Goal: Task Accomplishment & Management: Complete application form

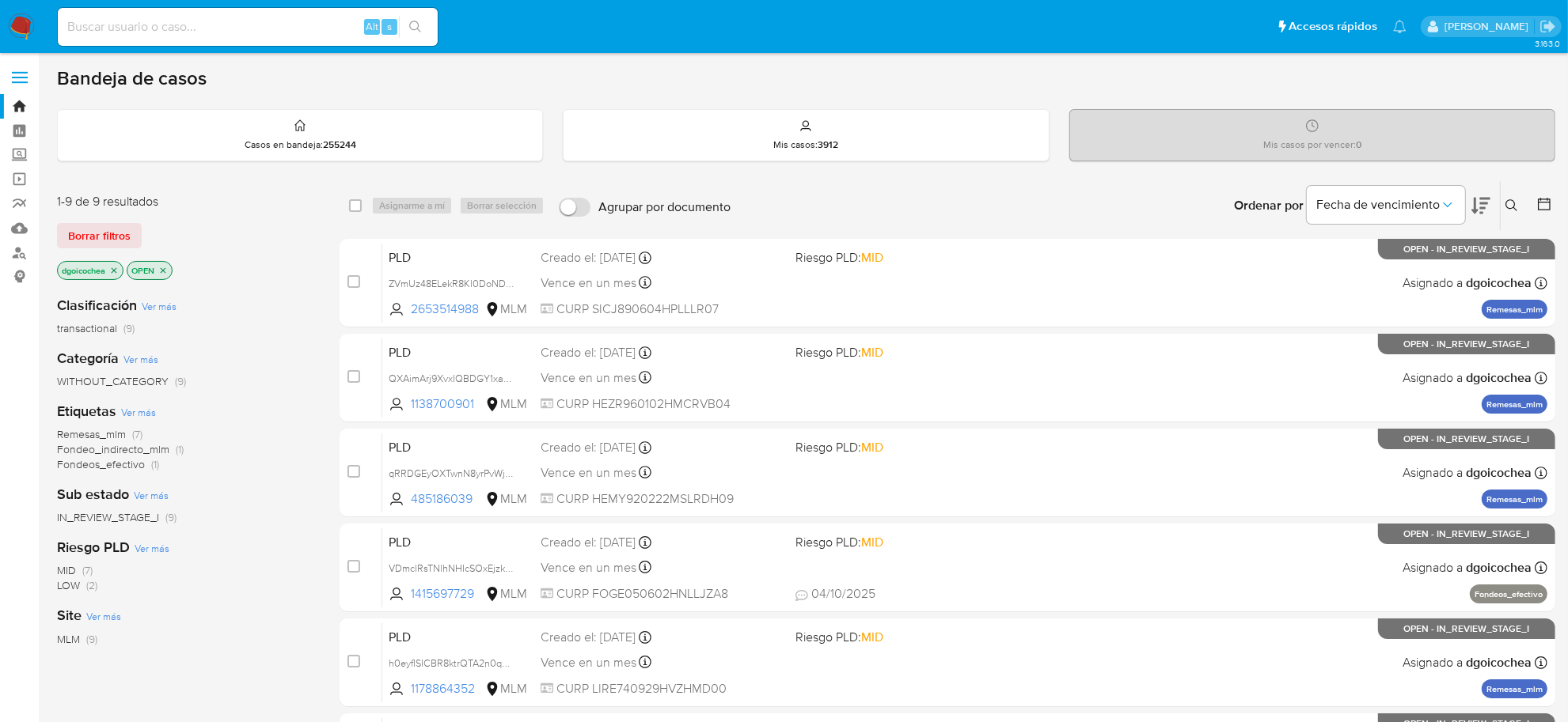
click at [1505, 205] on icon at bounding box center [1512, 205] width 13 height 13
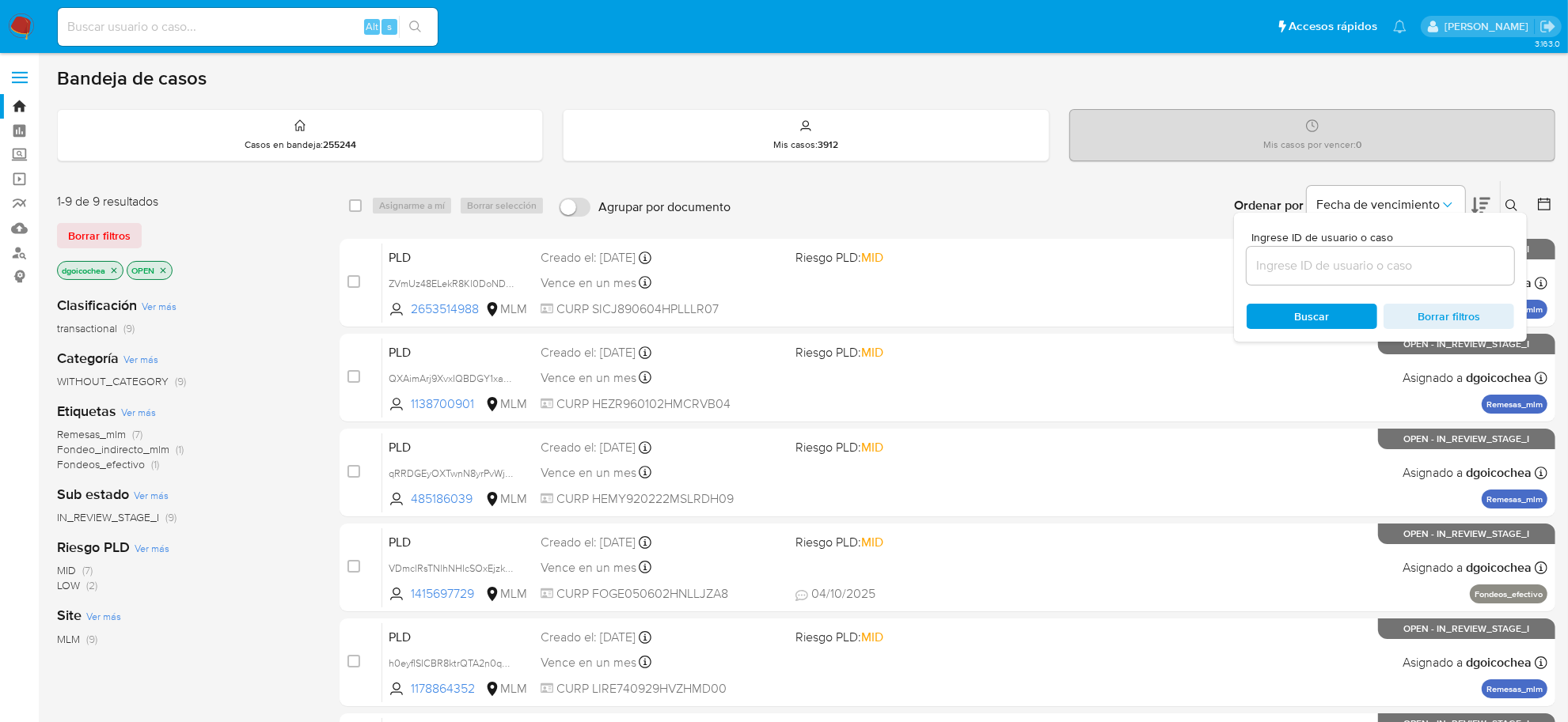
click at [1414, 275] on input at bounding box center [1380, 266] width 267 height 21
type input "m6TSn4HCtbBm6qnl6LGC6gZs"
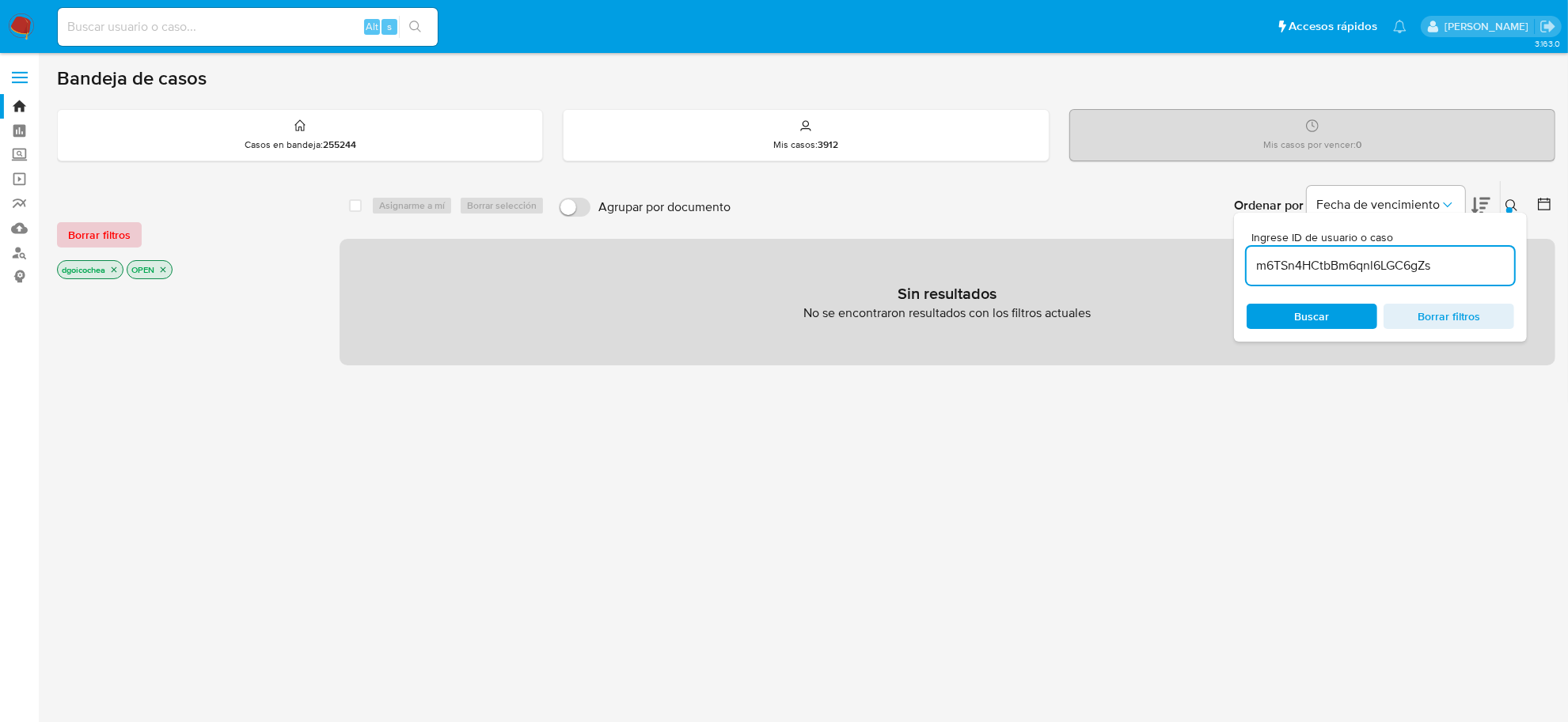
click at [113, 225] on span "Borrar filtros" at bounding box center [99, 235] width 63 height 22
click at [113, 225] on div "Borrar filtros" at bounding box center [183, 234] width 253 height 25
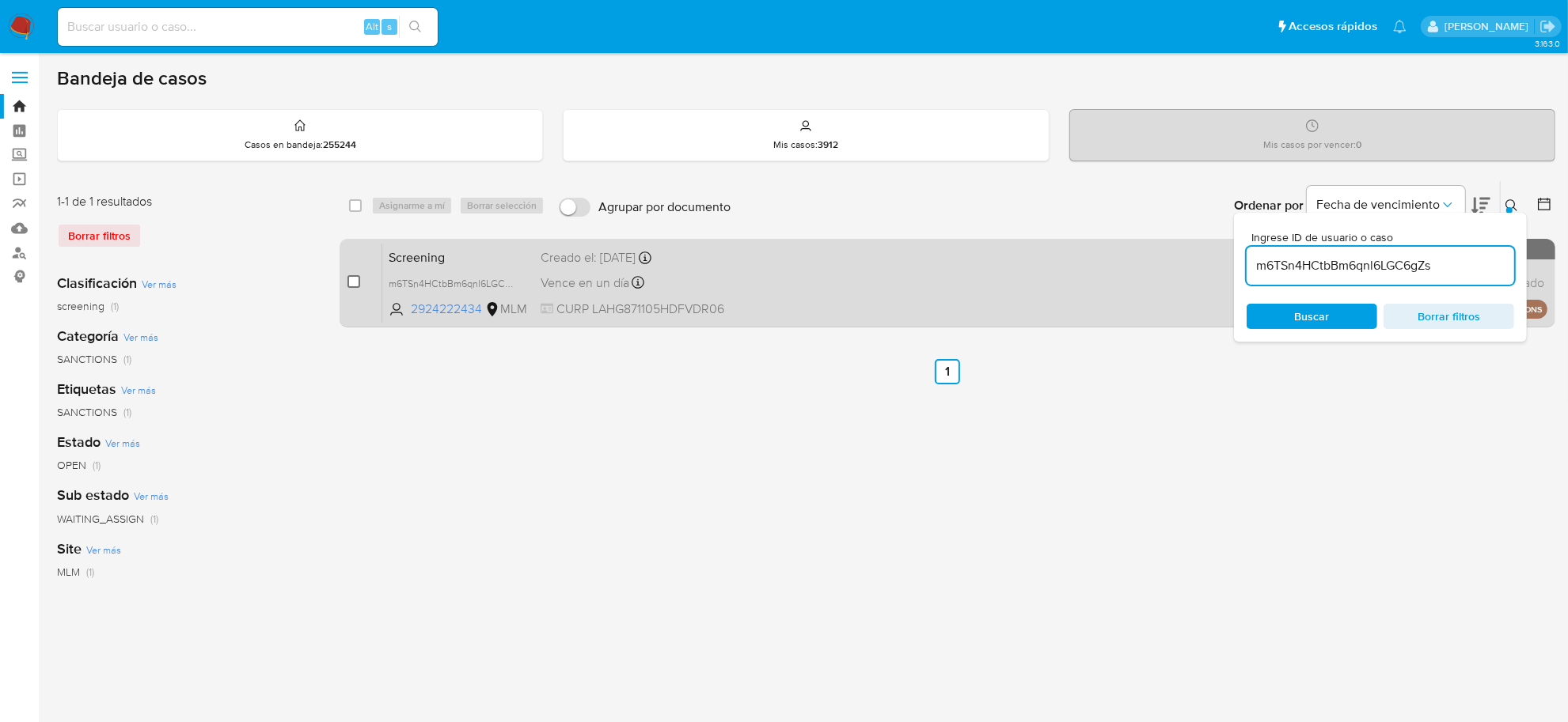
click at [352, 279] on input "checkbox" at bounding box center [354, 282] width 13 height 13
checkbox input "true"
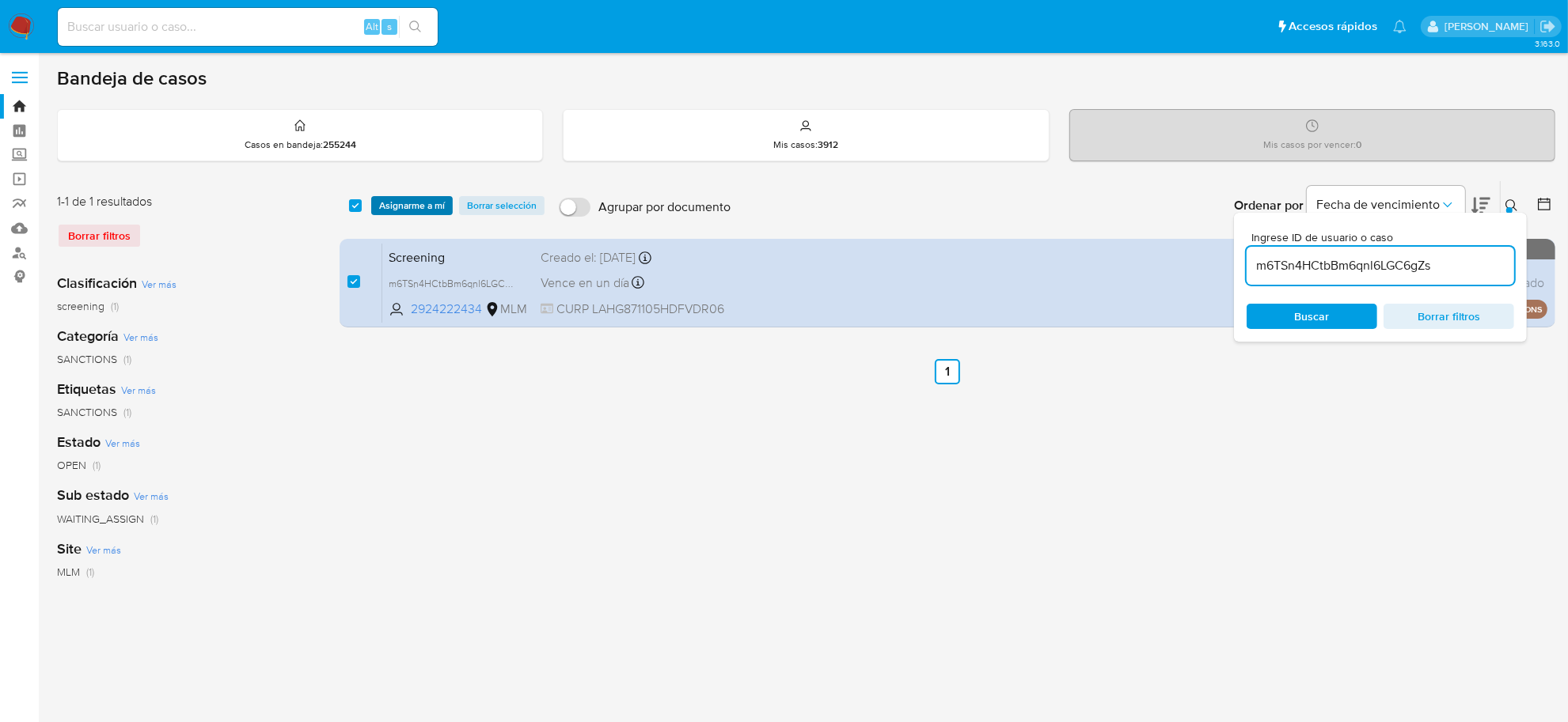
click at [421, 210] on span "Asignarme a mí" at bounding box center [412, 205] width 65 height 16
click at [421, 210] on body "Pausado Ver notificaciones Alt s Accesos rápidos Presiona las siguientes teclas…" at bounding box center [784, 471] width 1568 height 941
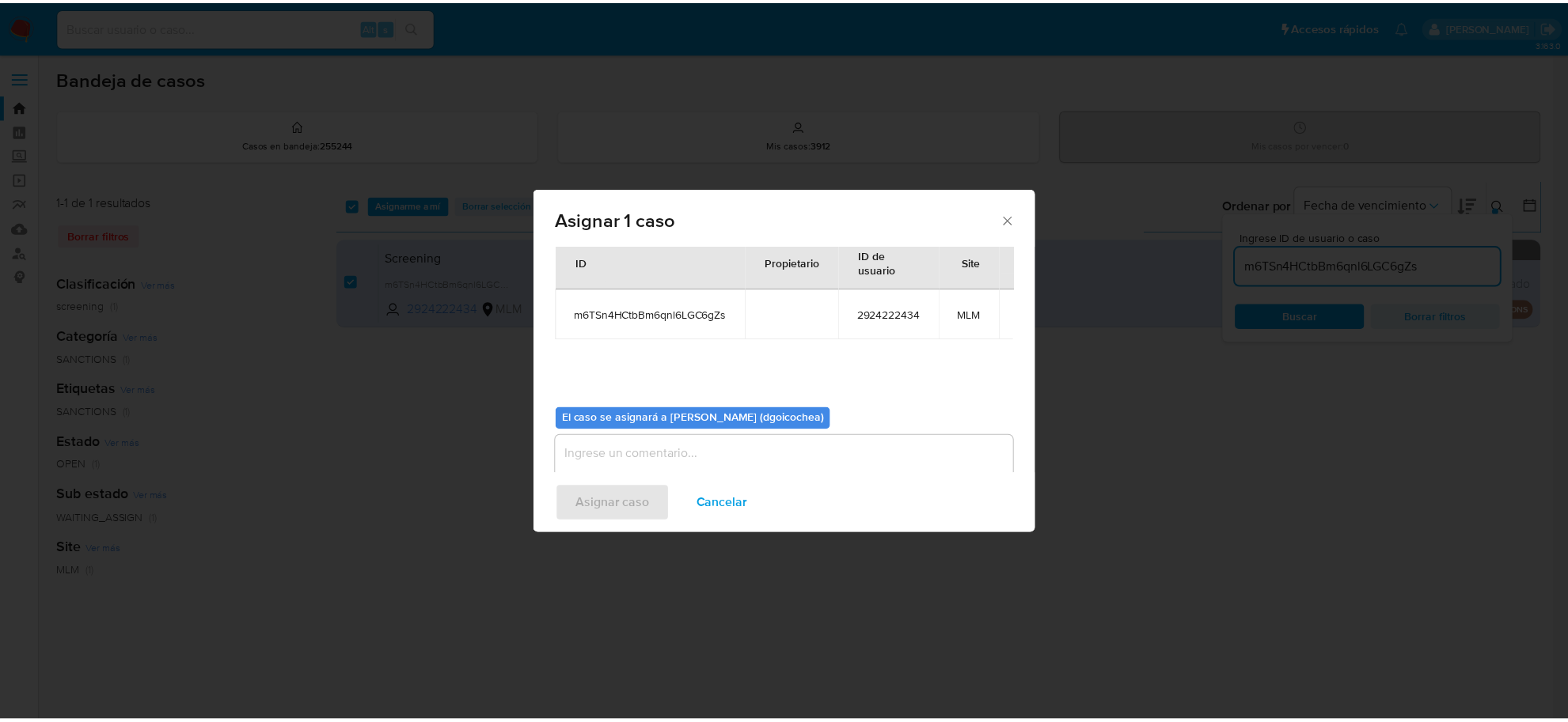
scroll to position [80, 0]
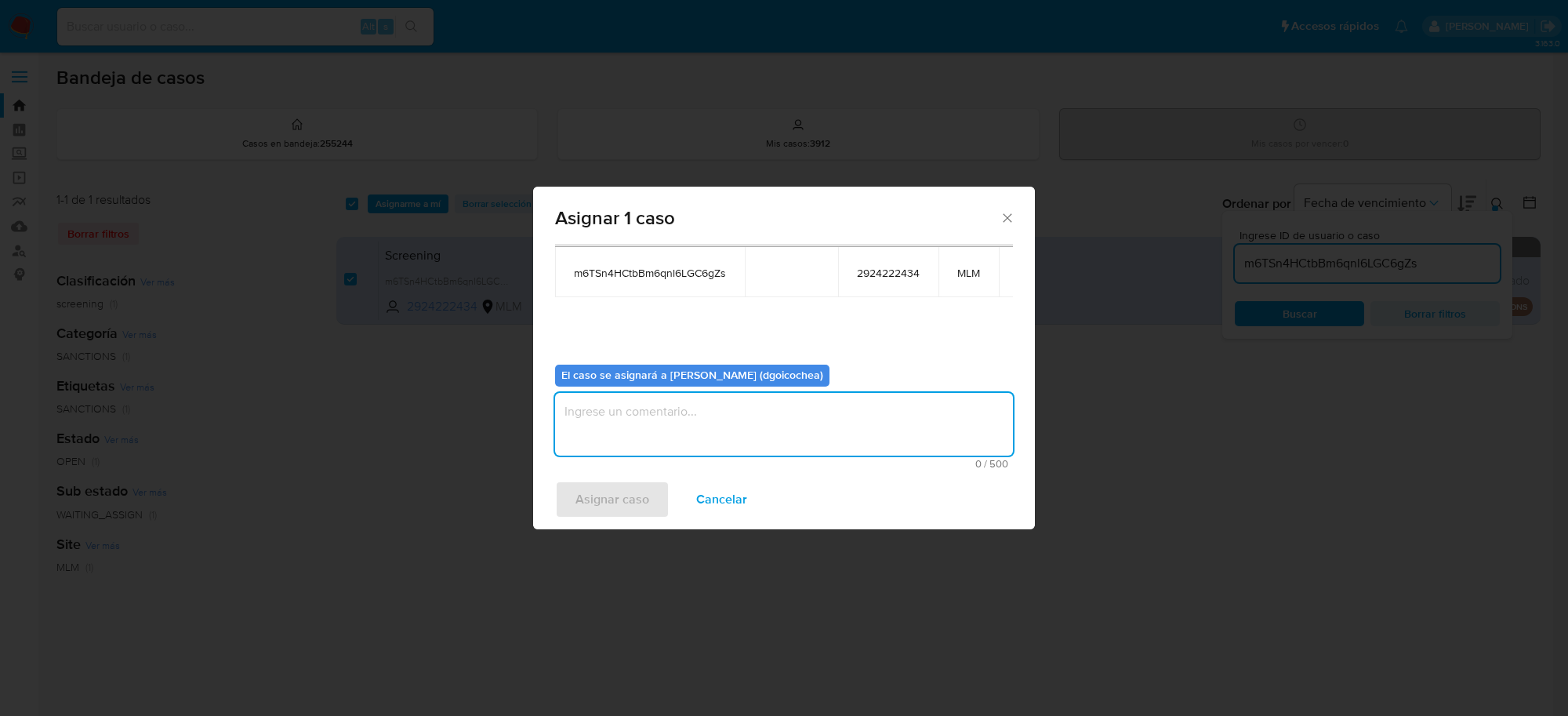
click at [617, 428] on textarea "assign-modal" at bounding box center [784, 424] width 458 height 63
type textarea "DG"
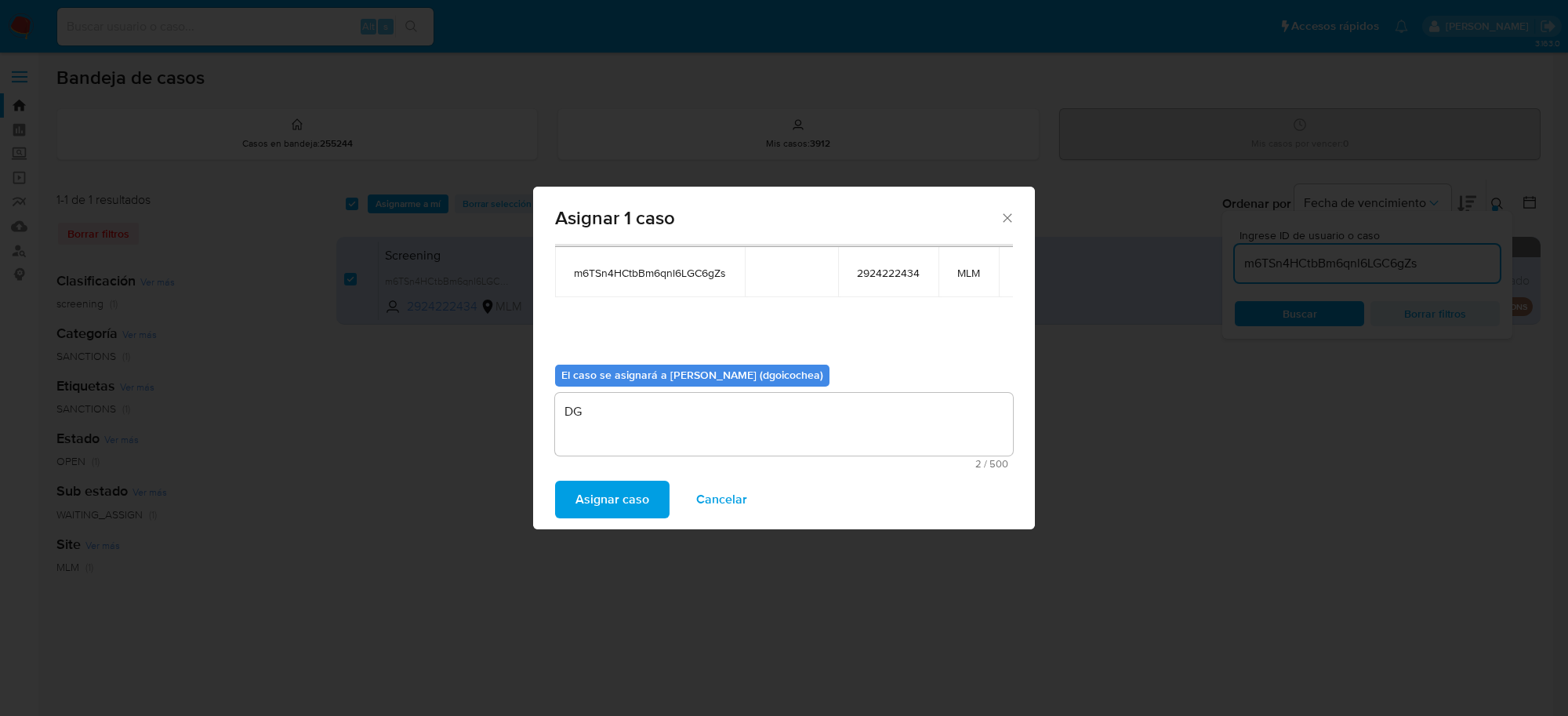
click at [591, 517] on span "Asignar caso" at bounding box center [613, 499] width 74 height 34
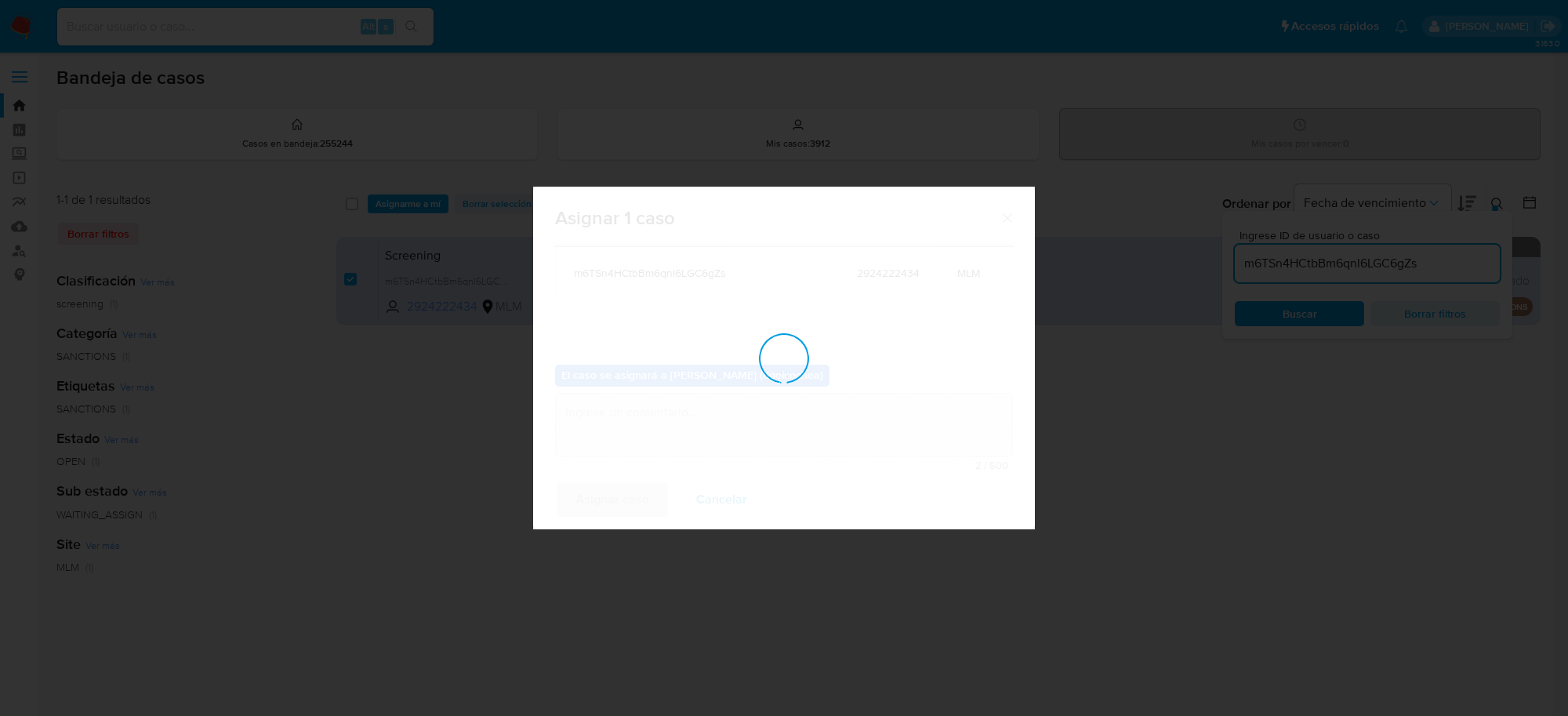
checkbox input "false"
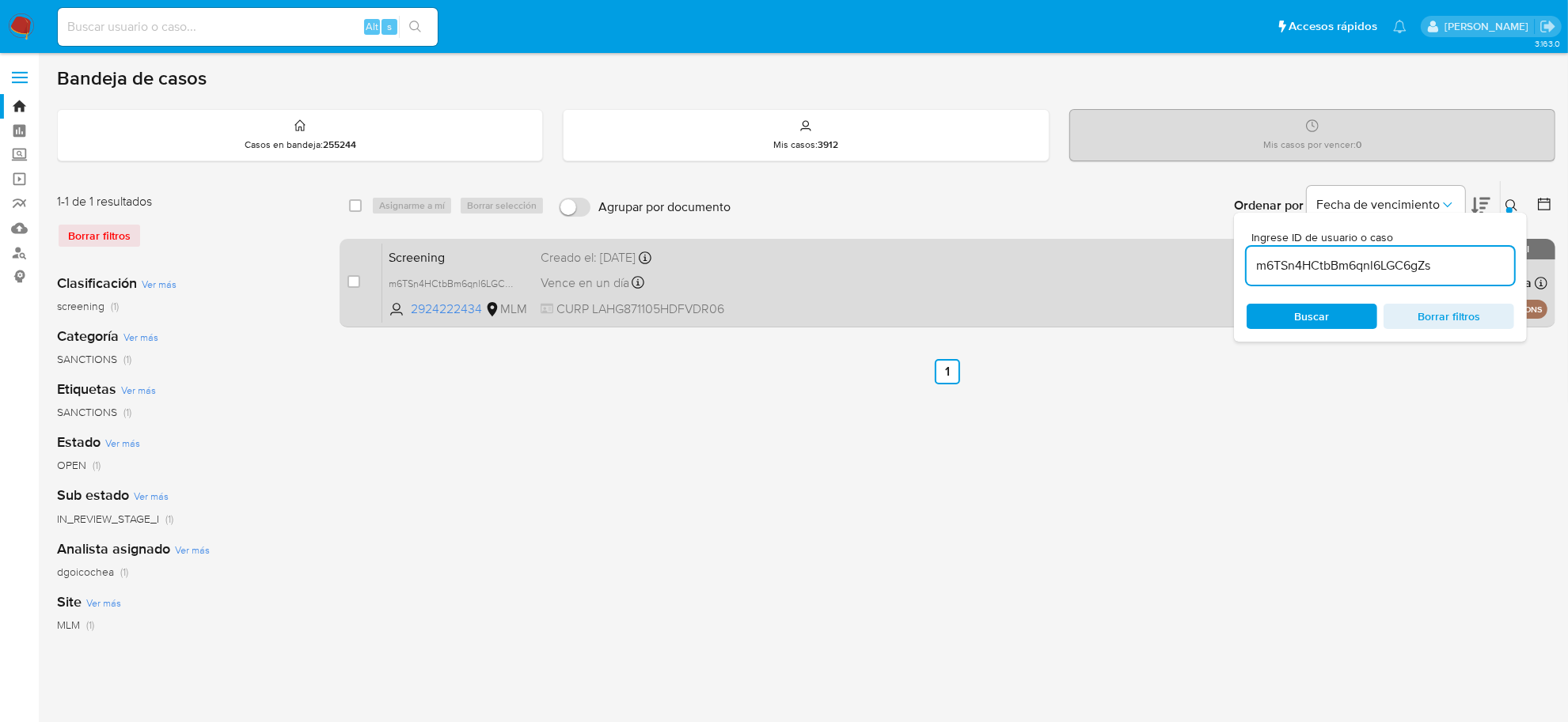
click at [446, 254] on span "Screening" at bounding box center [458, 256] width 139 height 21
click at [411, 261] on span "Screening" at bounding box center [458, 256] width 139 height 21
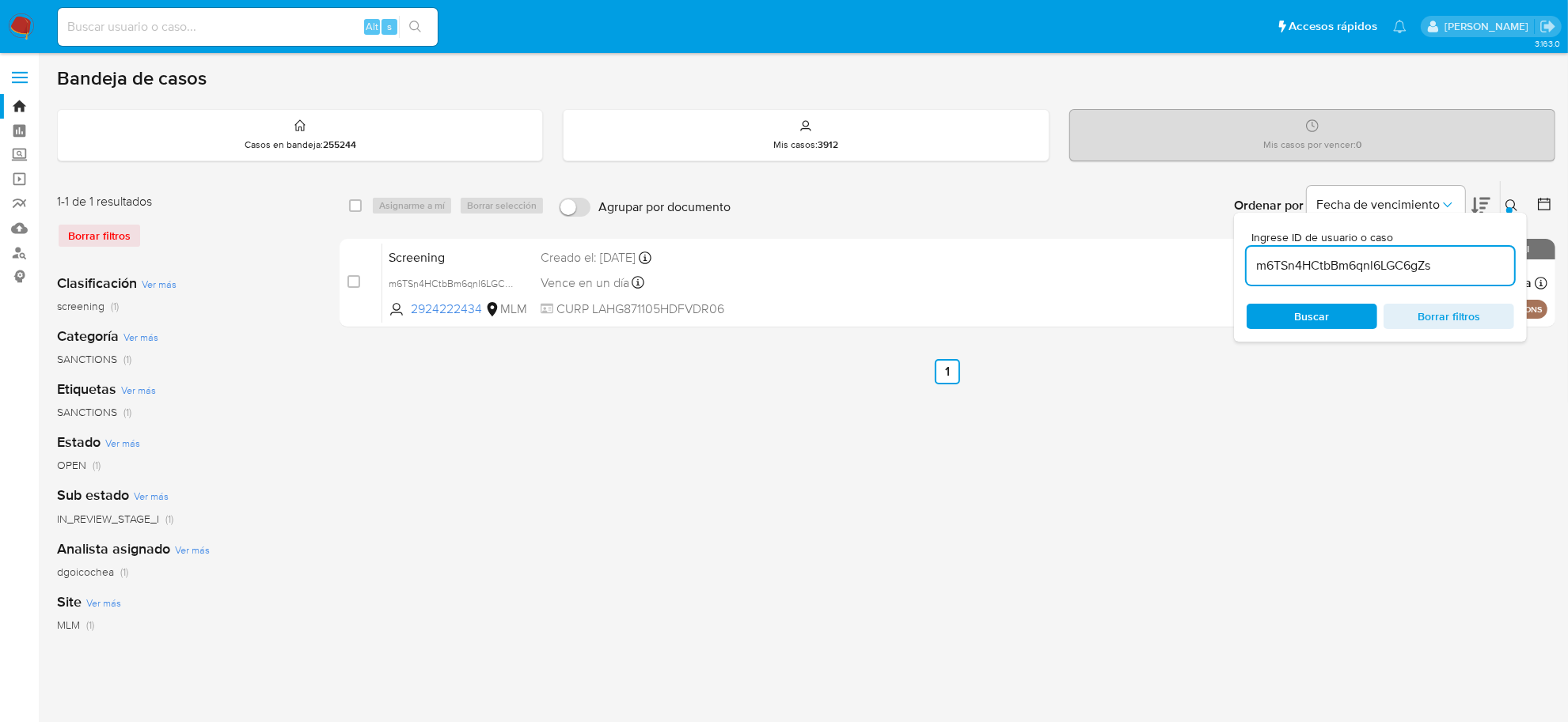
click at [18, 28] on img at bounding box center [21, 26] width 27 height 27
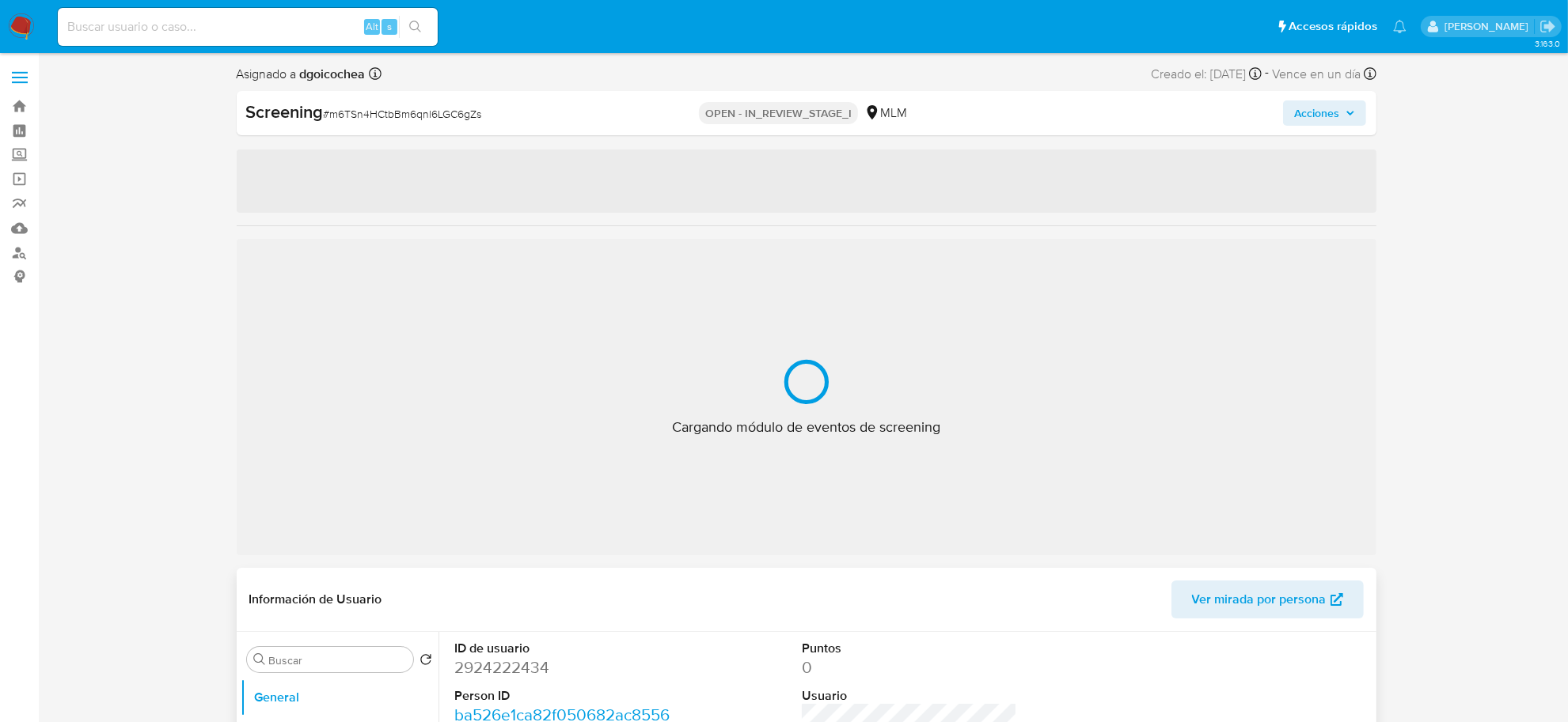
select select "10"
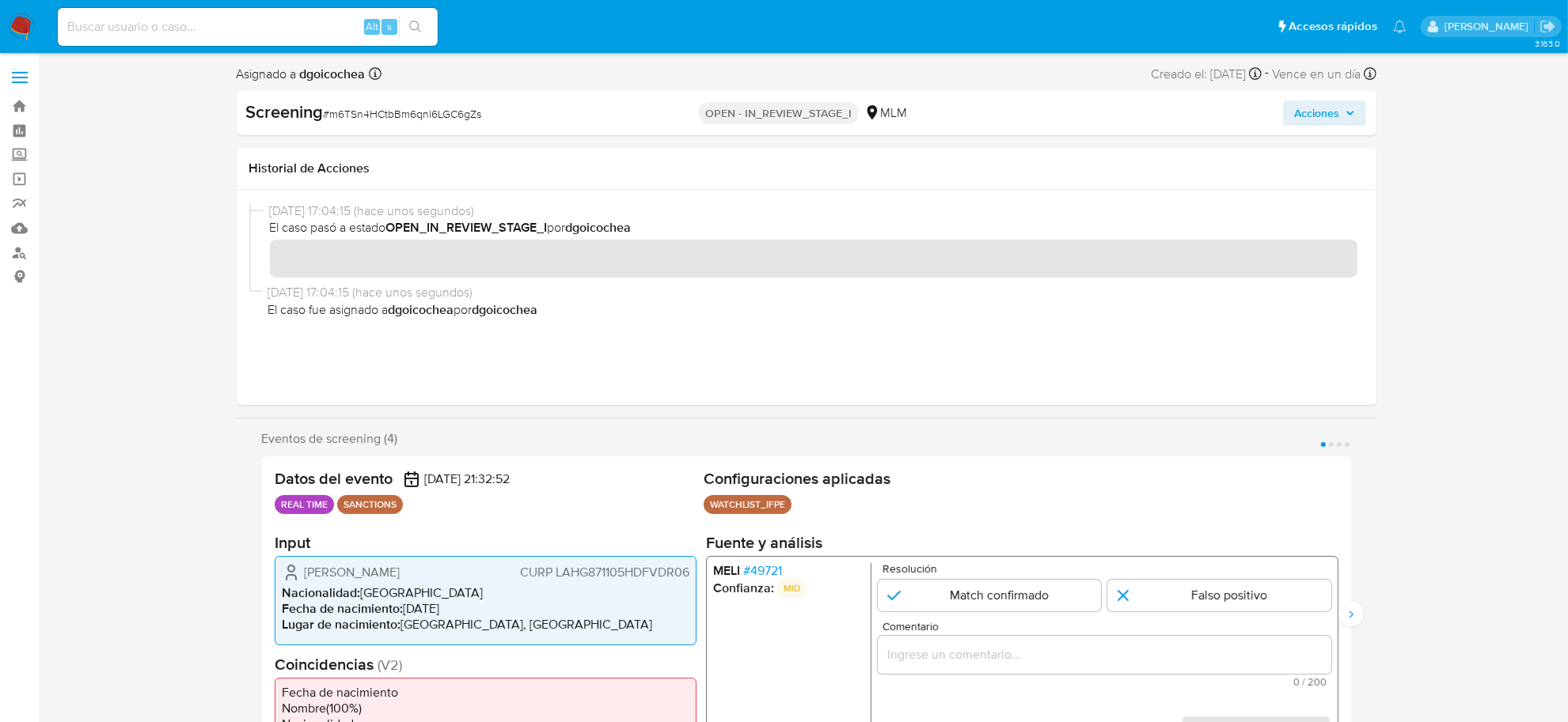
click at [1310, 104] on span "Acciones" at bounding box center [1317, 113] width 45 height 25
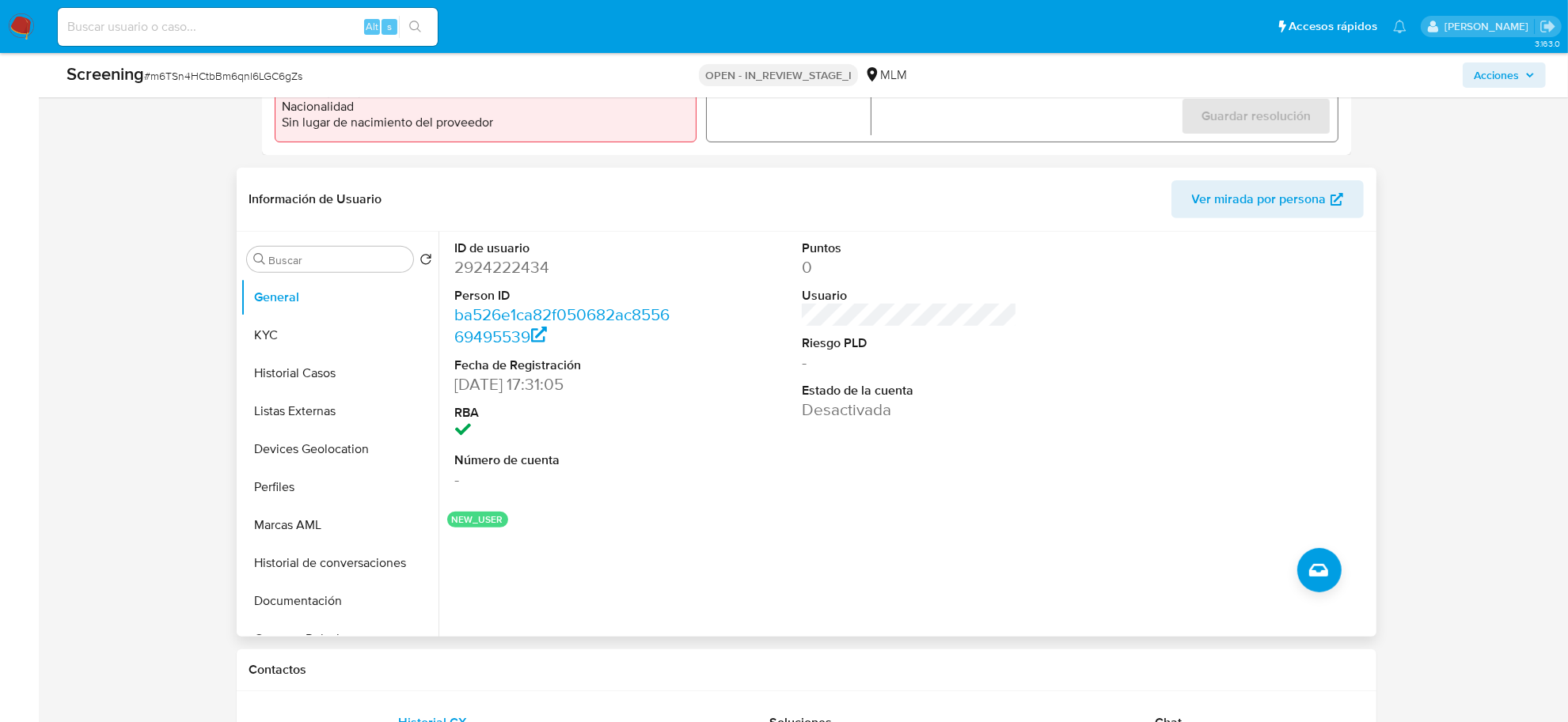
scroll to position [593, 0]
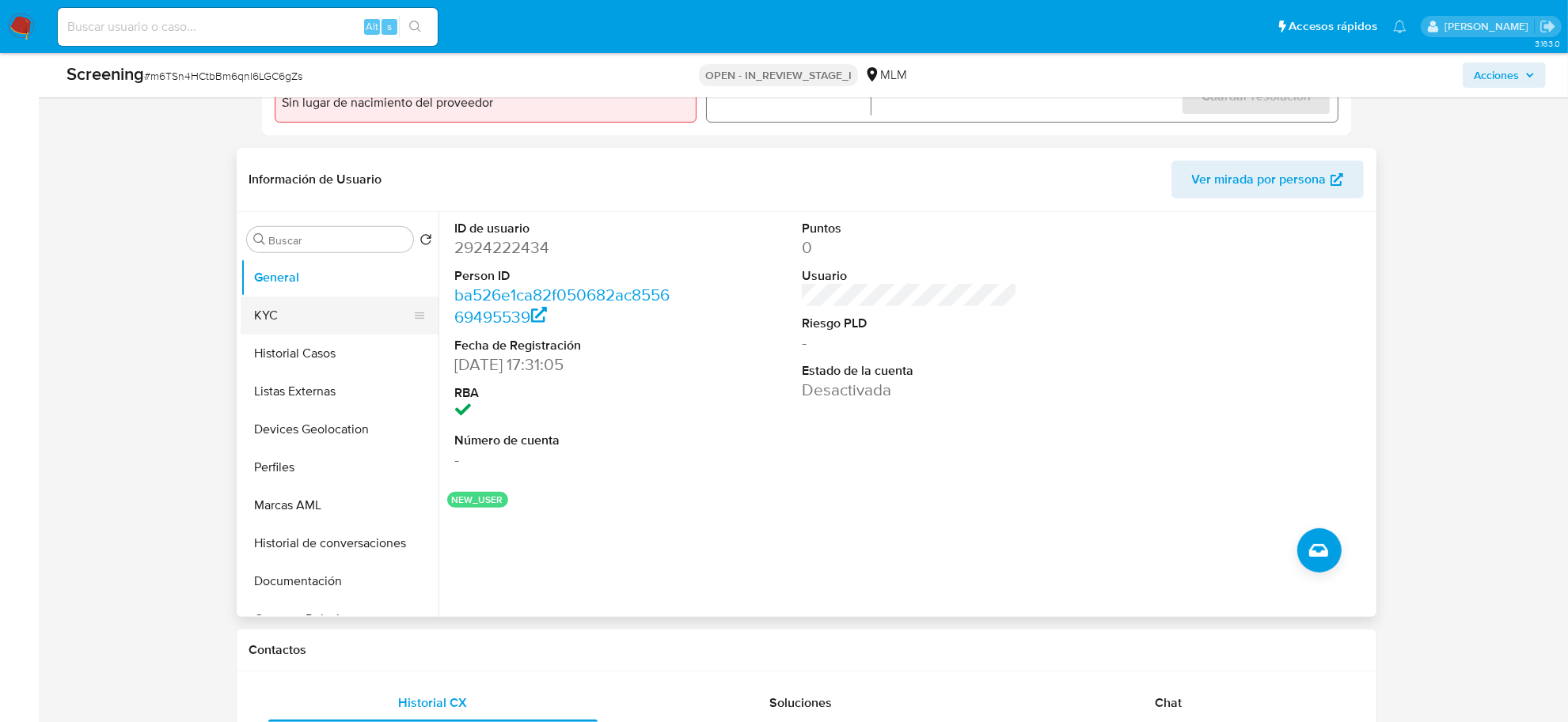
click at [289, 318] on button "KYC" at bounding box center [333, 316] width 185 height 38
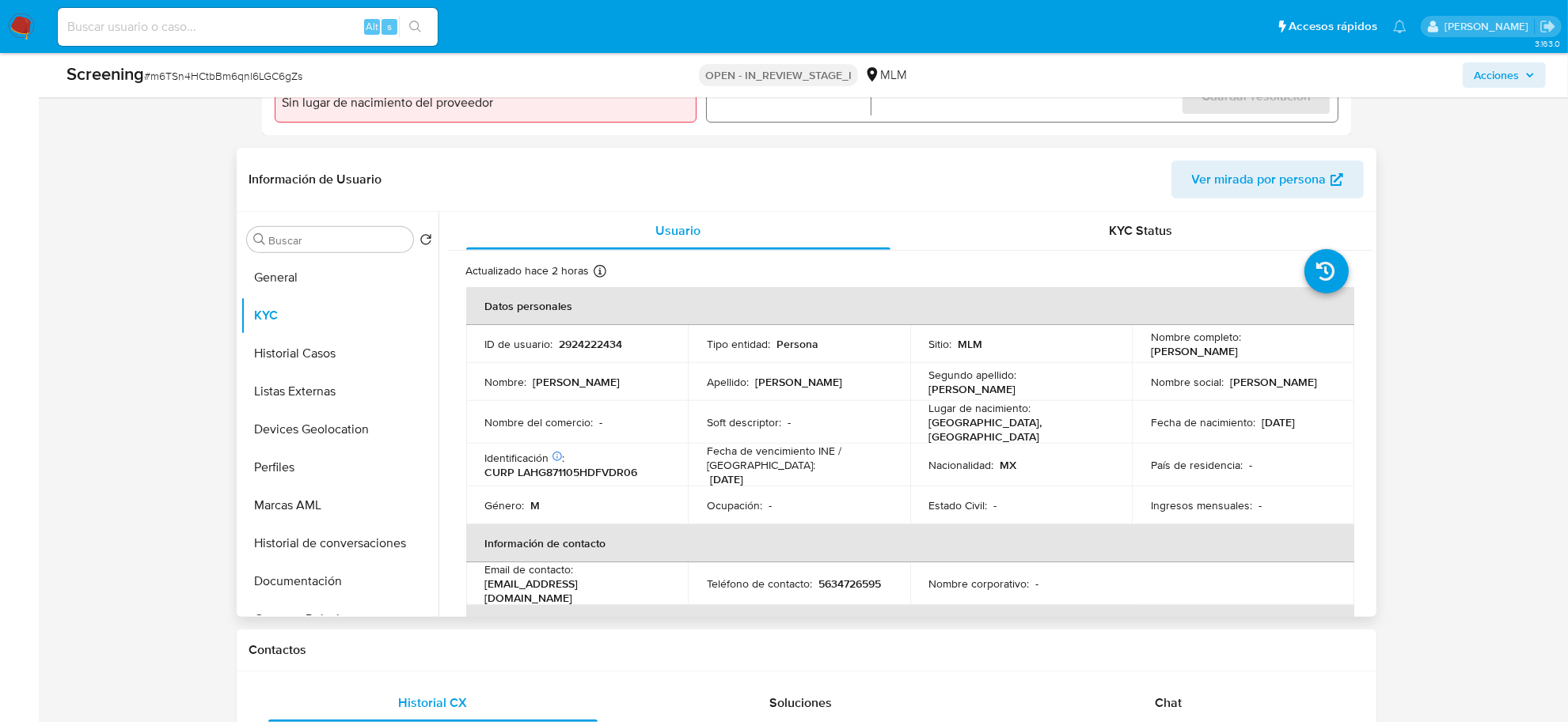
click at [602, 451] on div "Identificación CIC: 285538576 : CURP LAHG871105HDFVDR06" at bounding box center [577, 465] width 184 height 28
click at [604, 465] on p "CURP LAHG871105HDFVDR06" at bounding box center [561, 472] width 152 height 14
copy p "LAHG871105HDFVDR06"
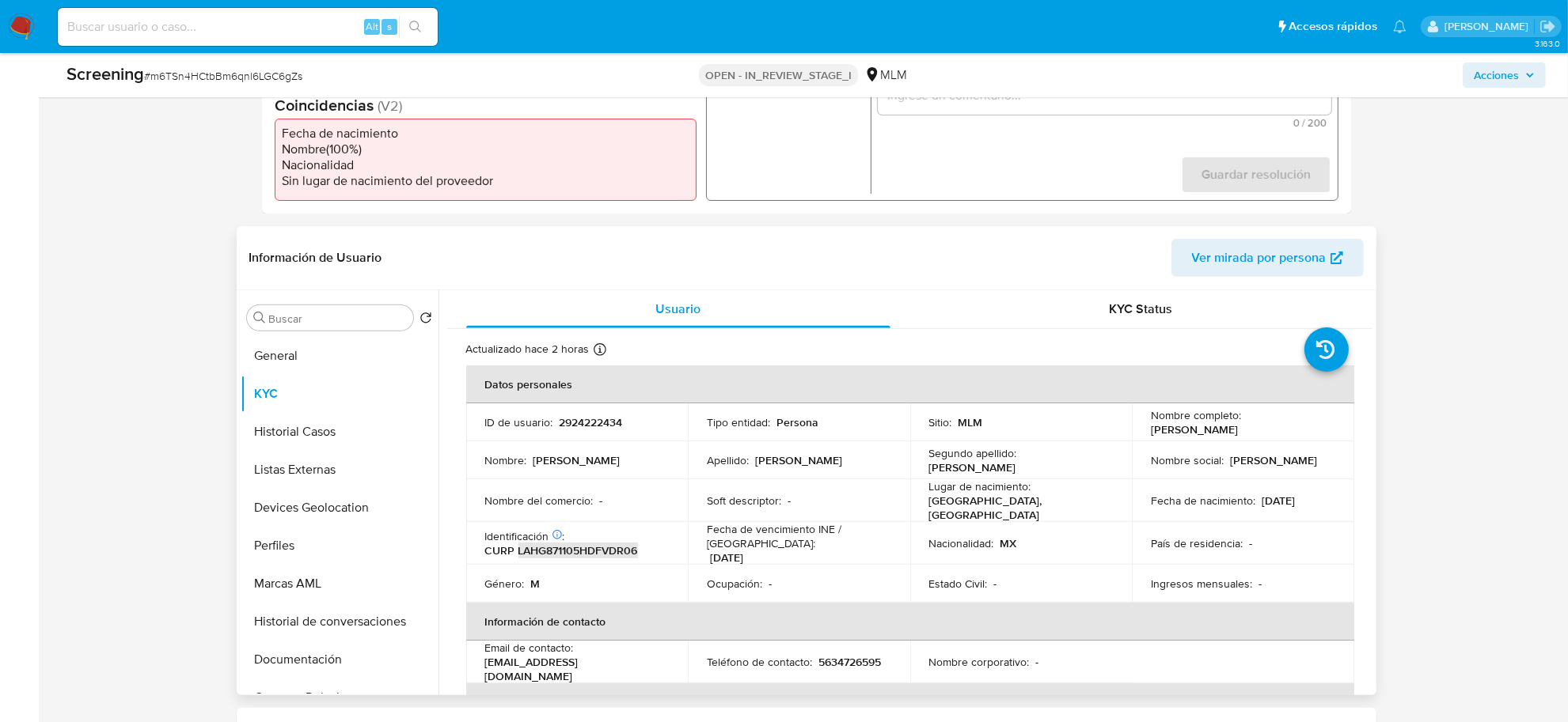
scroll to position [395, 0]
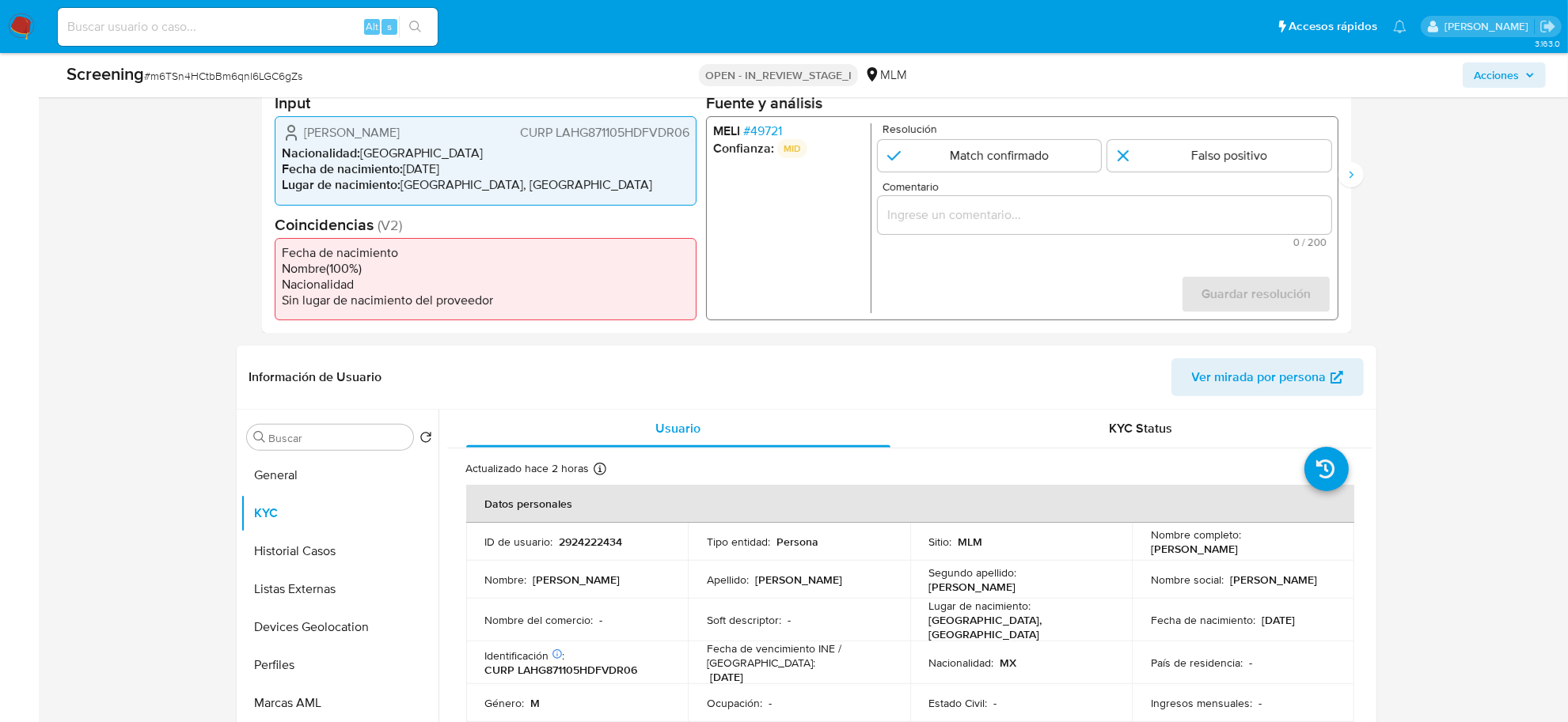
click at [765, 132] on span "# 49721" at bounding box center [761, 131] width 38 height 16
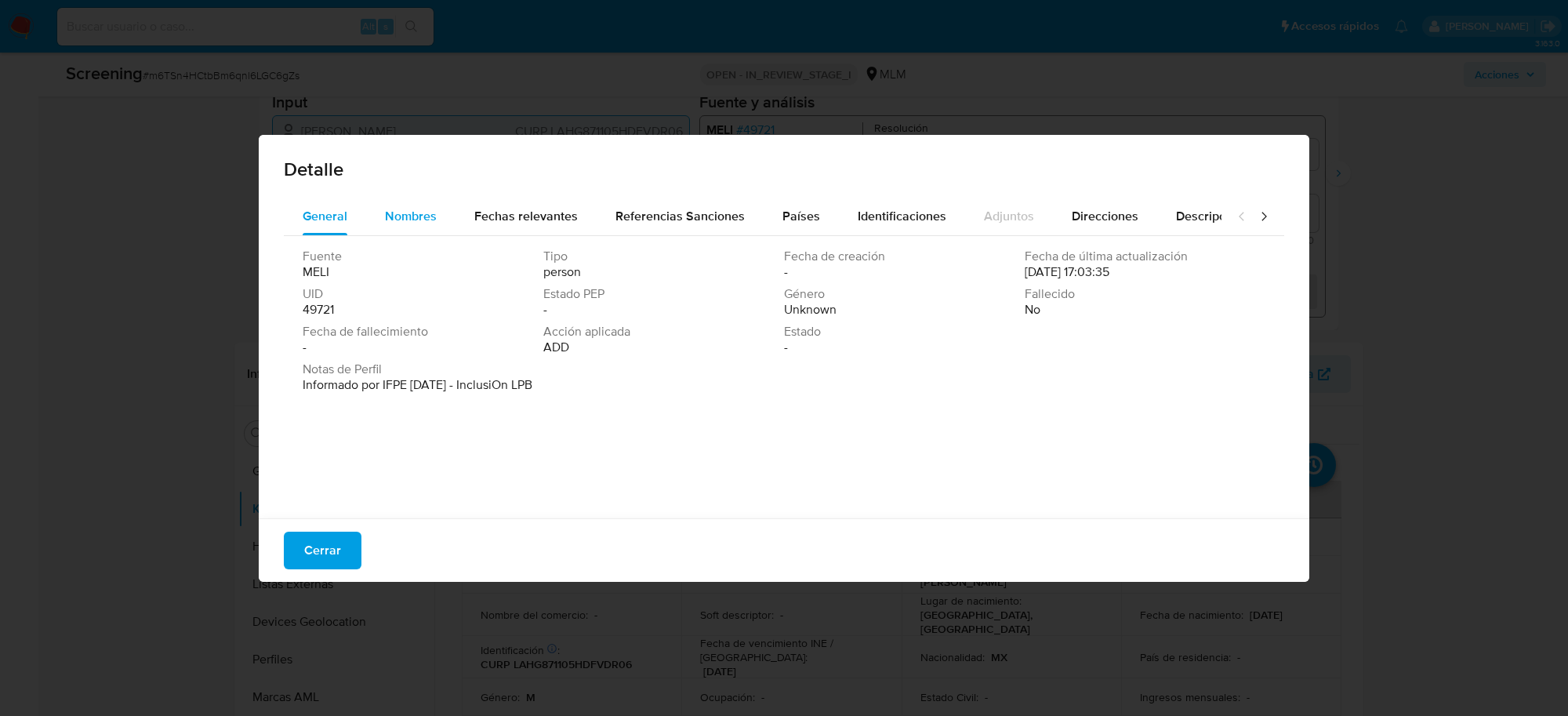
click at [404, 217] on span "Nombres" at bounding box center [411, 216] width 52 height 18
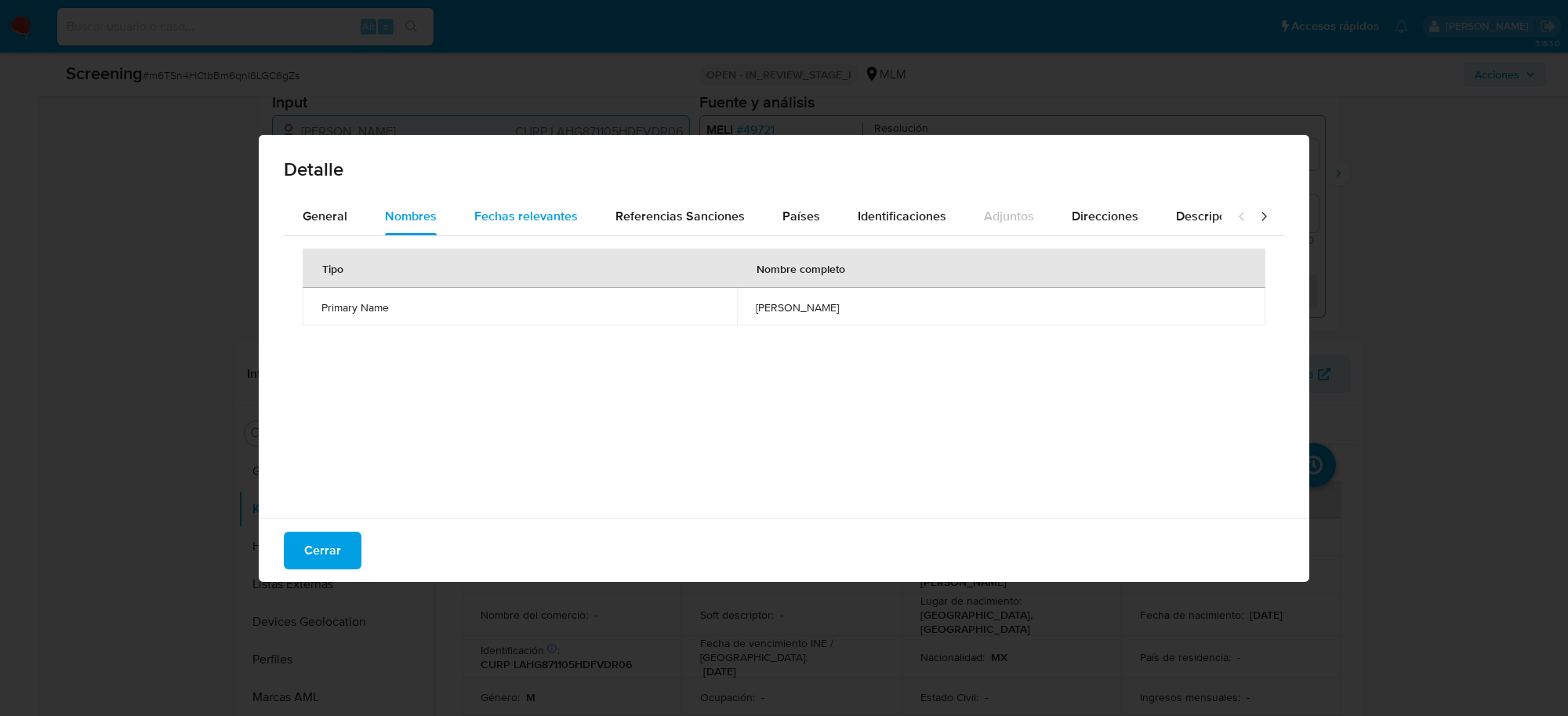
click at [494, 217] on span "Fechas relevantes" at bounding box center [526, 216] width 104 height 18
click at [653, 212] on span "Referencias Sanciones" at bounding box center [680, 216] width 130 height 18
click at [792, 214] on span "Países" at bounding box center [801, 216] width 38 height 18
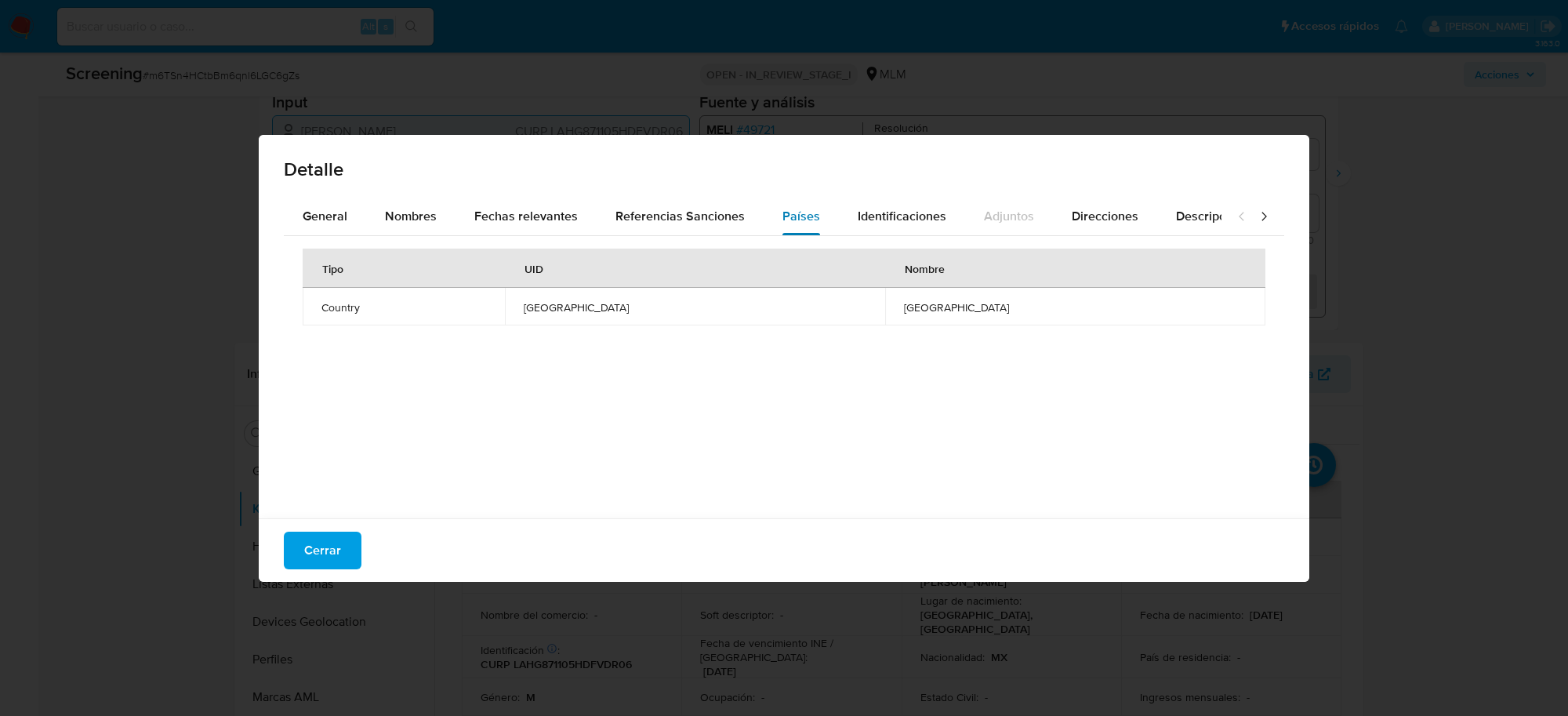
click at [792, 214] on span "Países" at bounding box center [801, 216] width 38 height 18
click at [878, 216] on span "Identificaciones" at bounding box center [902, 216] width 89 height 18
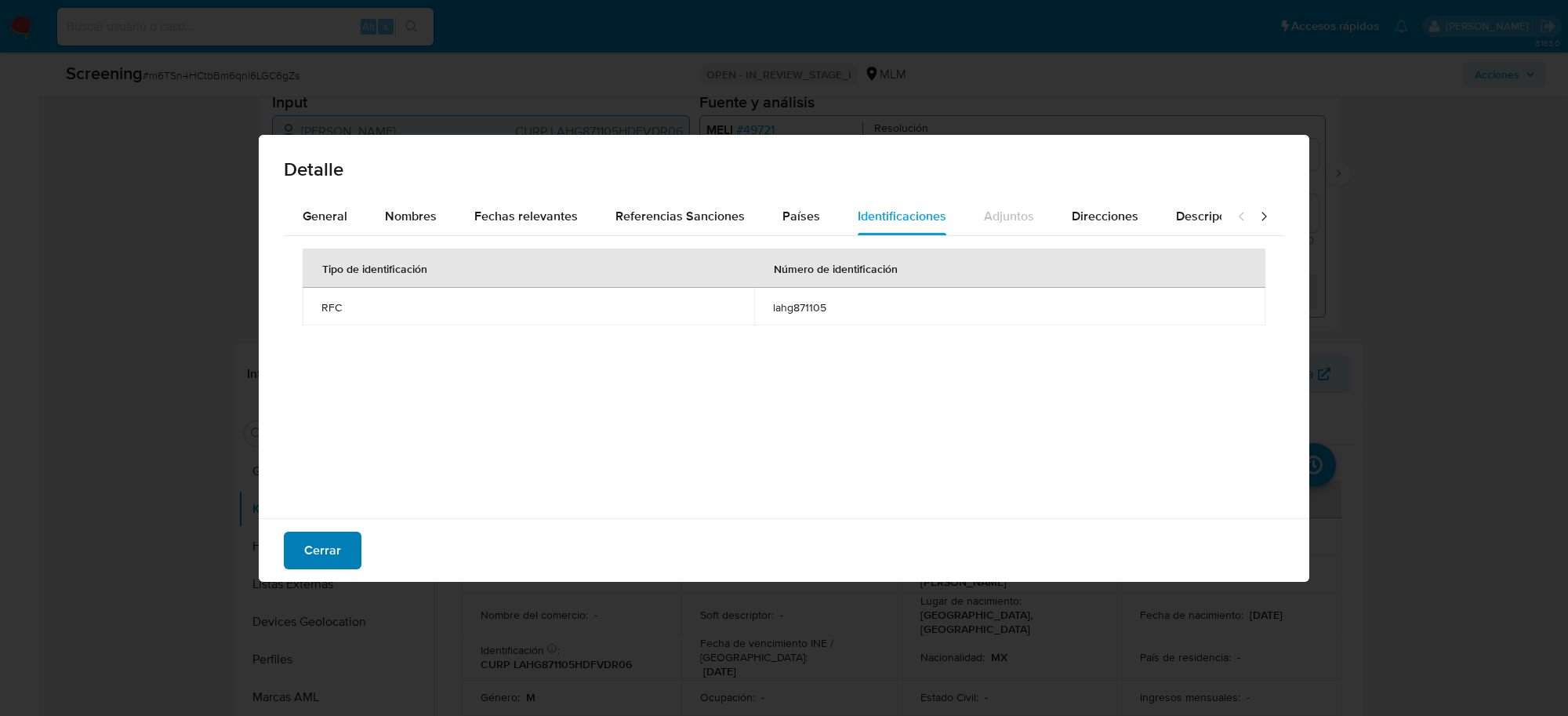
click at [349, 542] on button "Cerrar" at bounding box center [323, 550] width 78 height 38
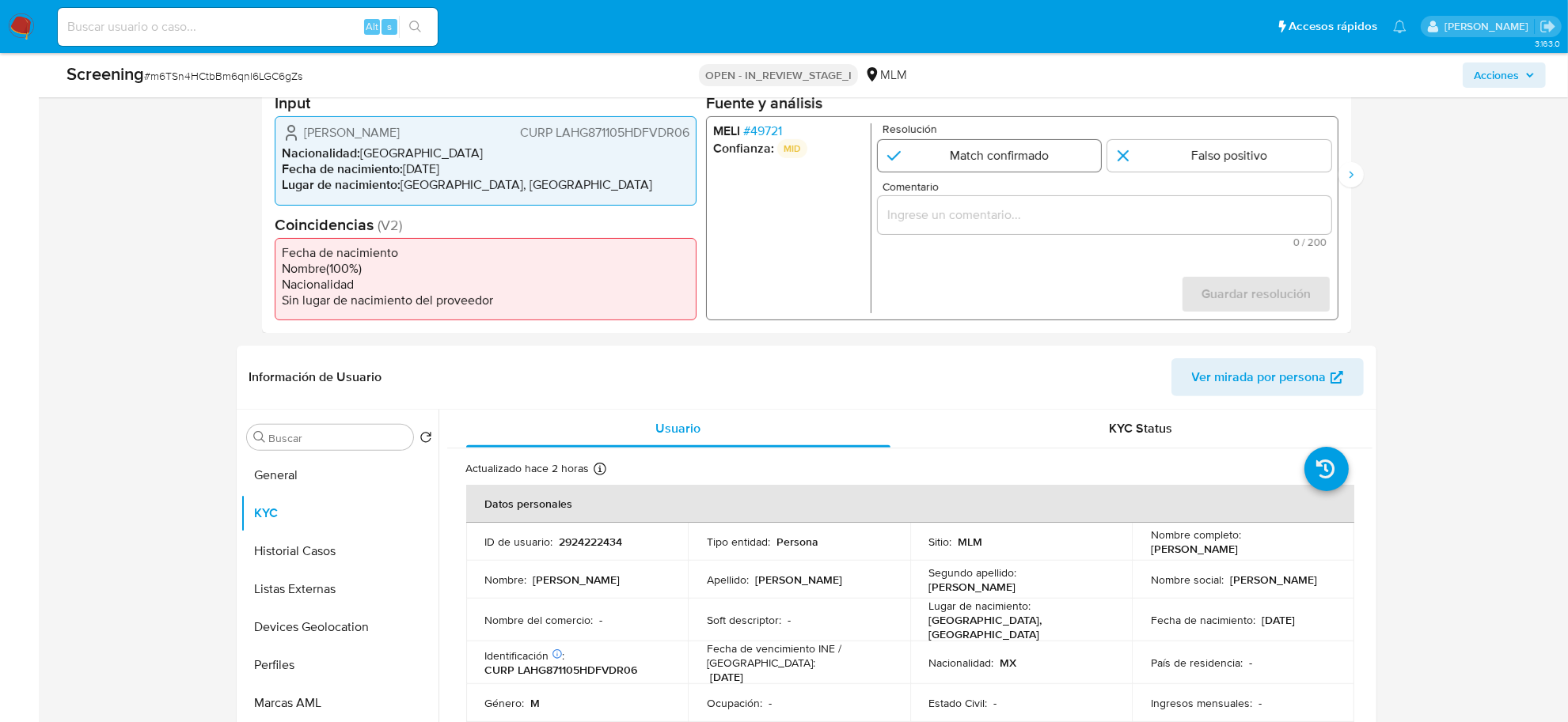
click at [978, 154] on input "1 de 4" at bounding box center [989, 156] width 224 height 32
radio input "true"
click at [963, 211] on input "Comentario" at bounding box center [1103, 215] width 453 height 21
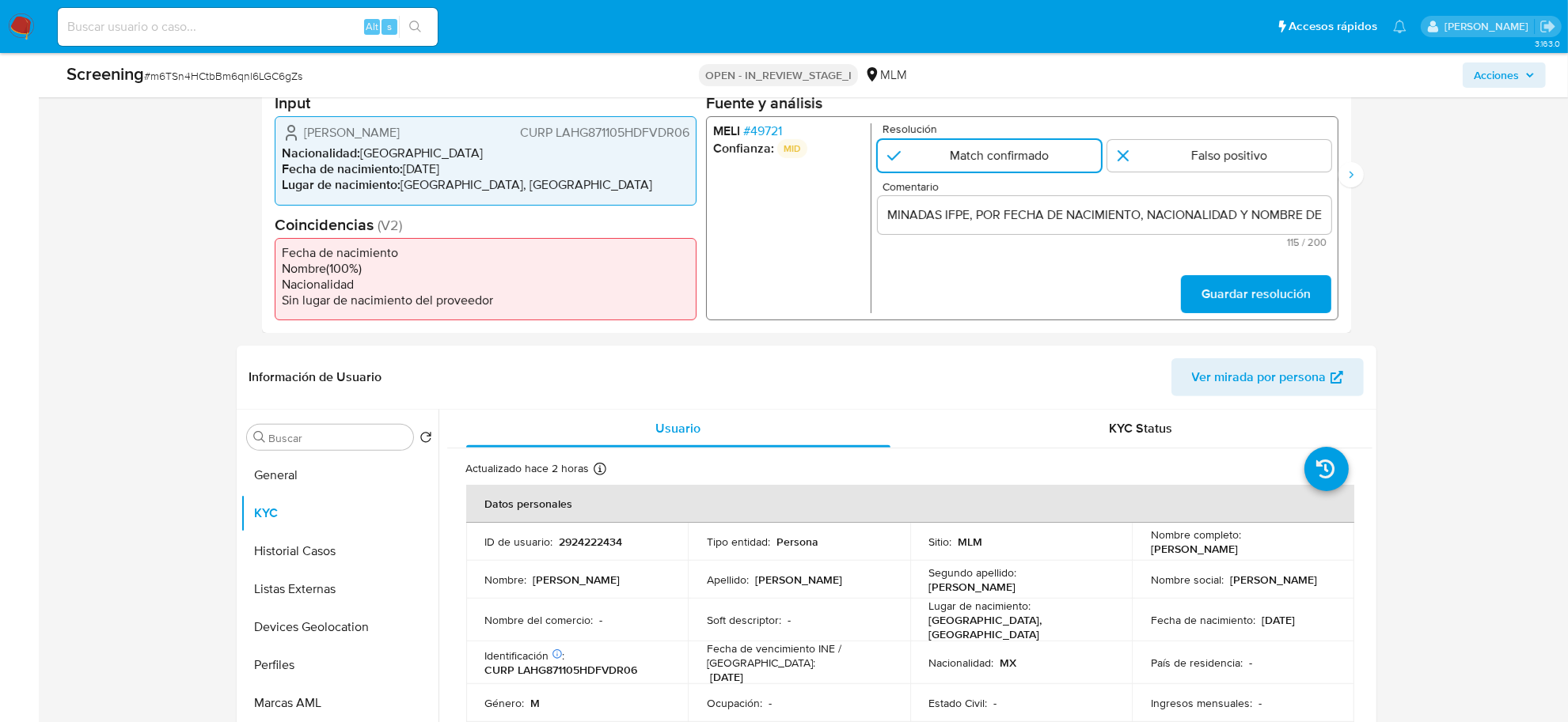
scroll to position [0, 0]
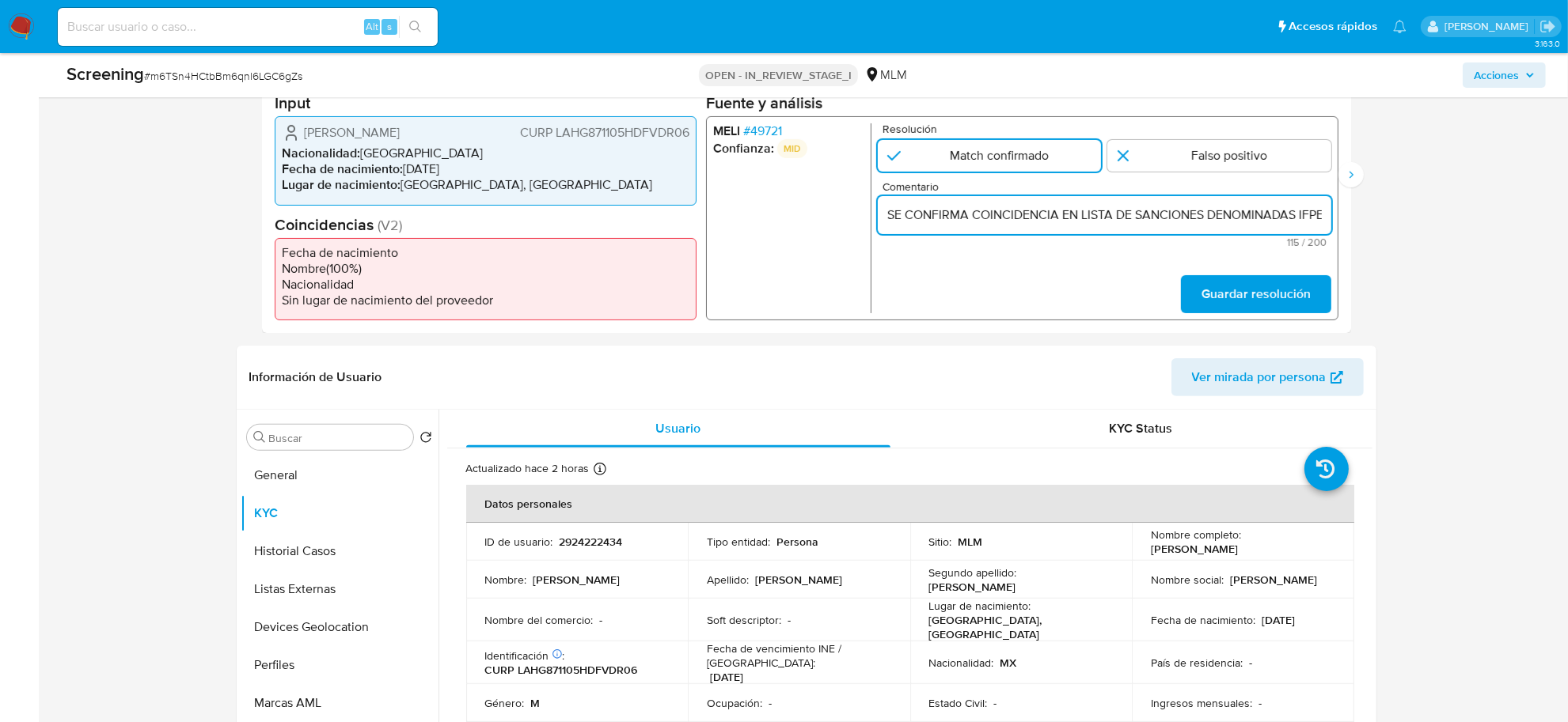
click at [1298, 214] on input "SE CONFIRMA COINCIDENCIA EN LISTA DE SANCIONES DENOMINADAS IFPE, POR FECHA DE N…" at bounding box center [1103, 215] width 453 height 21
paste input "GERARDO LAVIÑO HUIDOBRO CON FECHA DE NACIMIENTO 05NOV1987, NACIONALIDAD MEXICANA"
type input "SE CONFIRMA COINCIDENCIA EN LISTA DE SANCIONES DENOMINADAS IFPE, POR FECHA DE N…"
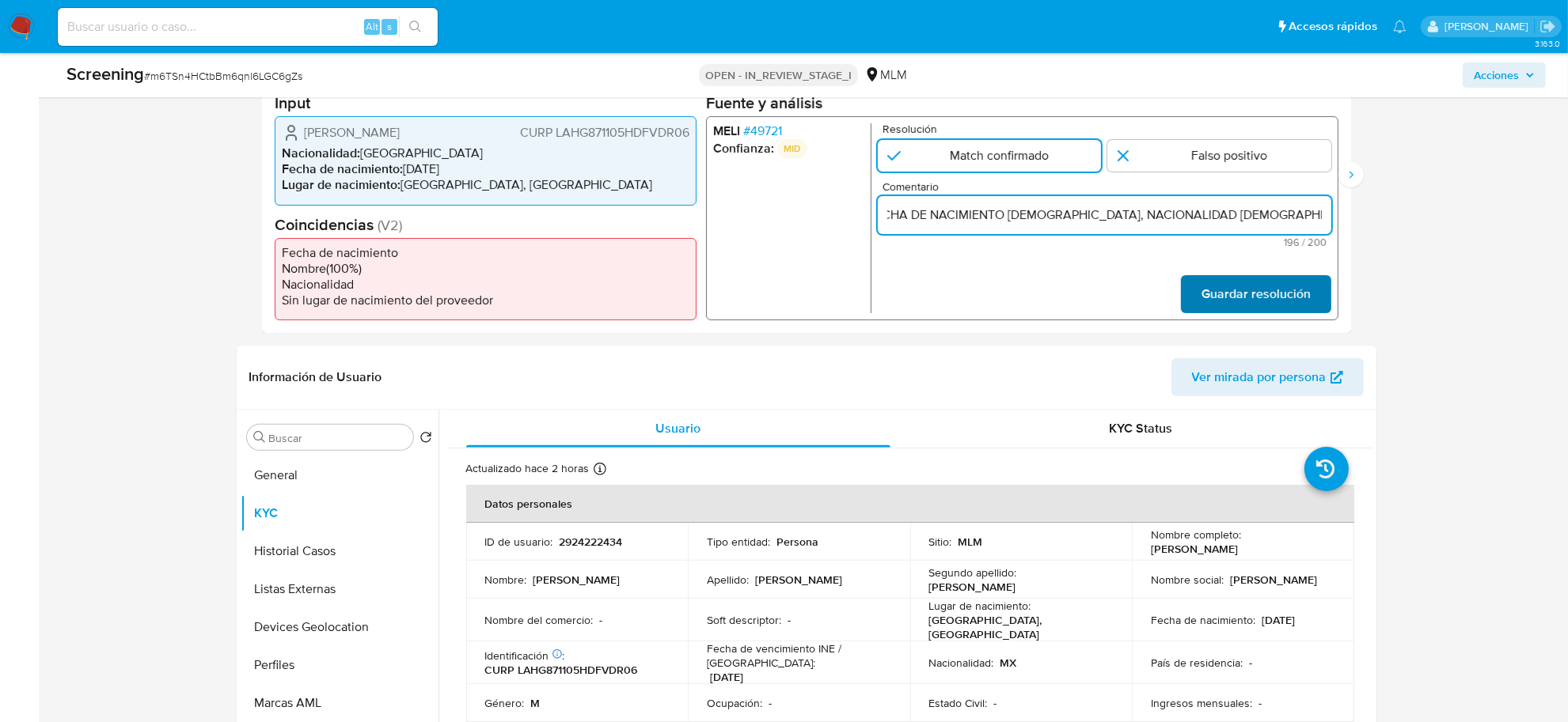
click at [1284, 287] on span "Guardar resolución" at bounding box center [1255, 293] width 109 height 35
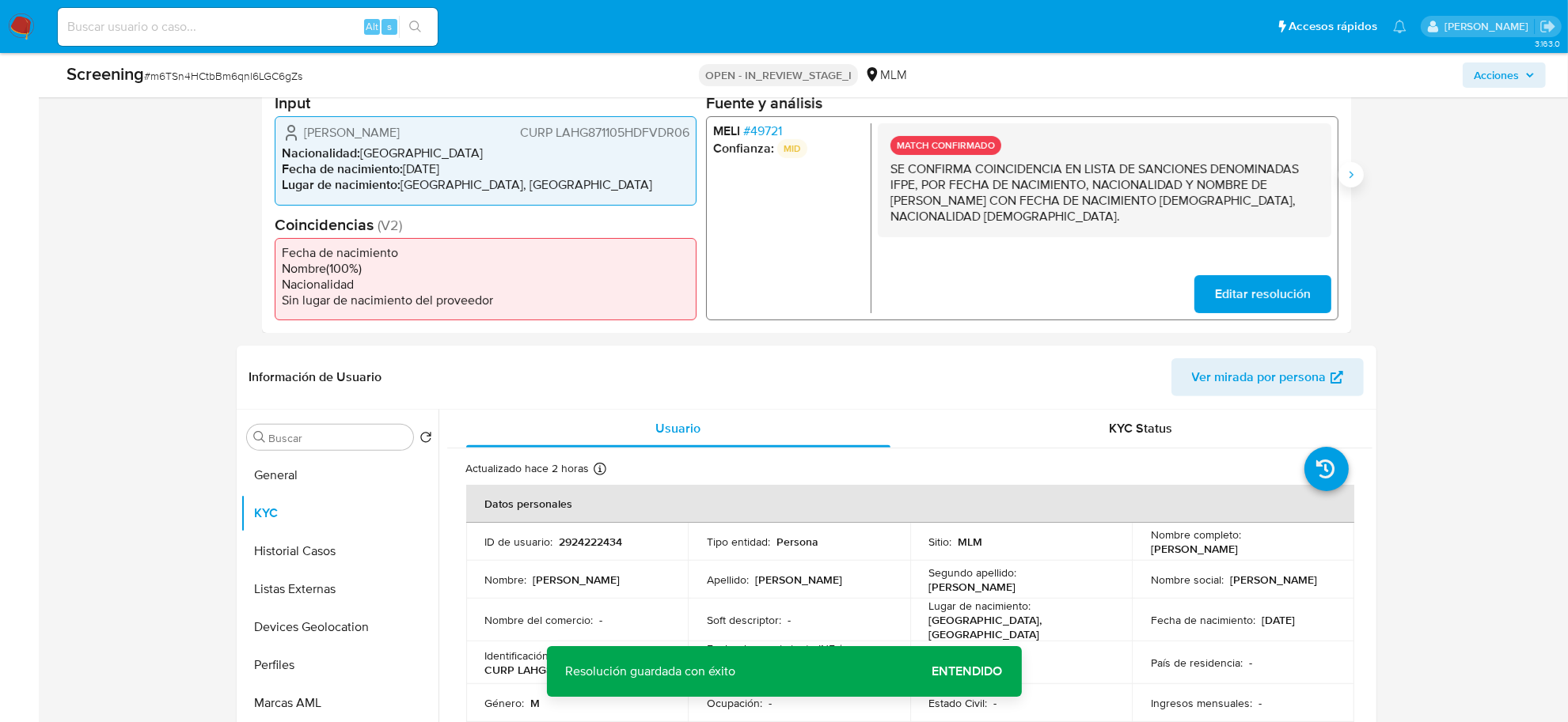
click at [1349, 170] on icon "Siguiente" at bounding box center [1351, 175] width 13 height 13
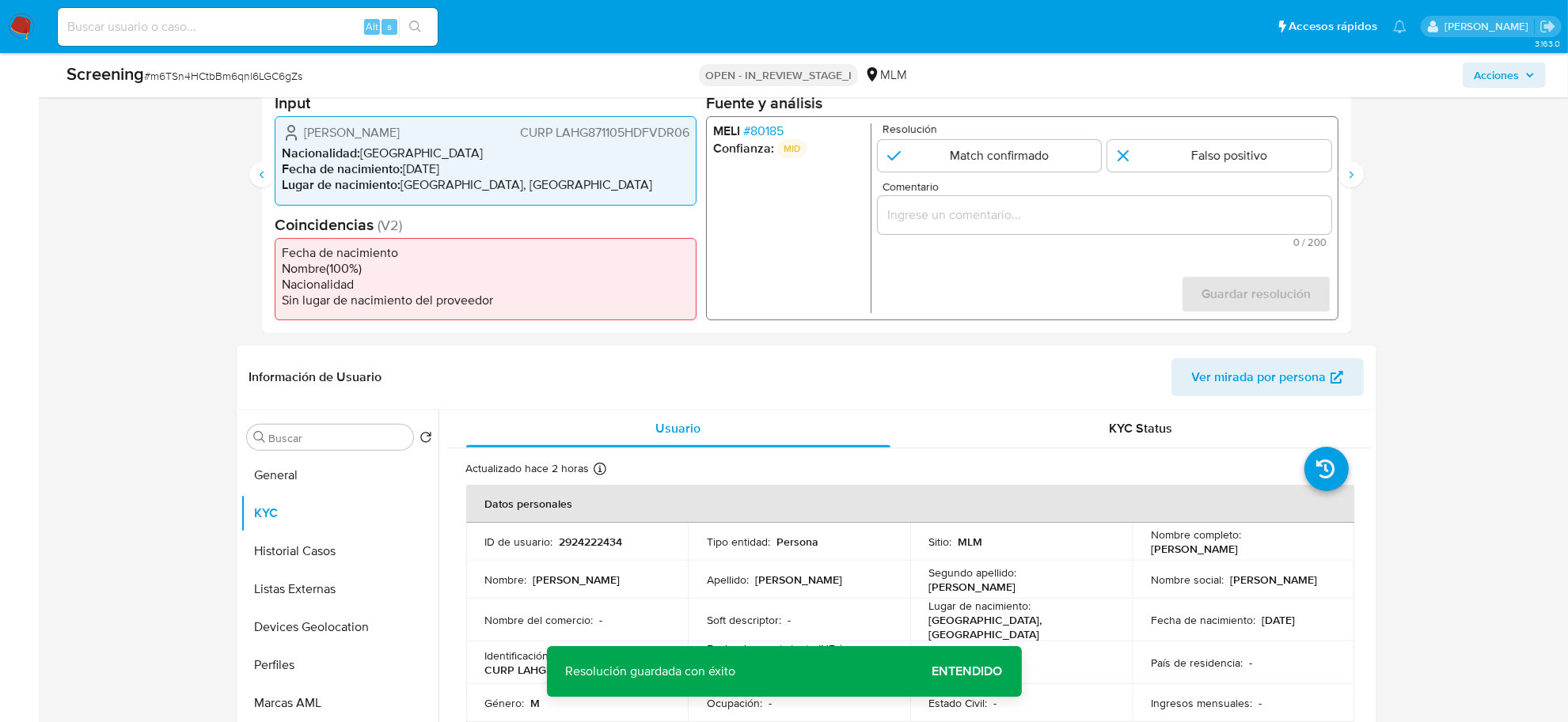
click at [766, 131] on span "# 80185" at bounding box center [762, 131] width 40 height 16
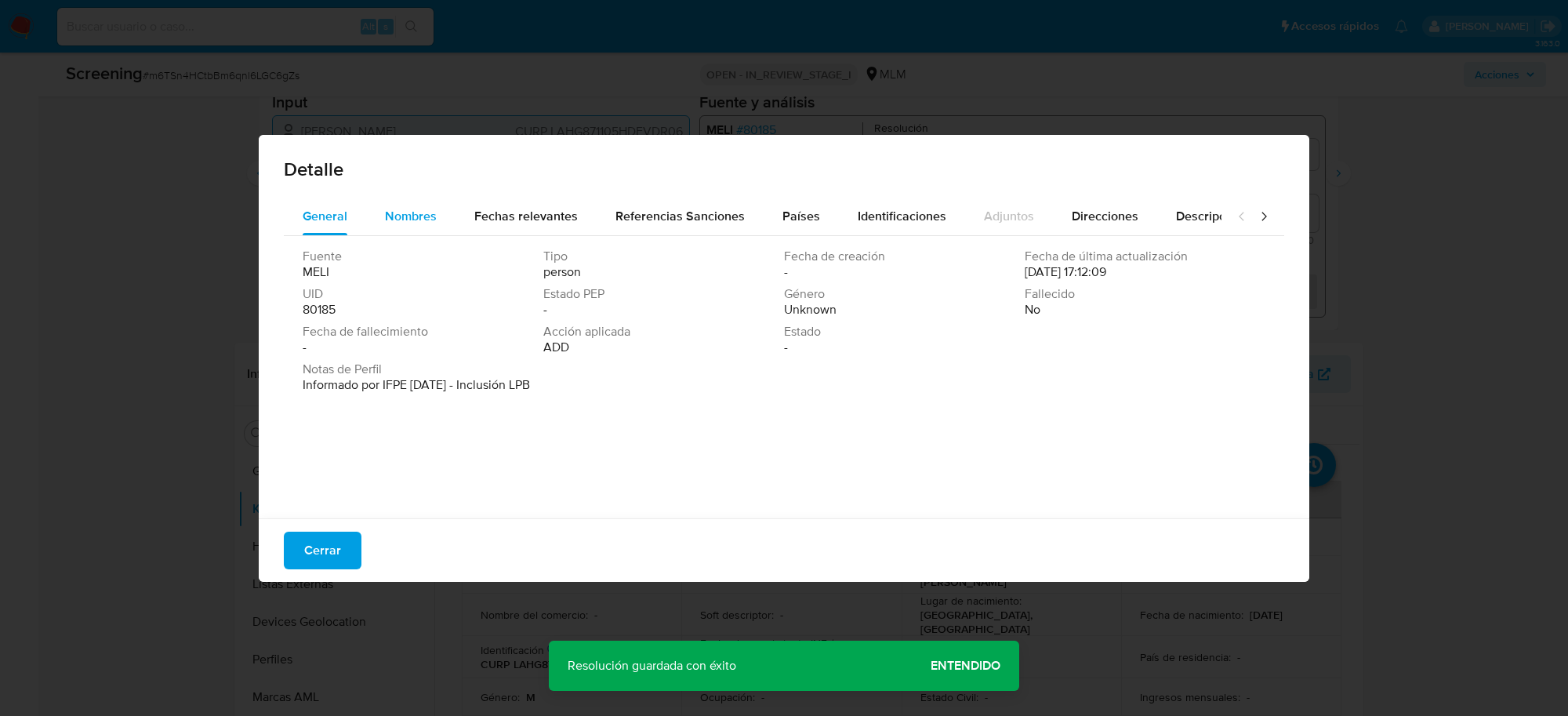
click at [391, 220] on span "Nombres" at bounding box center [411, 216] width 52 height 18
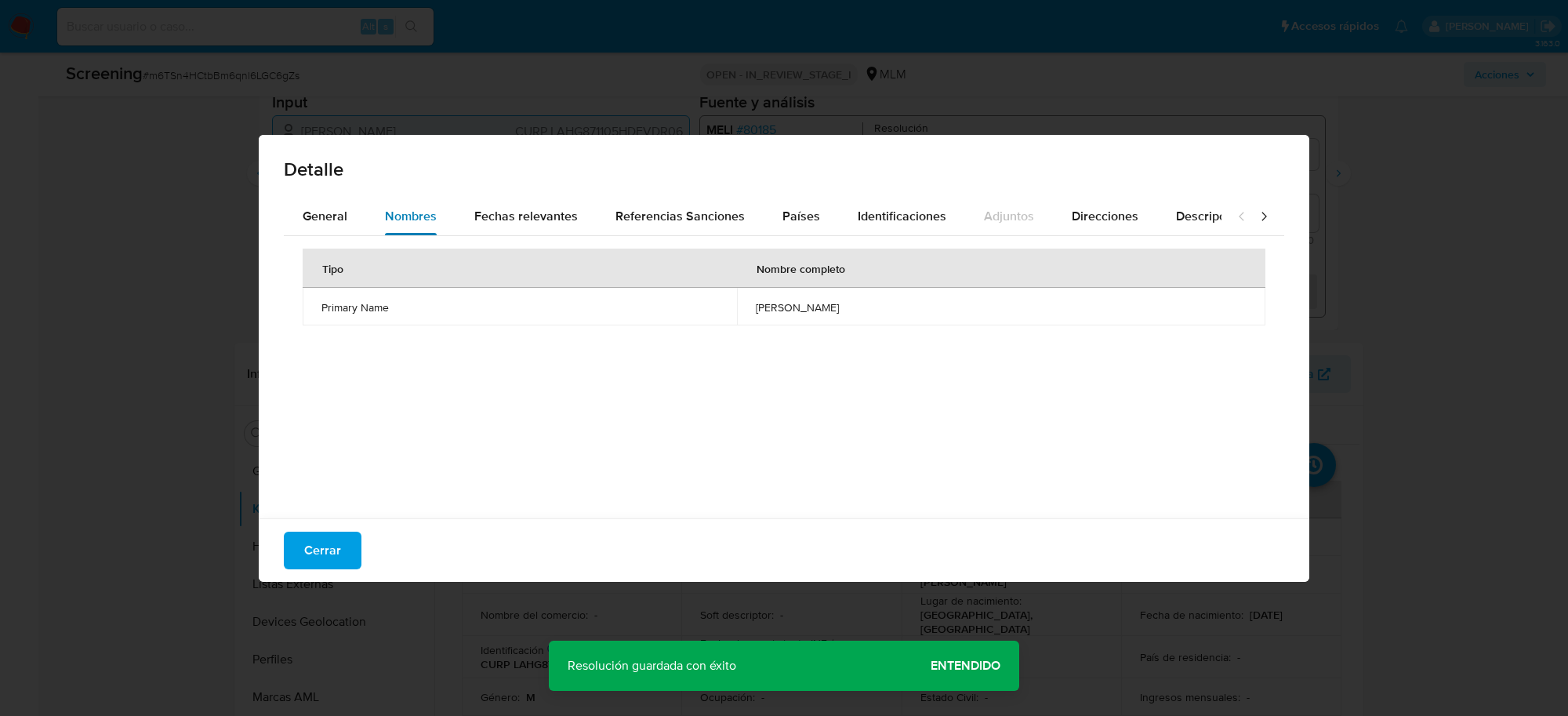
click at [391, 220] on span "Nombres" at bounding box center [411, 216] width 52 height 18
click at [517, 221] on span "Fechas relevantes" at bounding box center [526, 216] width 104 height 18
click at [629, 216] on span "Referencias Sanciones" at bounding box center [680, 216] width 130 height 18
click at [819, 212] on button "Países" at bounding box center [801, 216] width 75 height 38
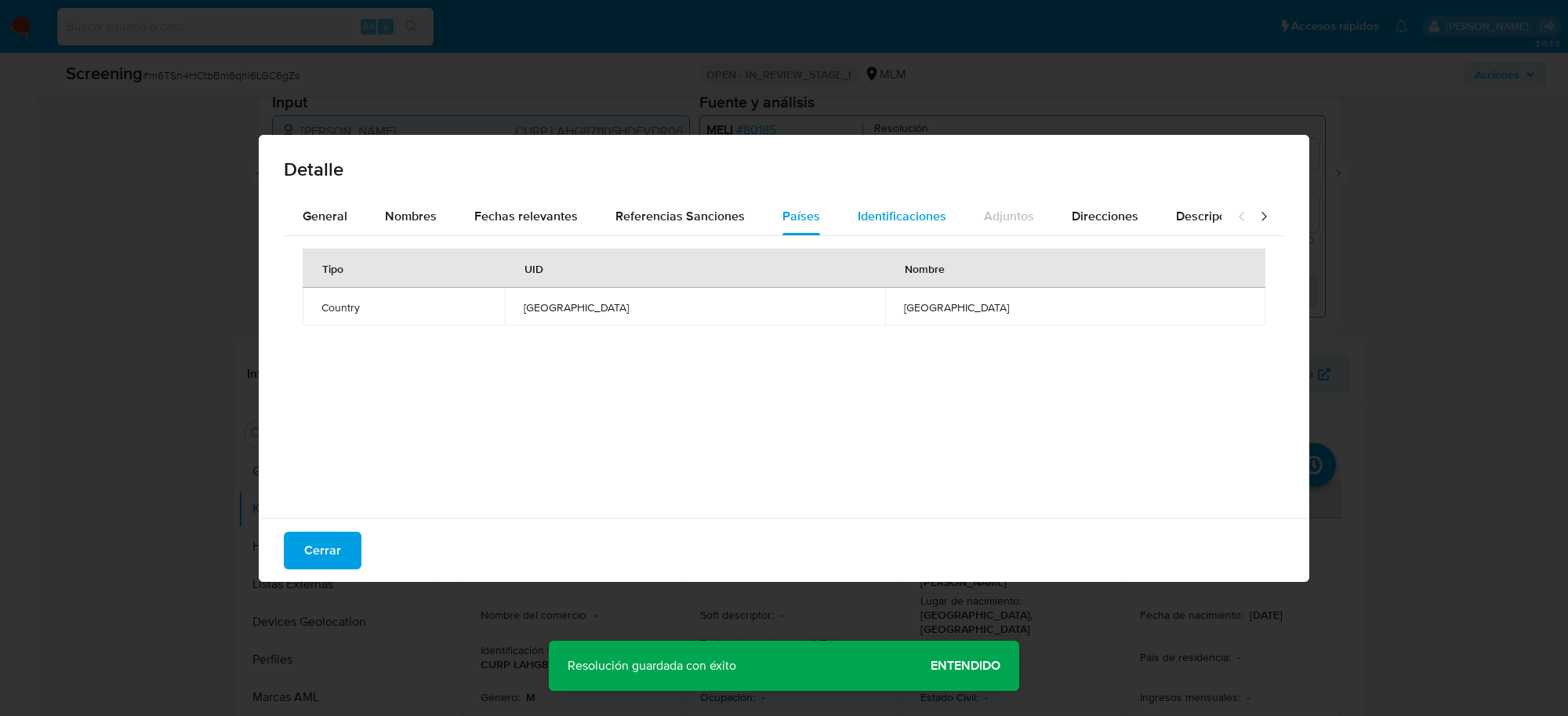
click at [888, 210] on span "Identificaciones" at bounding box center [902, 216] width 89 height 18
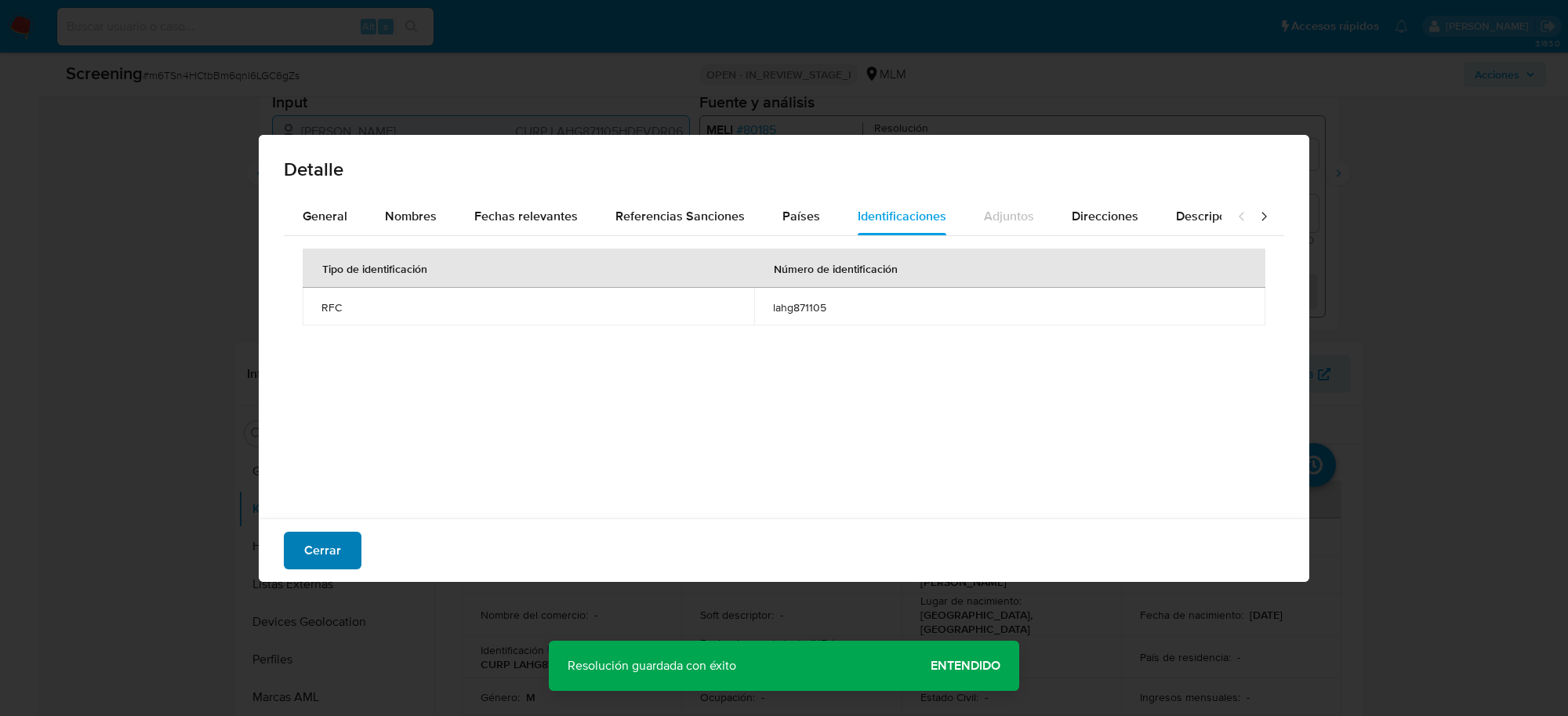
click at [325, 547] on span "Cerrar" at bounding box center [323, 550] width 37 height 34
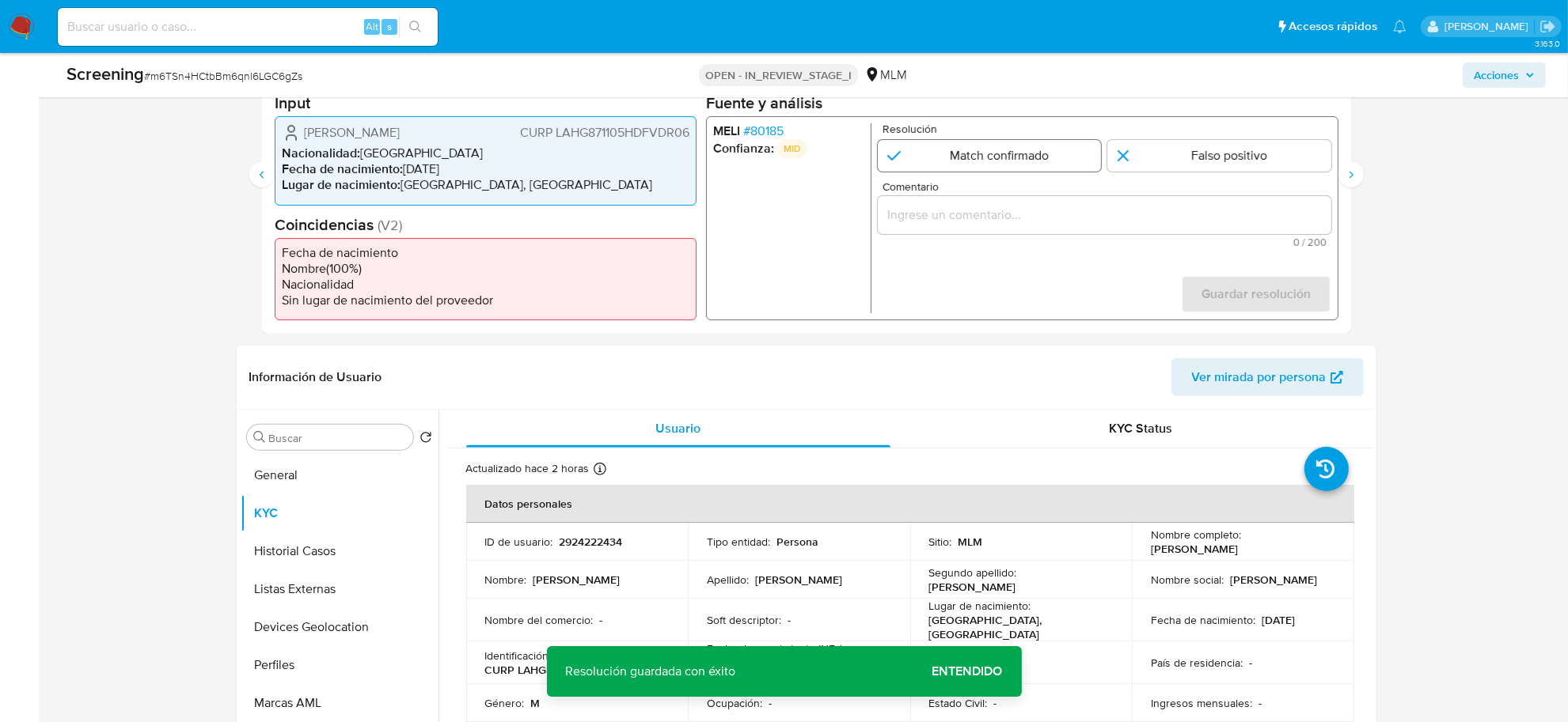
click at [1010, 161] on input "2 de 4" at bounding box center [989, 156] width 224 height 32
radio input "true"
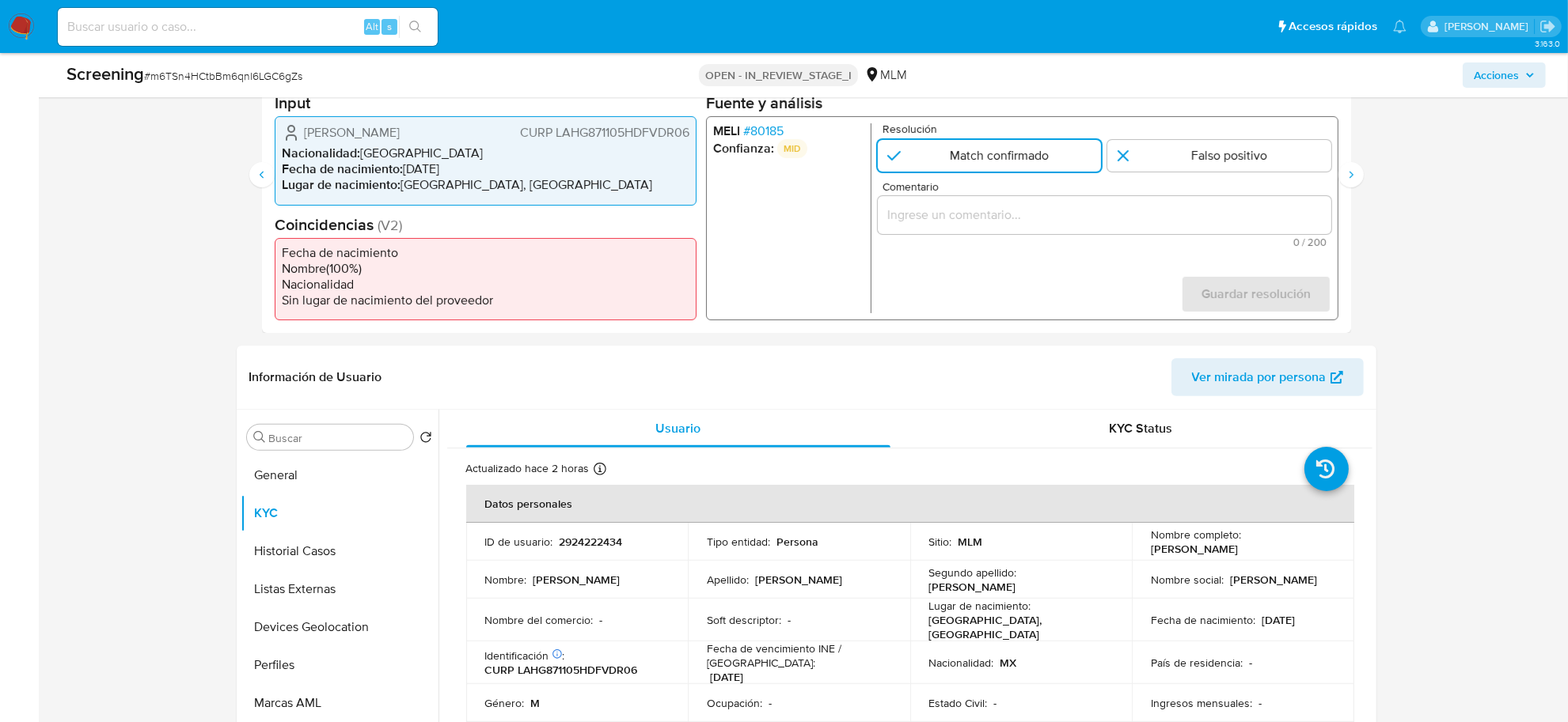
click at [757, 127] on span "# 80185" at bounding box center [762, 131] width 40 height 16
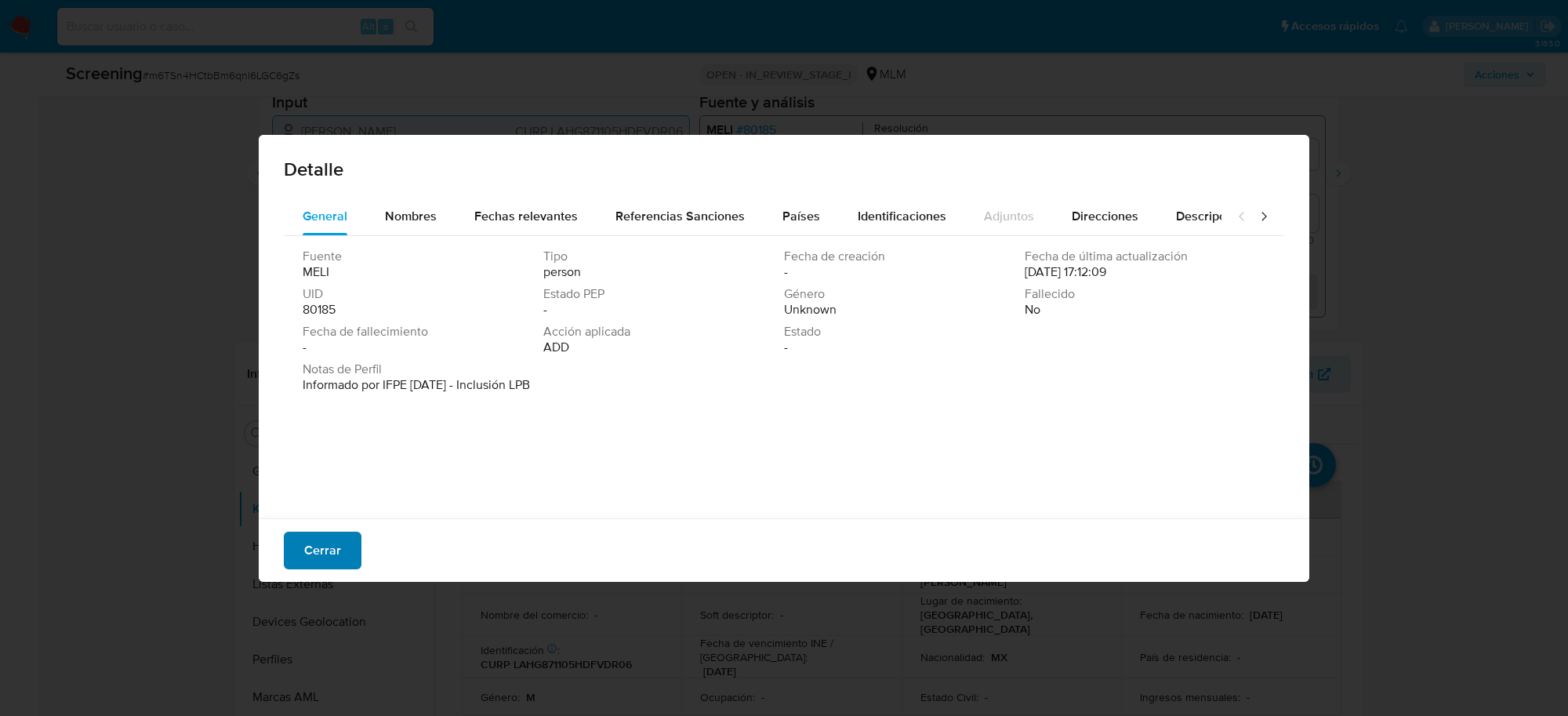
drag, startPoint x: 355, startPoint y: 537, endPoint x: 347, endPoint y: 541, distance: 8.9
click at [350, 540] on button "Cerrar" at bounding box center [323, 550] width 78 height 38
click at [347, 541] on button "Cerrar" at bounding box center [323, 550] width 78 height 38
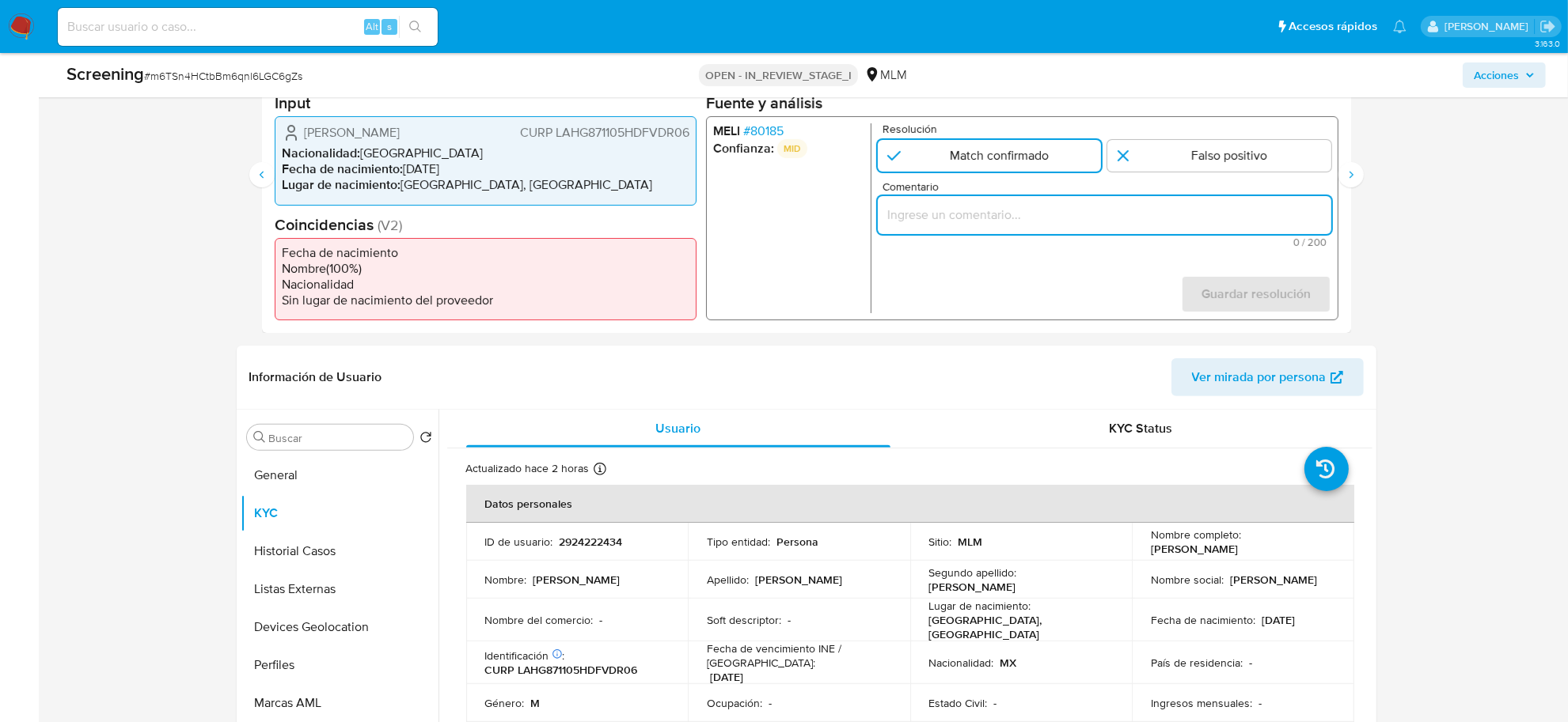
click at [974, 216] on input "Comentario" at bounding box center [1103, 215] width 453 height 21
paste input "SE CONFIRMA COINCIDENCIA EN LISTA DE SANCIONES DENOMINADAS IFPE, POR FECHA DE N…"
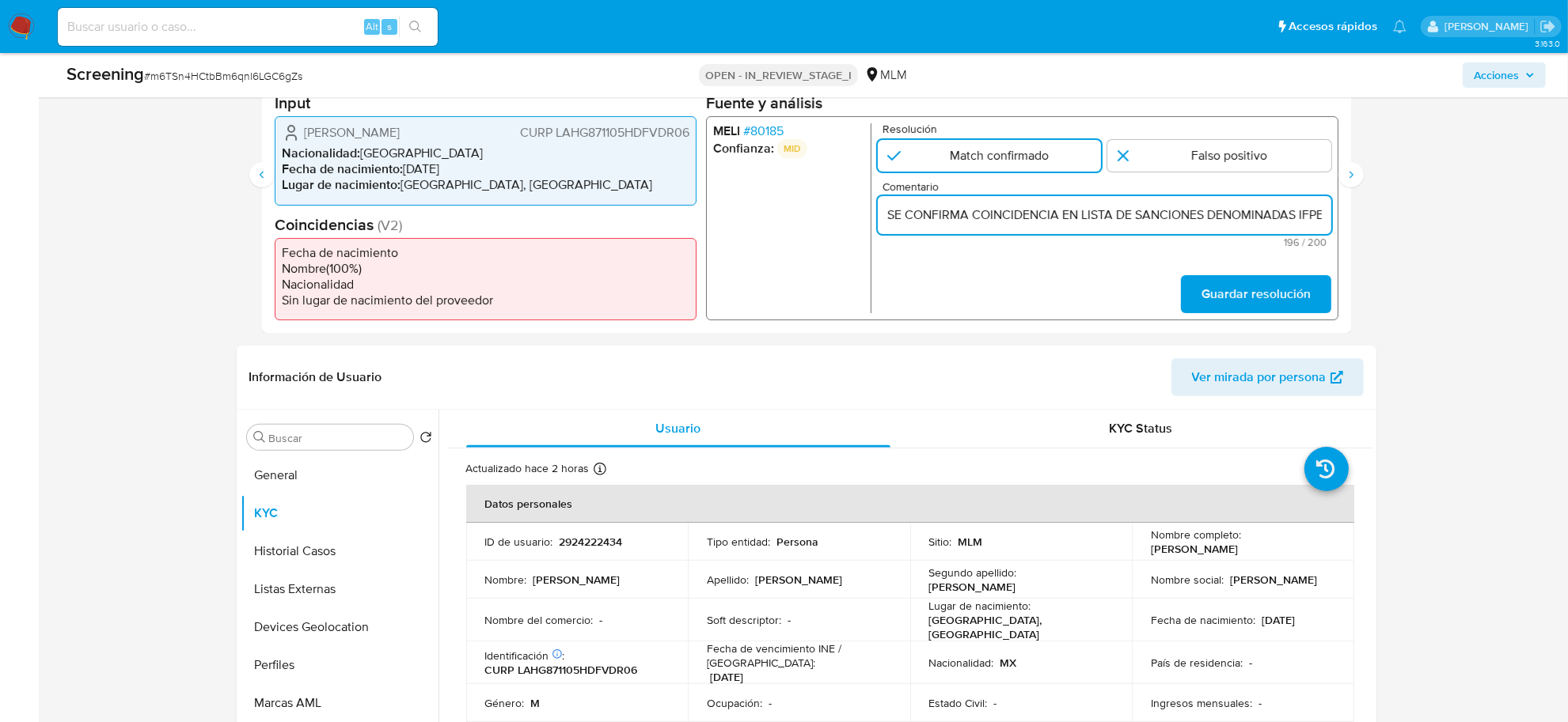
scroll to position [0, 940]
type input "SE CONFIRMA COINCIDENCIA EN LISTA DE SANCIONES DENOMINADAS IFPE, POR FECHA DE N…"
click at [1247, 293] on span "Guardar resolución" at bounding box center [1255, 293] width 109 height 35
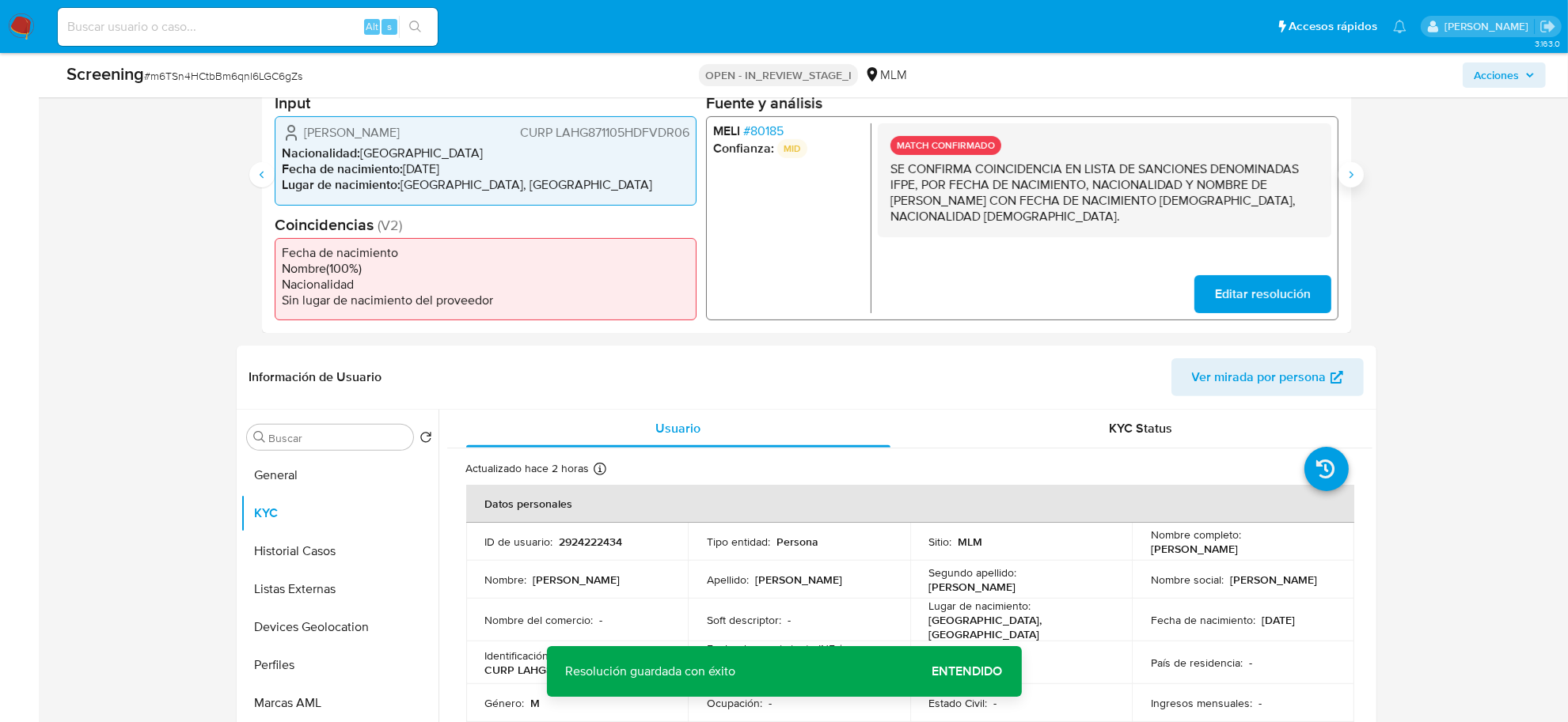
click at [1354, 177] on icon "Siguiente" at bounding box center [1351, 175] width 13 height 13
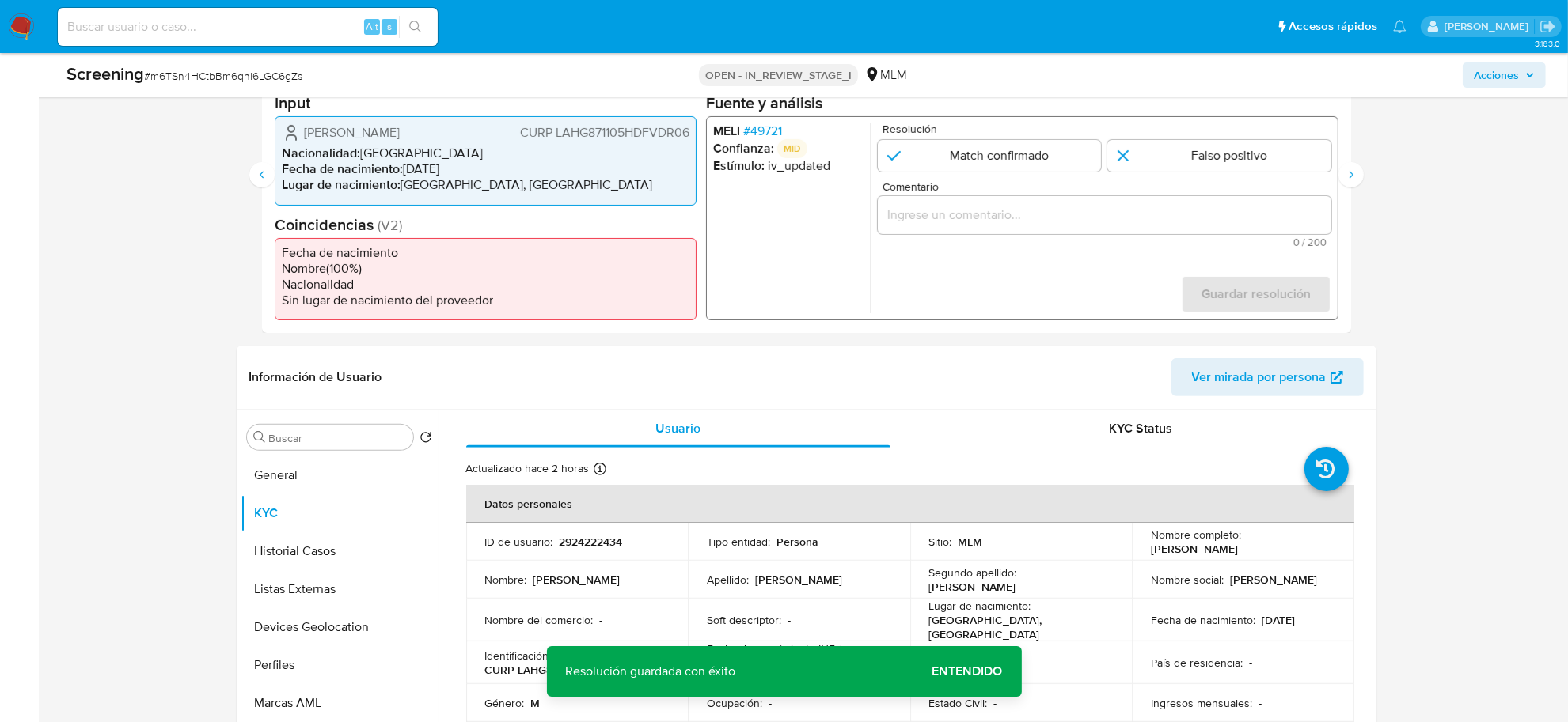
click at [770, 126] on span "# 49721" at bounding box center [761, 131] width 38 height 16
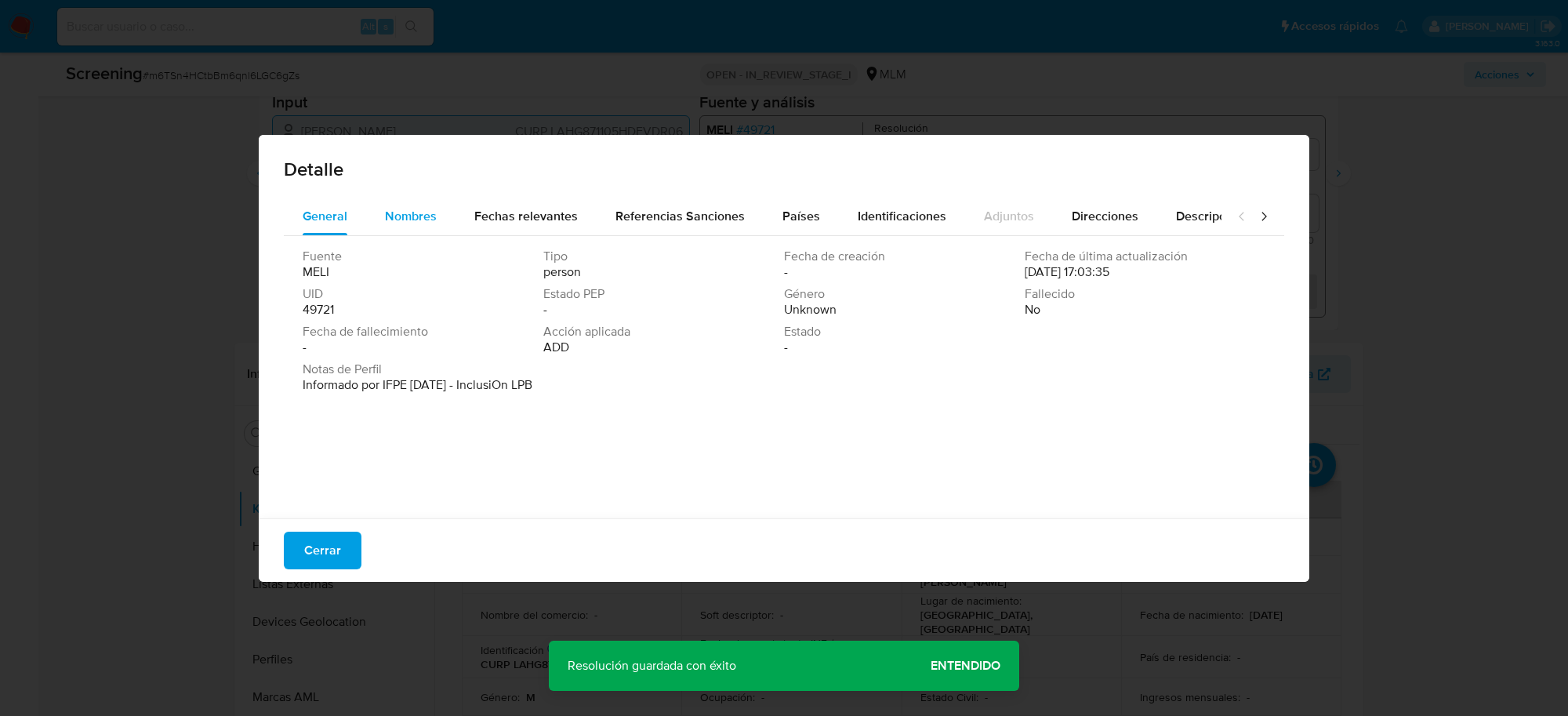
click at [413, 208] on span "Nombres" at bounding box center [411, 216] width 52 height 18
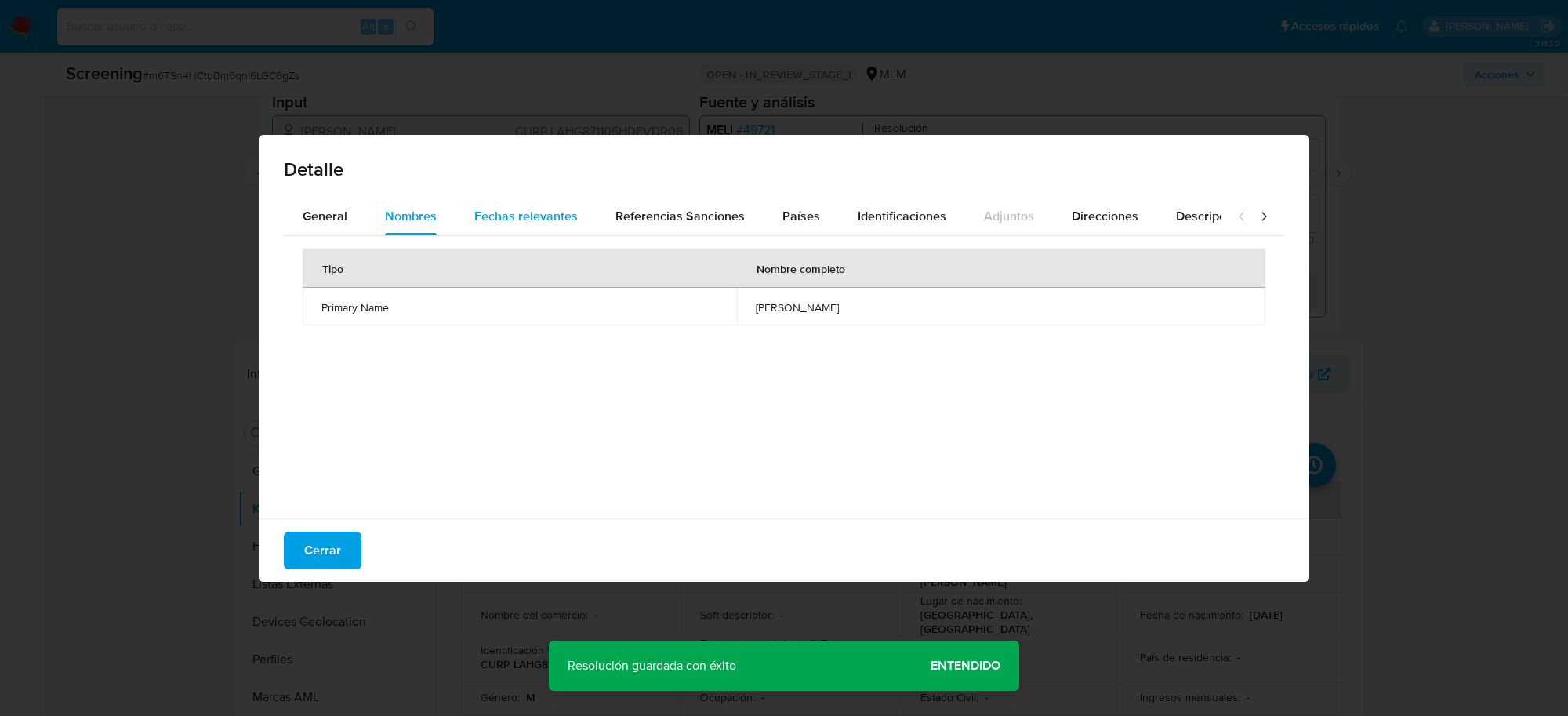
click at [531, 208] on span "Fechas relevantes" at bounding box center [526, 216] width 104 height 18
click at [645, 216] on span "Referencias Sanciones" at bounding box center [680, 216] width 130 height 18
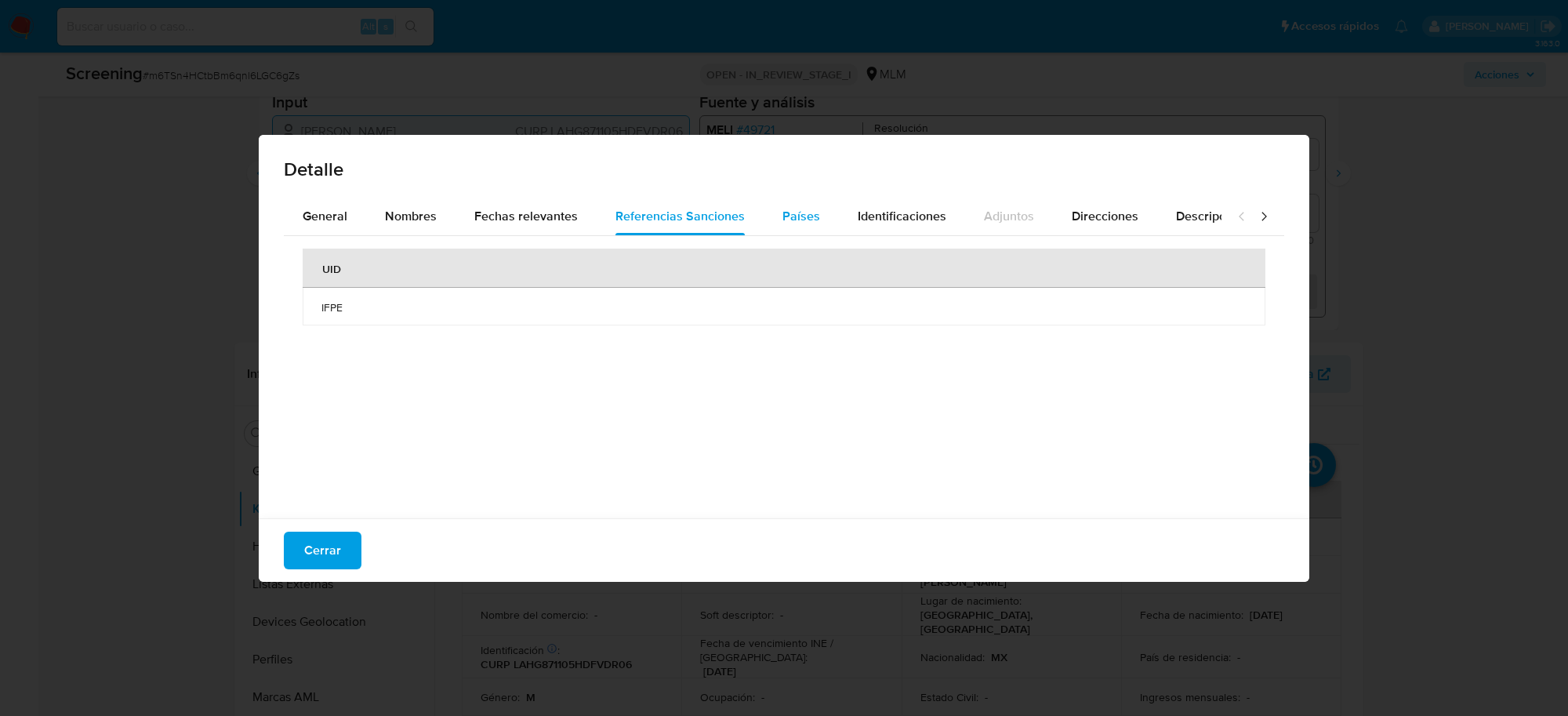
click at [775, 212] on button "Países" at bounding box center [801, 216] width 75 height 38
click at [882, 207] on span "Identificaciones" at bounding box center [902, 216] width 89 height 18
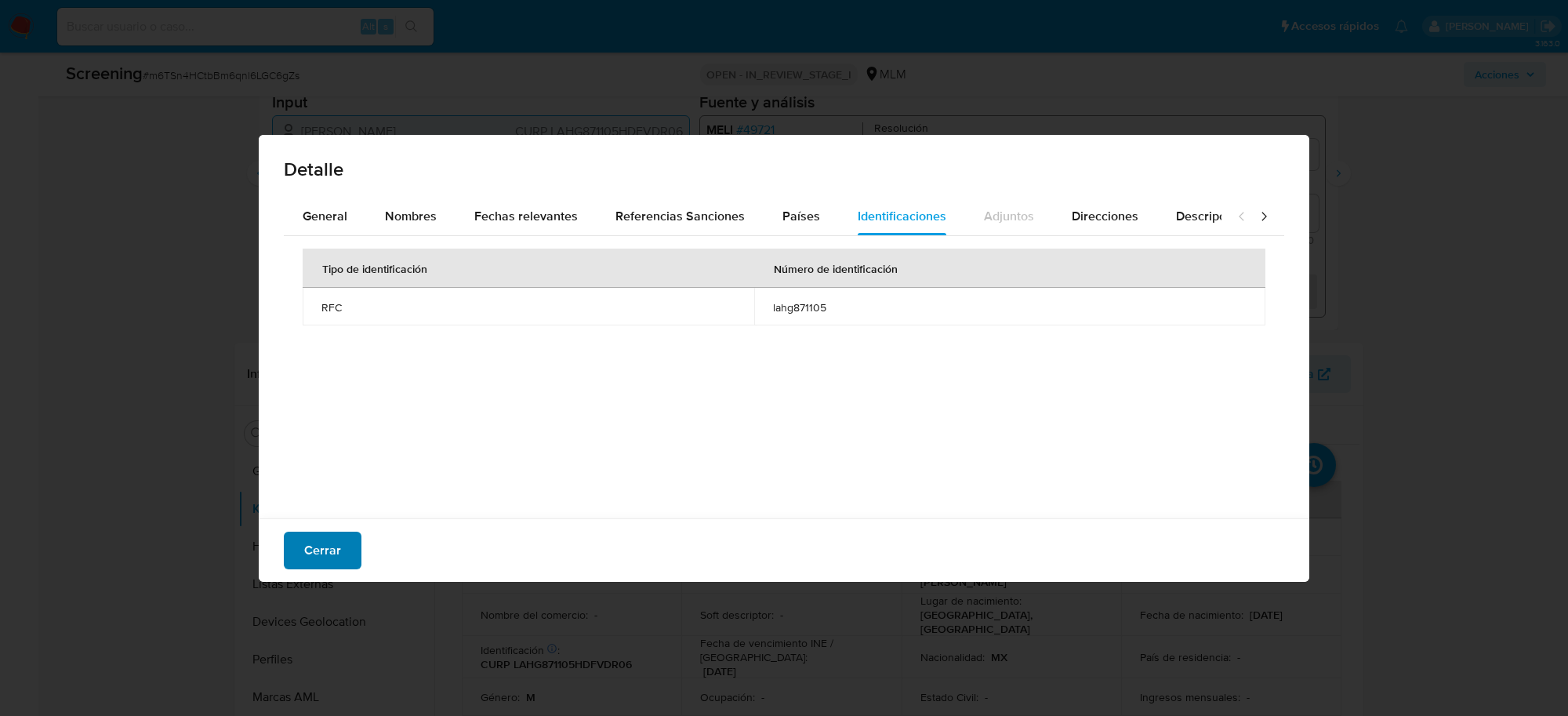
click at [342, 542] on button "Cerrar" at bounding box center [323, 550] width 78 height 38
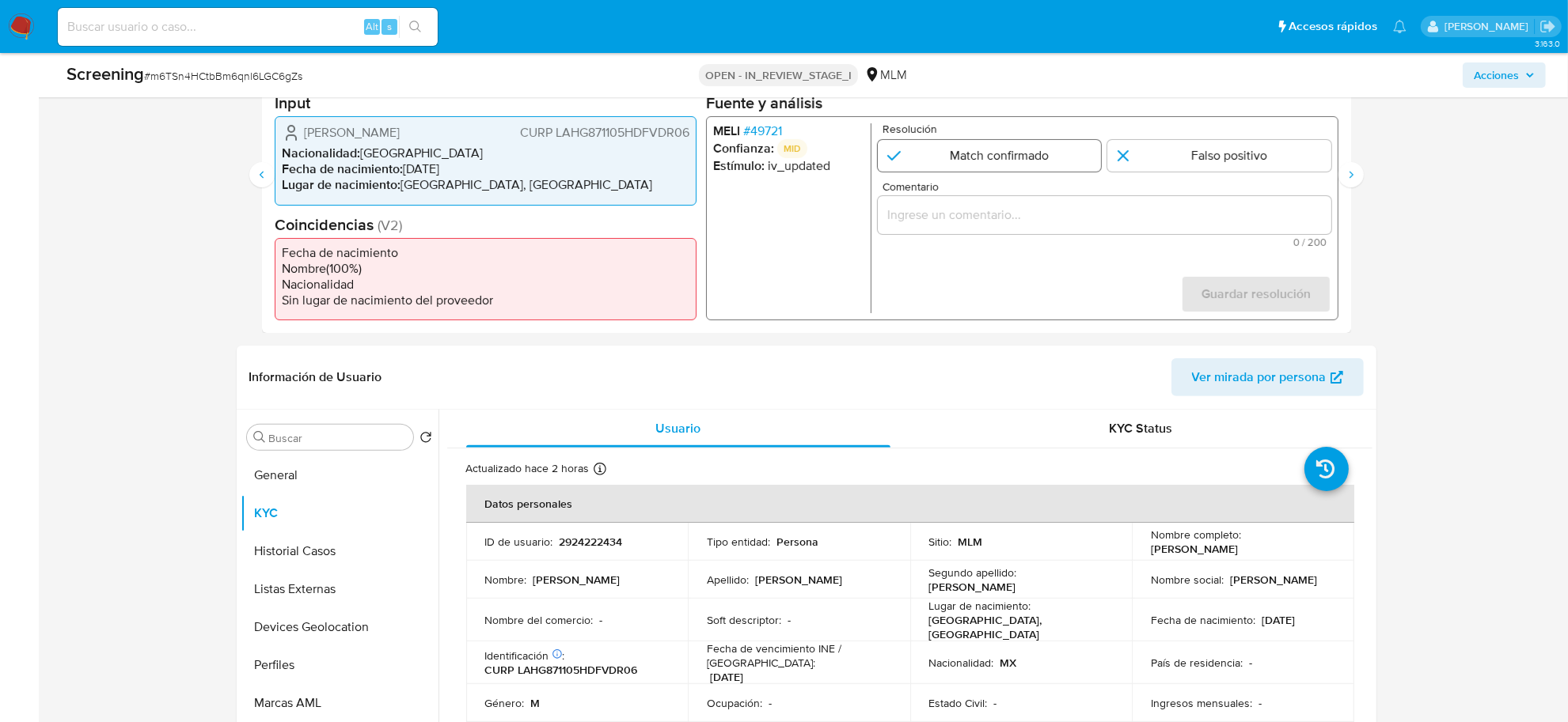
click at [935, 148] on input "3 de 4" at bounding box center [989, 156] width 224 height 32
radio input "true"
click at [953, 212] on input "Comentario" at bounding box center [1103, 215] width 453 height 21
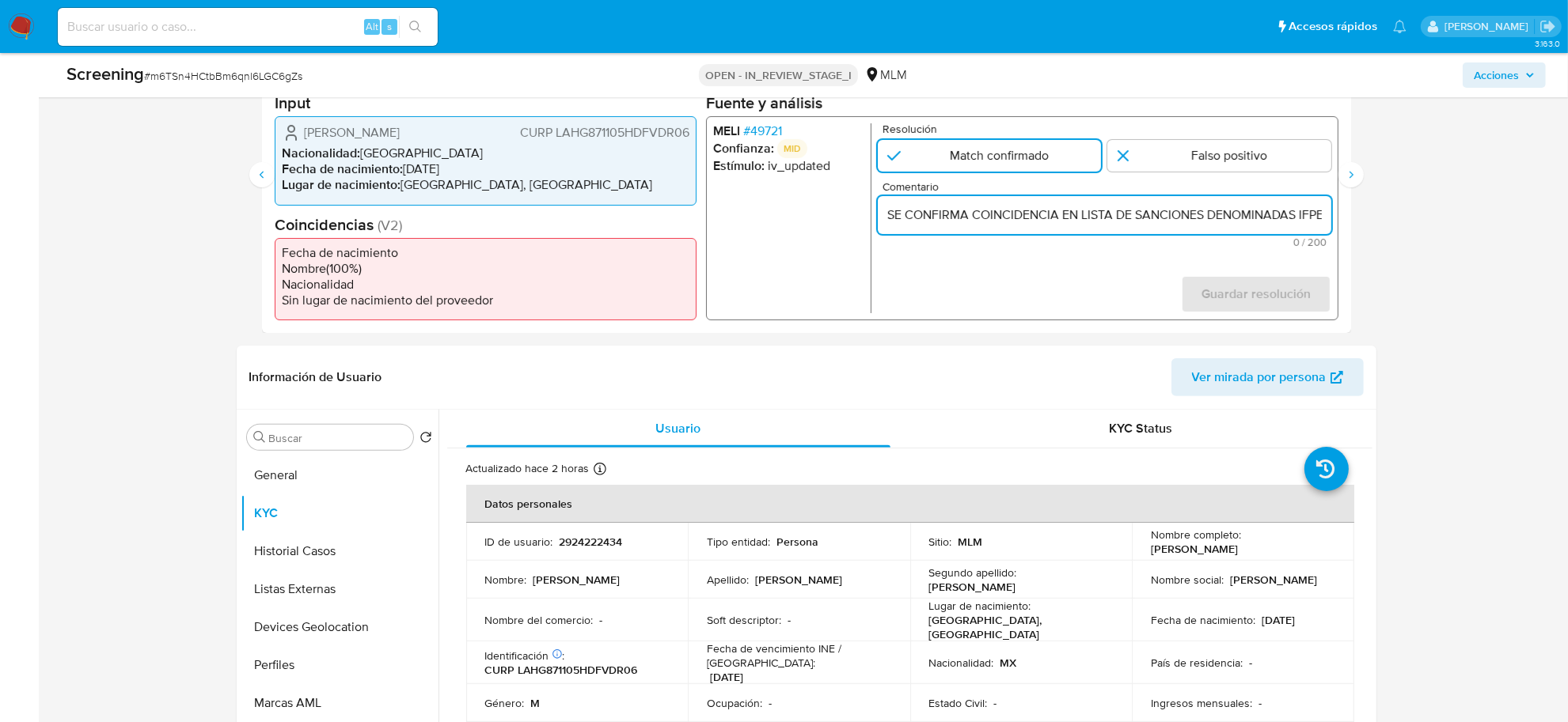
scroll to position [0, 940]
type input "SE CONFIRMA COINCIDENCIA EN LISTA DE SANCIONES DENOMINADAS IFPE, POR FECHA DE N…"
click at [1276, 287] on span "Guardar resolución" at bounding box center [1255, 293] width 109 height 35
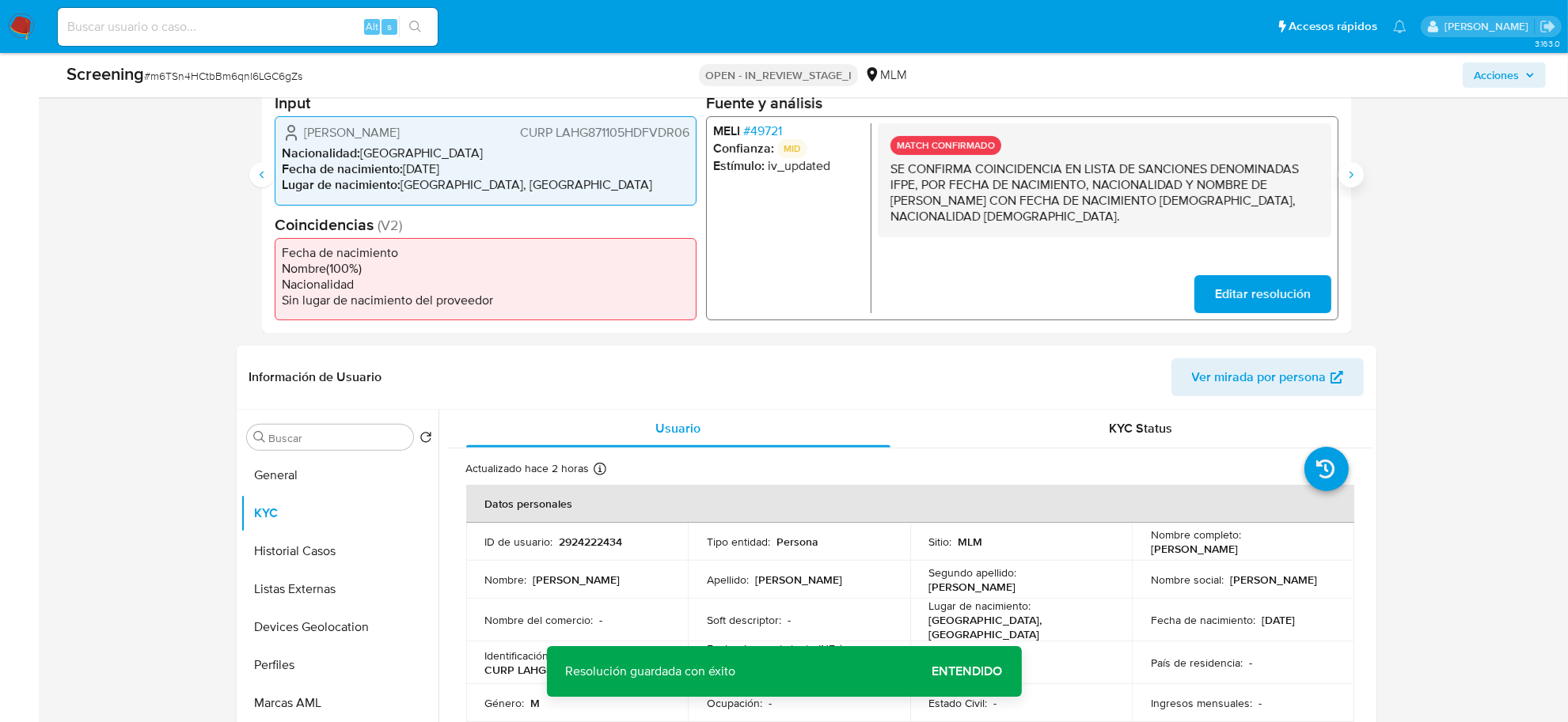
click at [1351, 177] on icon "Siguiente" at bounding box center [1351, 175] width 13 height 13
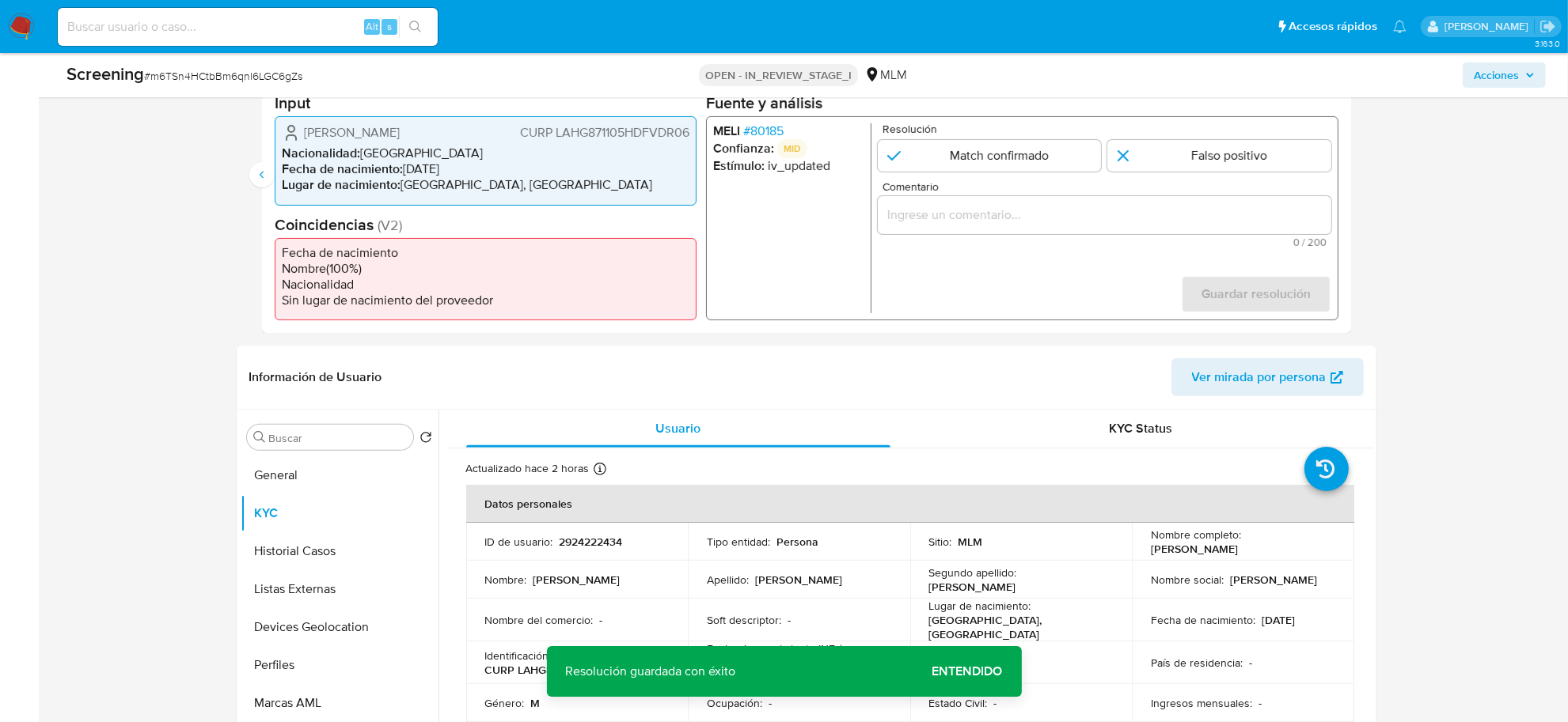
click at [763, 125] on span "# 80185" at bounding box center [762, 131] width 40 height 16
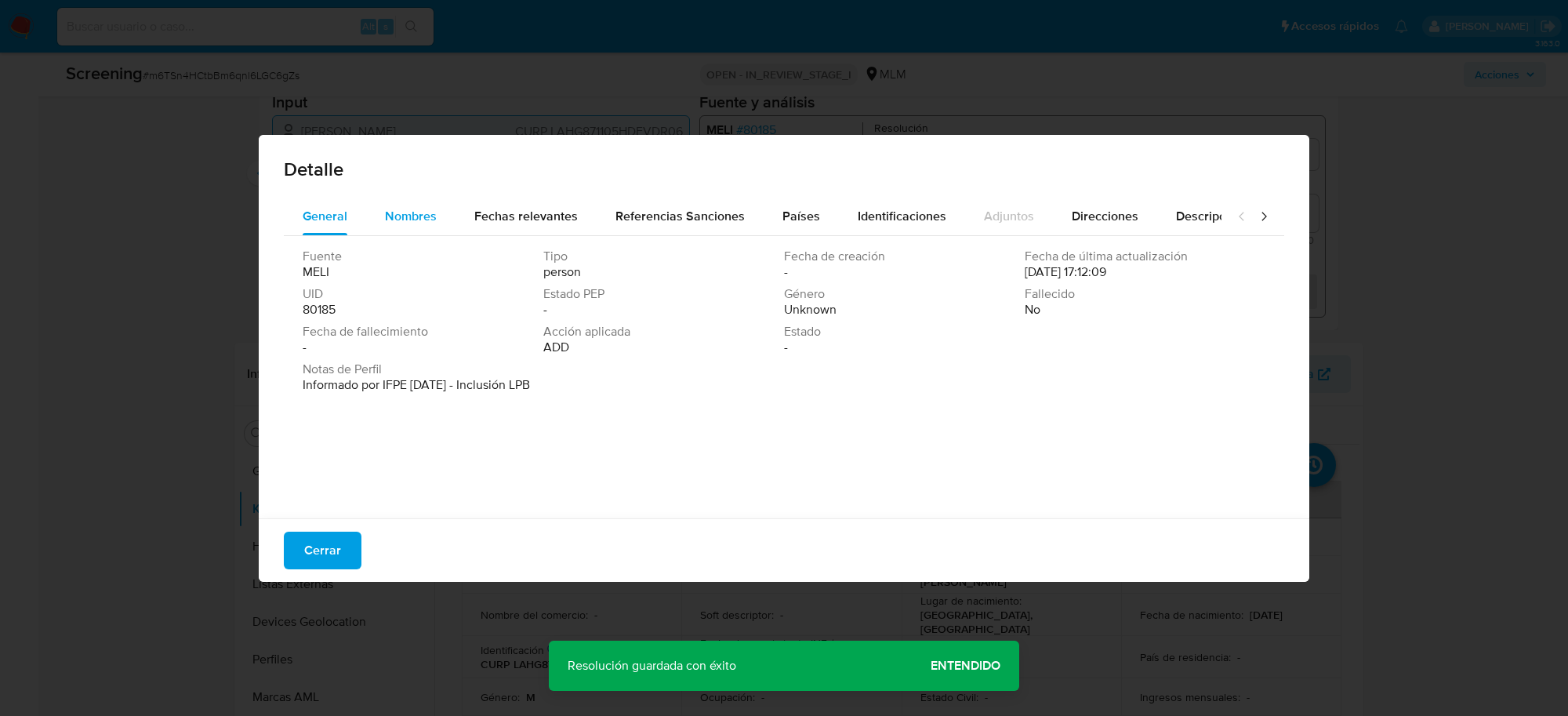
click at [405, 207] on span "Nombres" at bounding box center [411, 216] width 52 height 18
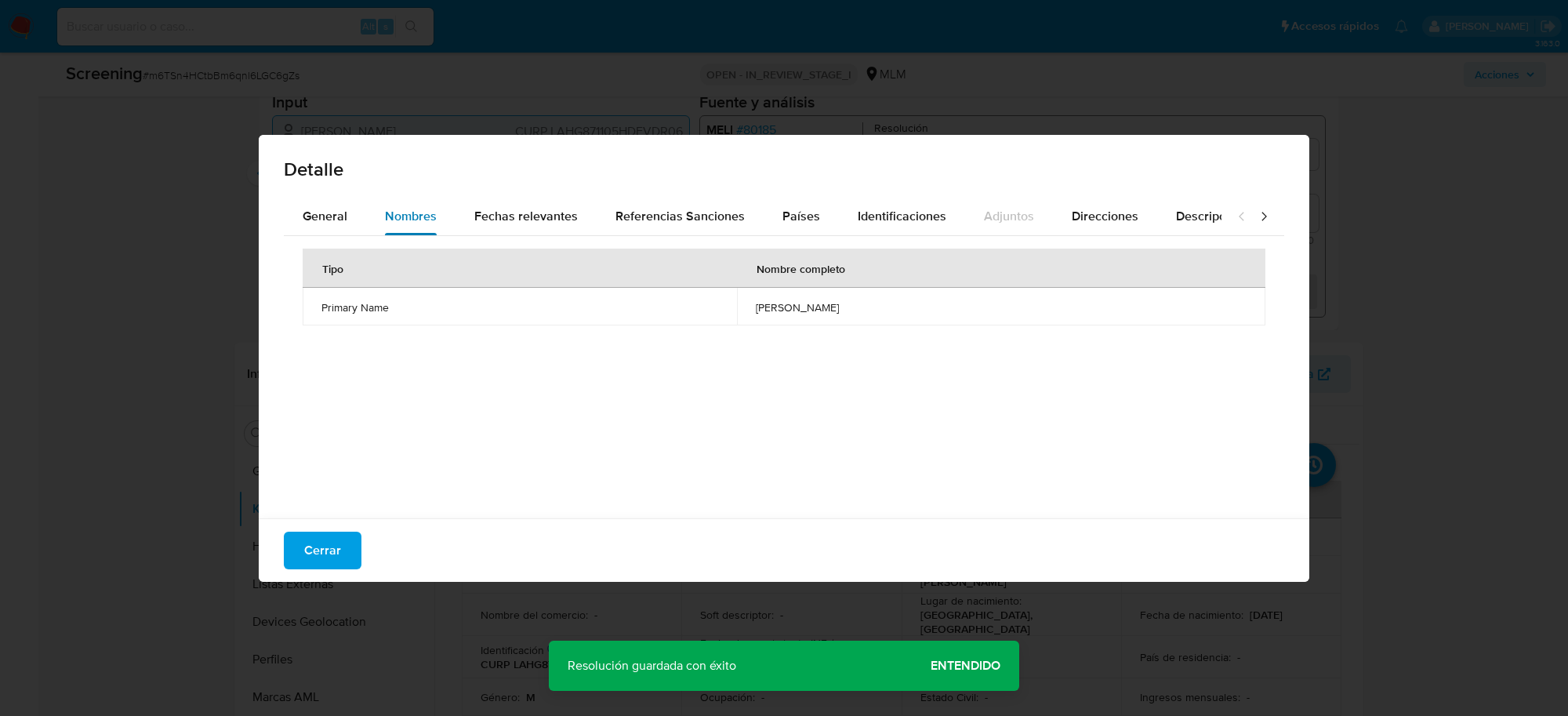
click at [405, 207] on span "Nombres" at bounding box center [411, 216] width 52 height 18
click at [488, 205] on div "Fechas relevantes" at bounding box center [526, 216] width 104 height 38
click at [633, 208] on span "Referencias Sanciones" at bounding box center [680, 216] width 130 height 18
click at [784, 216] on span "Países" at bounding box center [801, 216] width 38 height 18
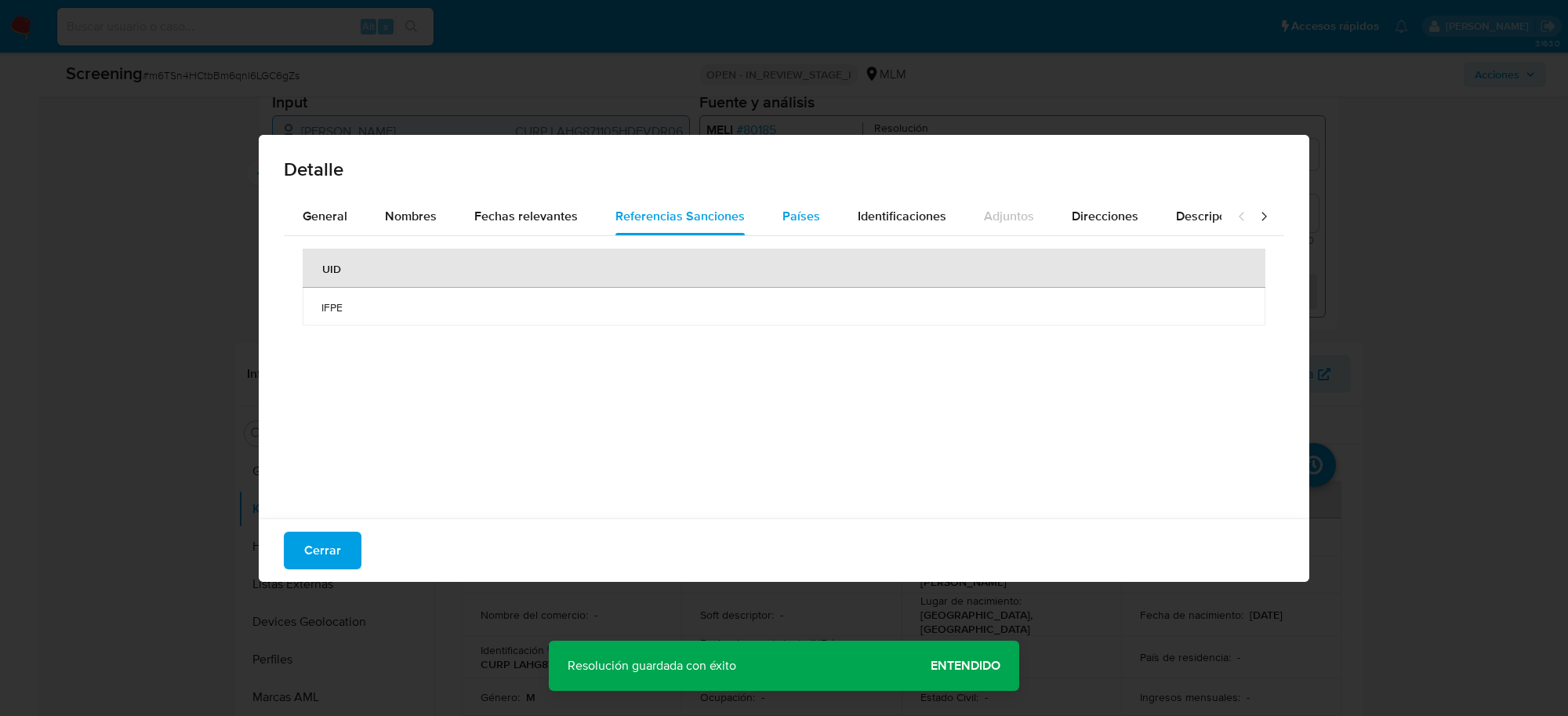
click at [784, 216] on span "Países" at bounding box center [801, 216] width 38 height 18
click at [875, 212] on span "Identificaciones" at bounding box center [902, 216] width 89 height 18
click at [1076, 222] on span "Direcciones" at bounding box center [1105, 216] width 67 height 18
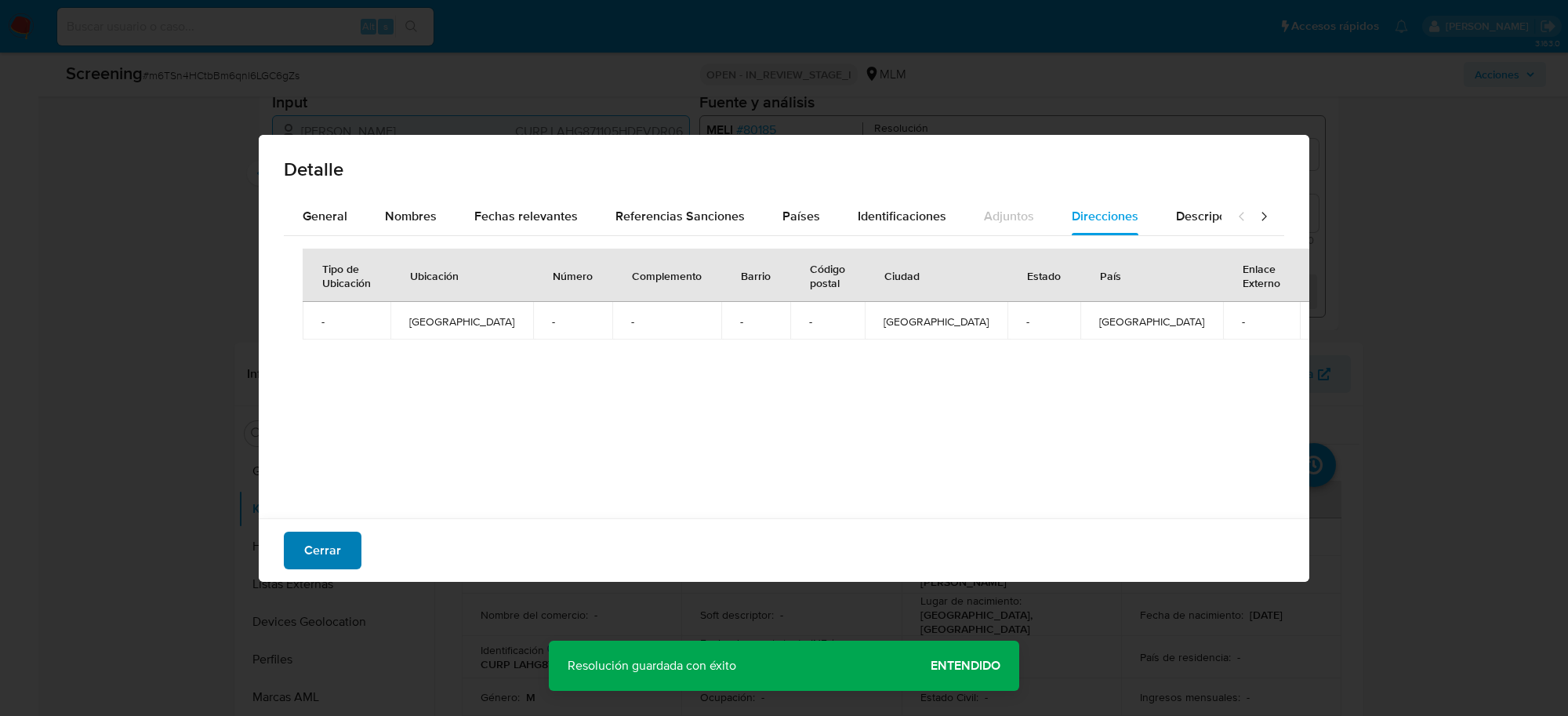
click at [326, 556] on span "Cerrar" at bounding box center [323, 550] width 37 height 34
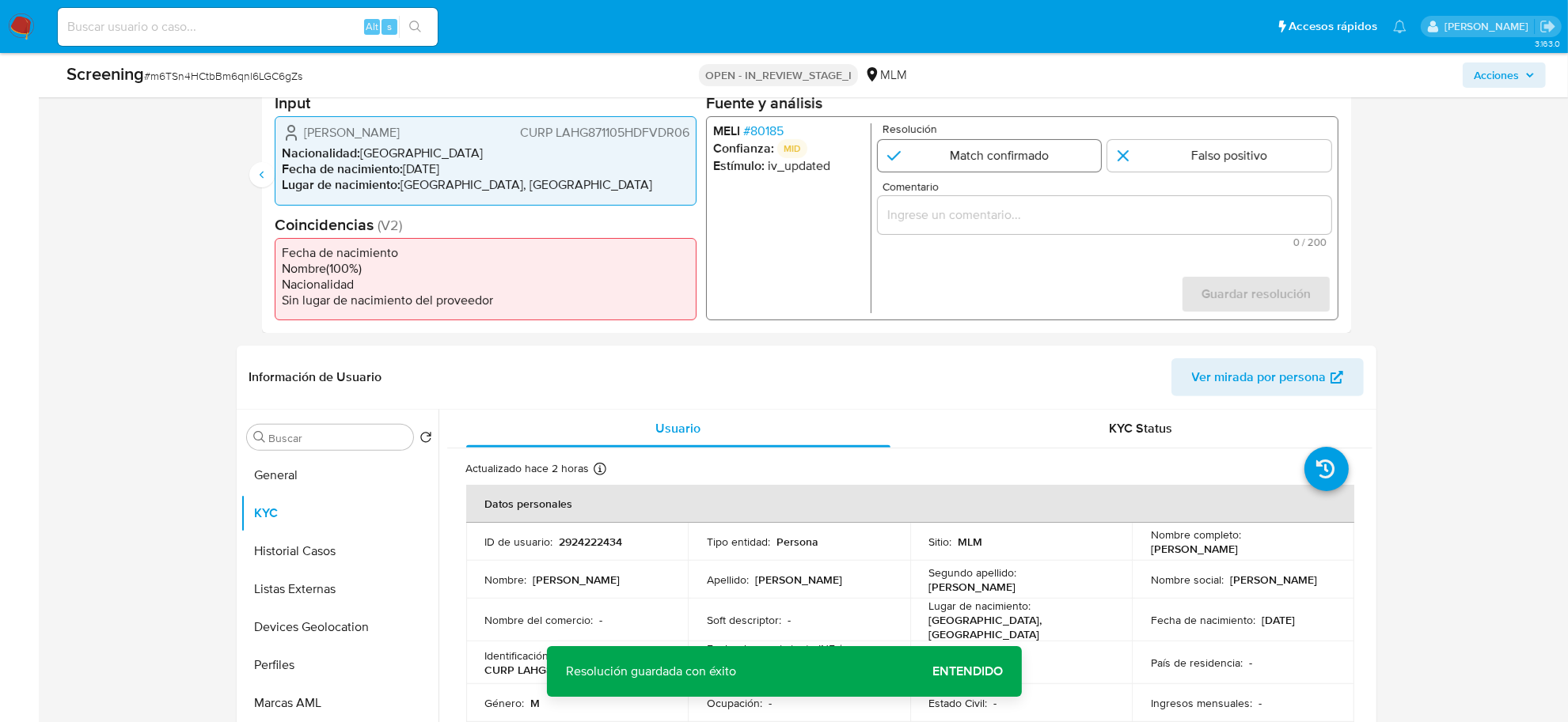
click at [991, 158] on input "4 de 4" at bounding box center [989, 156] width 224 height 32
radio input "true"
click at [991, 158] on input "4 de 4" at bounding box center [989, 156] width 224 height 32
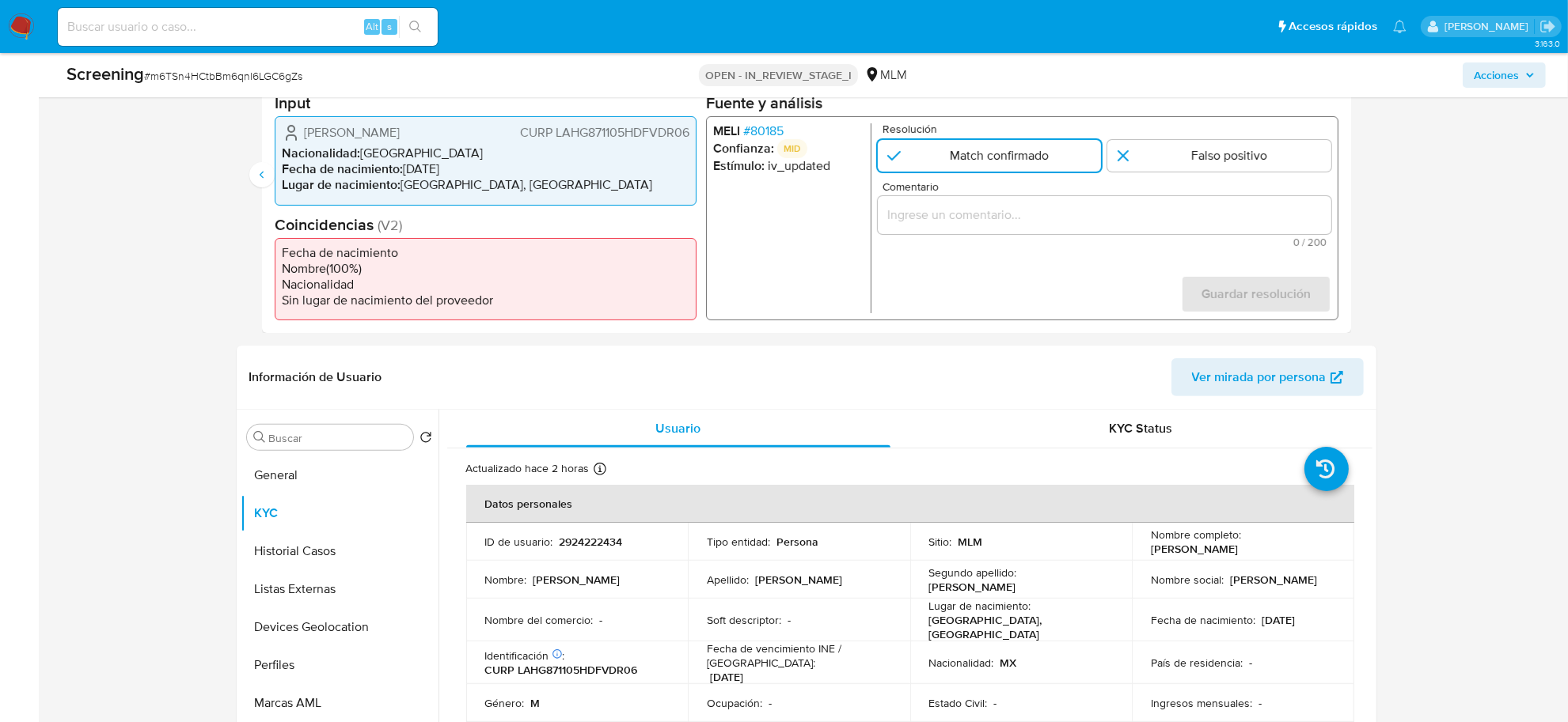
click at [962, 199] on div "4 de 4" at bounding box center [1103, 215] width 453 height 38
click at [915, 218] on input "Comentario" at bounding box center [1103, 215] width 453 height 21
paste input "SE CONFIRMA COINCIDENCIA EN LISTA DE SANCIONES DENOMINADAS IFPE, POR FECHA DE N…"
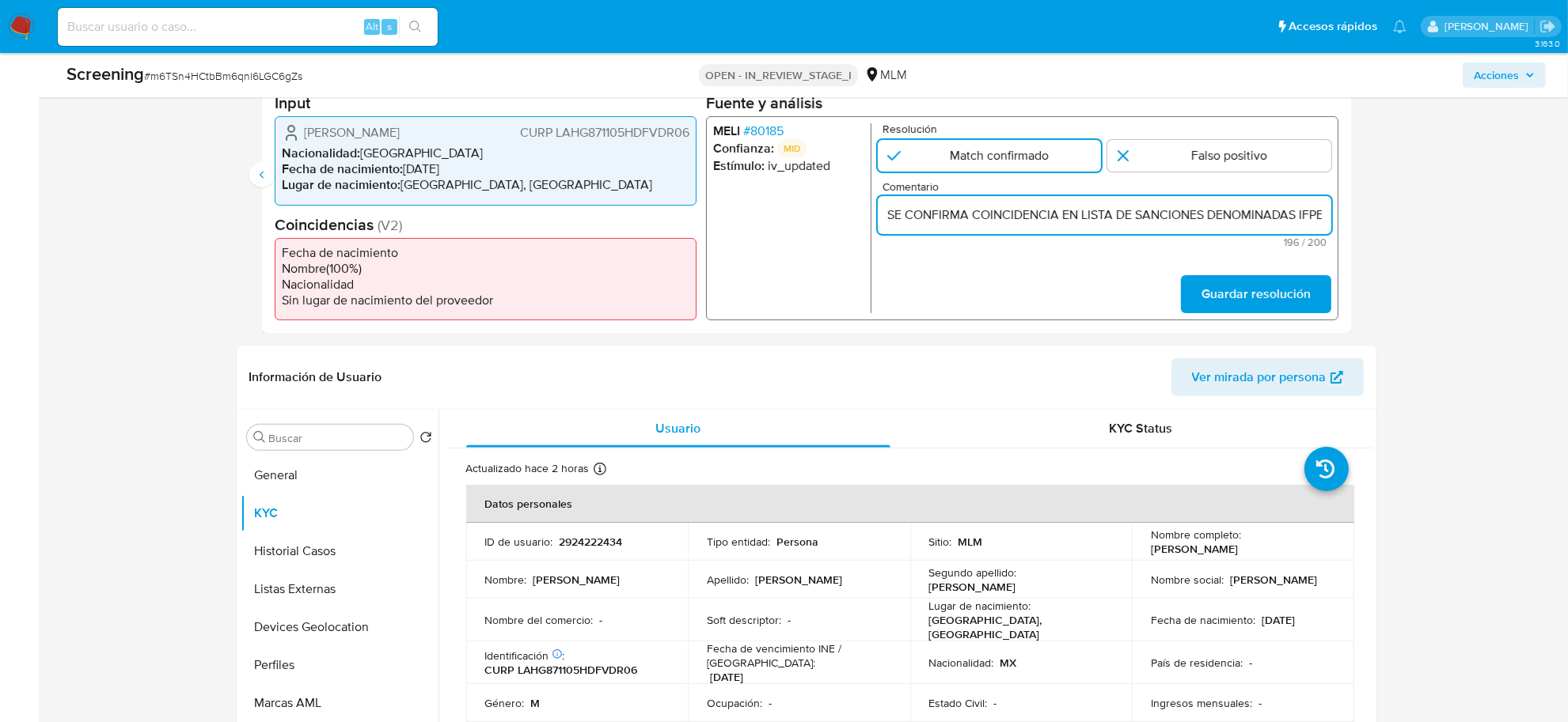
scroll to position [0, 940]
type input "SE CONFIRMA COINCIDENCIA EN LISTA DE SANCIONES DENOMINADAS IFPE, POR FECHA DE N…"
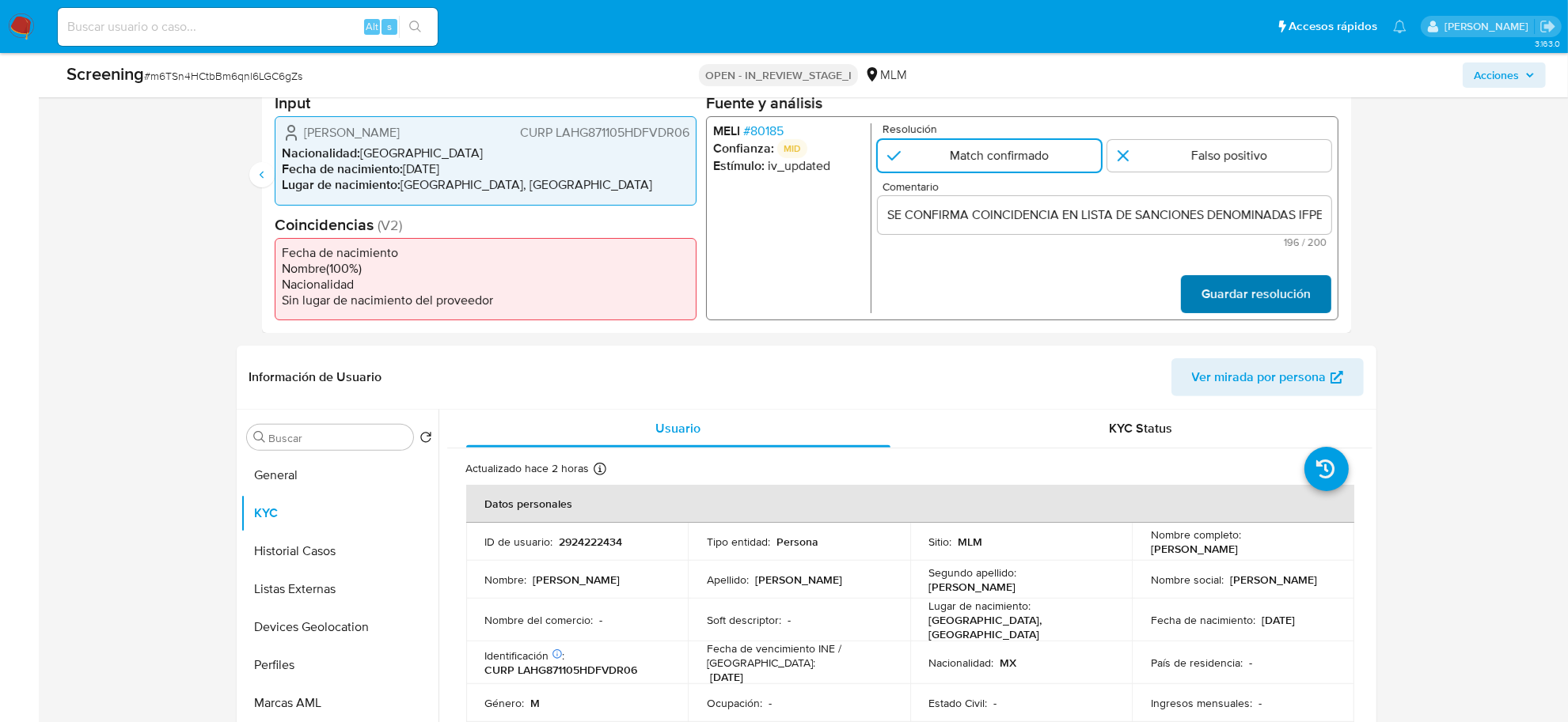
click at [1254, 289] on span "Guardar resolución" at bounding box center [1255, 293] width 109 height 35
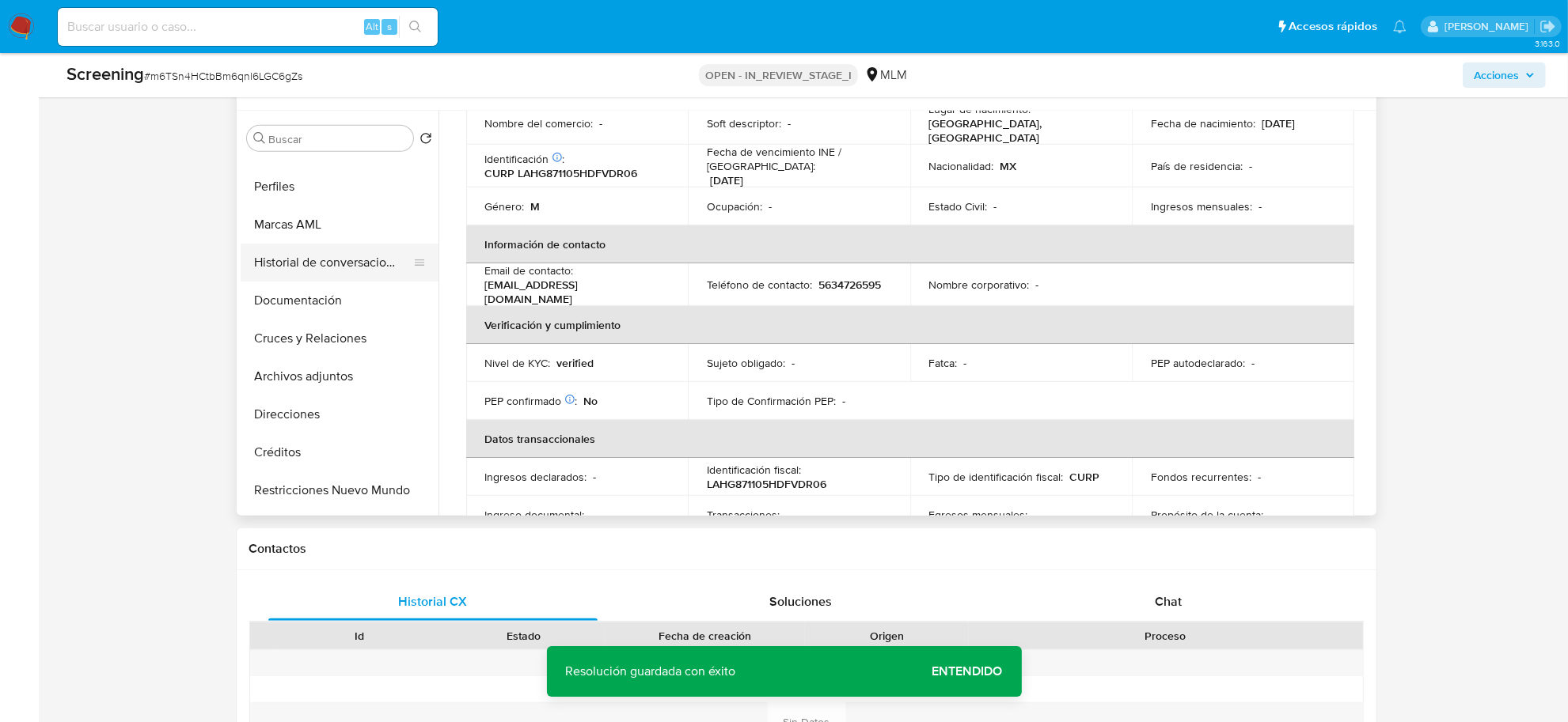
scroll to position [198, 0]
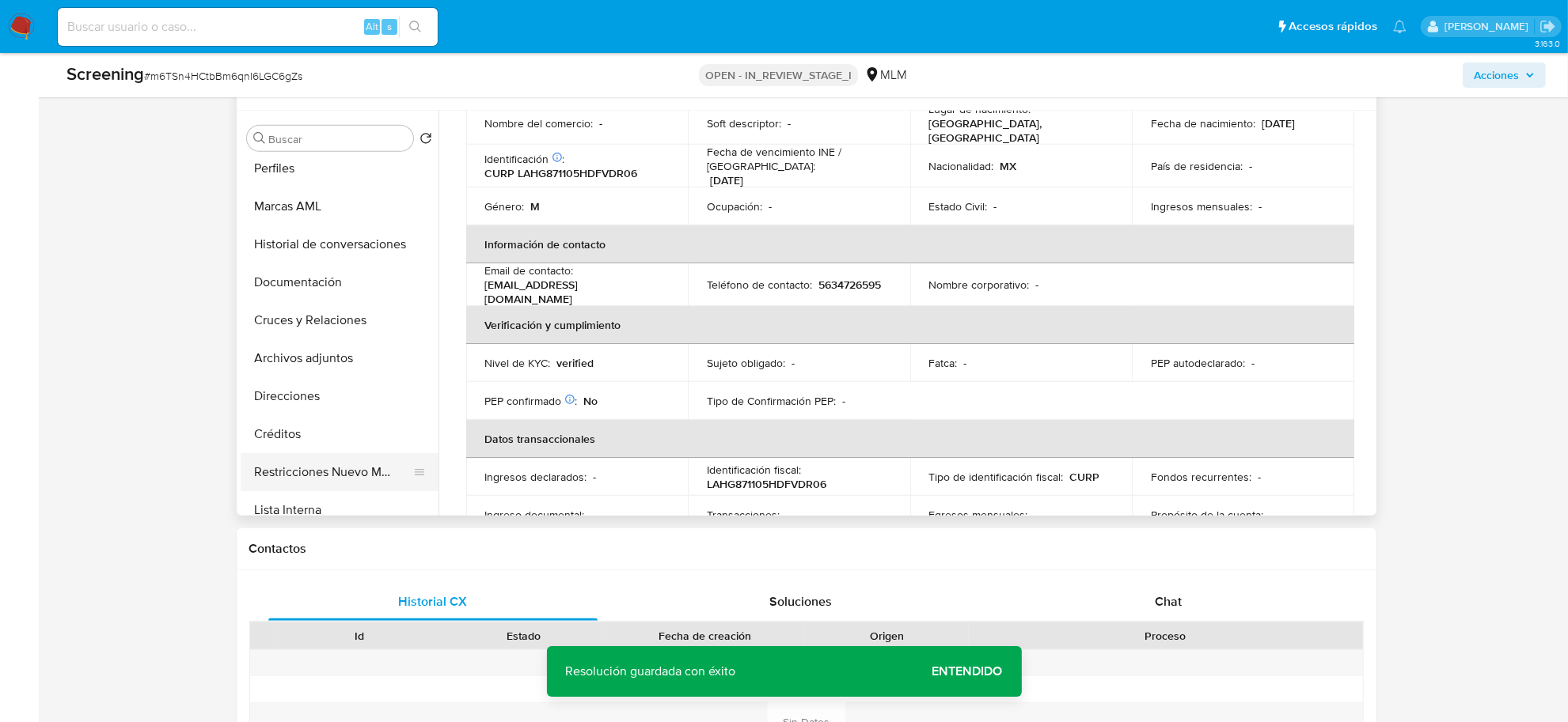
click at [324, 467] on button "Restricciones Nuevo Mundo" at bounding box center [333, 472] width 185 height 38
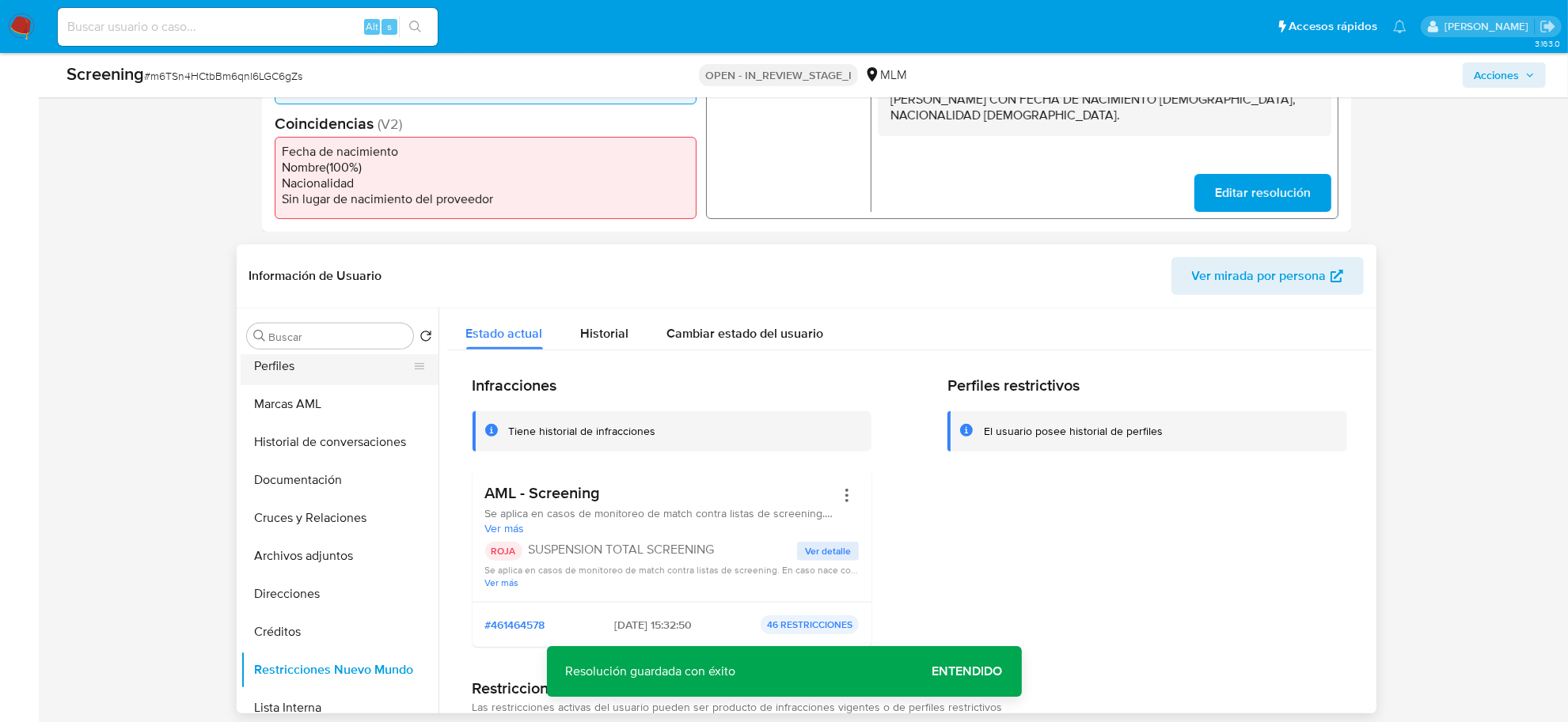
scroll to position [0, 0]
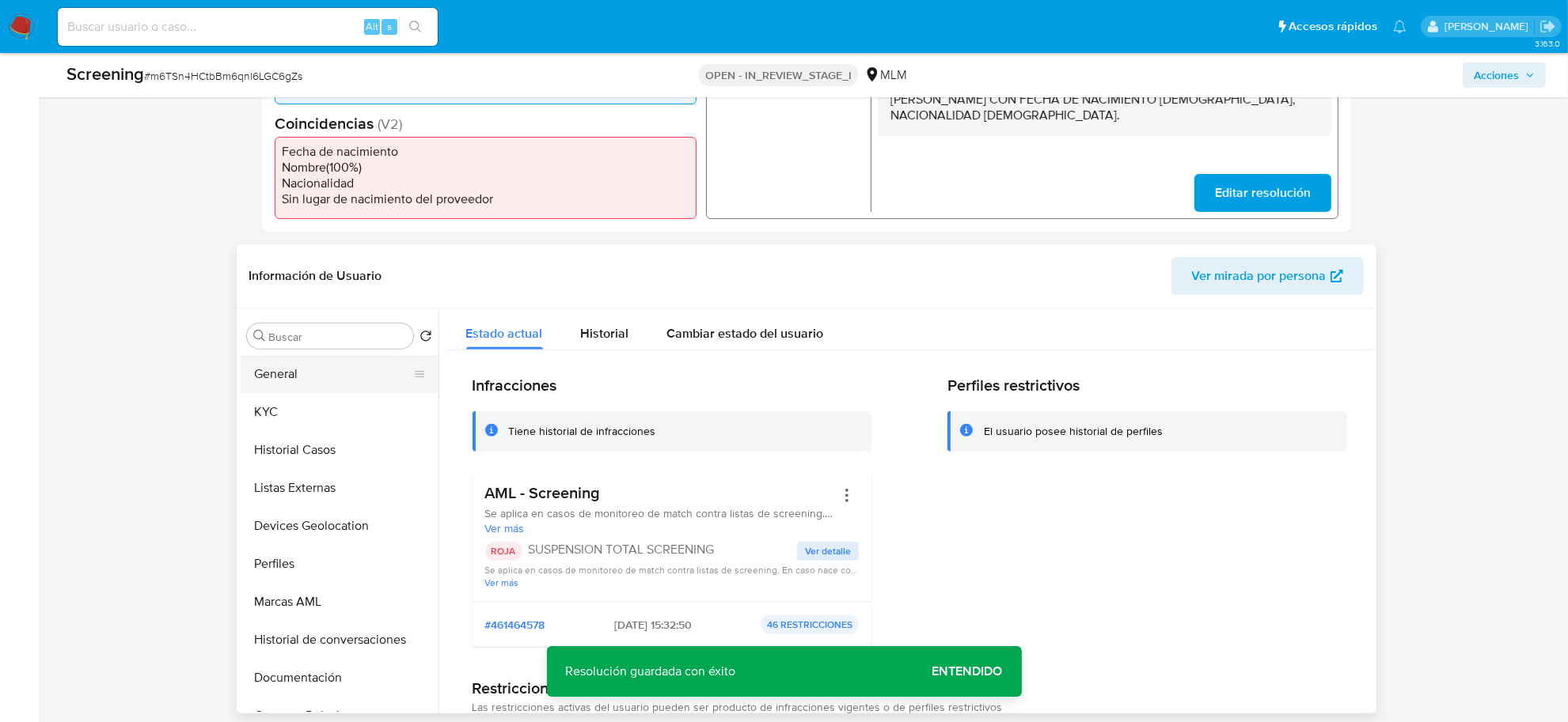
click at [289, 374] on button "General" at bounding box center [333, 374] width 185 height 38
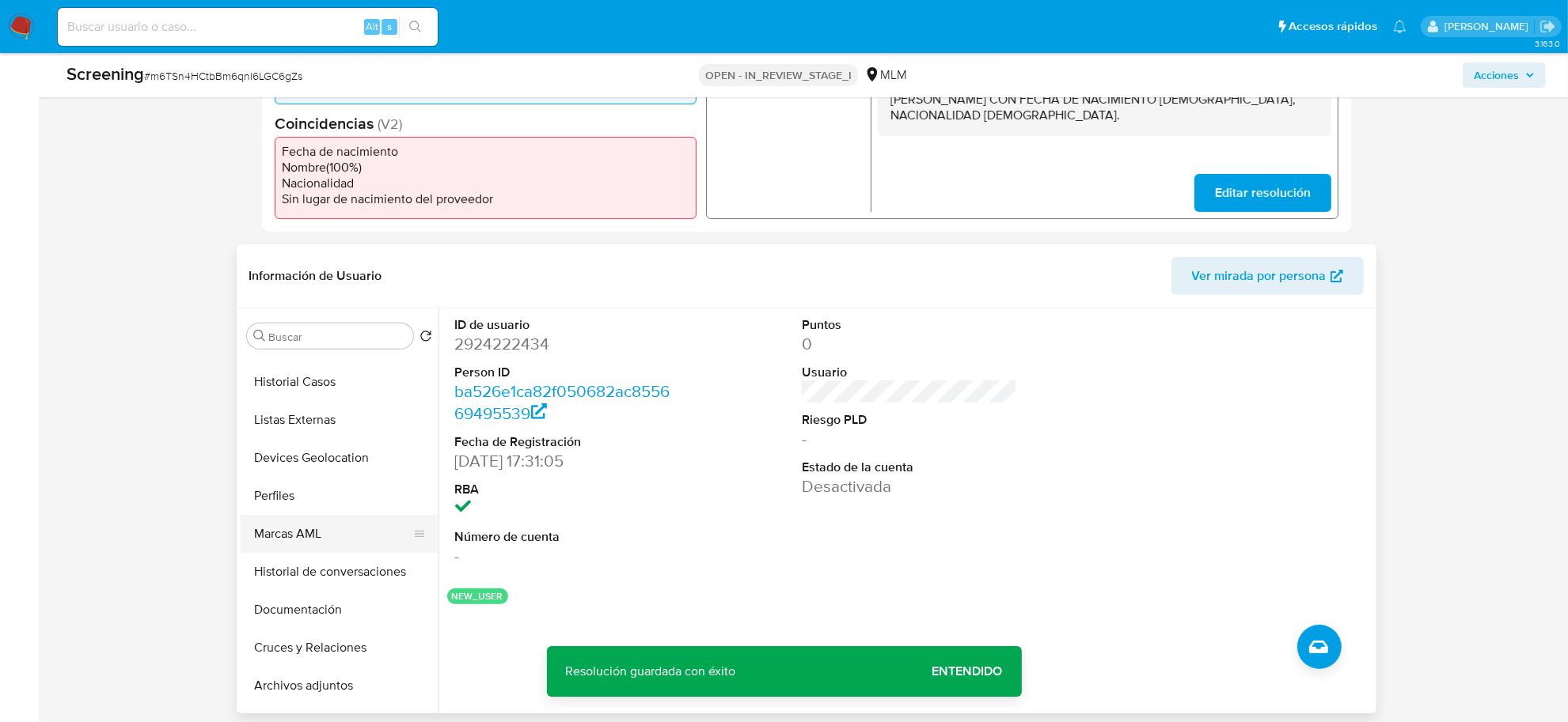
scroll to position [297, 0]
click at [302, 571] on button "Restricciones Nuevo Mundo" at bounding box center [333, 571] width 185 height 38
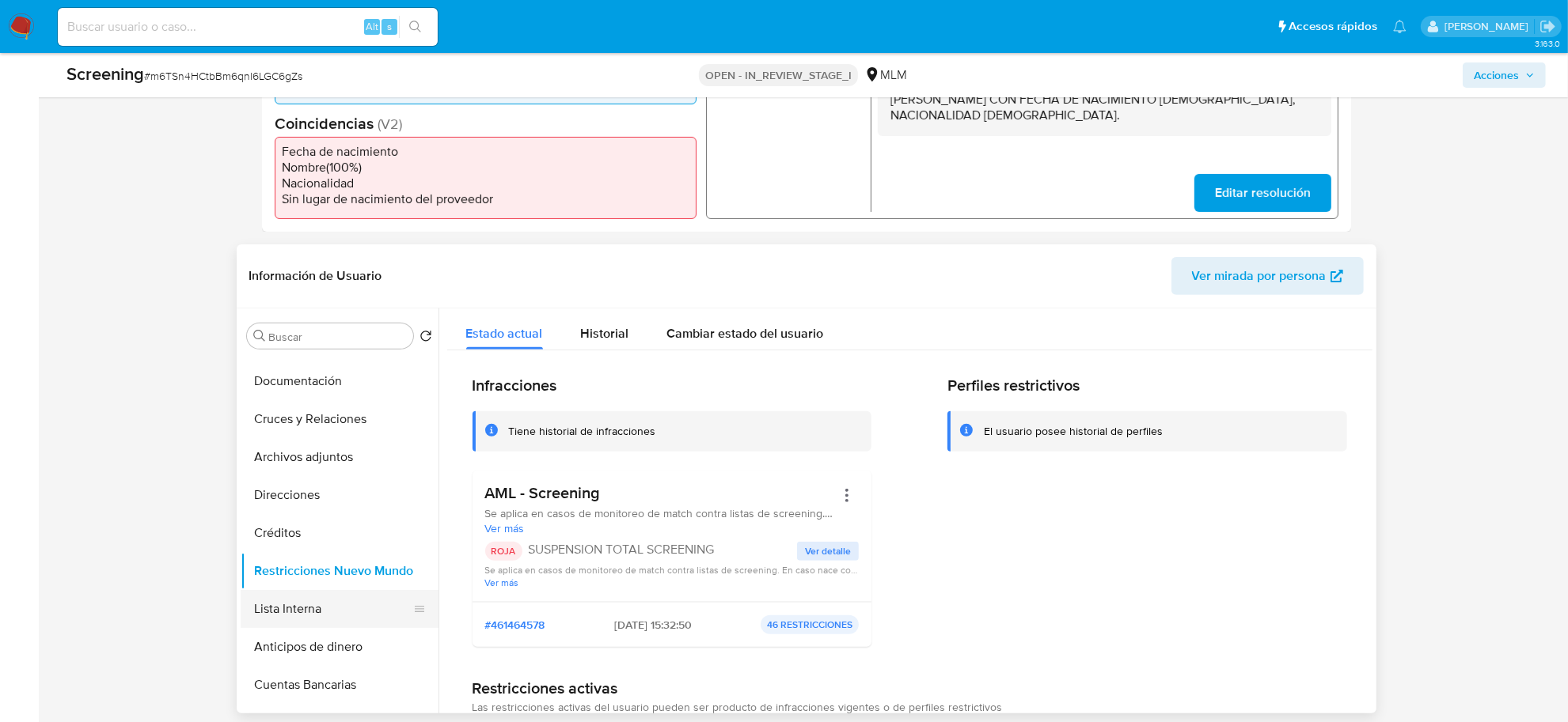
click at [311, 597] on button "Lista Interna" at bounding box center [333, 609] width 185 height 38
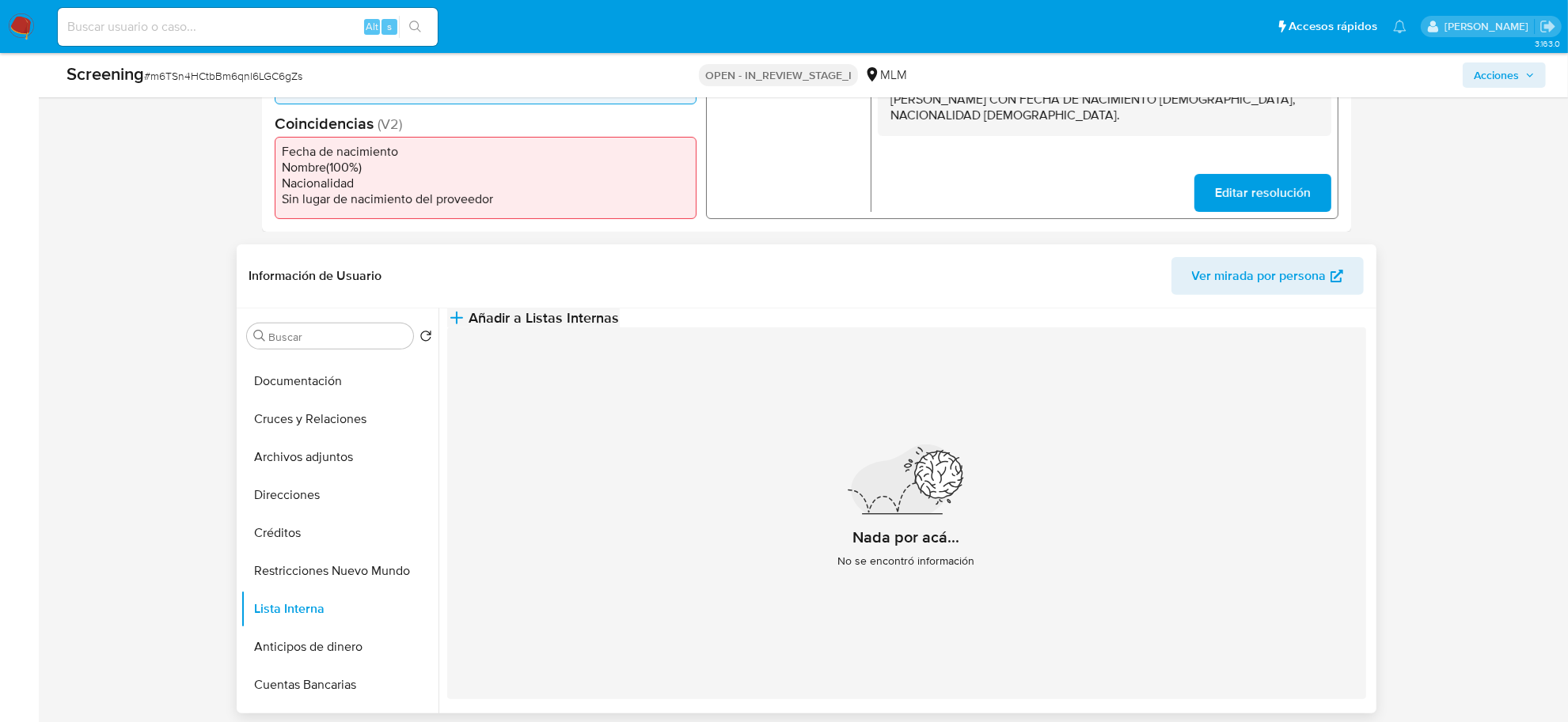
click at [620, 322] on span "Añadir a Listas Internas" at bounding box center [544, 318] width 150 height 18
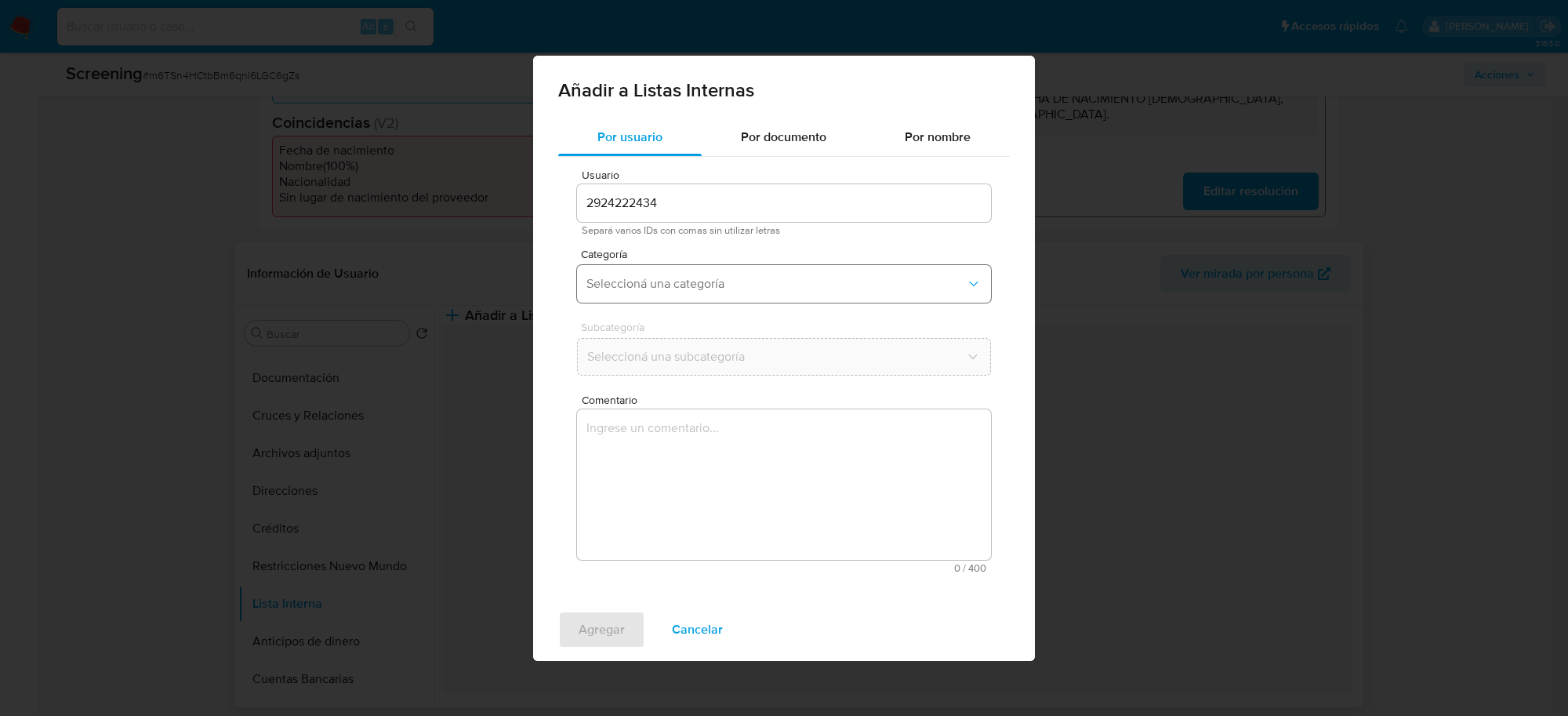
click at [678, 292] on button "Seleccioná una categoría" at bounding box center [783, 283] width 414 height 38
click at [636, 292] on button "Seleccioná una categoría" at bounding box center [783, 283] width 414 height 38
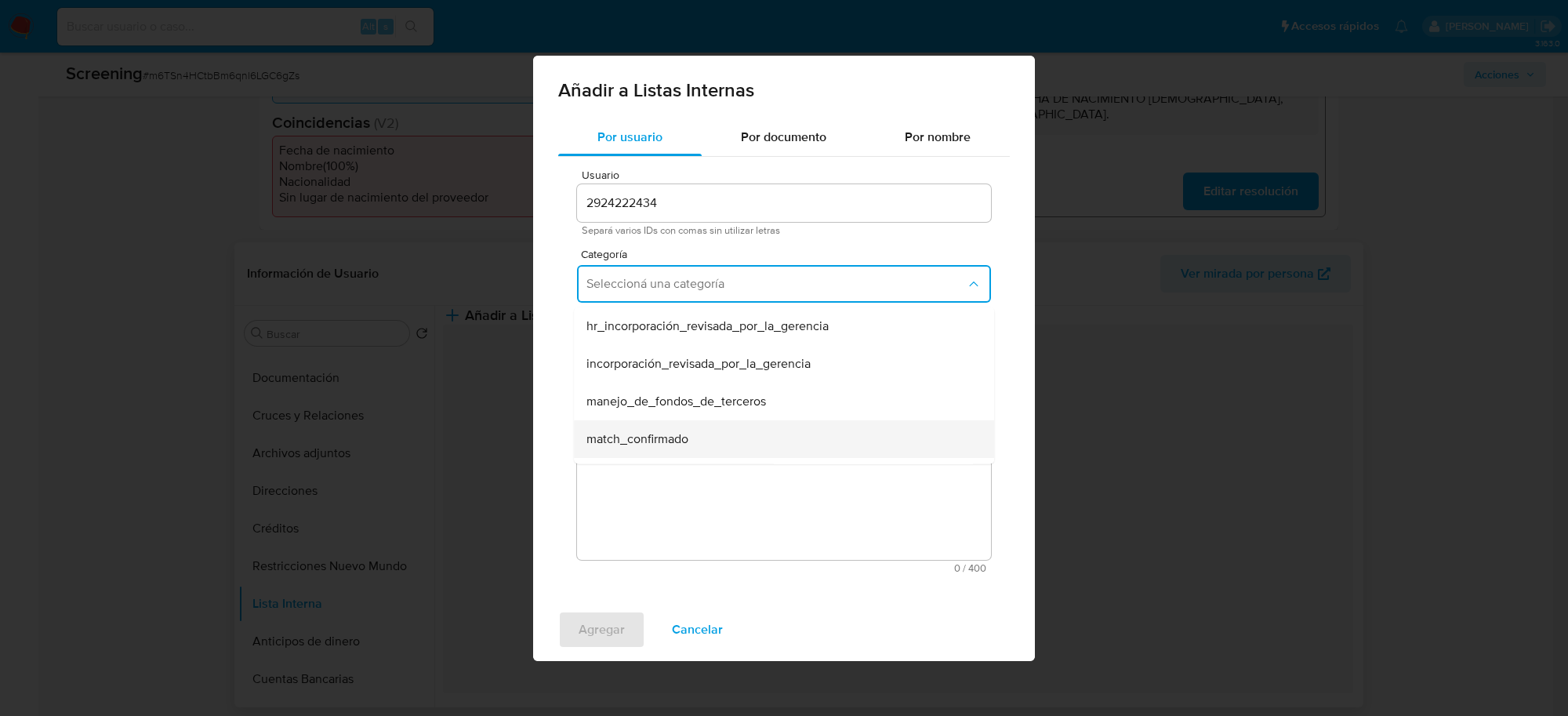
click at [631, 433] on span "match_confirmado" at bounding box center [637, 438] width 102 height 16
click at [631, 433] on textarea "Comentario" at bounding box center [783, 484] width 414 height 151
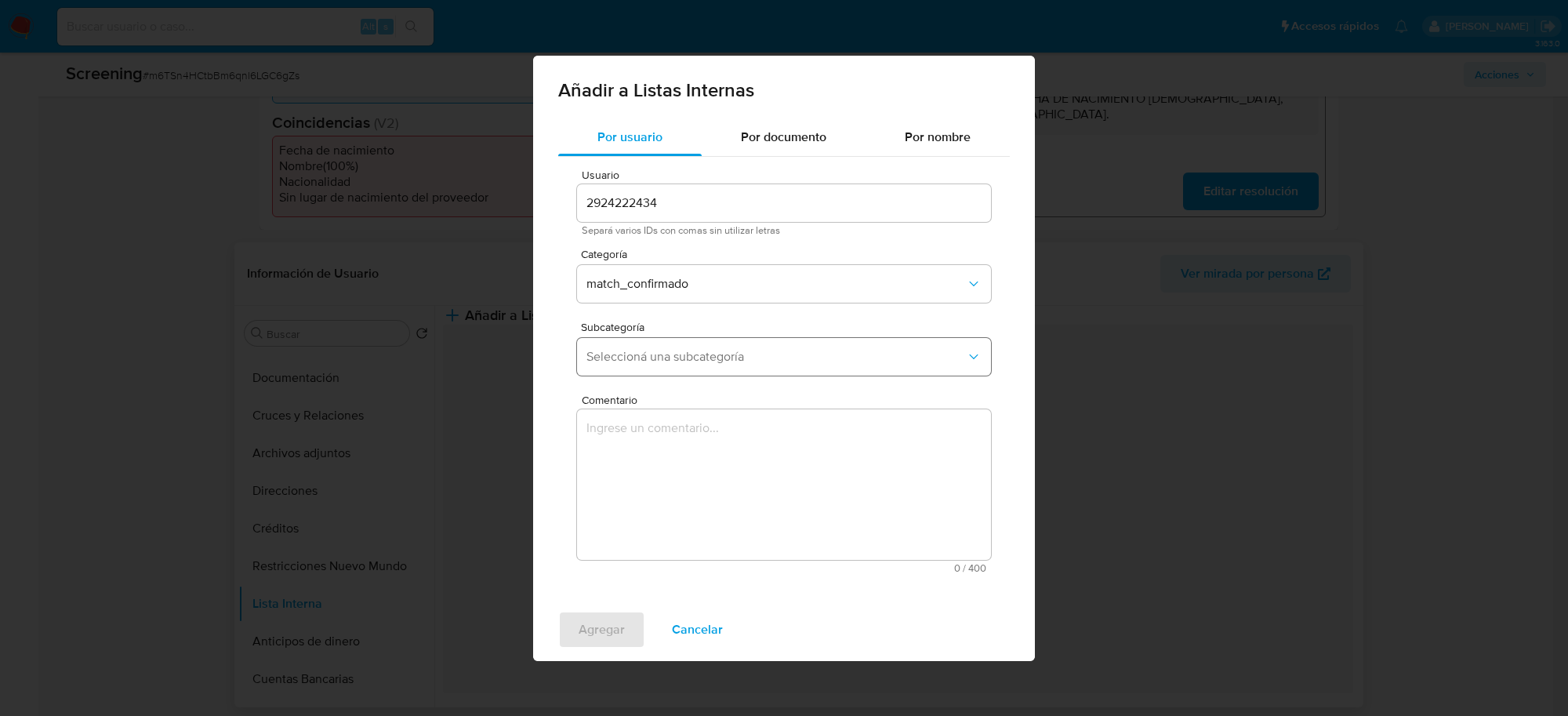
click at [632, 361] on span "Seleccioná una subcategoría" at bounding box center [776, 357] width 380 height 16
click at [632, 346] on button "Seleccioná una subcategoría" at bounding box center [783, 357] width 414 height 38
click at [637, 354] on span "Seleccioná una subcategoría" at bounding box center [776, 357] width 380 height 16
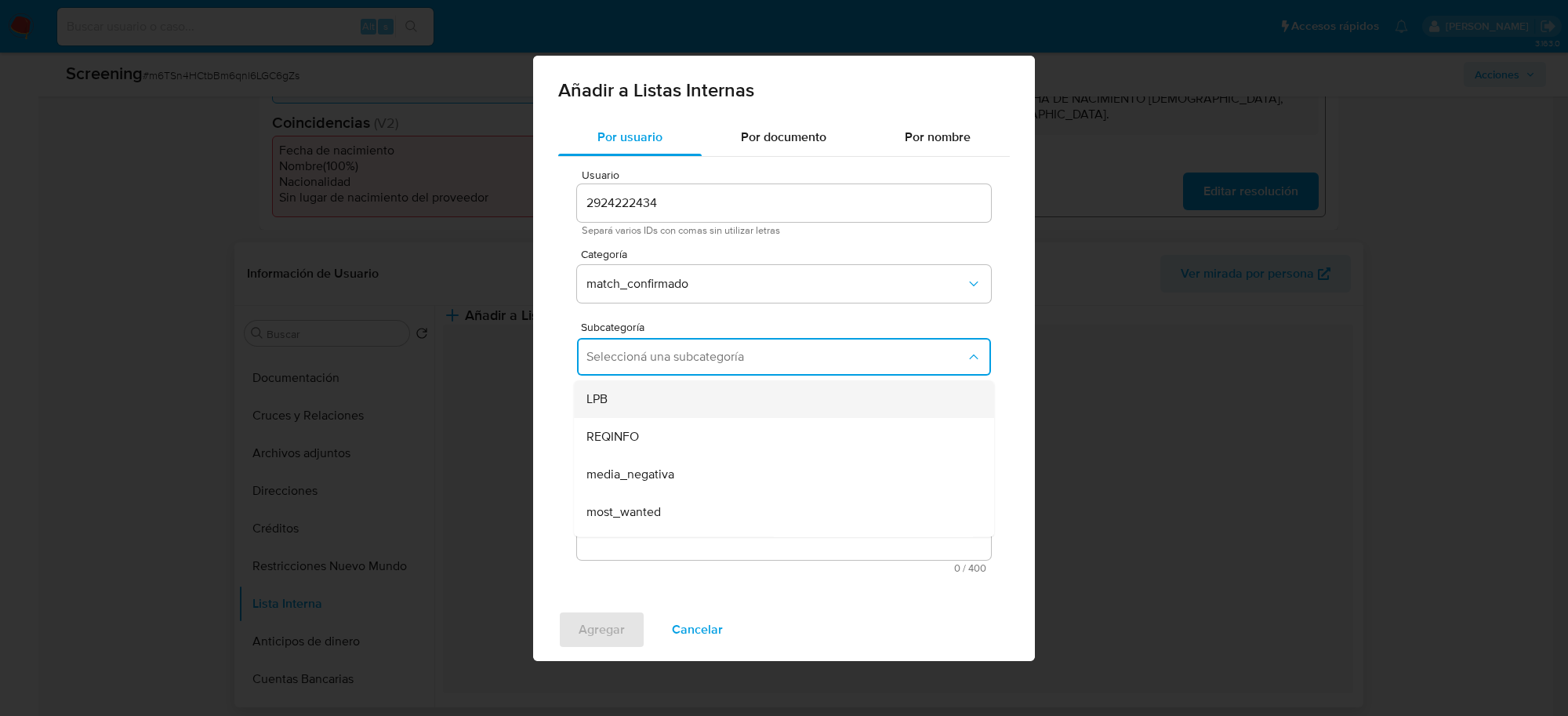
click at [639, 397] on div "LPB" at bounding box center [778, 398] width 386 height 38
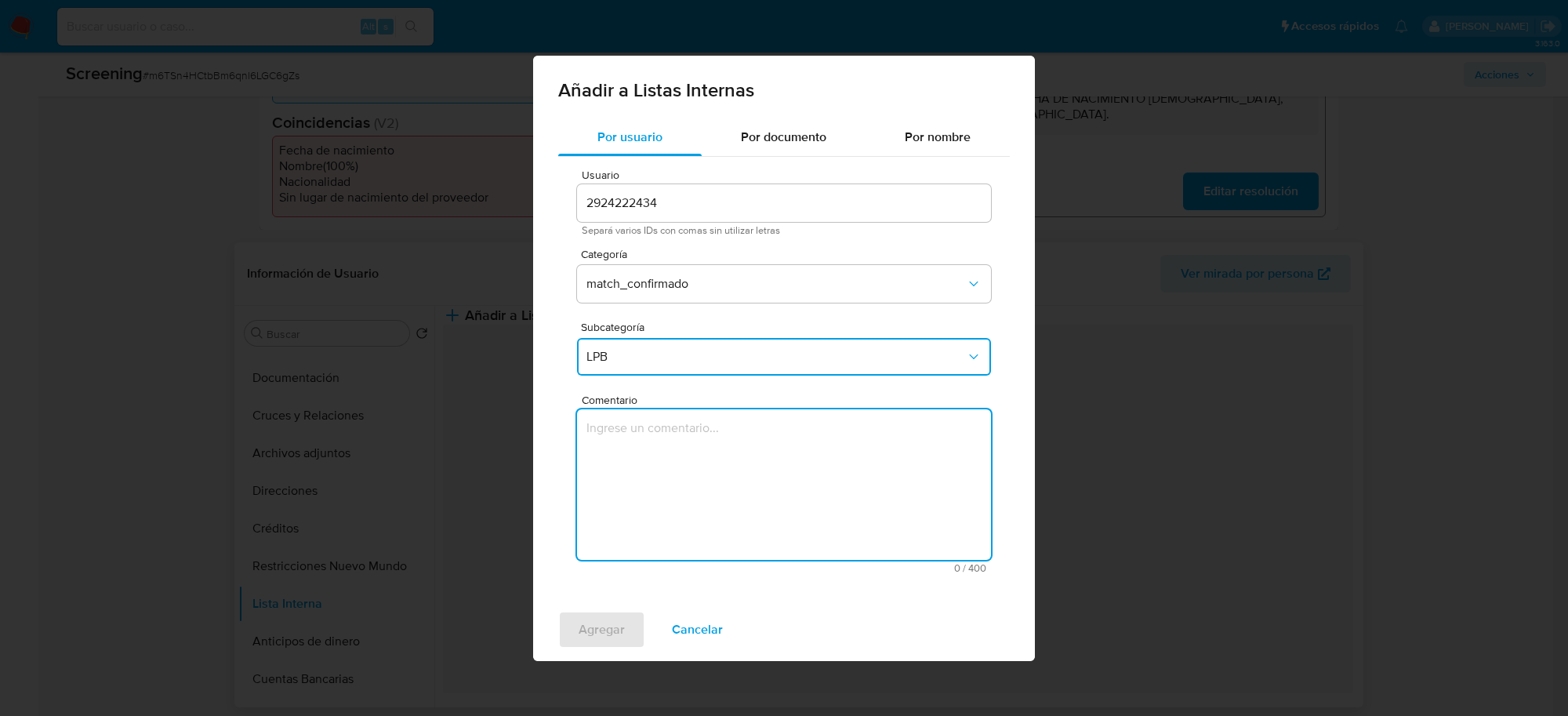
click at [636, 443] on textarea "Comentario" at bounding box center [783, 484] width 414 height 151
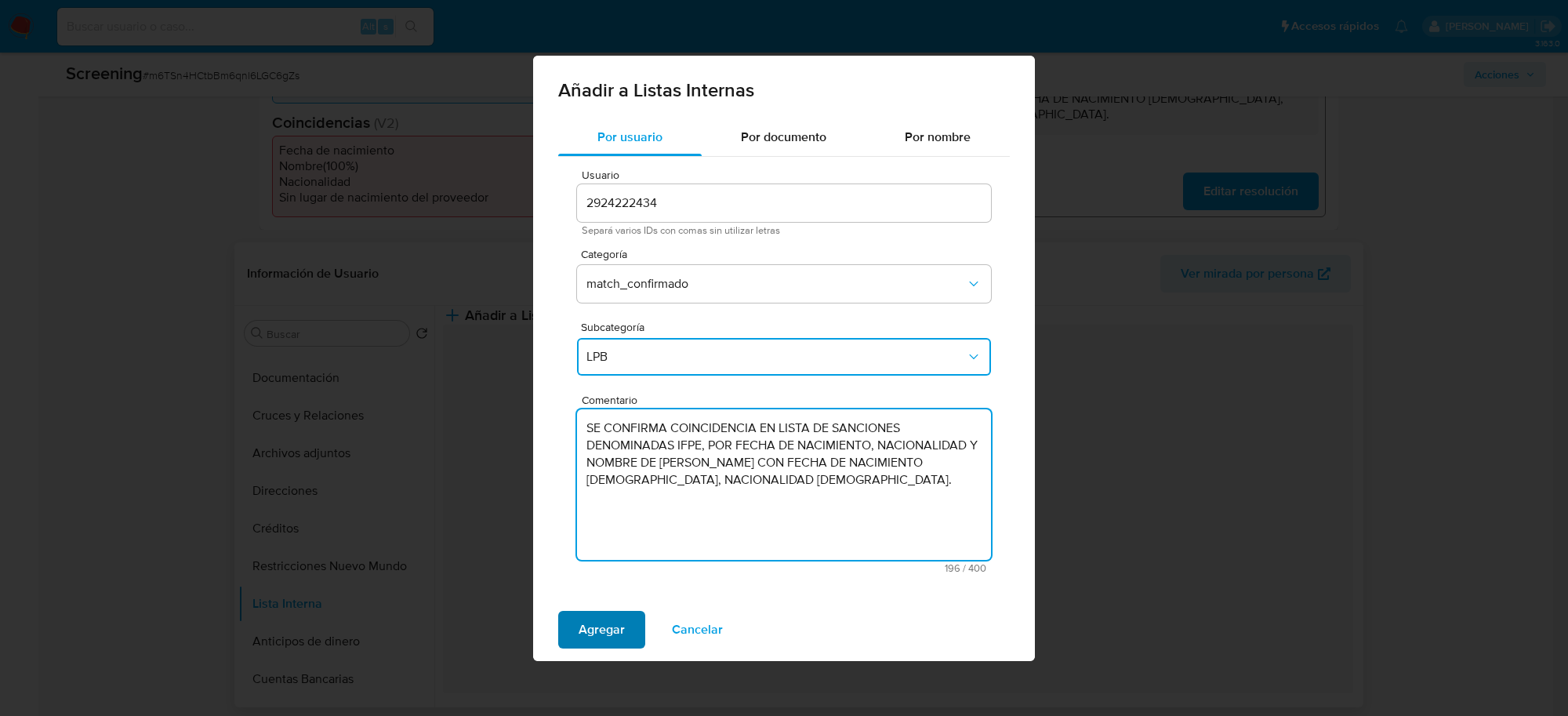
type textarea "SE CONFIRMA COINCIDENCIA EN LISTA DE SANCIONES DENOMINADAS IFPE, POR FECHA DE N…"
click at [588, 630] on span "Agregar" at bounding box center [602, 629] width 46 height 34
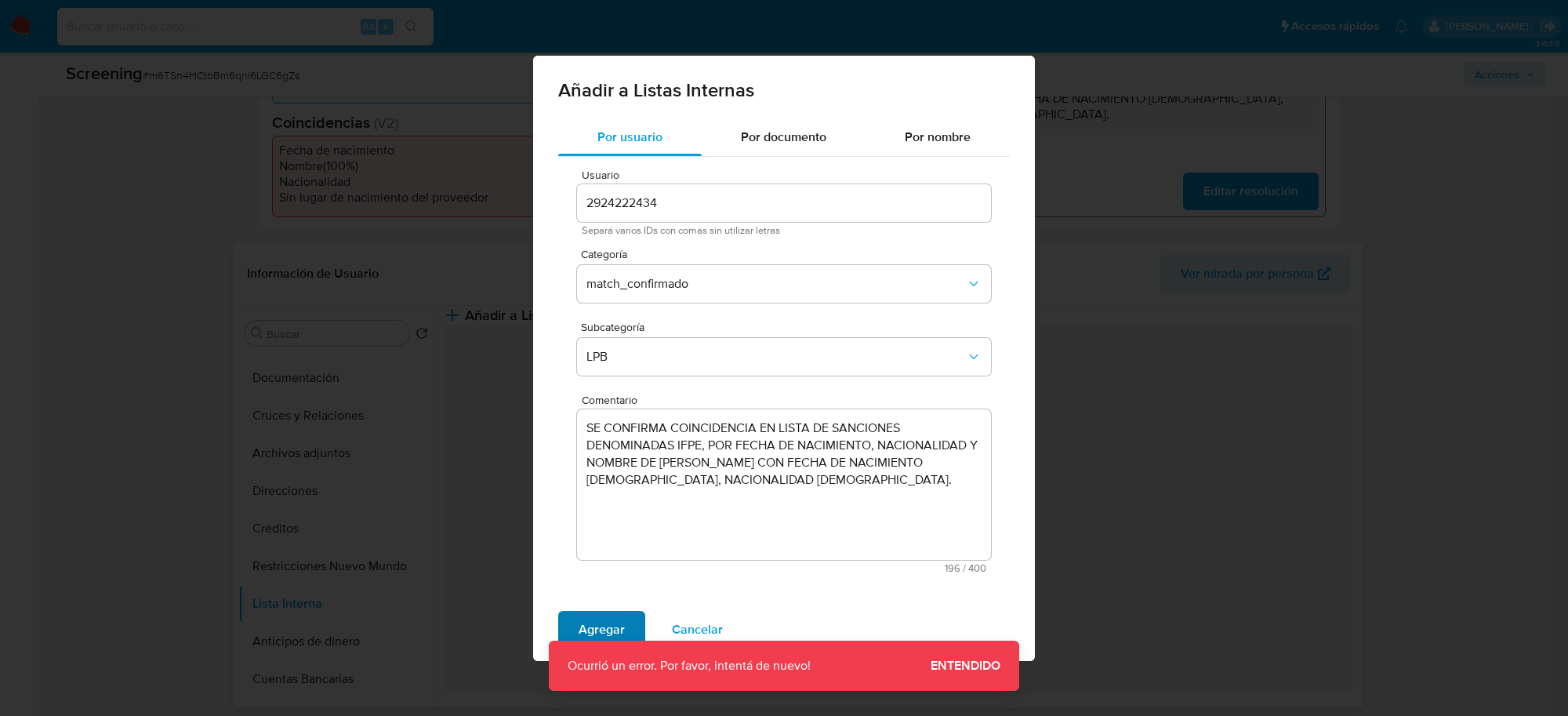
click at [586, 616] on span "Agregar" at bounding box center [602, 629] width 46 height 34
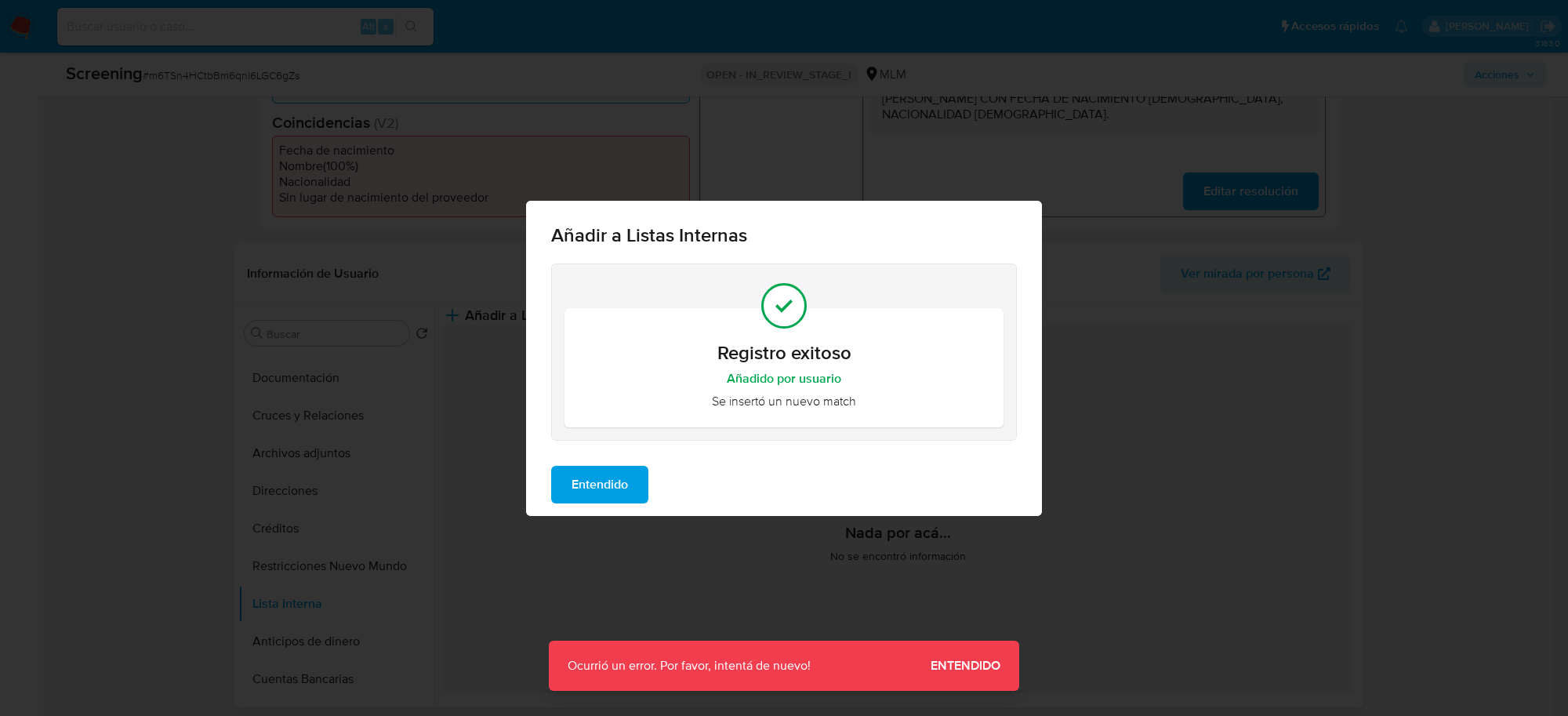
click at [608, 471] on span "Entendido" at bounding box center [599, 484] width 56 height 34
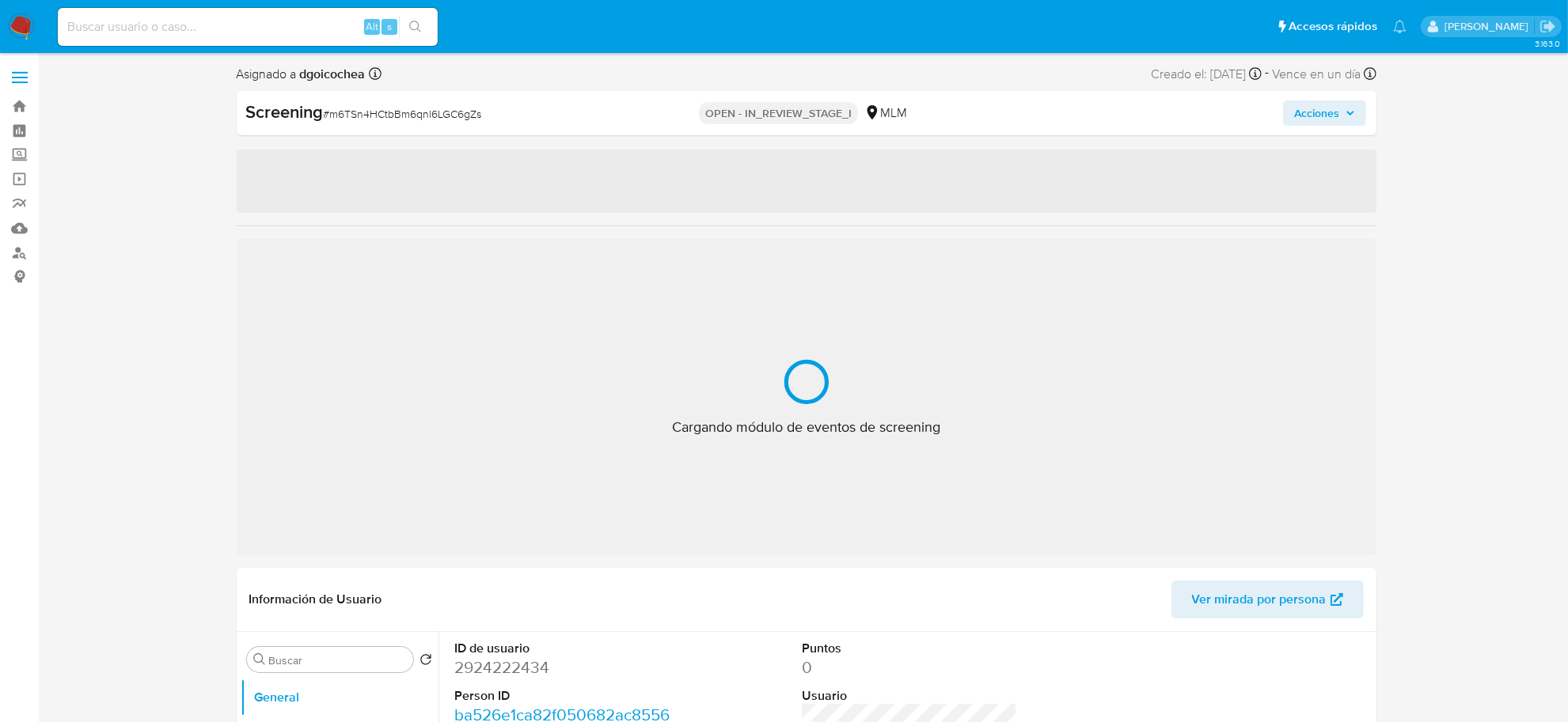
select select "10"
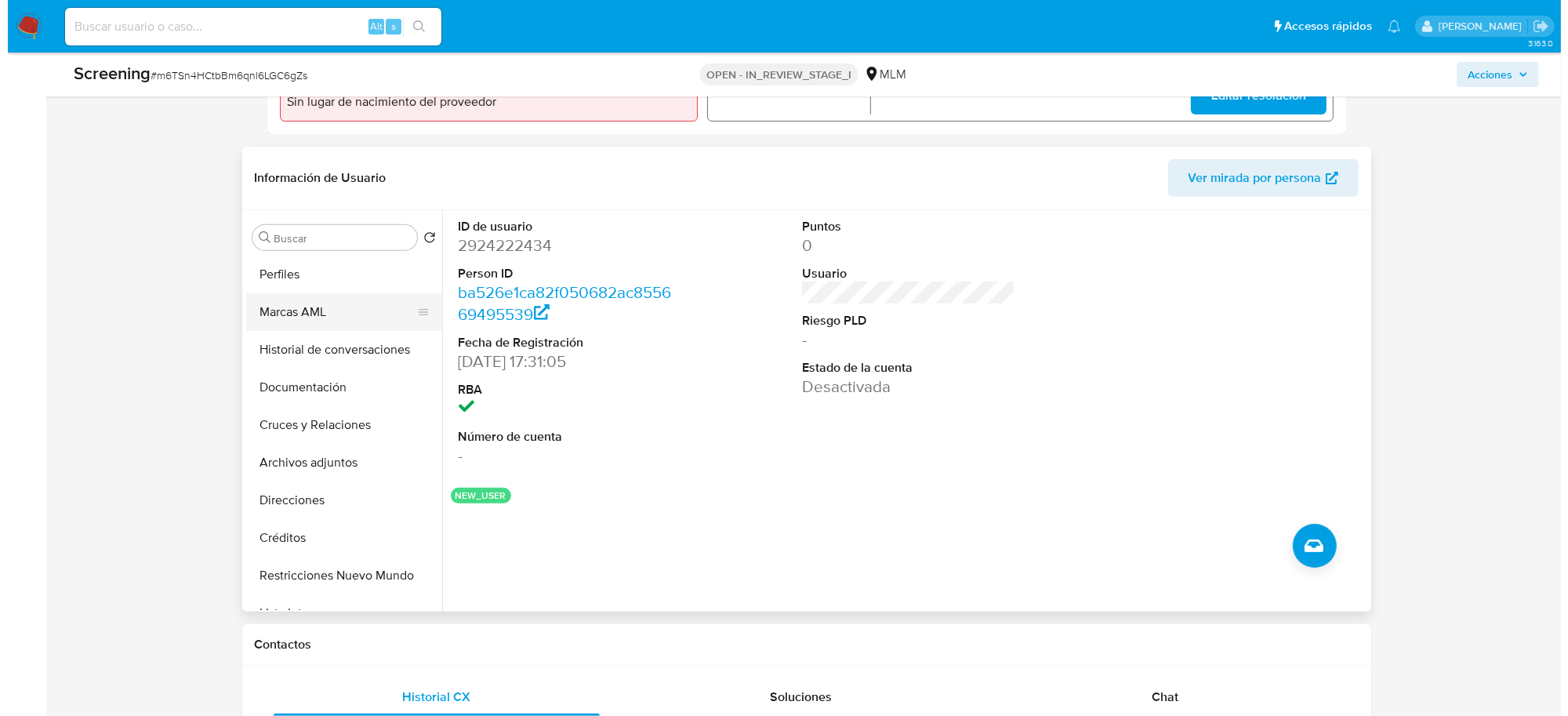
scroll to position [196, 0]
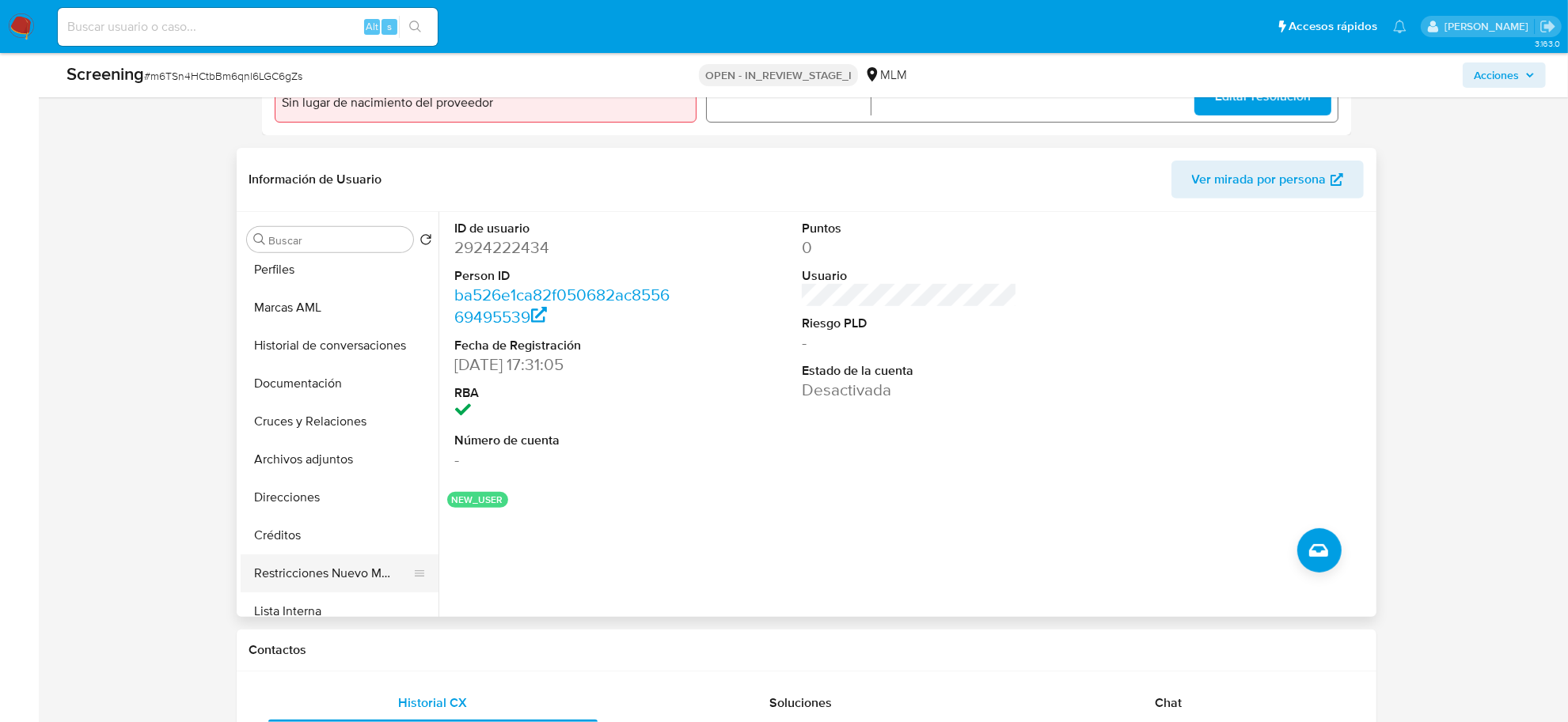
click at [337, 565] on button "Restricciones Nuevo Mundo" at bounding box center [333, 573] width 185 height 38
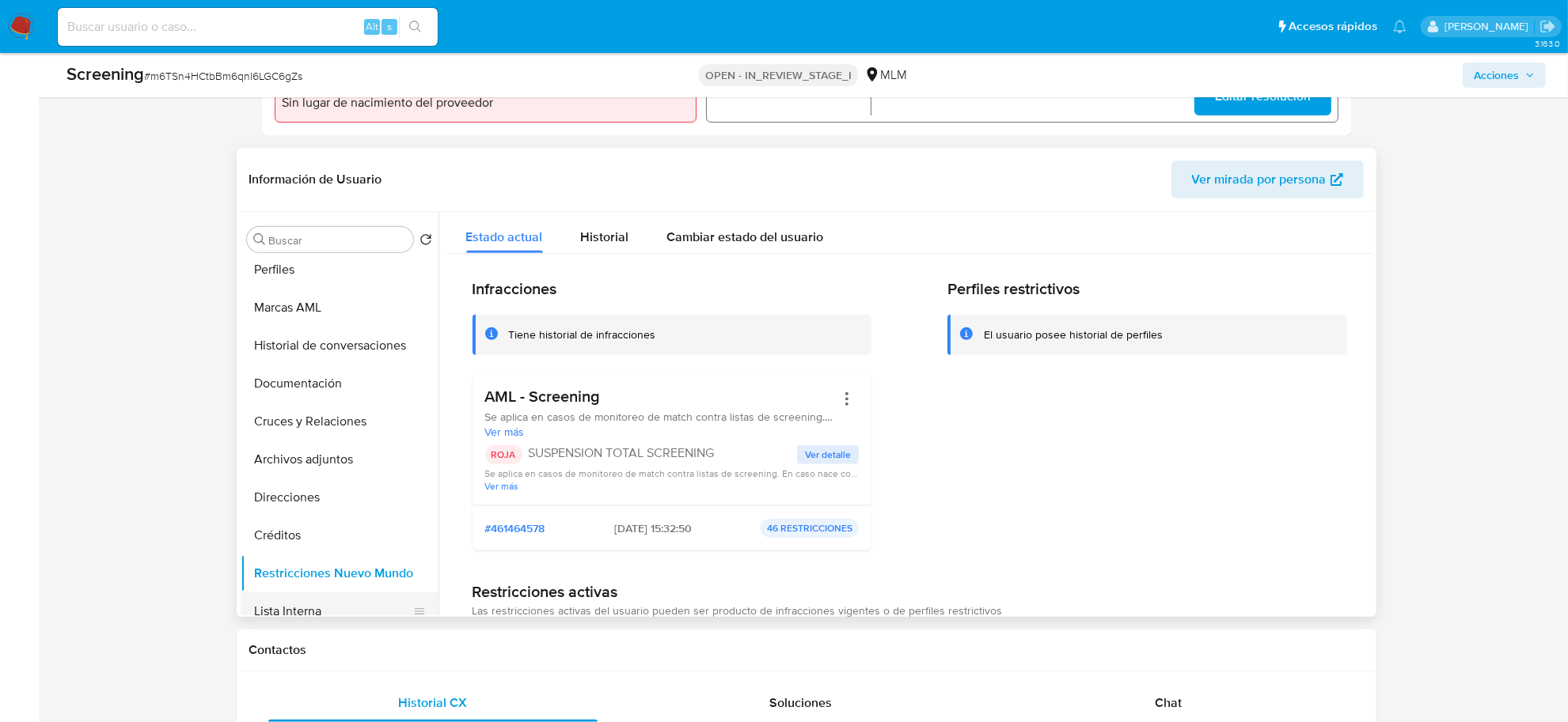
click at [309, 602] on button "Lista Interna" at bounding box center [333, 611] width 185 height 38
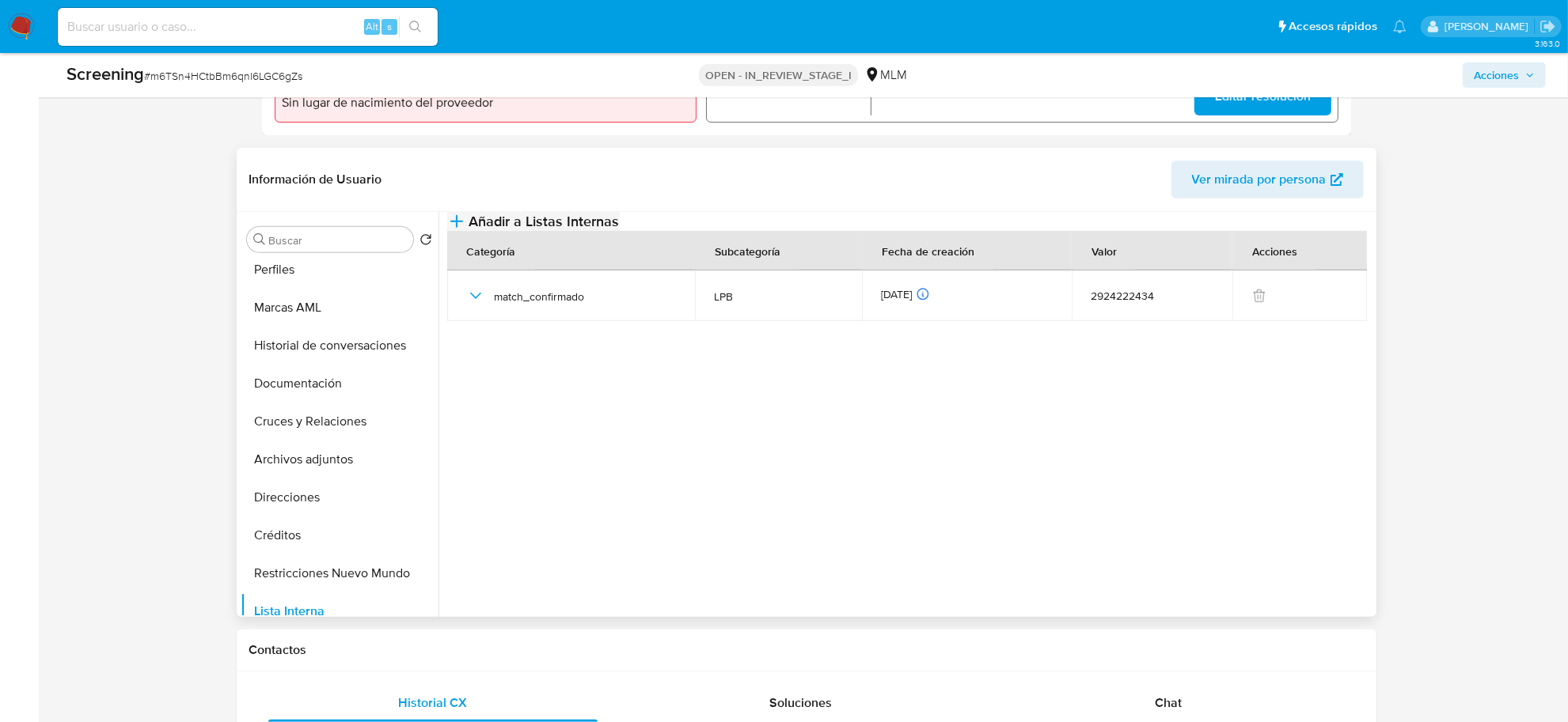
click at [620, 222] on button "Añadir a Listas Internas" at bounding box center [533, 221] width 173 height 19
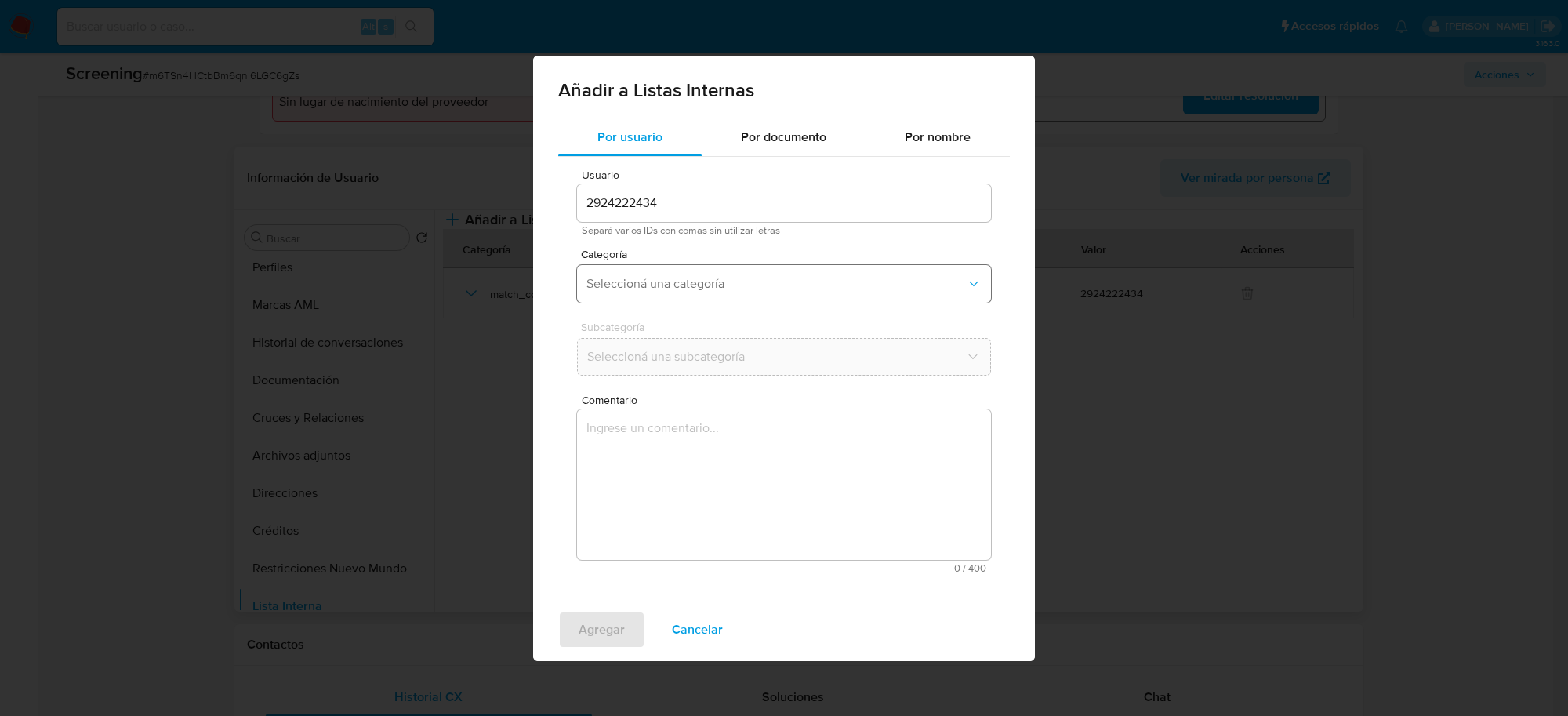
click at [740, 281] on span "Seleccioná una categoría" at bounding box center [776, 283] width 380 height 16
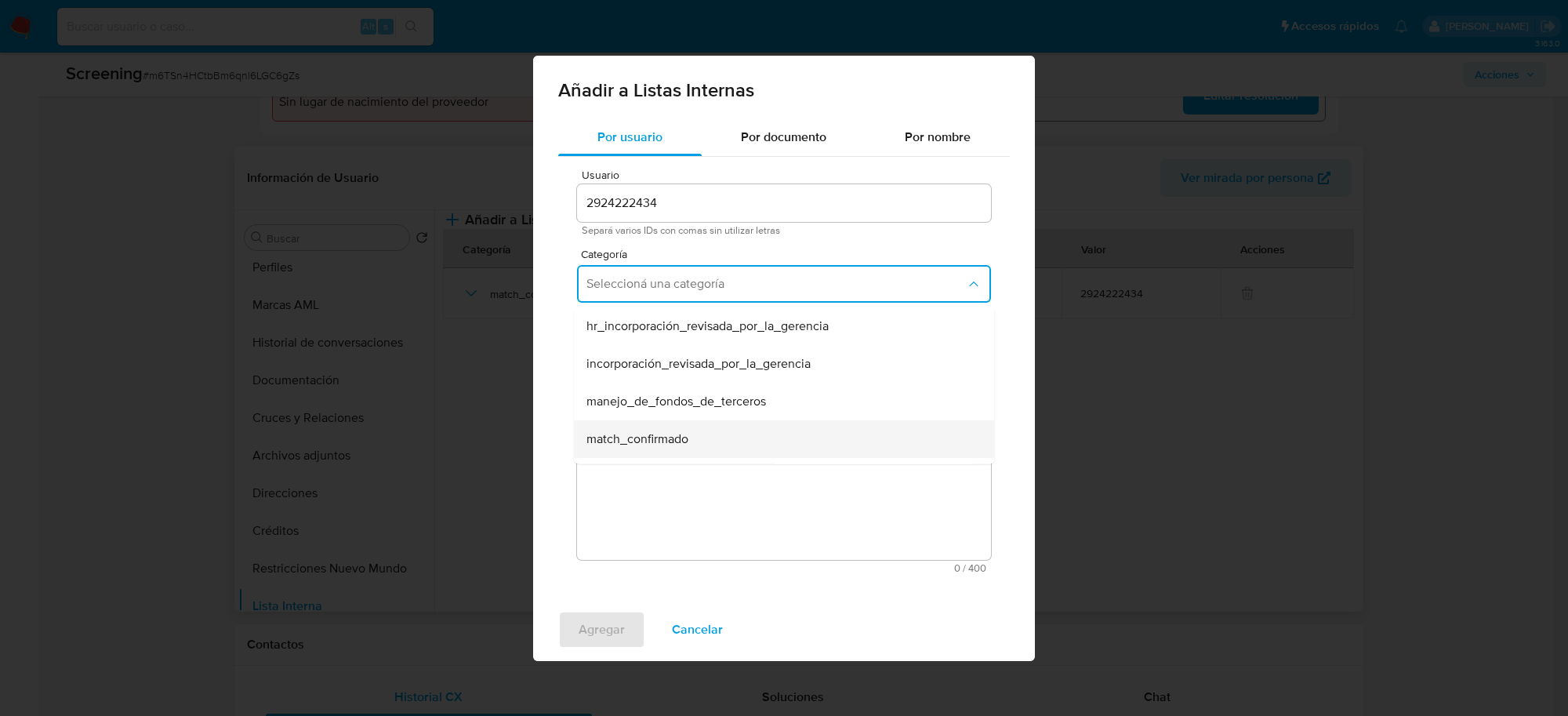
click at [690, 424] on div "match_confirmado" at bounding box center [778, 438] width 386 height 38
click at [690, 424] on textarea "Comentario" at bounding box center [783, 484] width 414 height 151
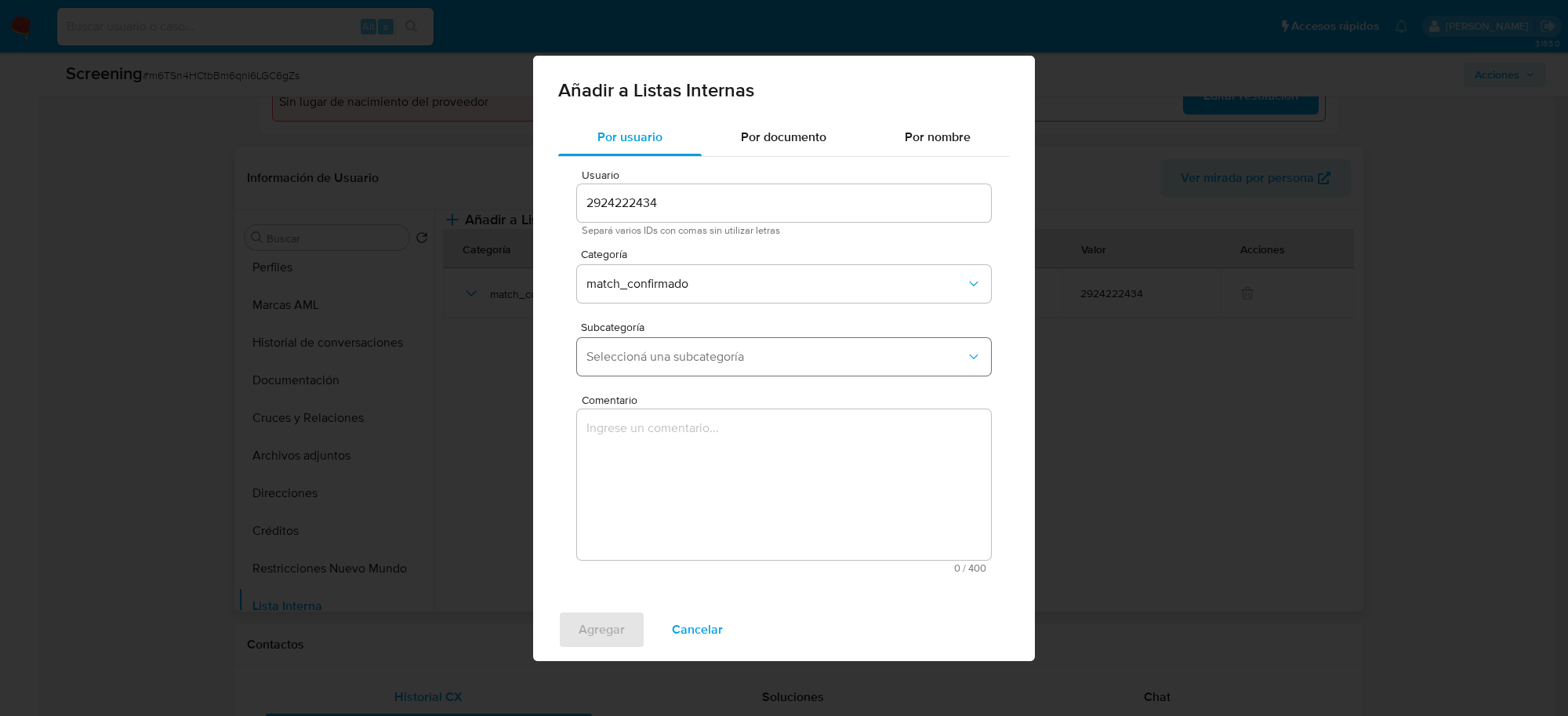
click at [711, 369] on button "Seleccioná una subcategoría" at bounding box center [783, 357] width 414 height 38
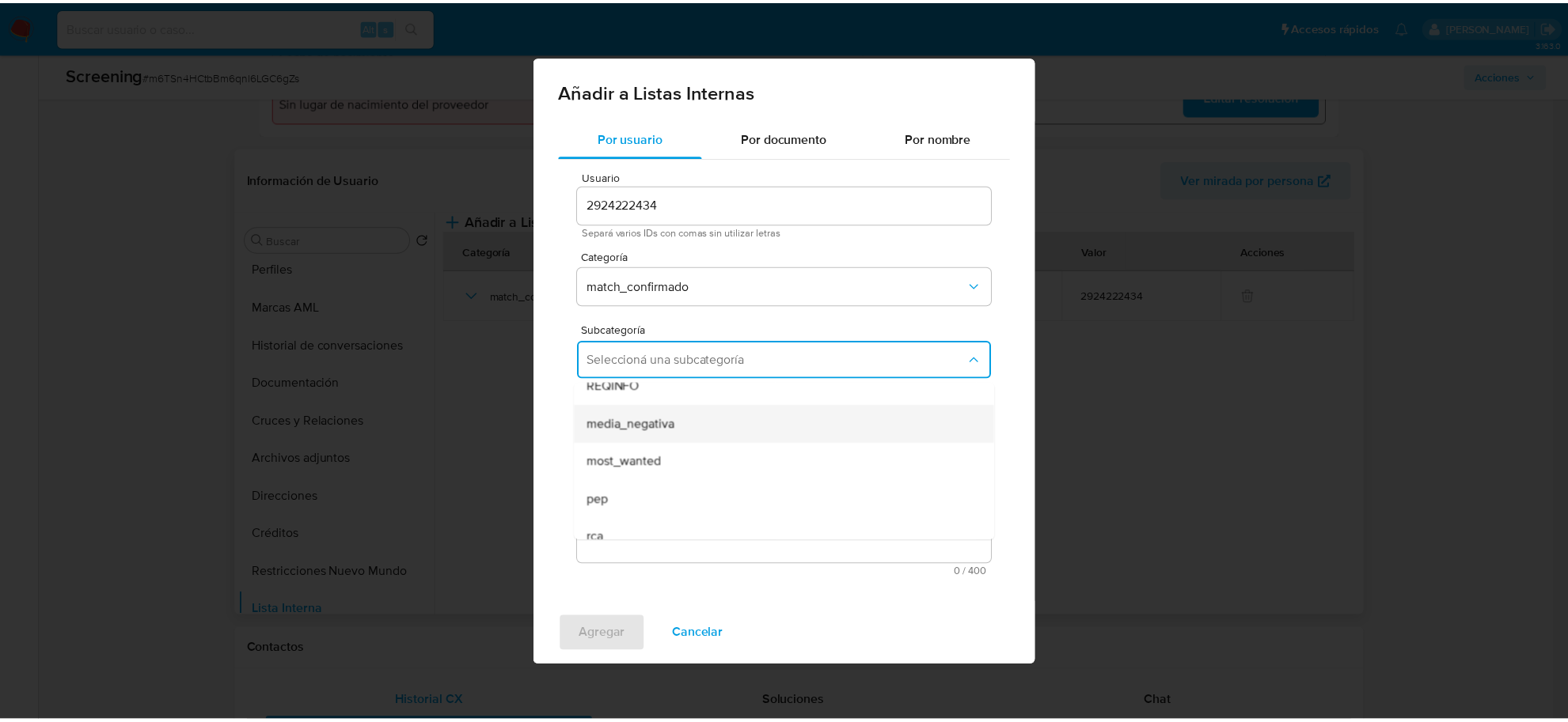
scroll to position [107, 0]
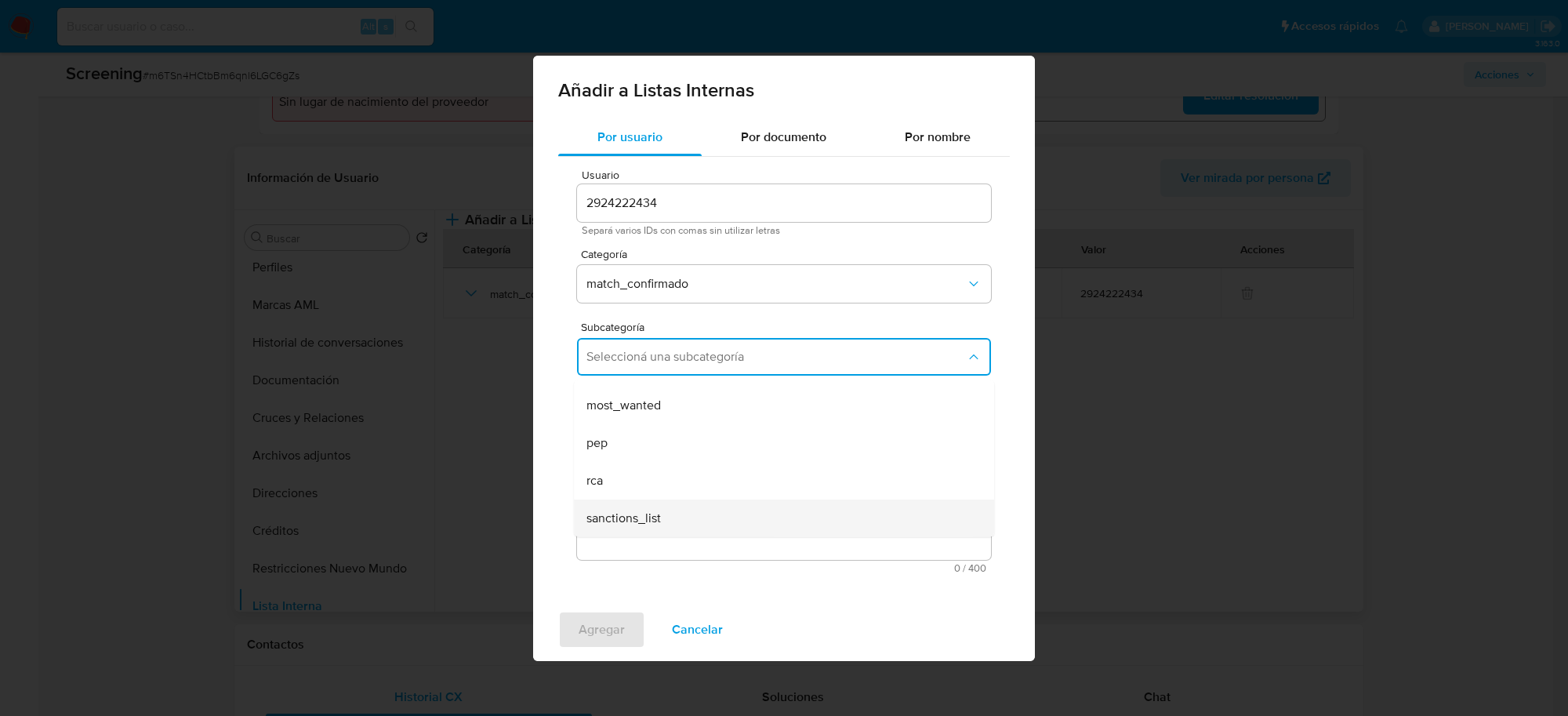
click at [649, 509] on span "sanctions_list" at bounding box center [623, 517] width 74 height 16
click at [649, 509] on textarea "Comentario" at bounding box center [783, 484] width 414 height 151
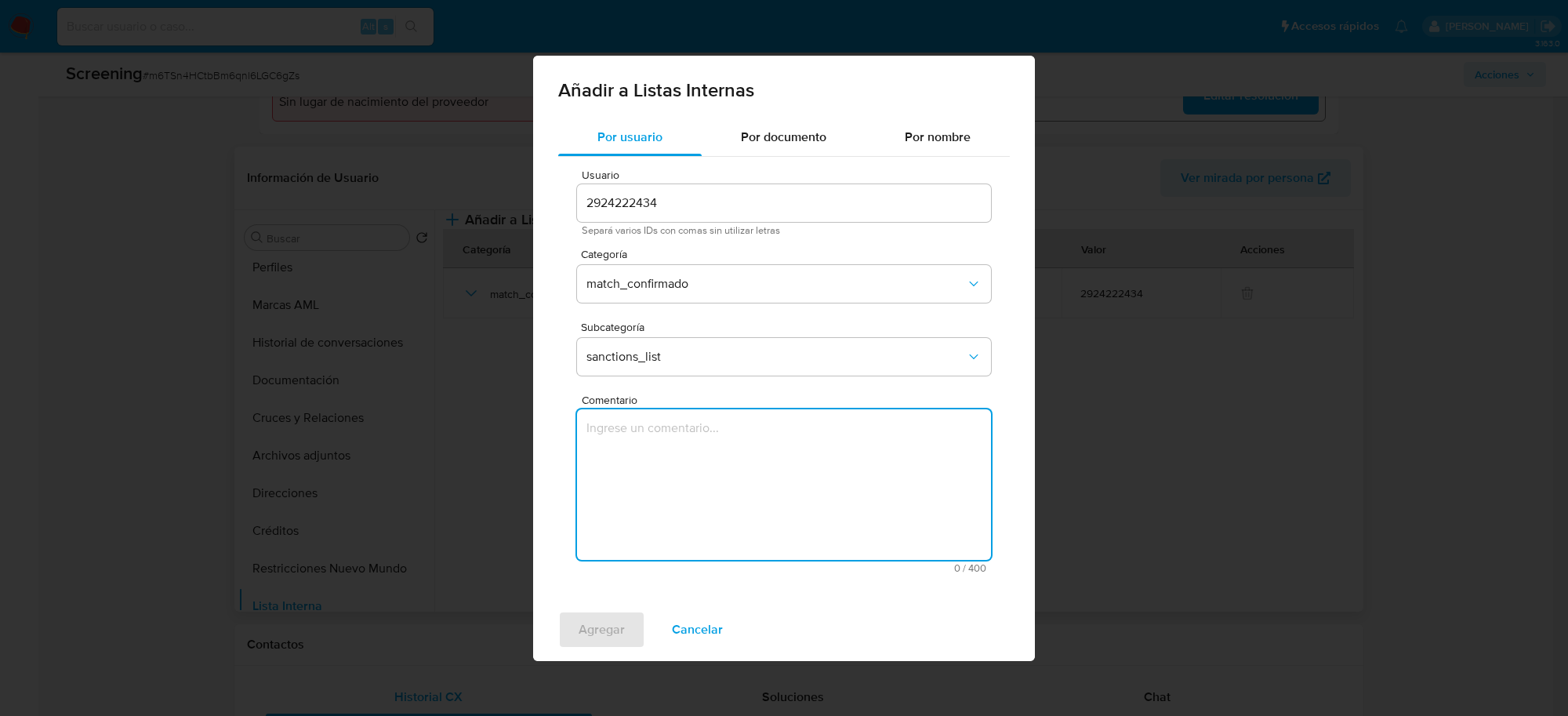
click at [647, 451] on textarea "Comentario" at bounding box center [783, 484] width 414 height 151
paste textarea "SE CONFIRMA COINCIDENCIA EN LISTA DE SANCIONES DENOMINADAS IFPE, POR FECHA DE N…"
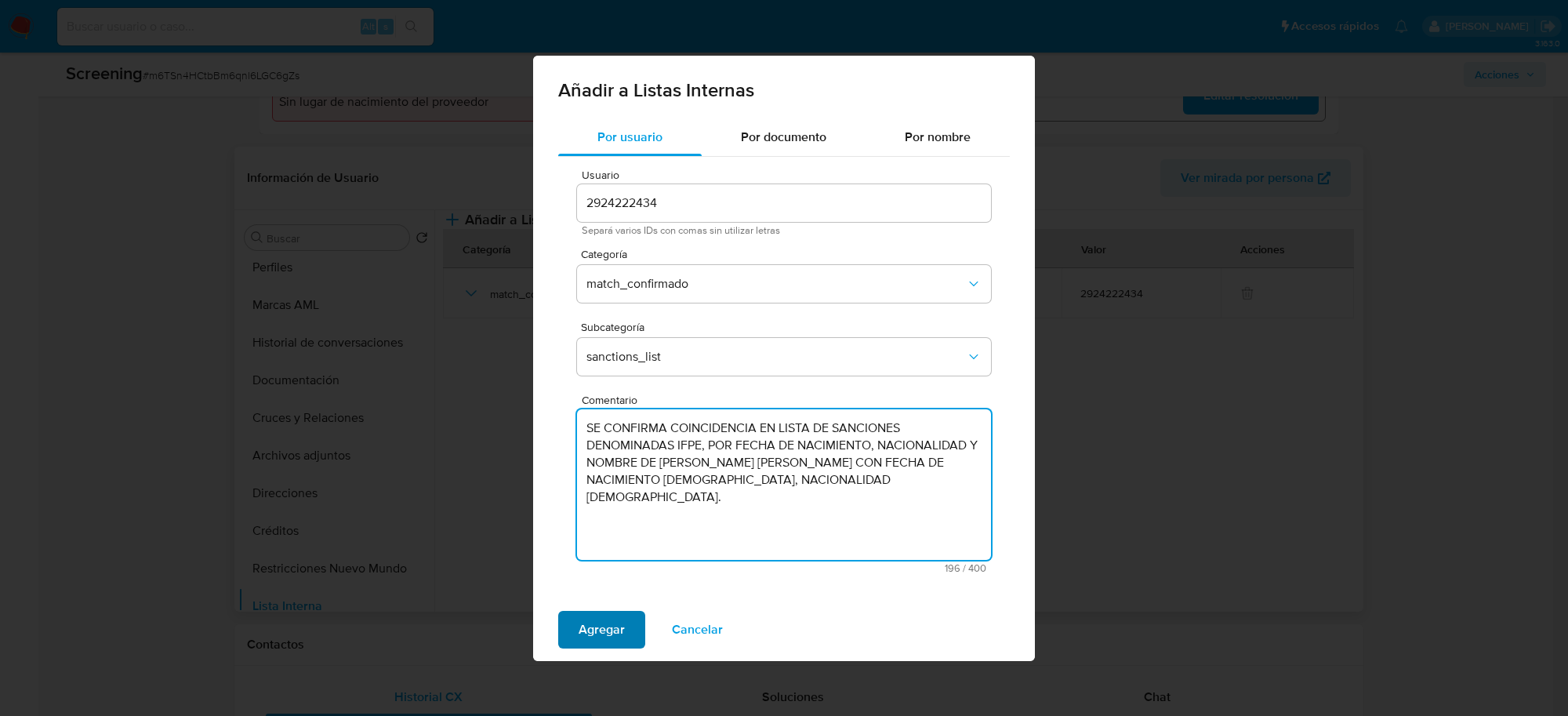
type textarea "SE CONFIRMA COINCIDENCIA EN LISTA DE SANCIONES DENOMINADAS IFPE, POR FECHA DE N…"
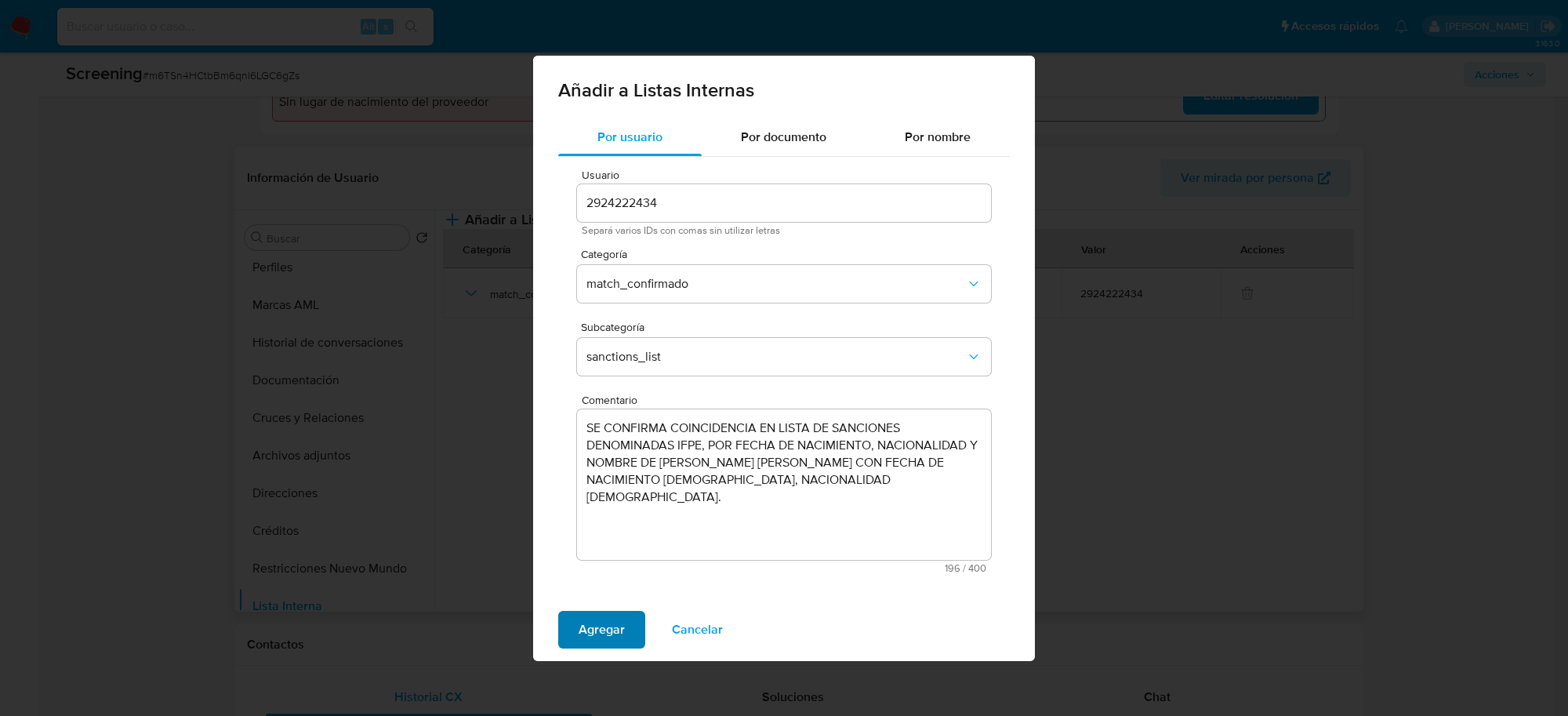
click at [594, 625] on span "Agregar" at bounding box center [602, 629] width 46 height 34
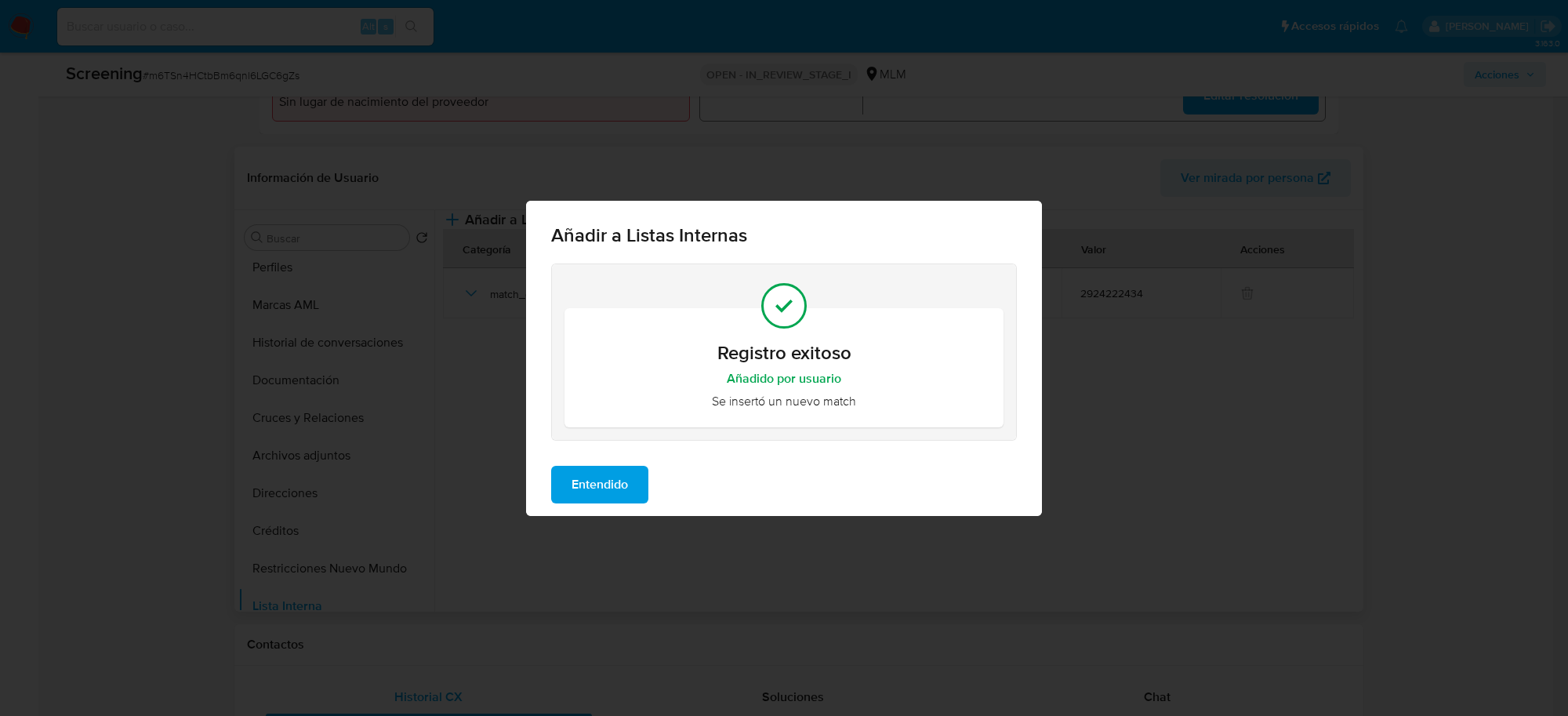
click at [609, 471] on span "Entendido" at bounding box center [599, 484] width 56 height 34
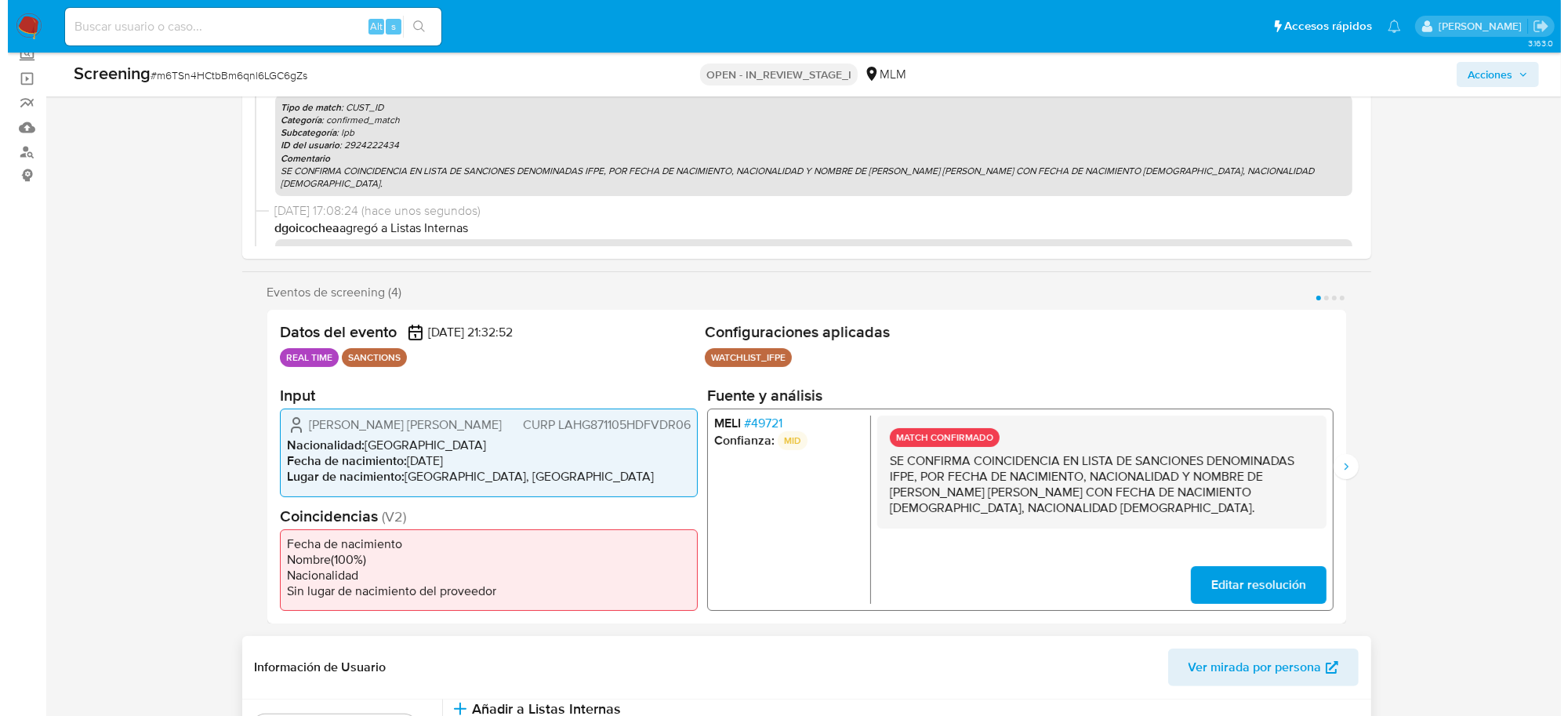
scroll to position [98, 0]
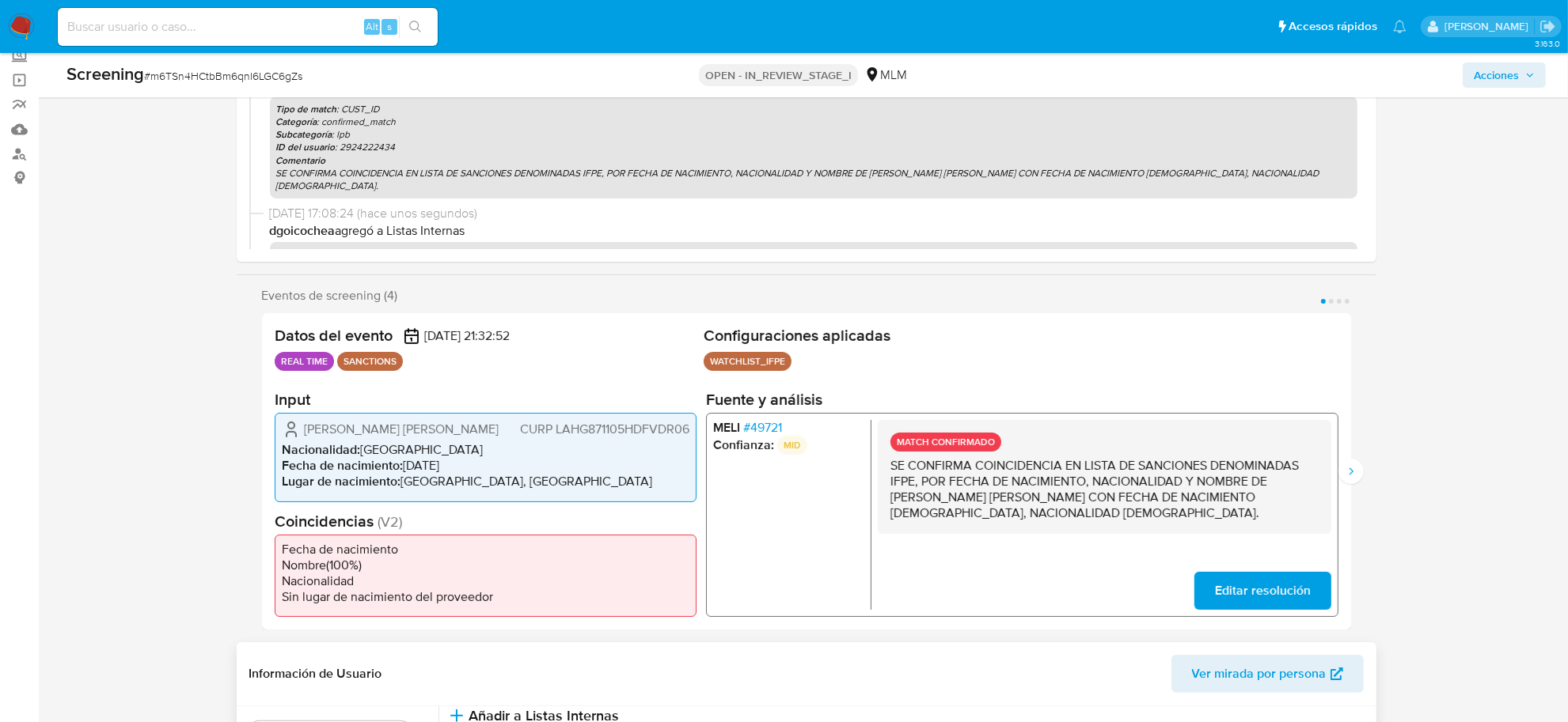
click at [1501, 79] on span "Acciones" at bounding box center [1496, 75] width 45 height 25
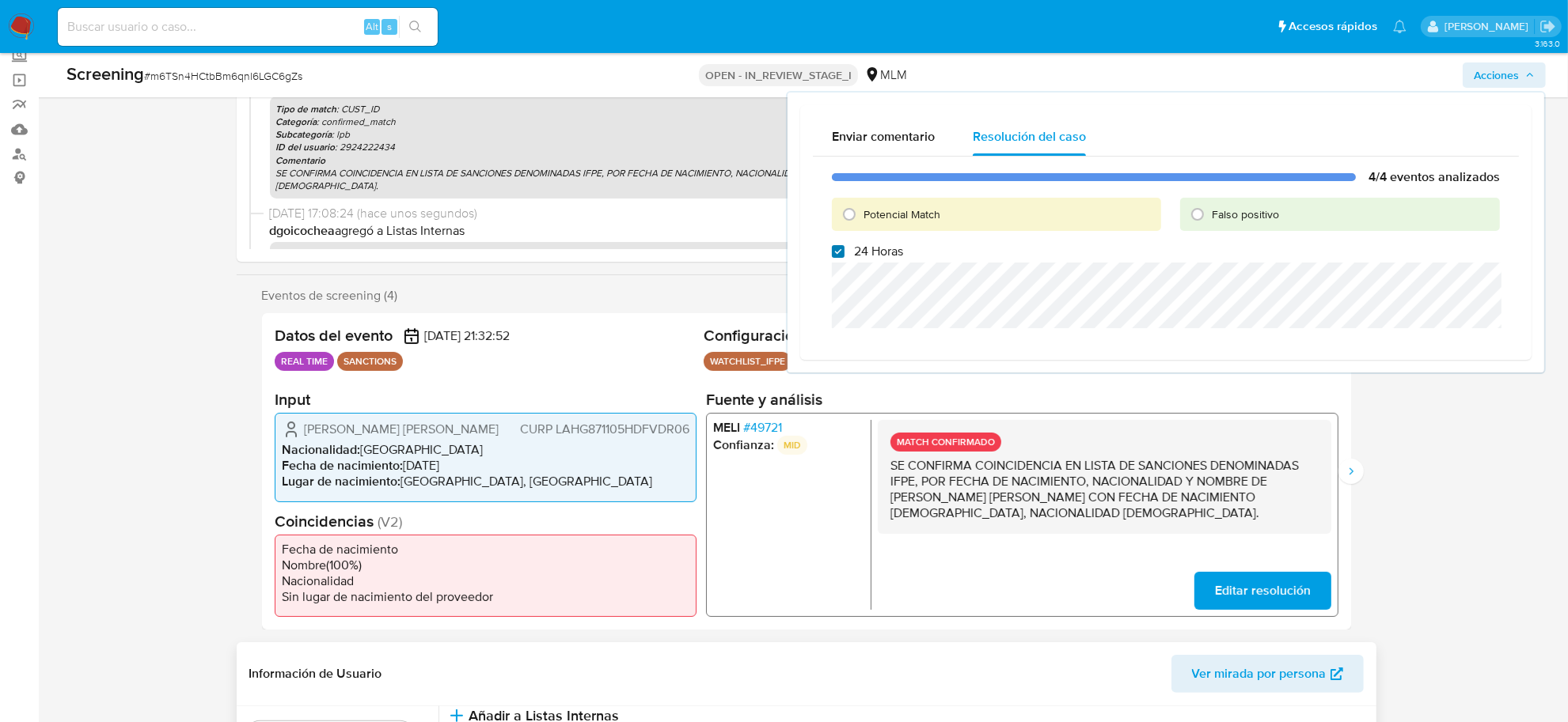
click at [834, 253] on input "24 Horas" at bounding box center [838, 252] width 13 height 13
checkbox input "true"
click at [845, 216] on input "Potencial Match" at bounding box center [848, 214] width 25 height 25
radio input "true"
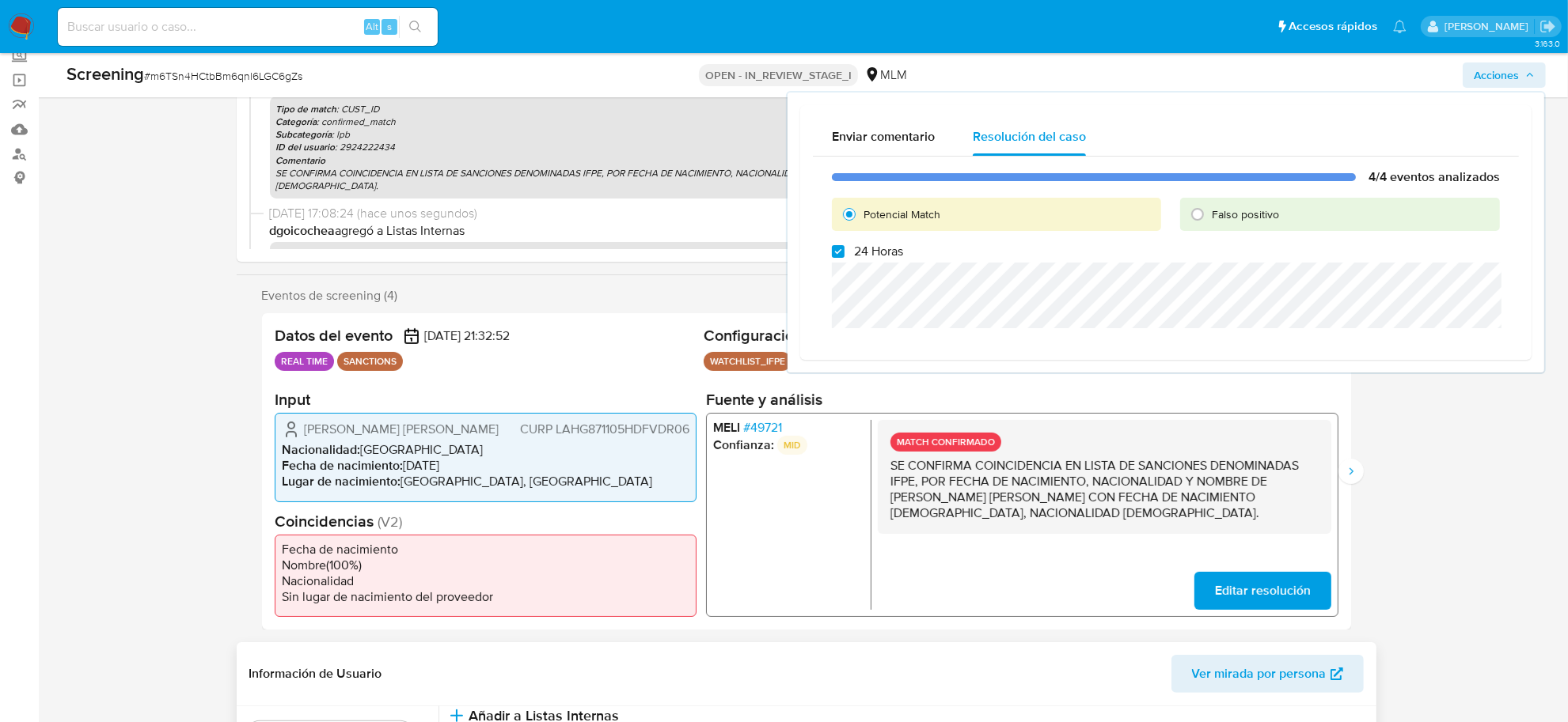
click at [845, 216] on input "Potencial Match" at bounding box center [848, 214] width 25 height 25
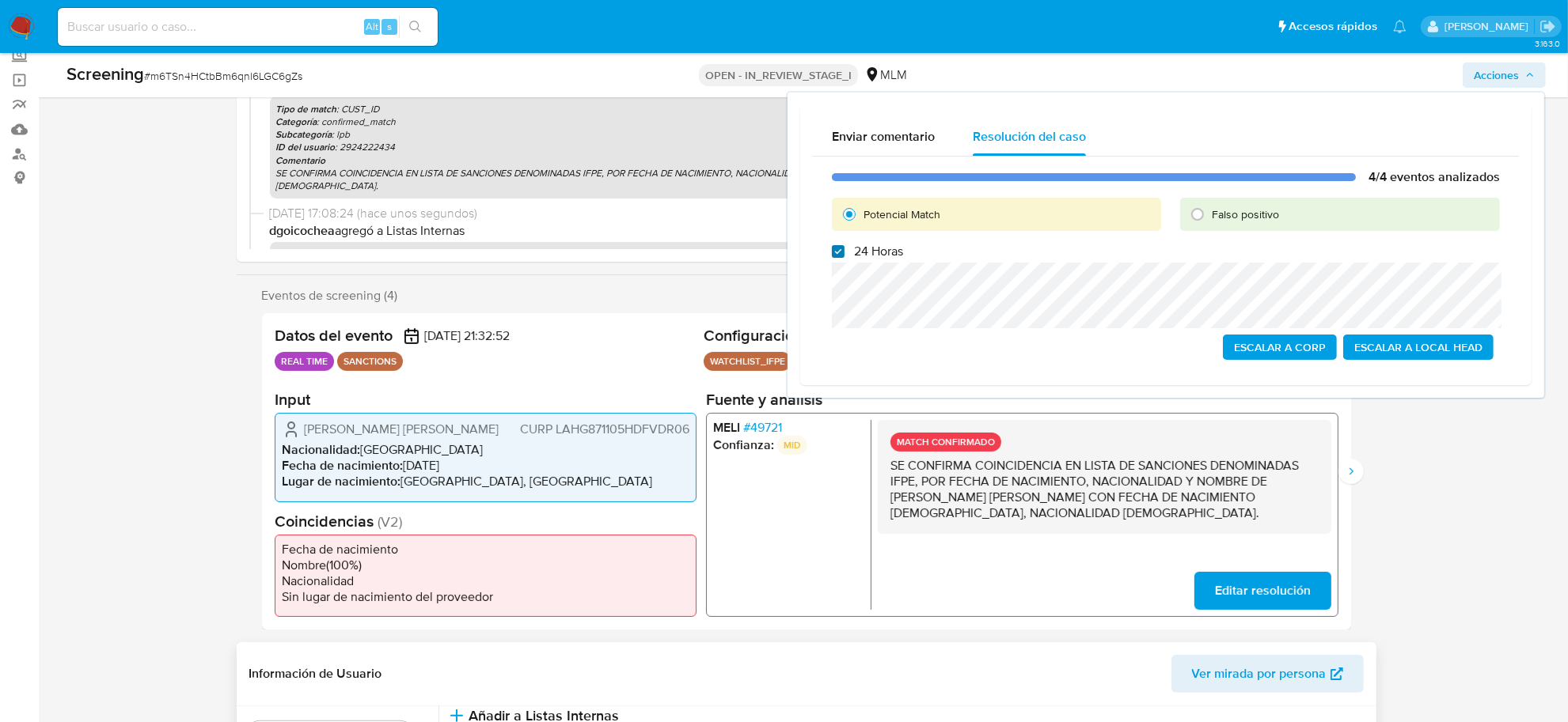
click at [839, 247] on input "24 Horas" at bounding box center [838, 252] width 13 height 13
checkbox input "false"
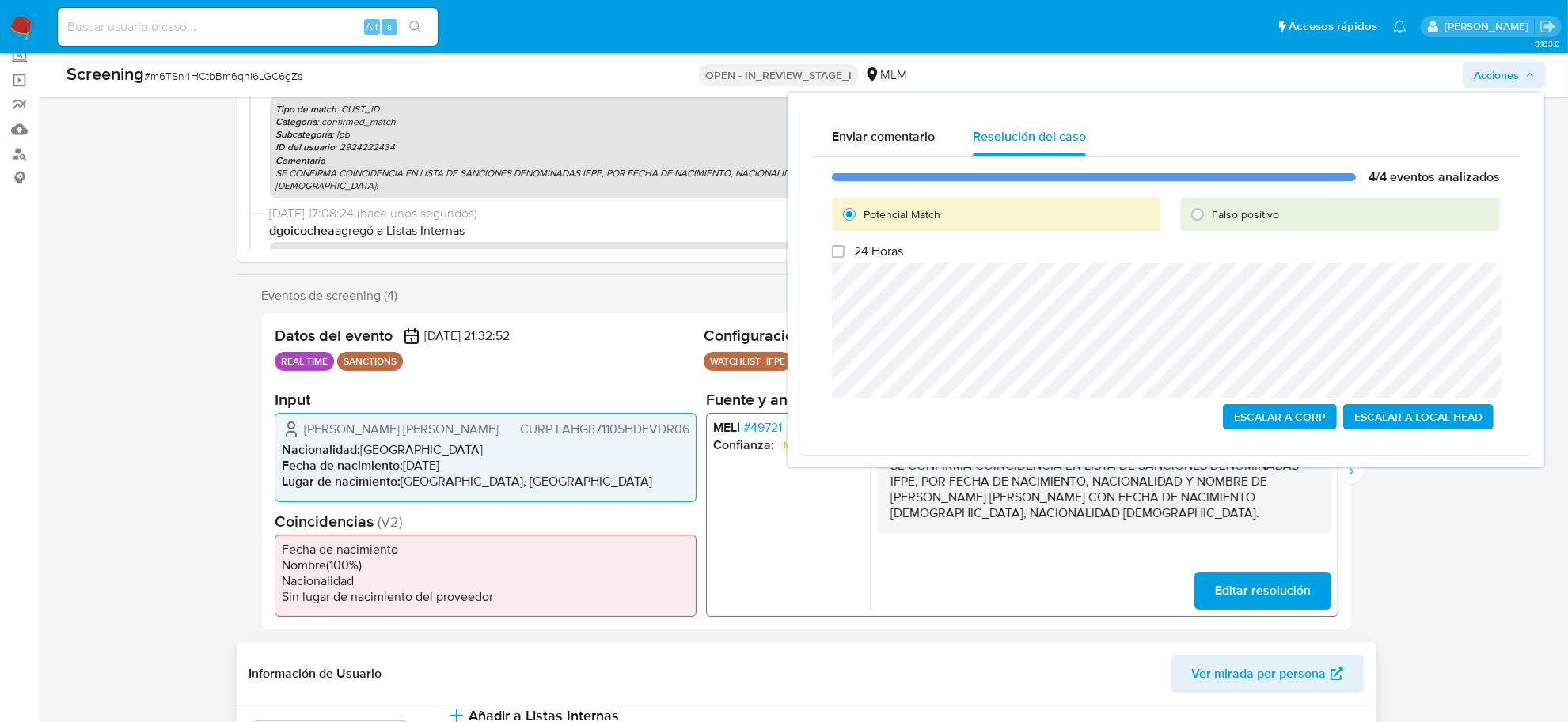
click at [1446, 411] on span "Escalar a Local Head" at bounding box center [1418, 417] width 128 height 22
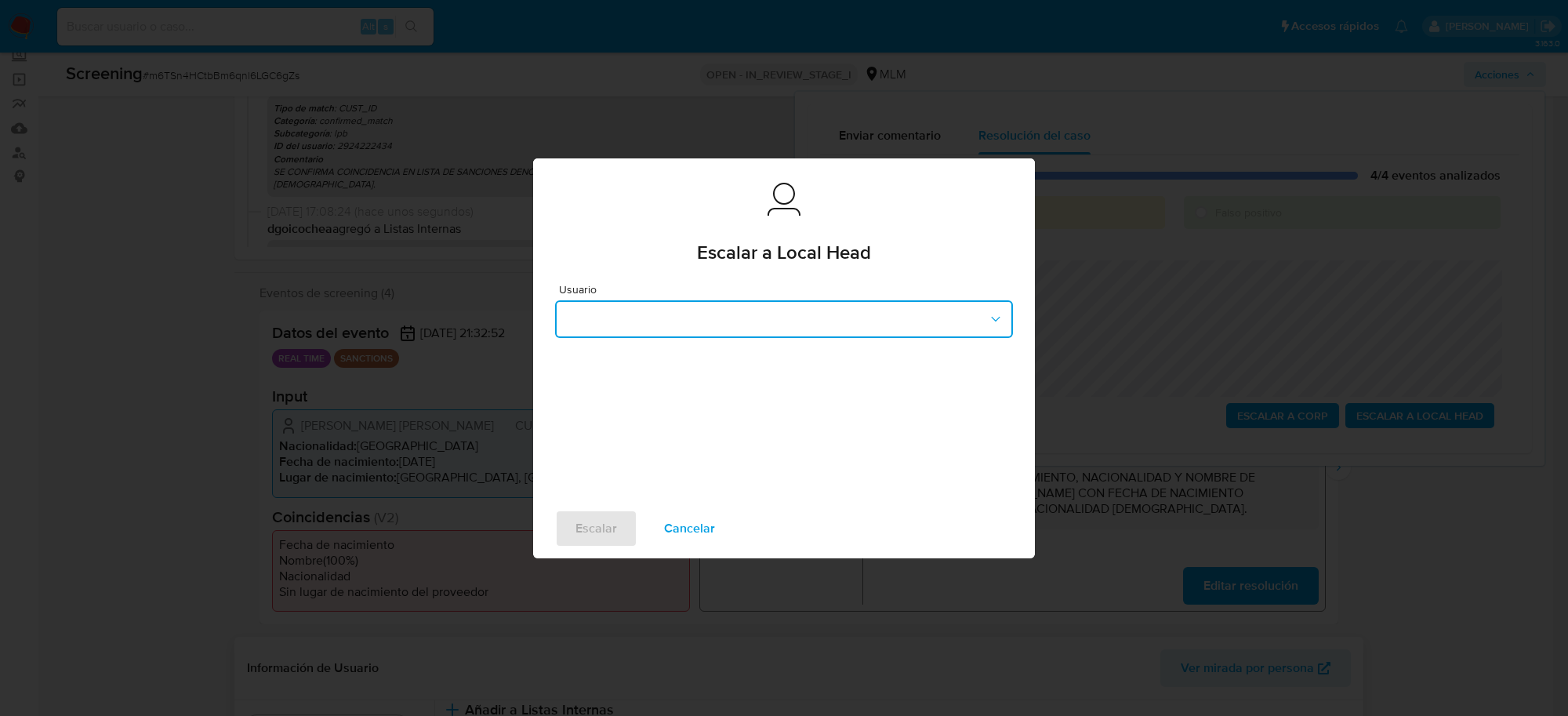
click at [836, 327] on button "button" at bounding box center [784, 319] width 458 height 38
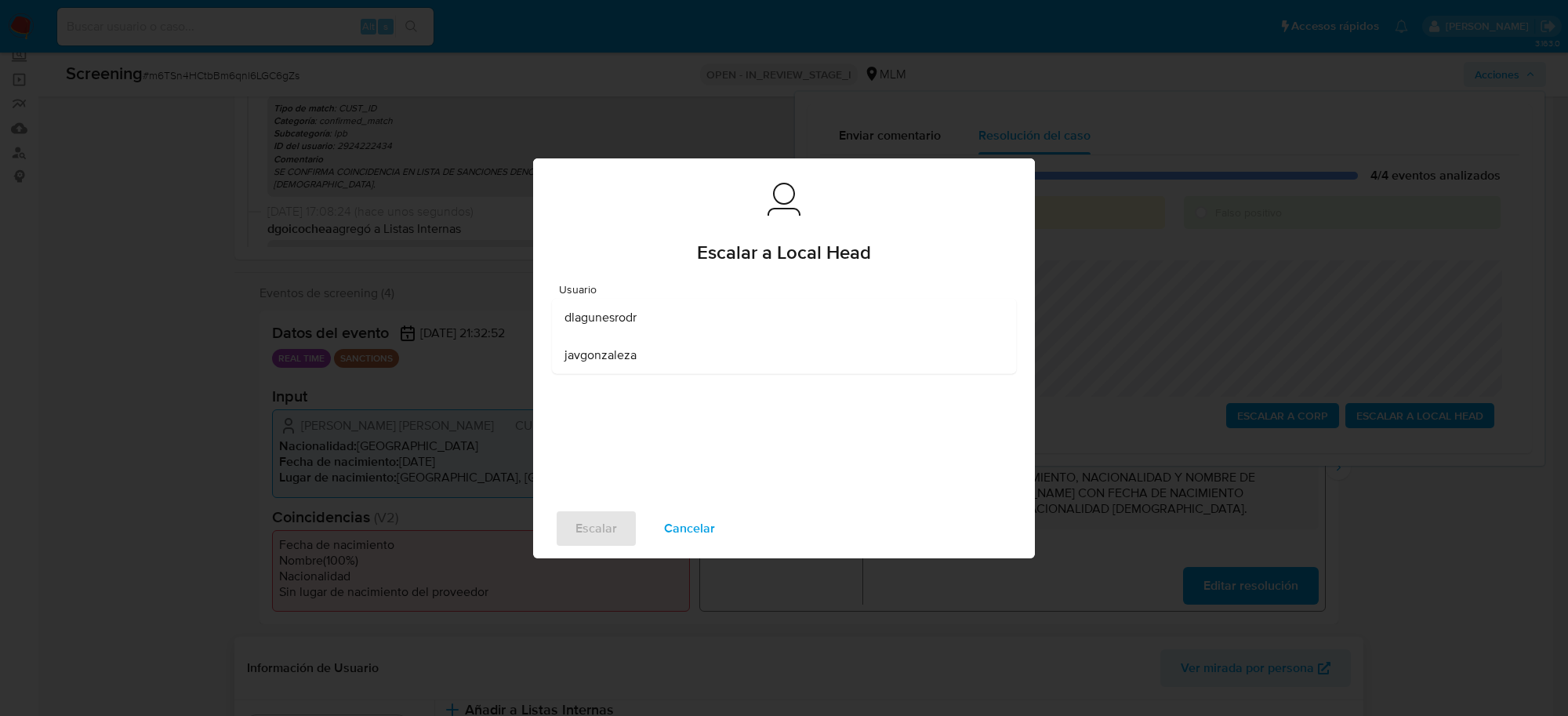
click at [596, 315] on span "dlagunesrodr" at bounding box center [601, 317] width 72 height 16
click at [576, 518] on span "Escalar" at bounding box center [596, 528] width 42 height 34
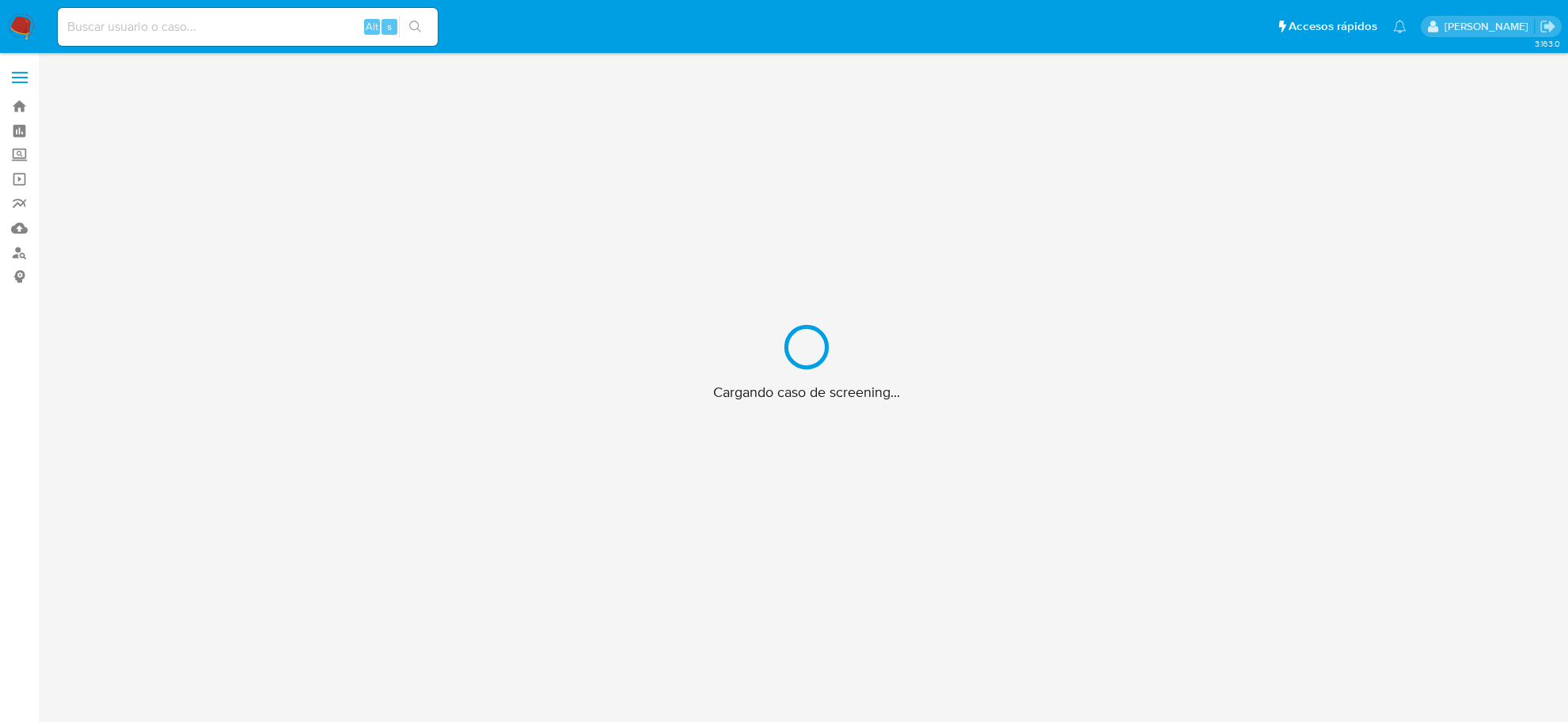
scroll to position [57, 0]
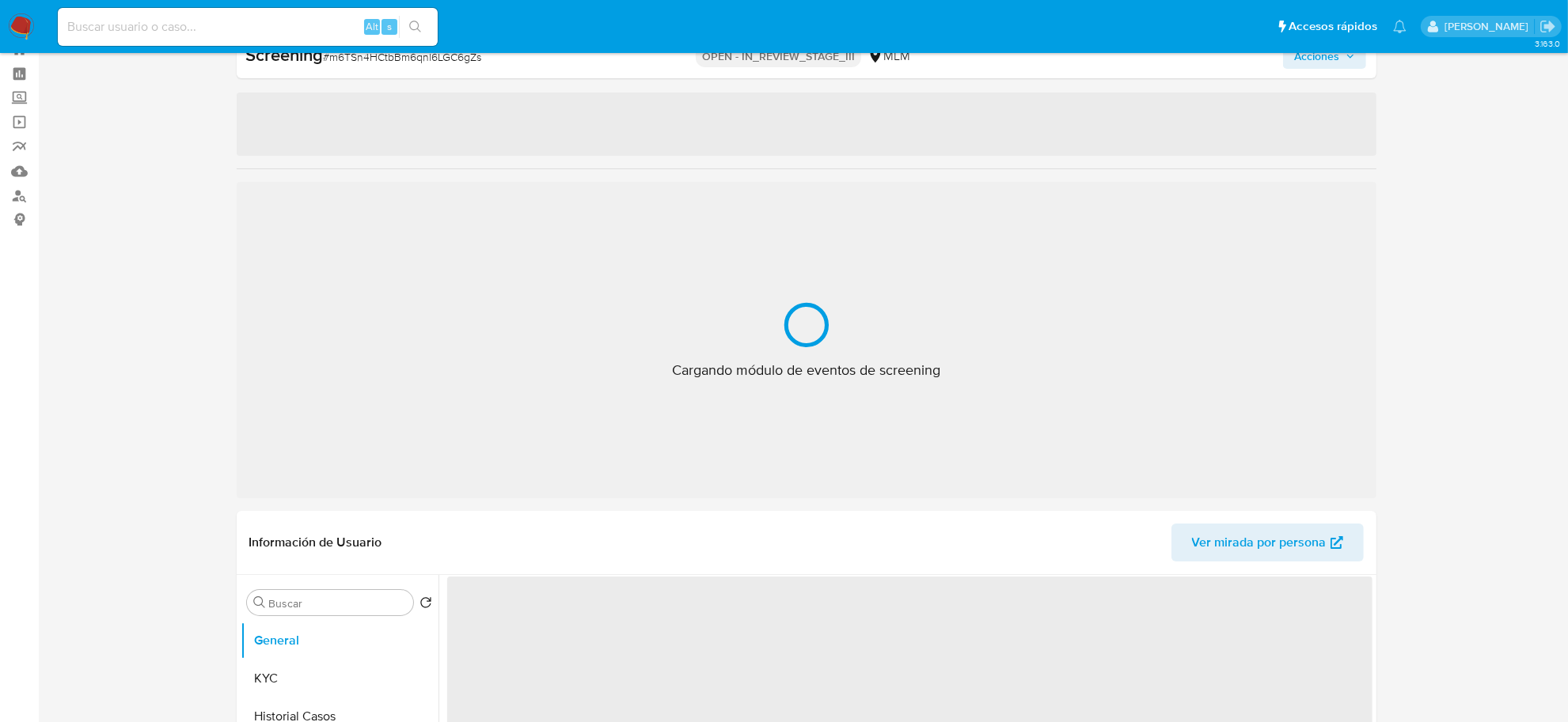
select select "10"
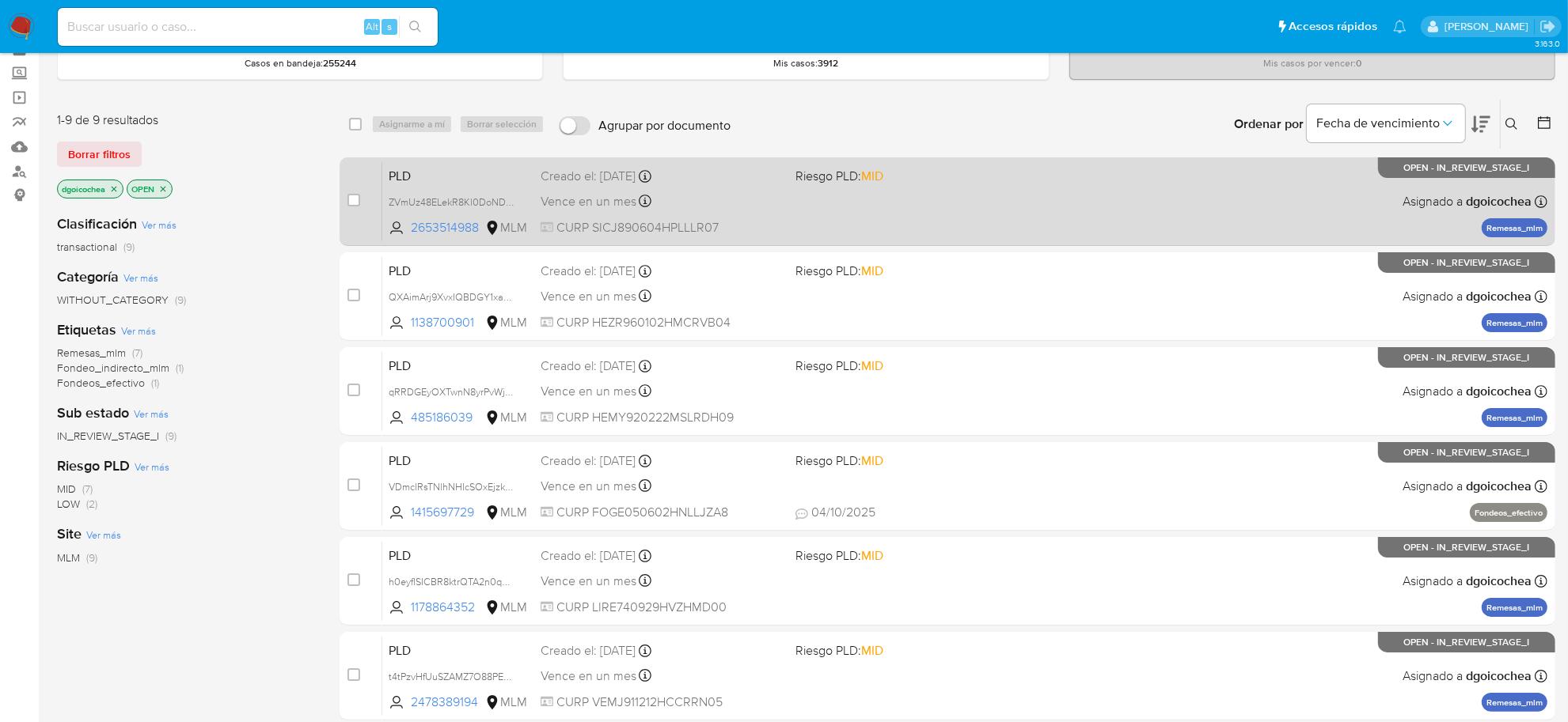
scroll to position [198, 0]
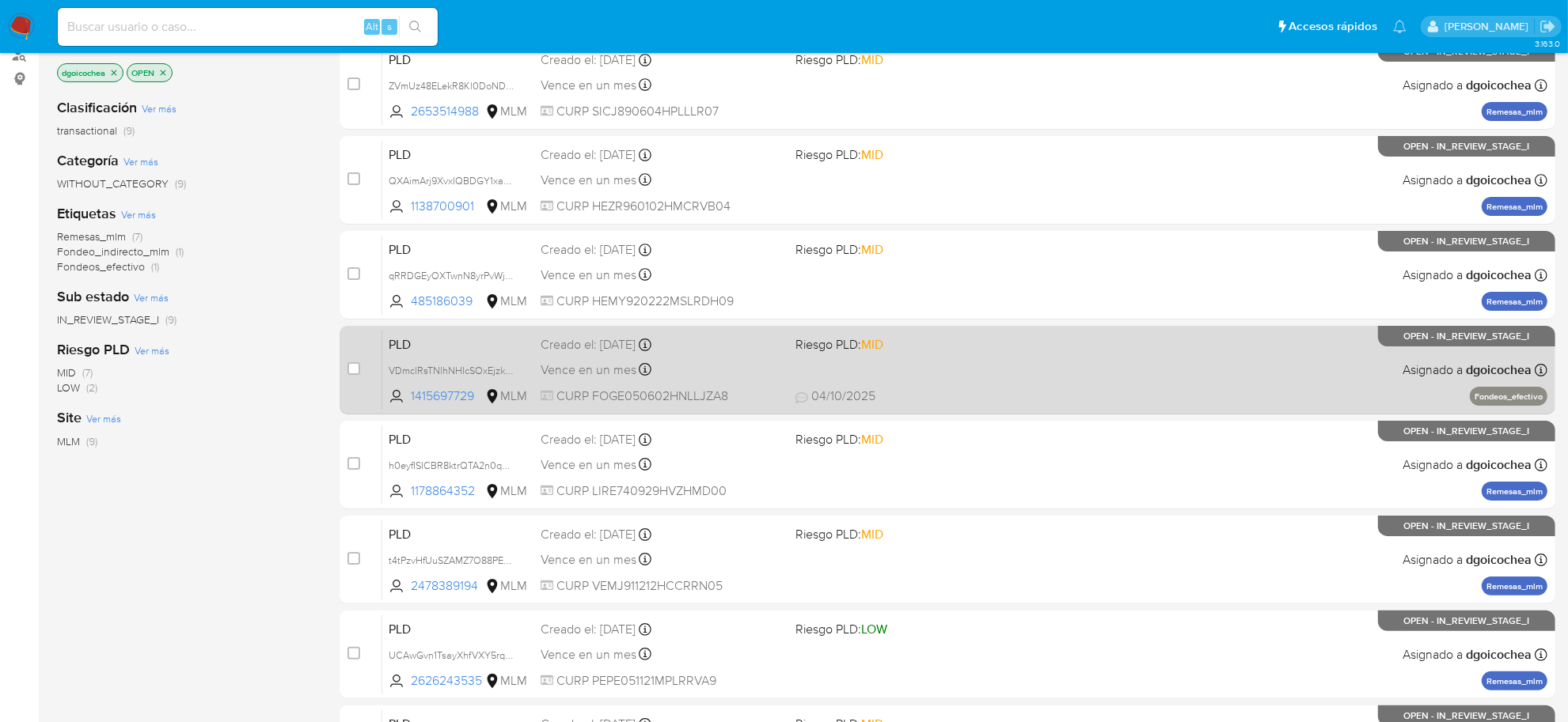
click at [402, 346] on span "PLD" at bounding box center [458, 344] width 139 height 21
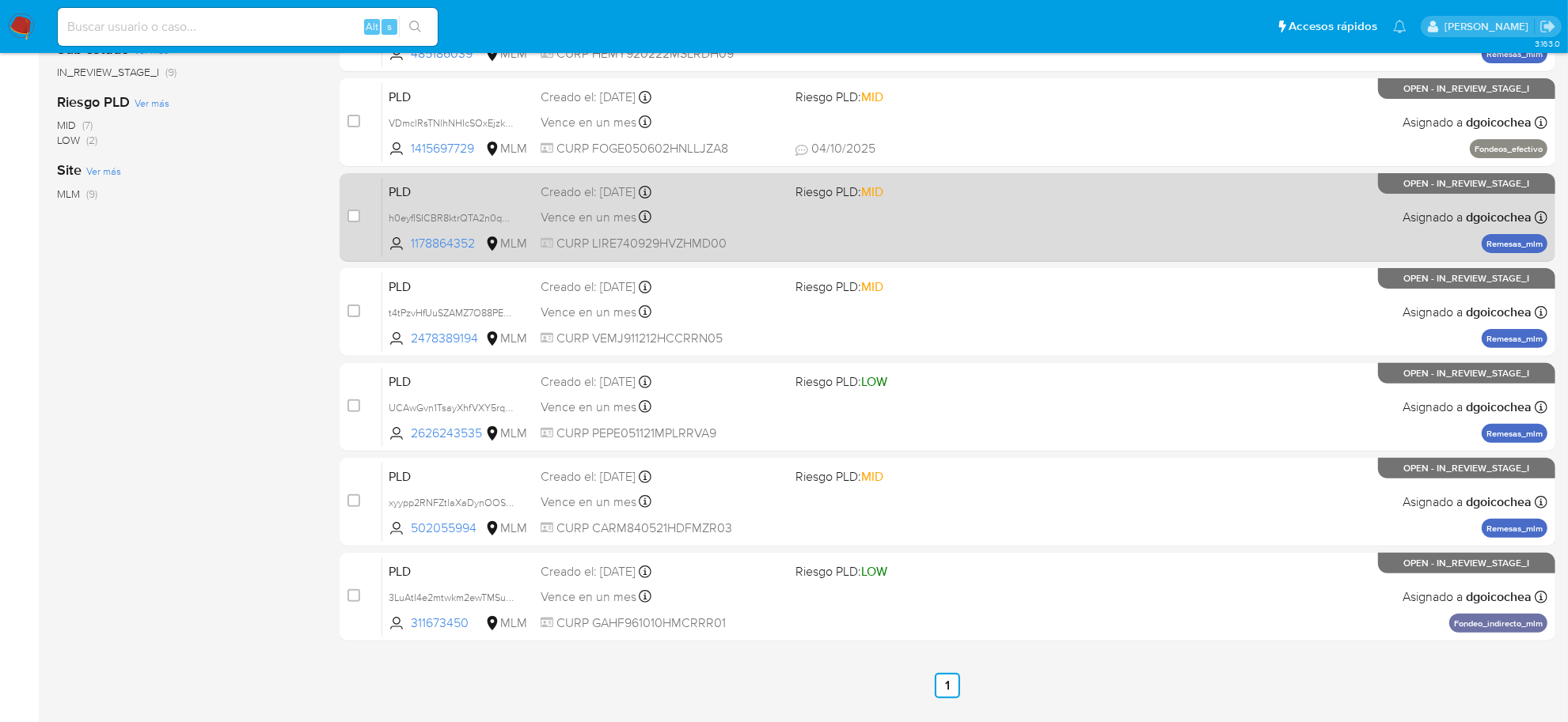
scroll to position [488, 0]
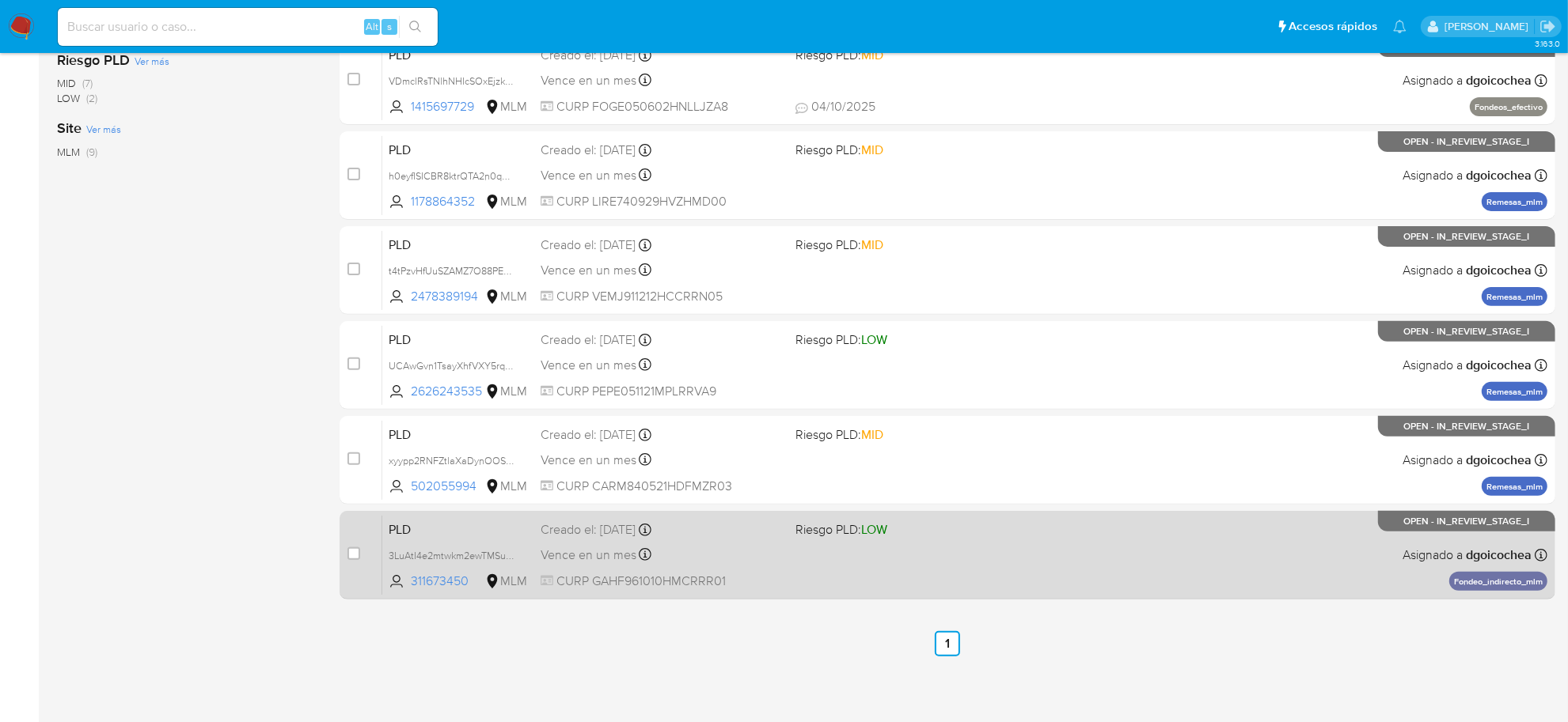
click at [396, 531] on span "PLD" at bounding box center [458, 529] width 139 height 21
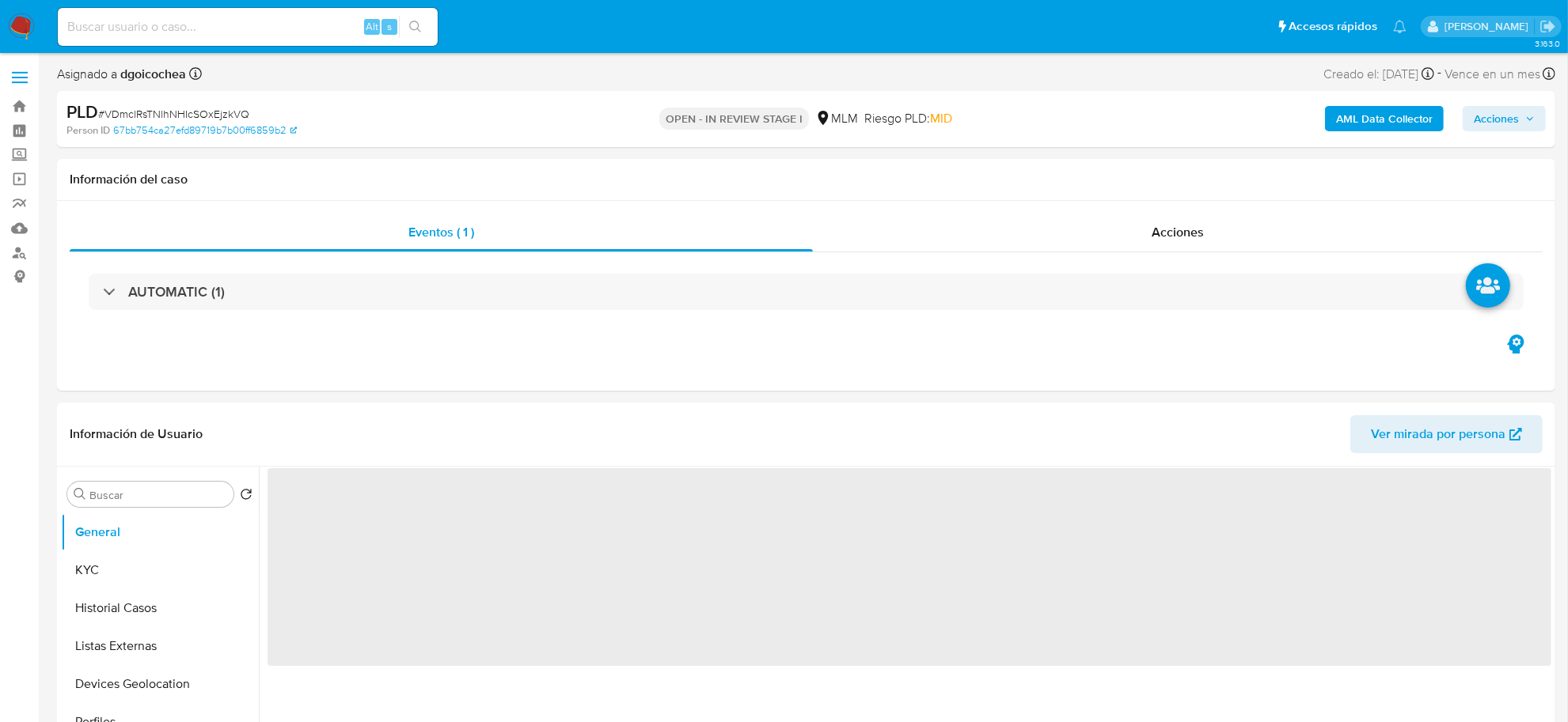
select select "10"
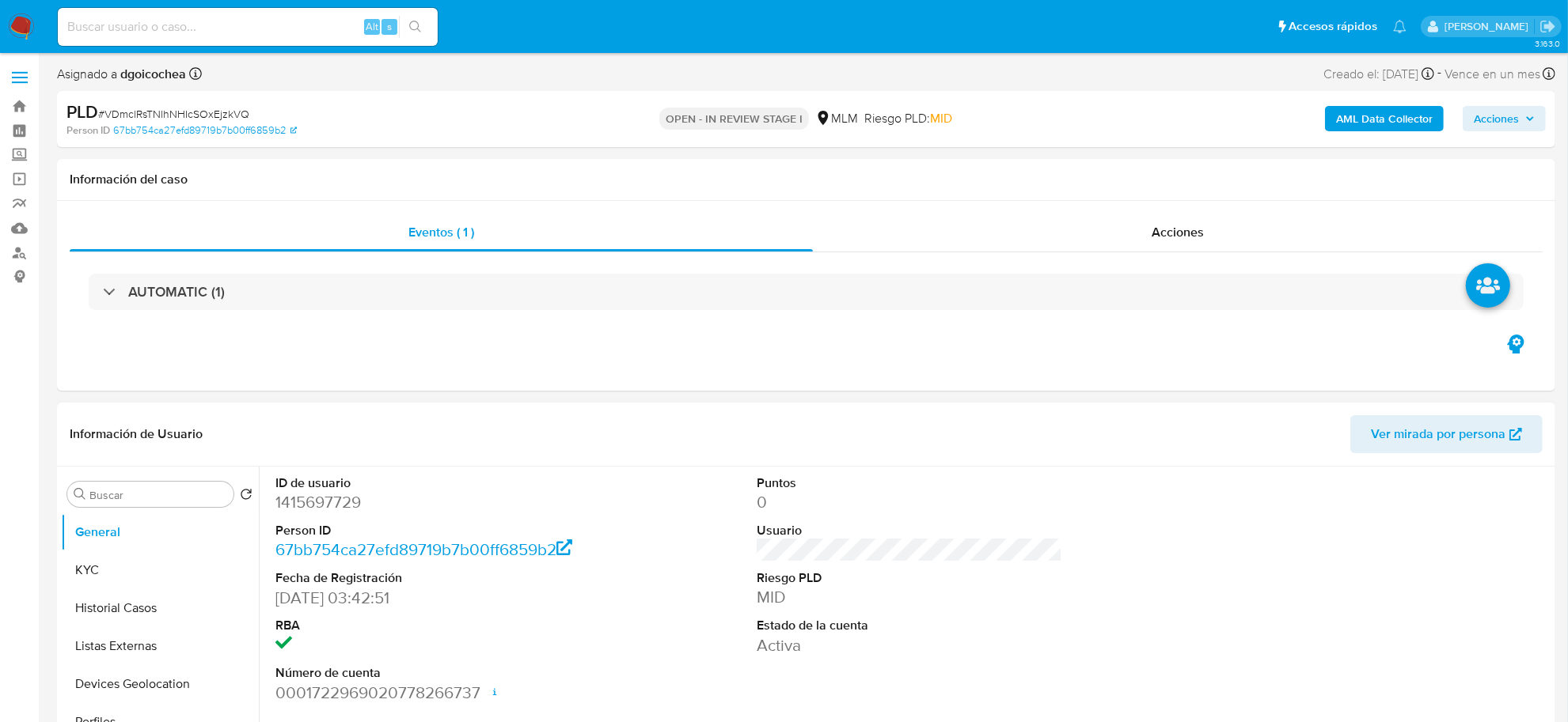
click at [629, 568] on div "ID de usuario 1415697729 Person ID 67bb754ca27efd89719b7b00ff6859b2 Fecha de Re…" at bounding box center [909, 589] width 1284 height 246
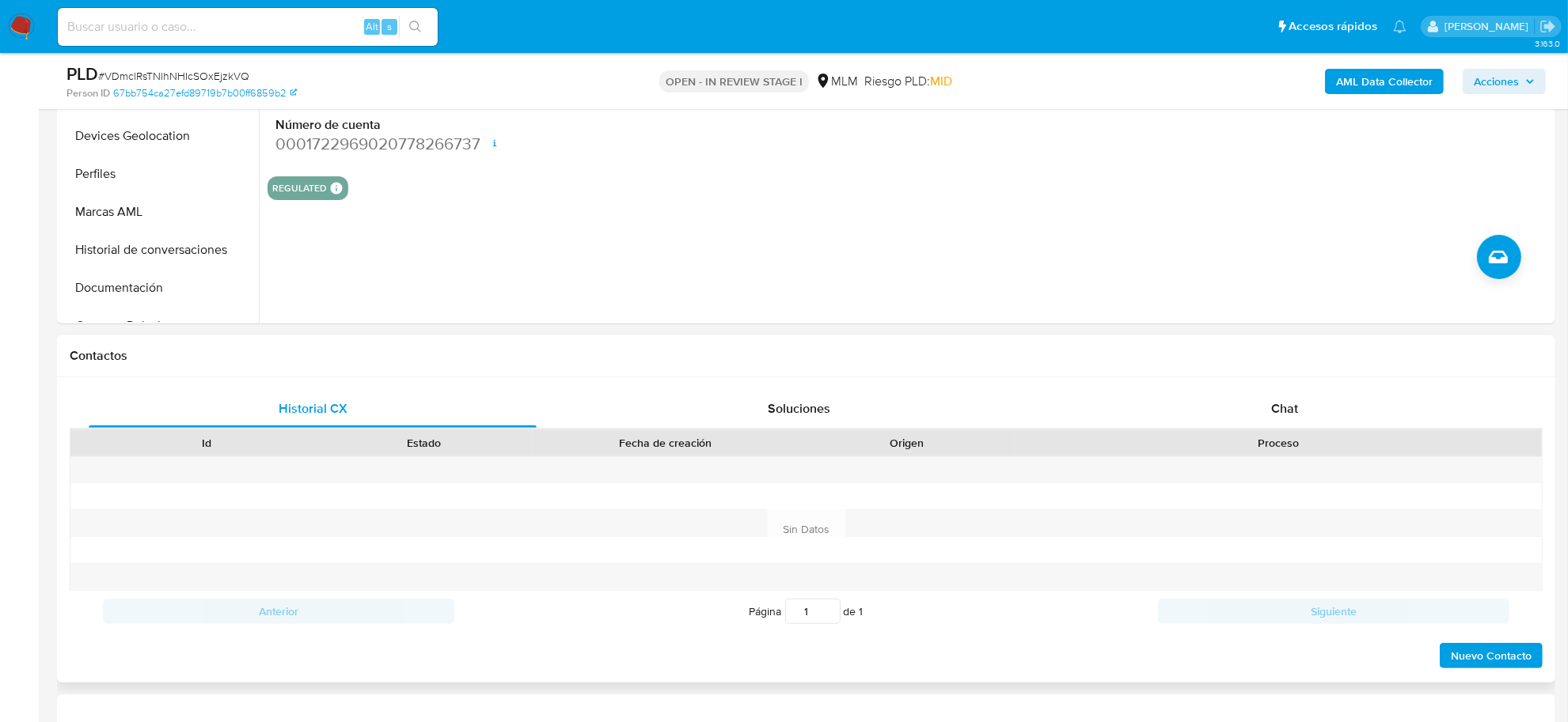
scroll to position [494, 0]
click at [1287, 397] on span "Chat" at bounding box center [1284, 405] width 27 height 18
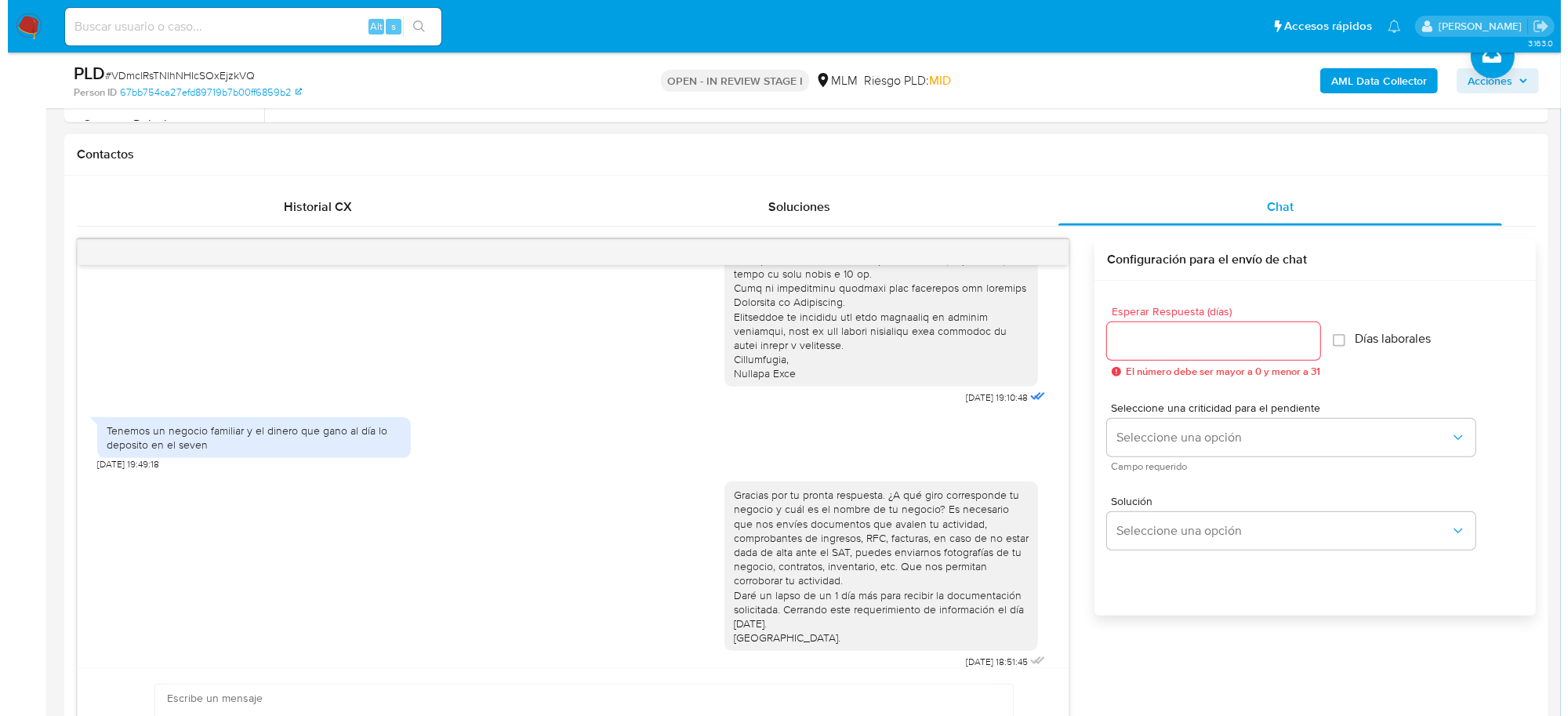
scroll to position [218, 0]
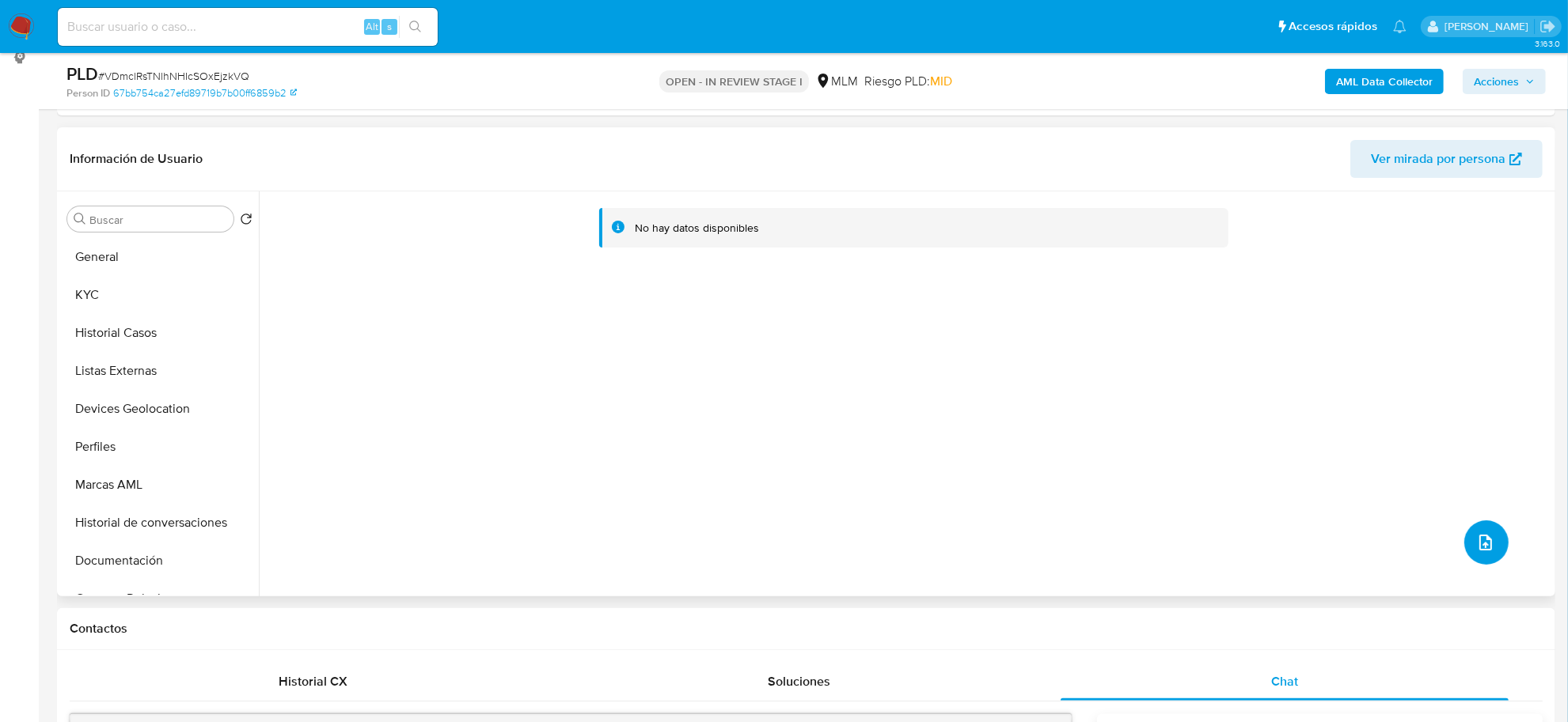
click at [1475, 535] on icon "upload-file" at bounding box center [1485, 543] width 19 height 19
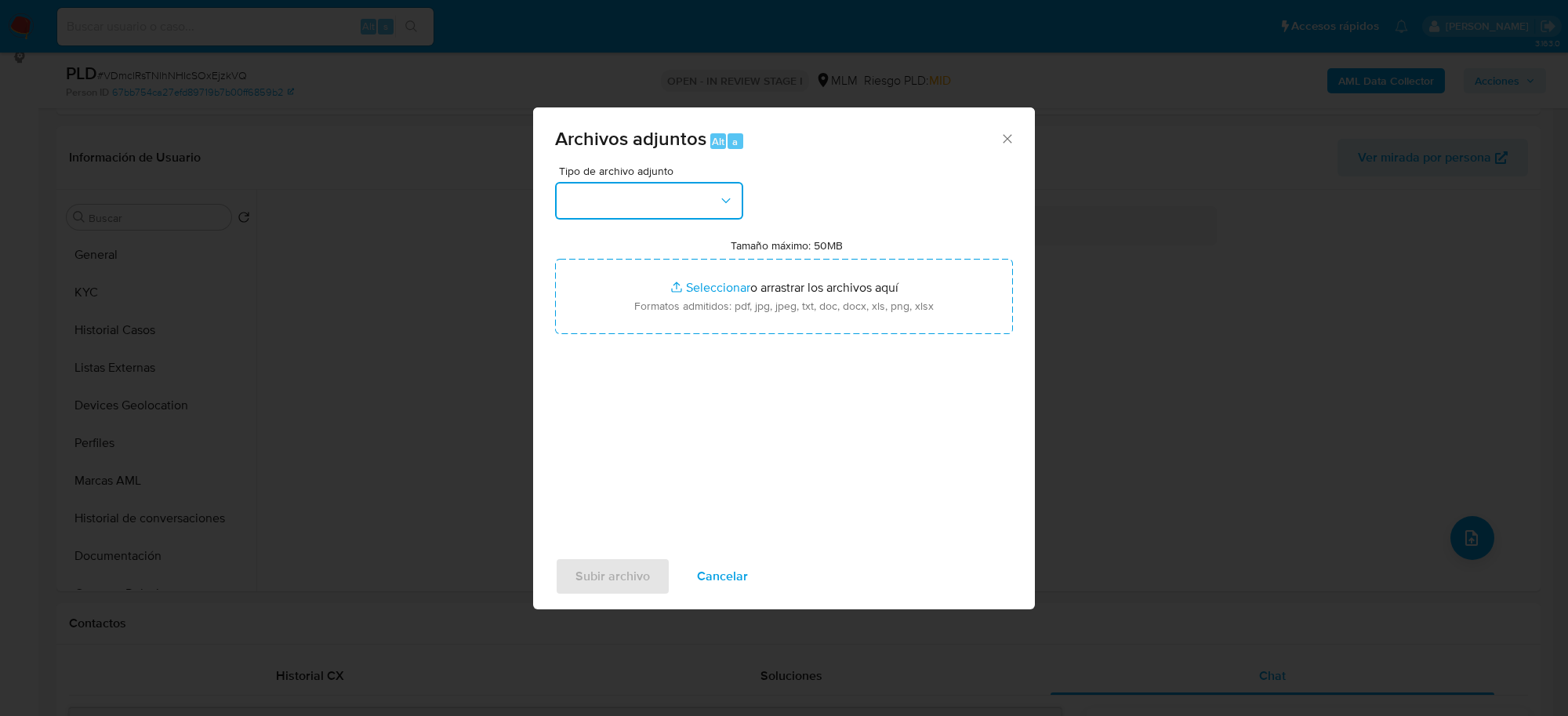
click at [637, 191] on button "button" at bounding box center [649, 200] width 188 height 38
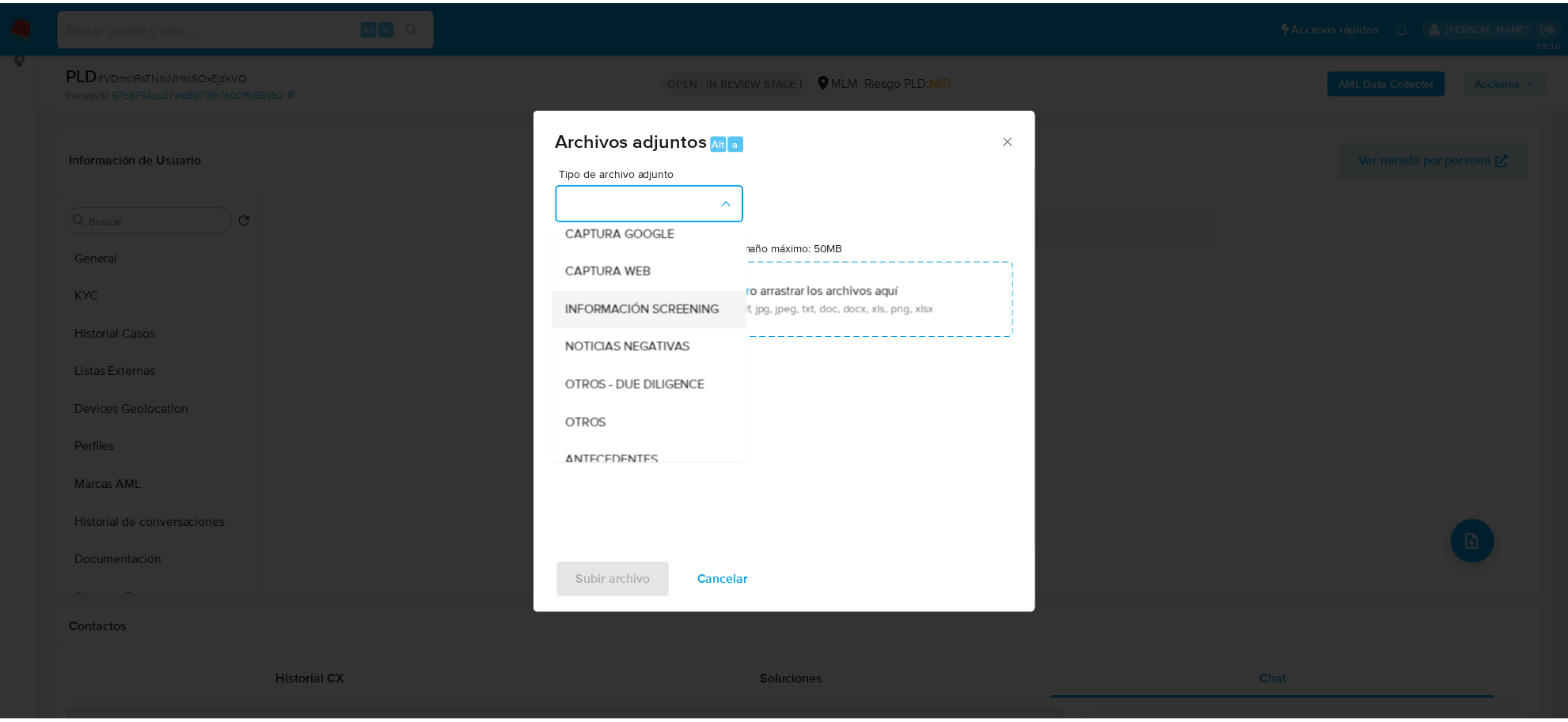
scroll to position [198, 0]
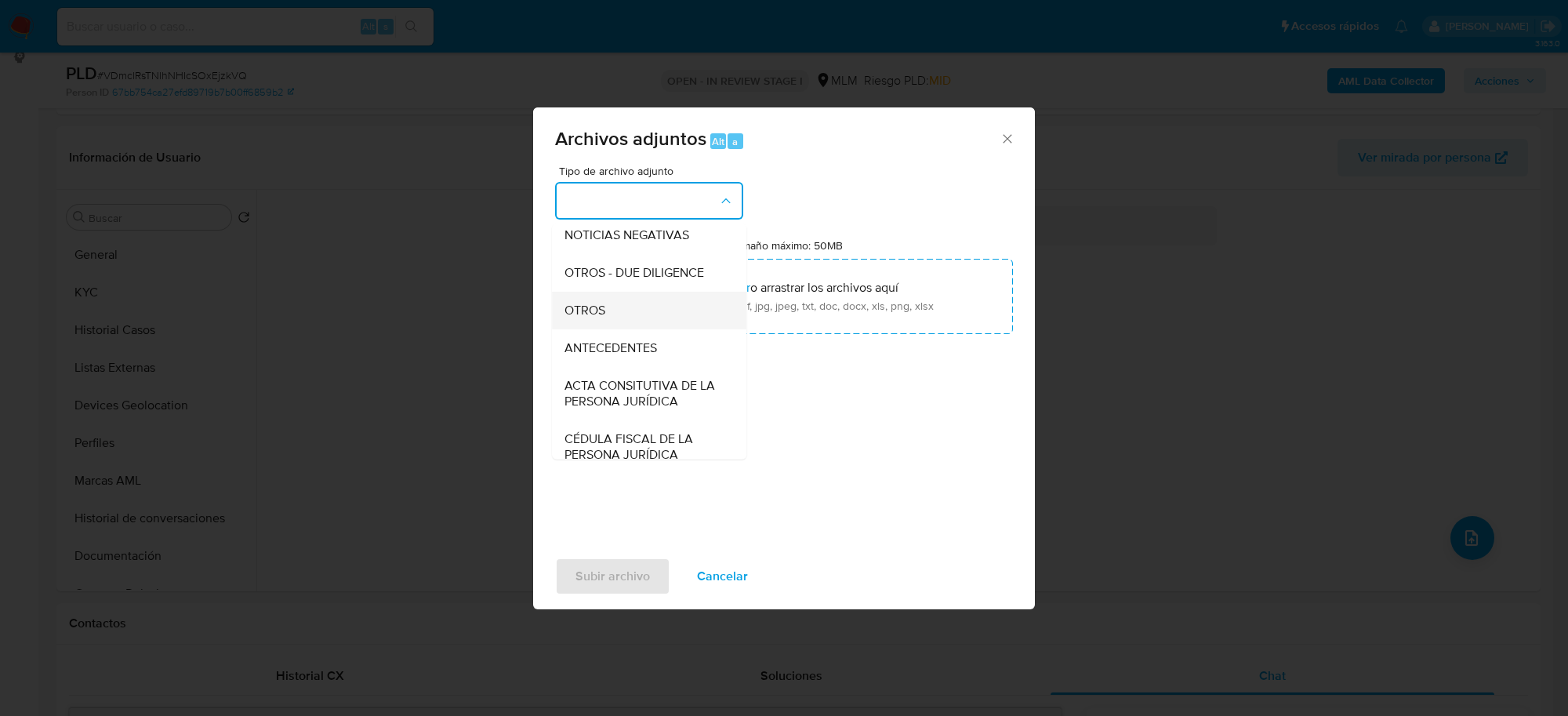
click at [580, 319] on span "OTROS" at bounding box center [585, 310] width 41 height 16
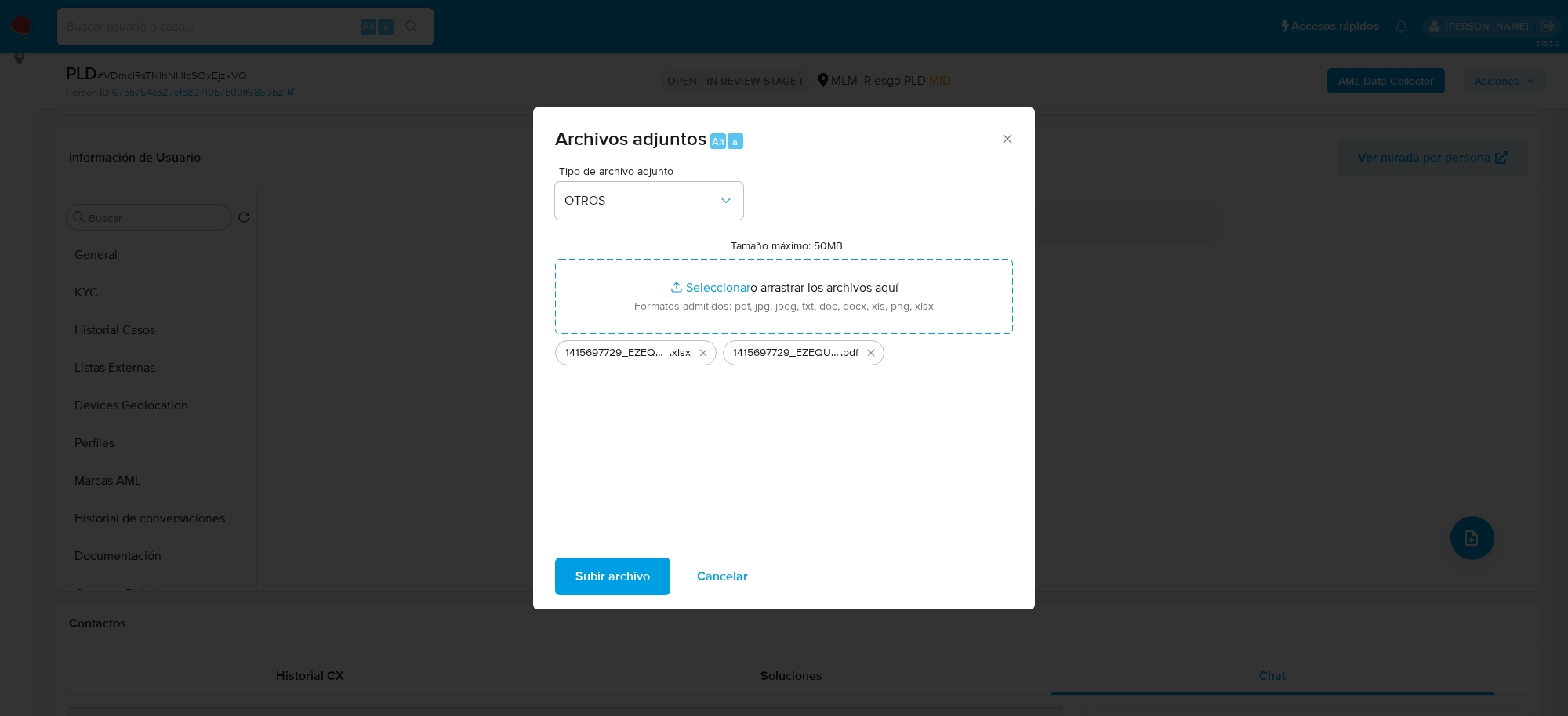
click at [610, 576] on span "Subir archivo" at bounding box center [613, 576] width 74 height 34
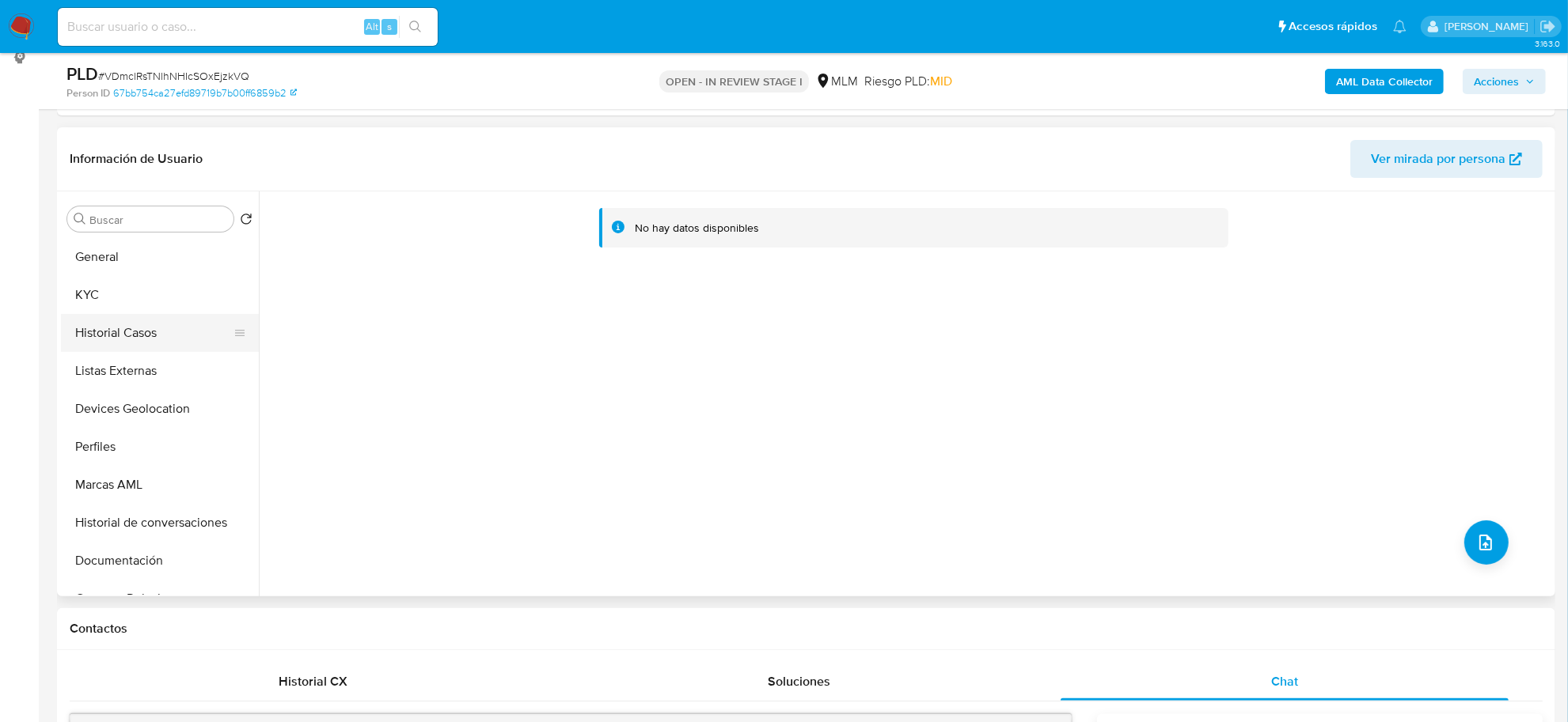
click at [149, 321] on button "Historial Casos" at bounding box center [153, 333] width 185 height 38
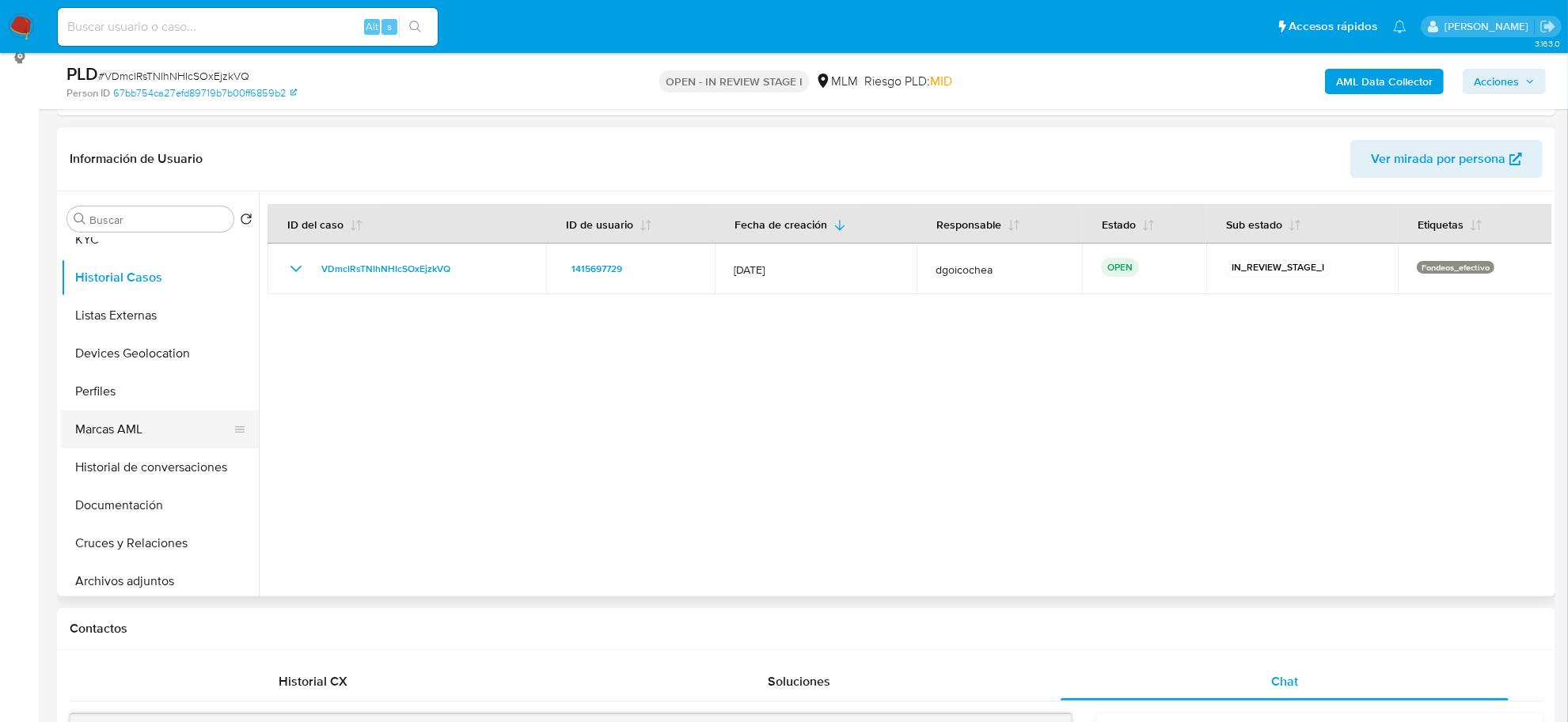
scroll to position [99, 0]
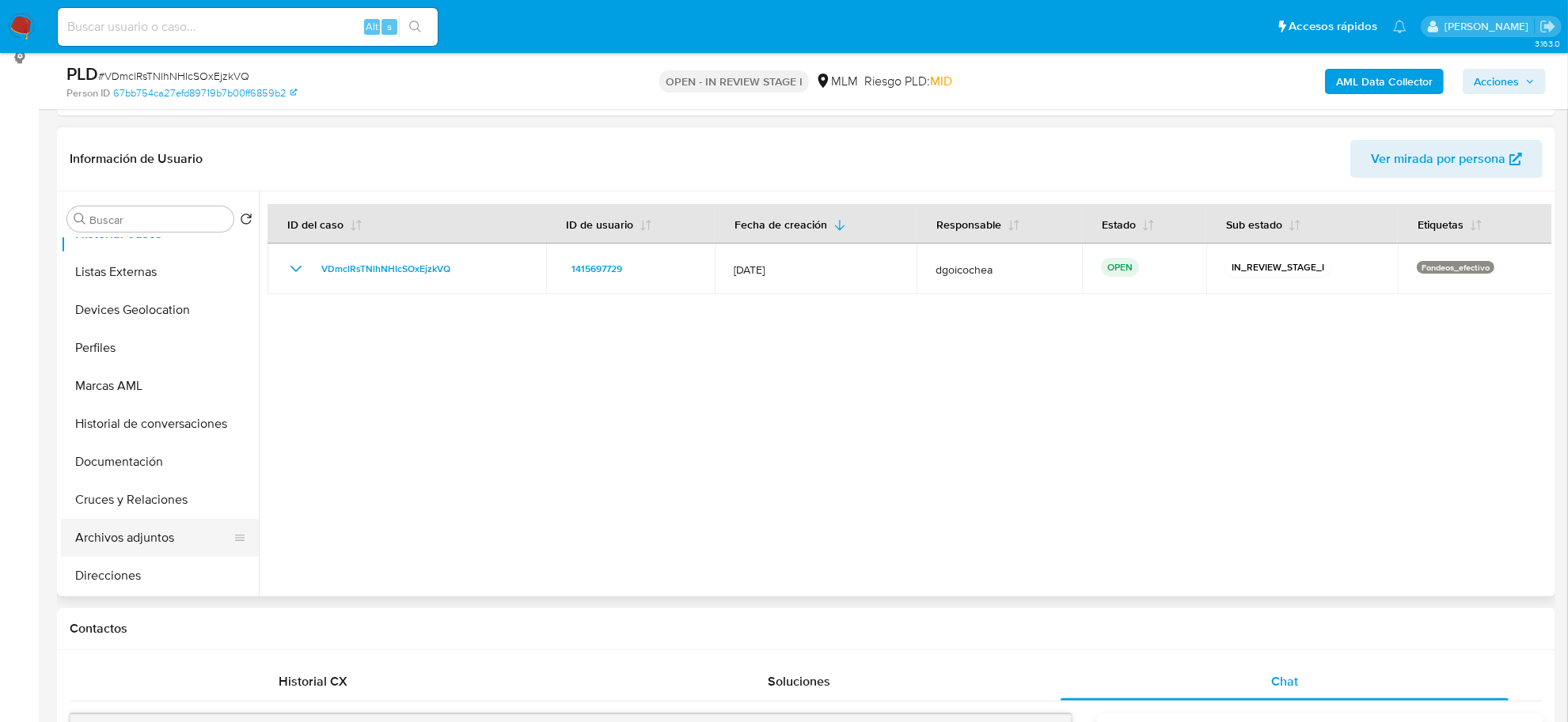
click at [158, 534] on button "Archivos adjuntos" at bounding box center [153, 538] width 185 height 38
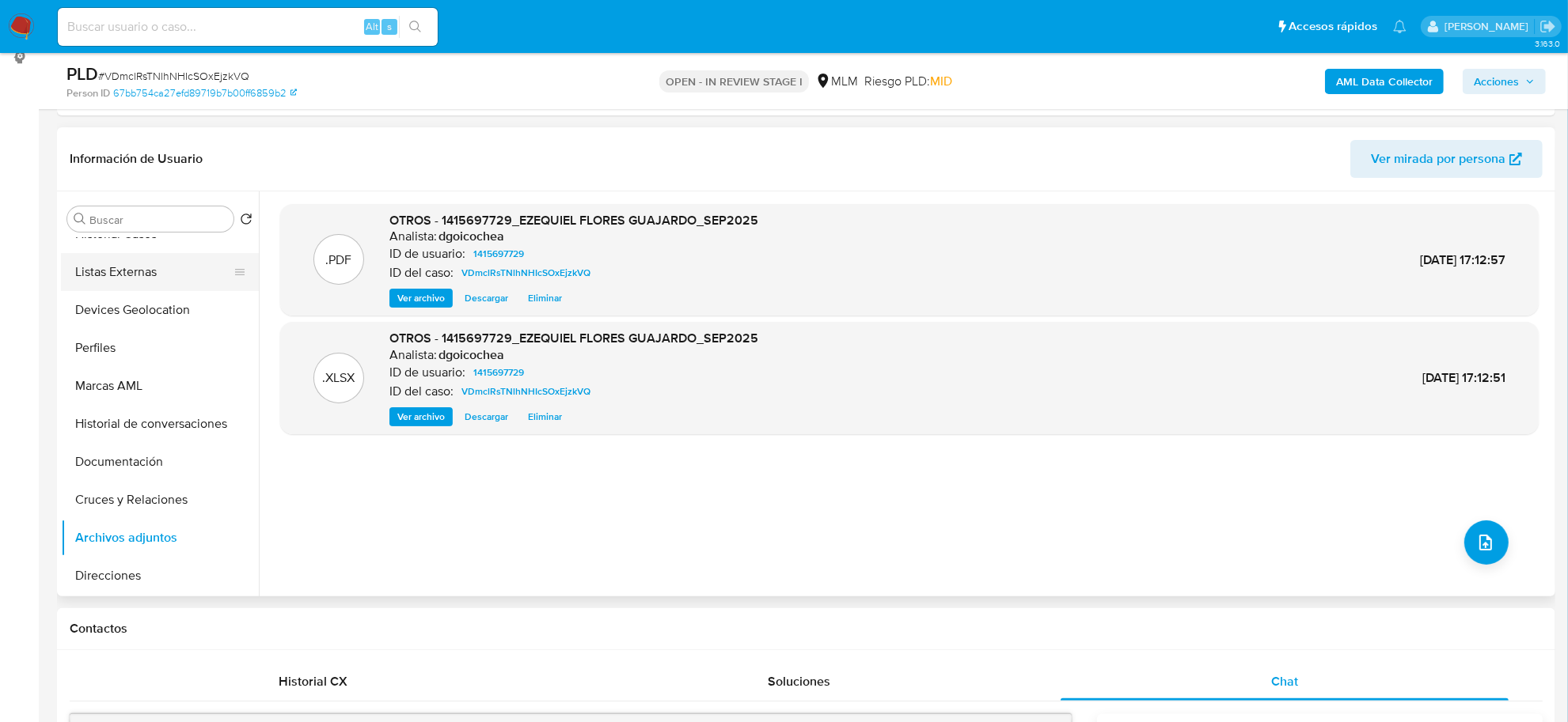
scroll to position [0, 0]
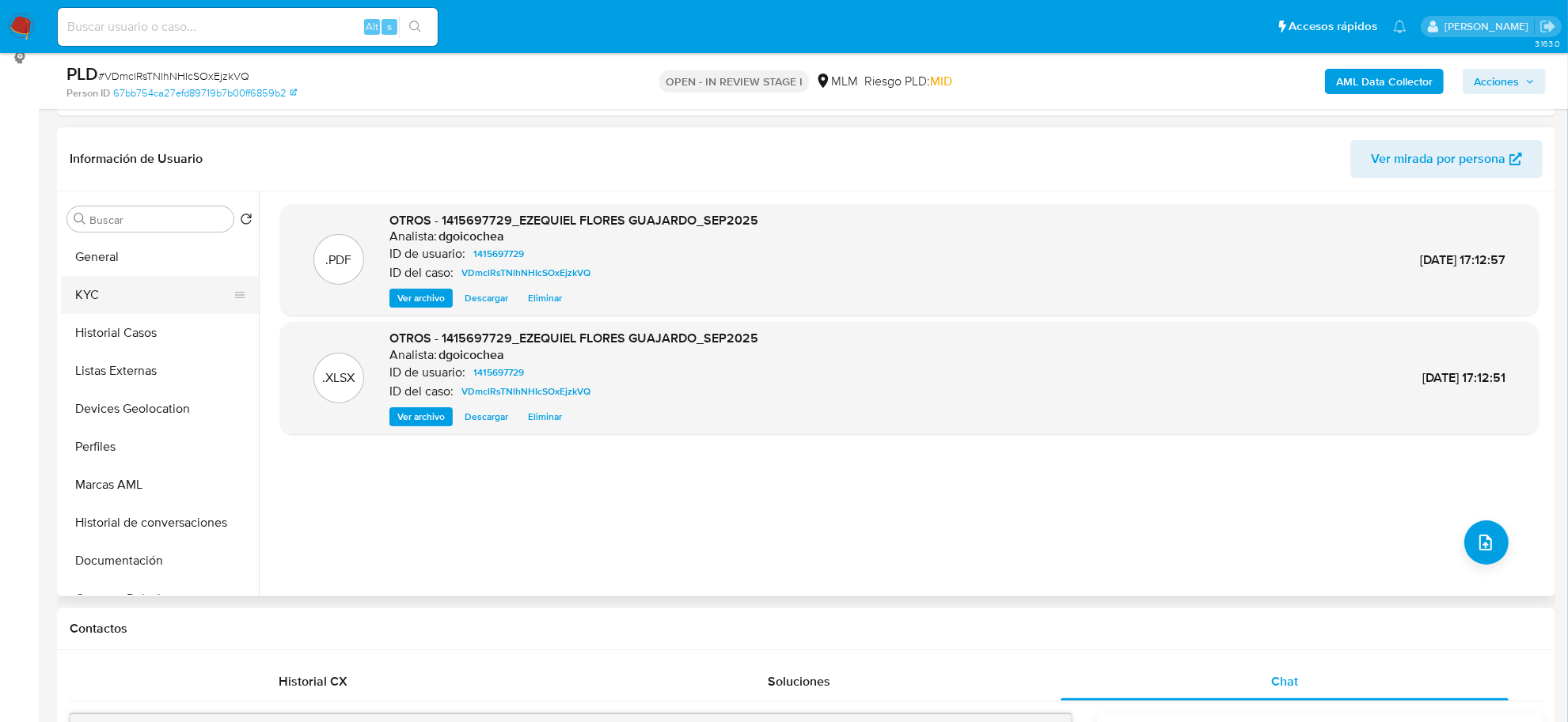
click at [119, 286] on button "KYC" at bounding box center [153, 295] width 185 height 38
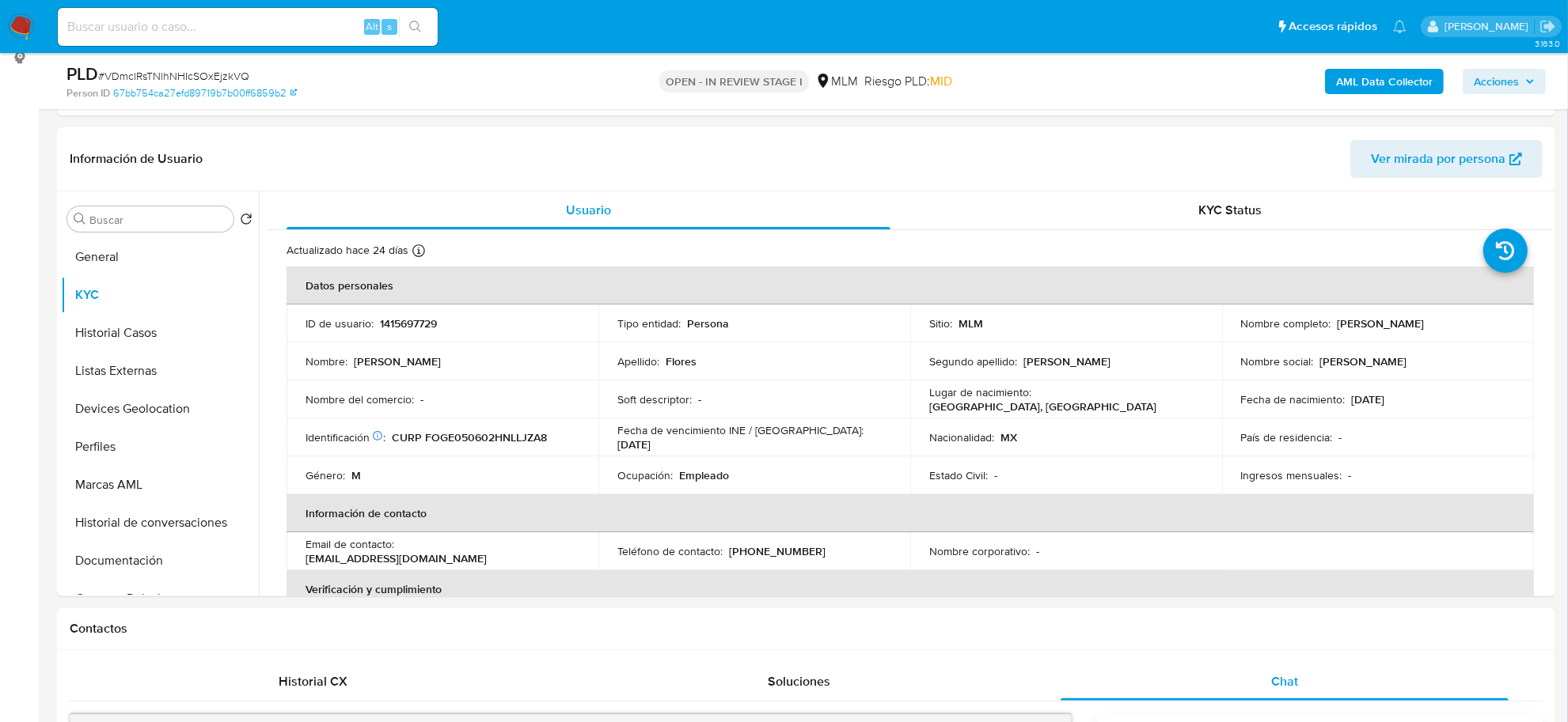
click at [1493, 80] on span "Acciones" at bounding box center [1496, 81] width 45 height 25
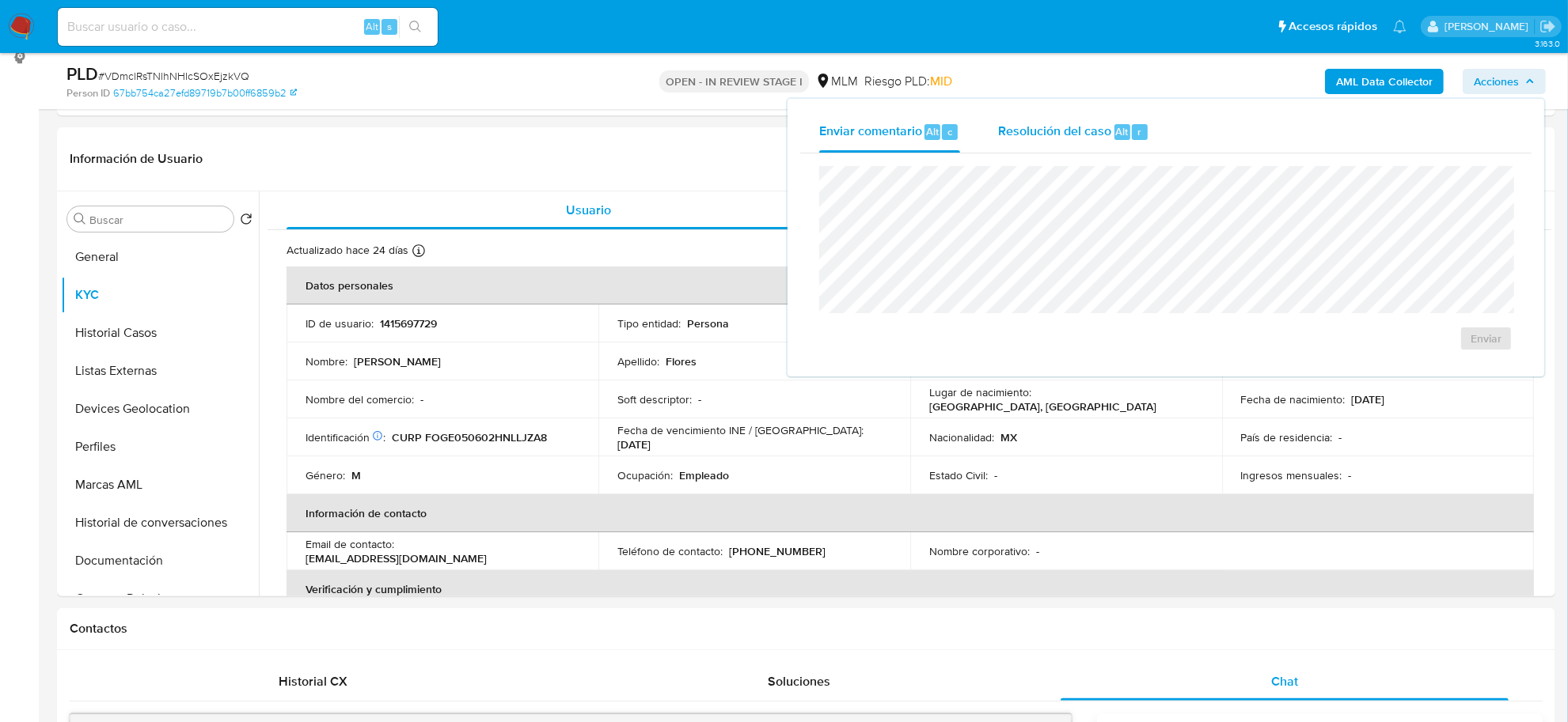
click at [1033, 121] on span "Resolución del caso" at bounding box center [1054, 130] width 113 height 18
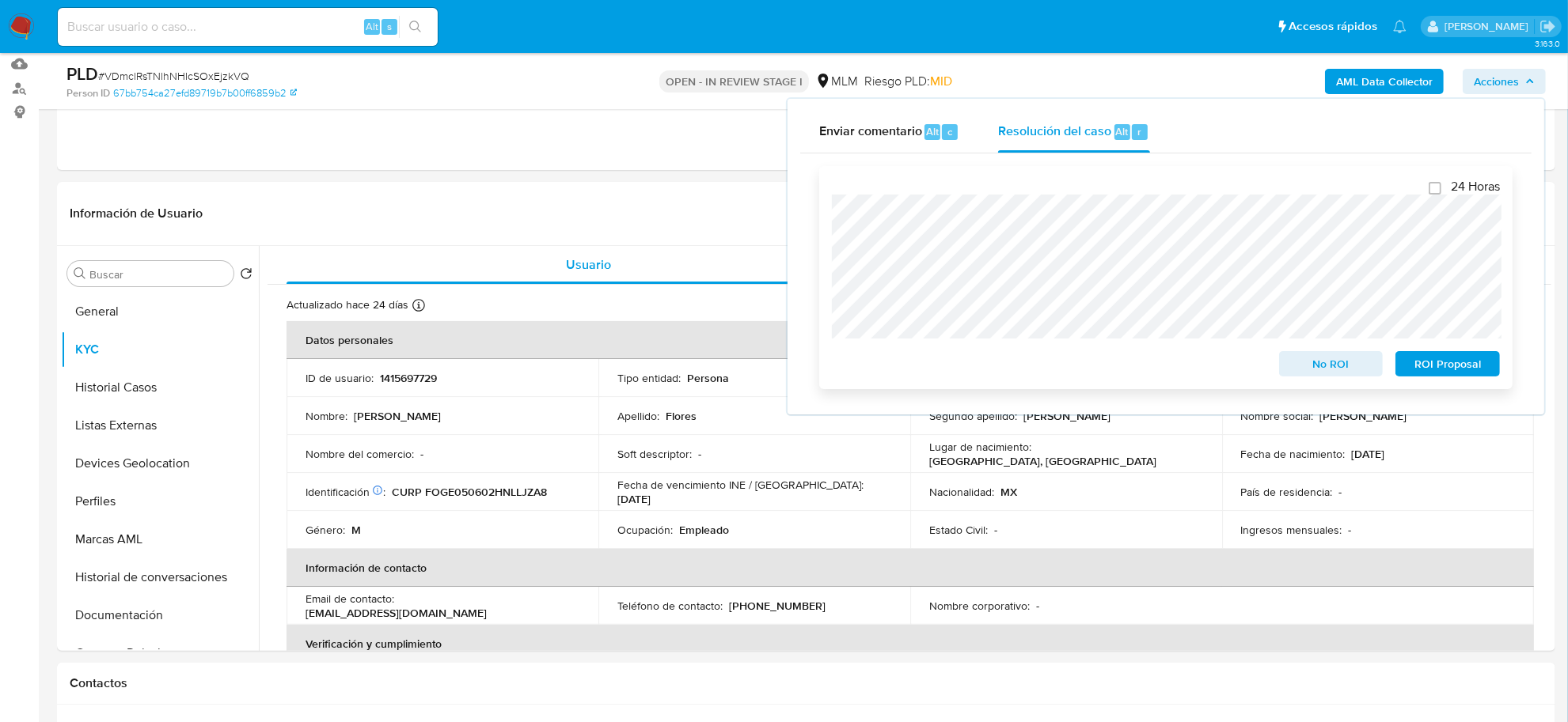
scroll to position [120, 0]
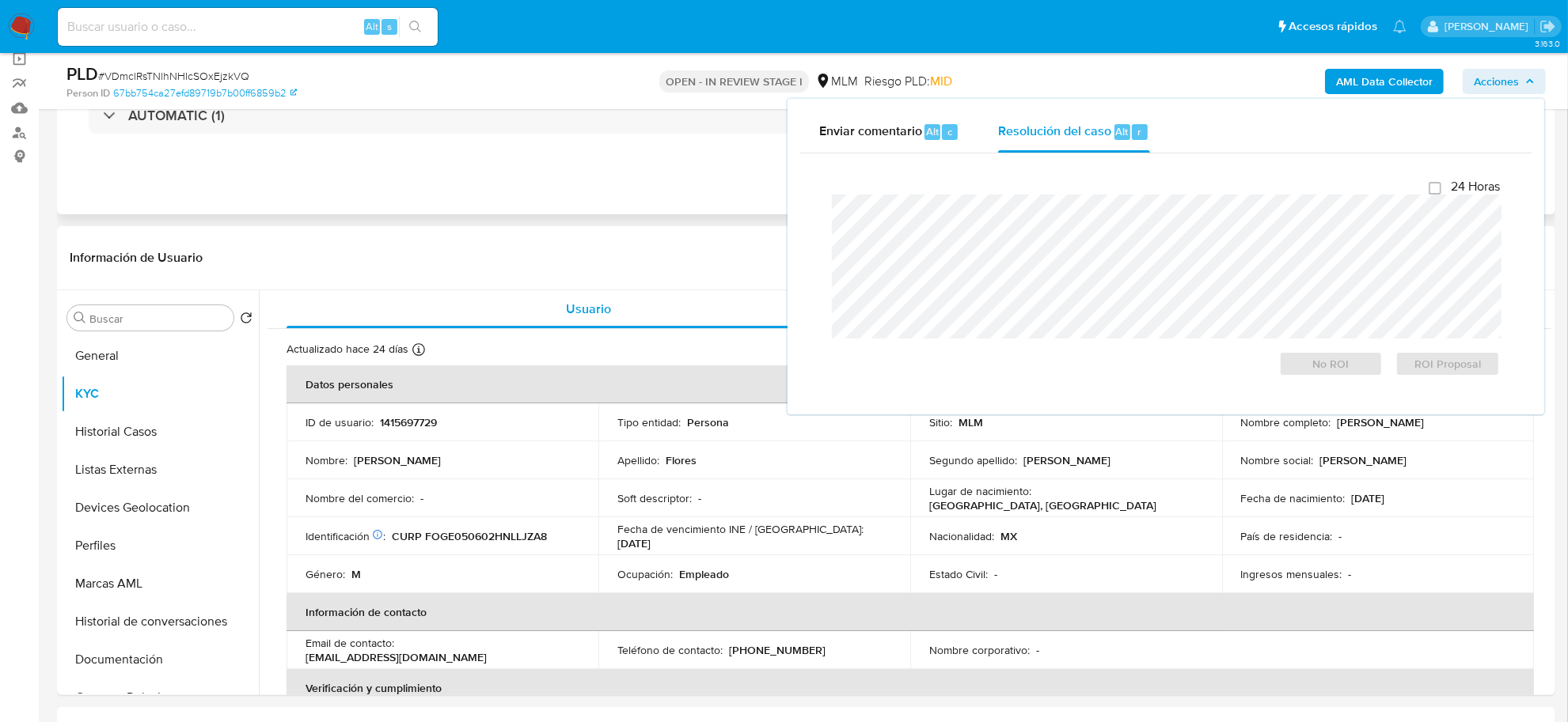
click at [574, 209] on div "Eventos ( 1 ) Acciones AUTOMATIC (1)" at bounding box center [805, 119] width 1498 height 190
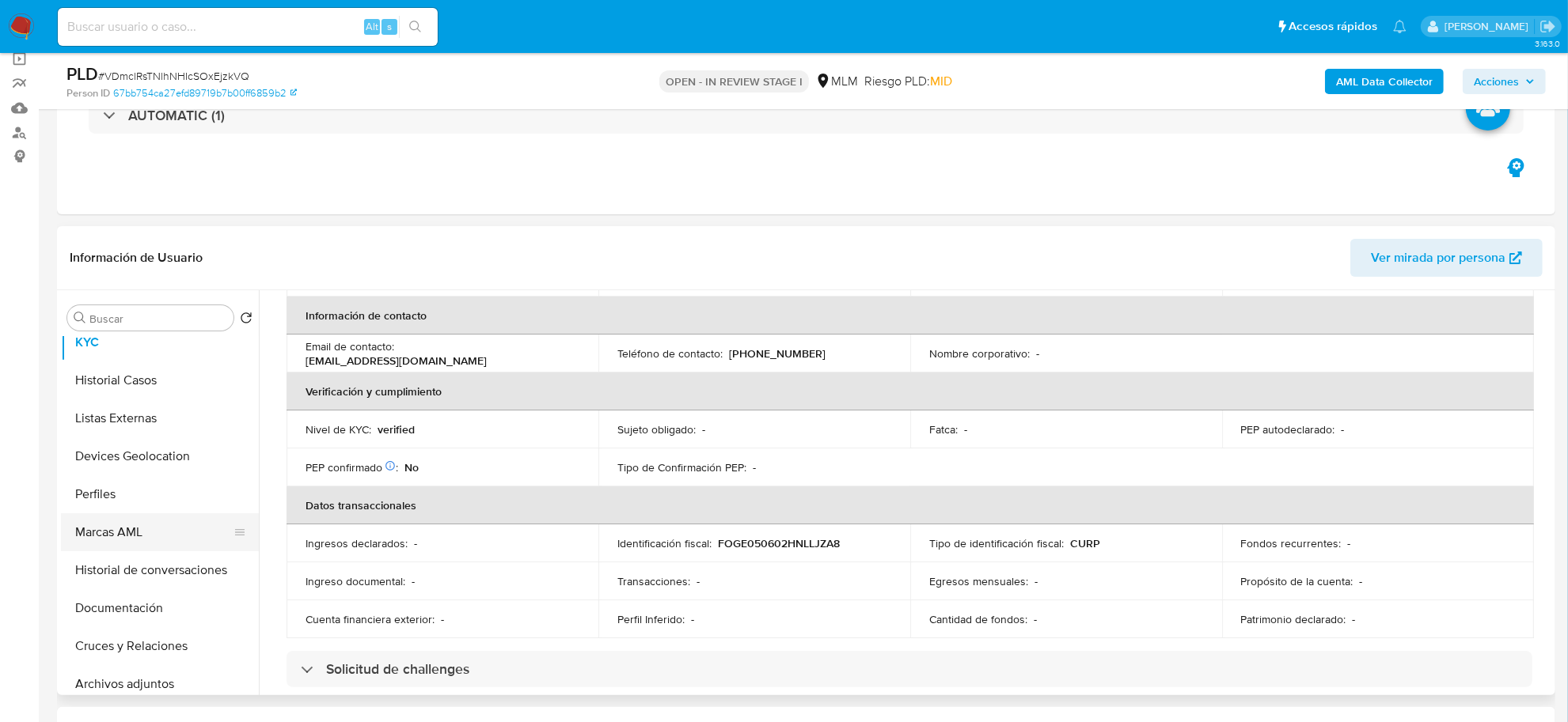
scroll to position [99, 0]
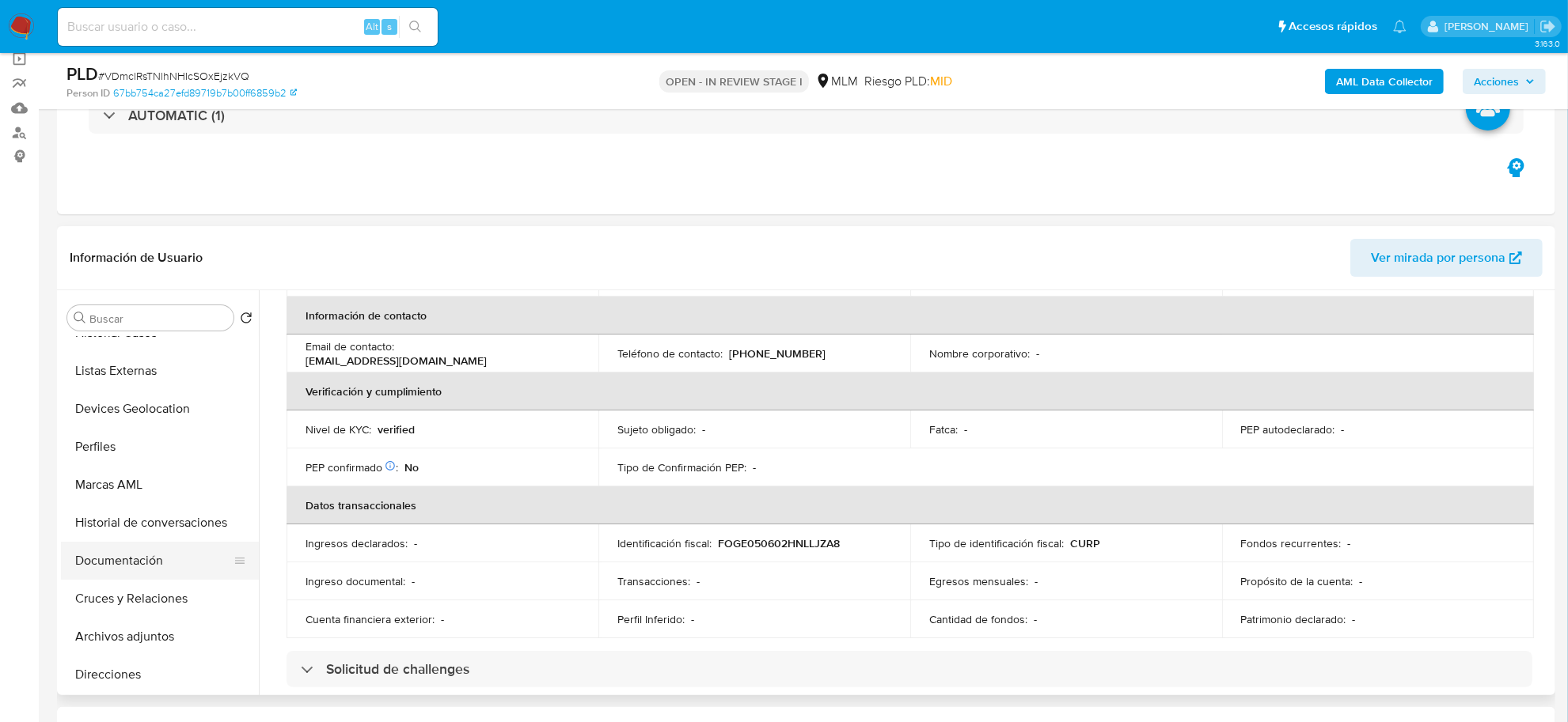
click at [143, 551] on button "Documentación" at bounding box center [153, 560] width 185 height 38
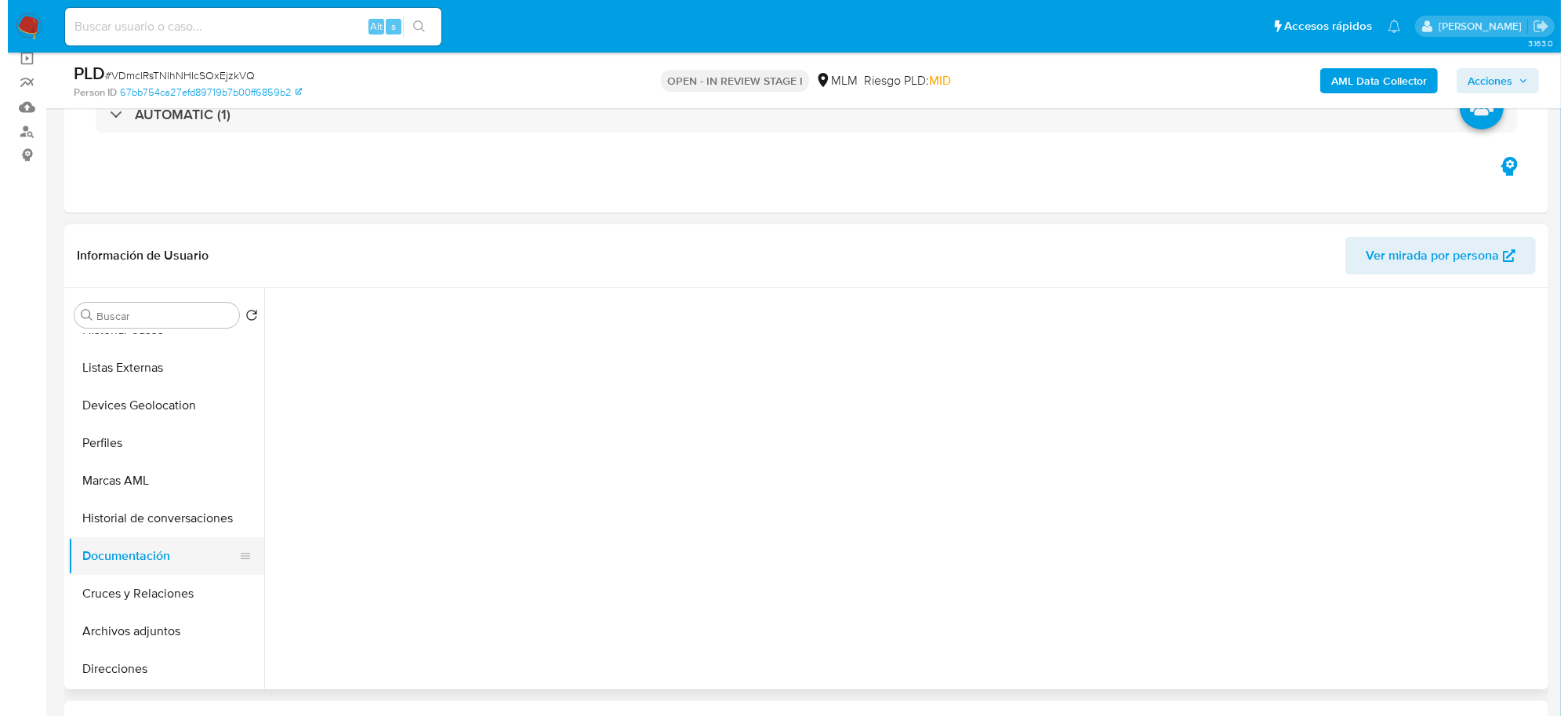
scroll to position [0, 0]
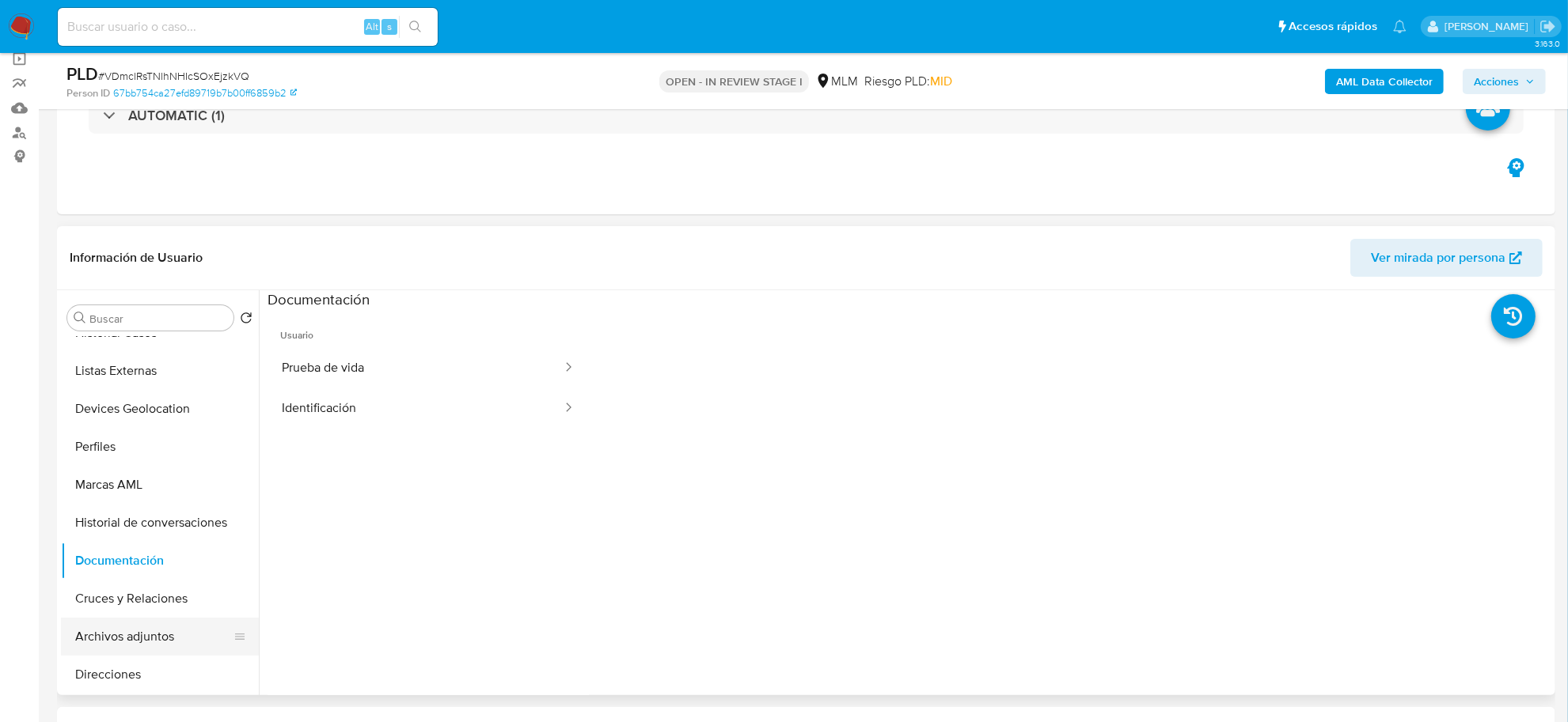
click at [149, 630] on button "Archivos adjuntos" at bounding box center [153, 636] width 185 height 38
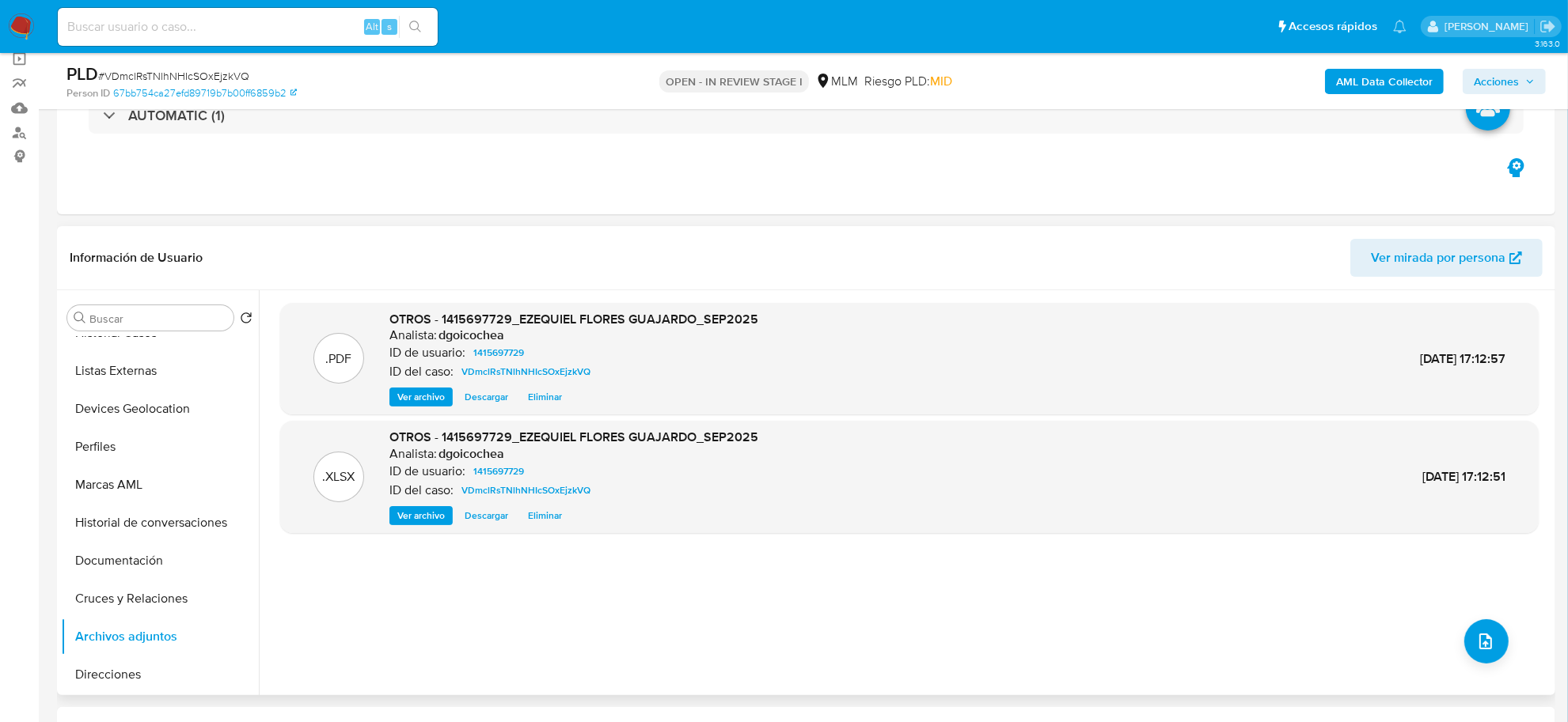
click at [530, 382] on div "OTROS - 1415697729_EZEQUIEL FLORES GUAJARDO_SEP2025 Analista: dgoicochea ID de …" at bounding box center [574, 359] width 369 height 96
click at [546, 393] on span "Eliminar" at bounding box center [545, 397] width 34 height 16
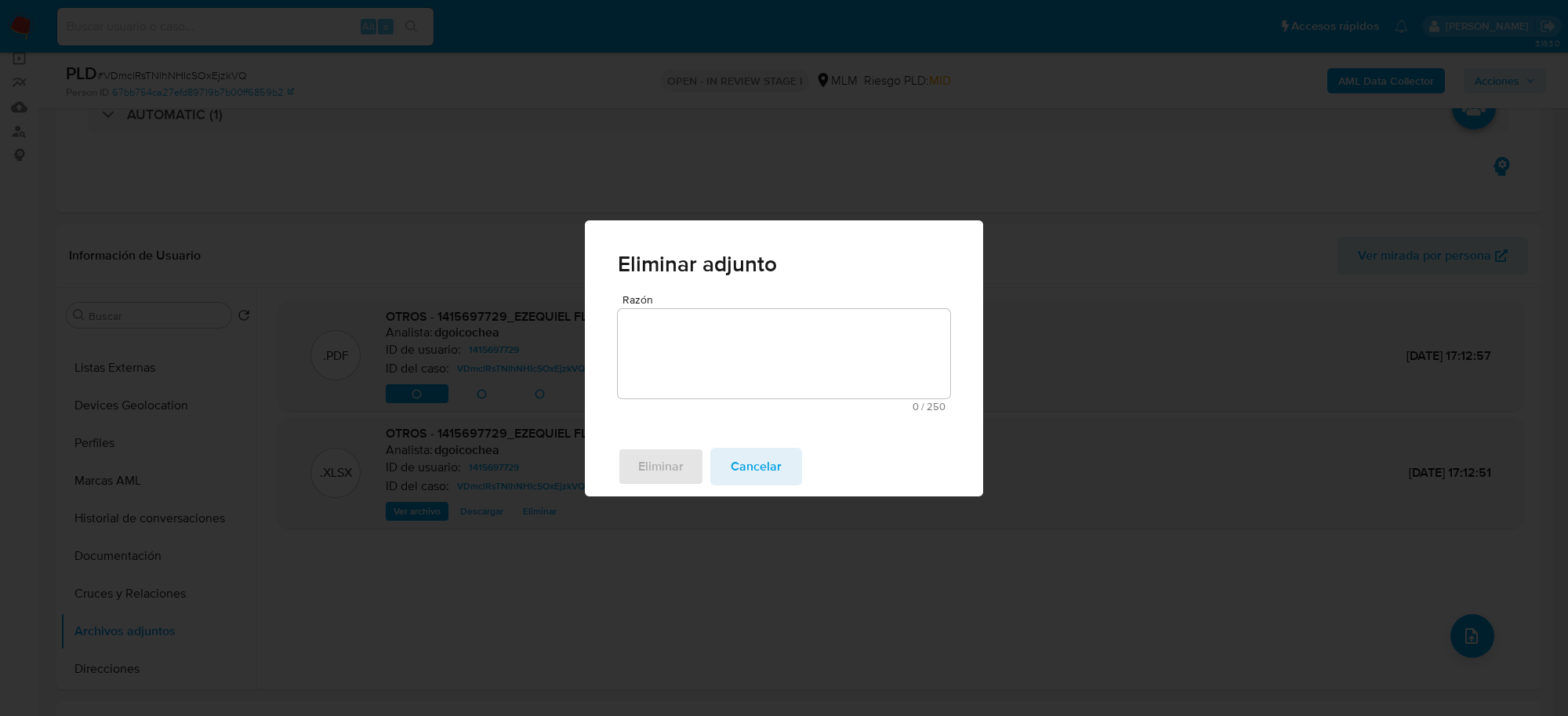
click at [761, 350] on textarea "Razón" at bounding box center [783, 354] width 332 height 90
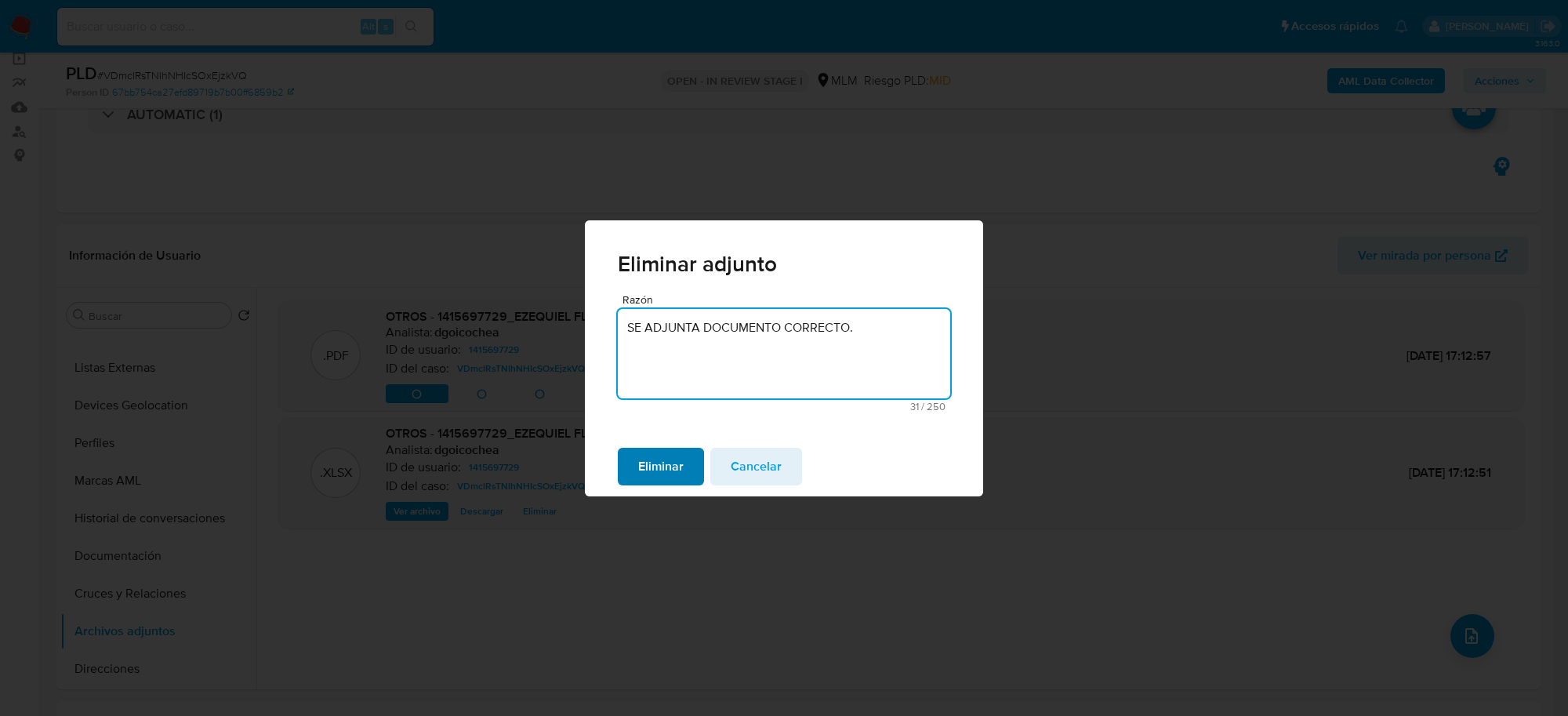
type textarea "SE ADJUNTA DOCUMENTO CORRECTO."
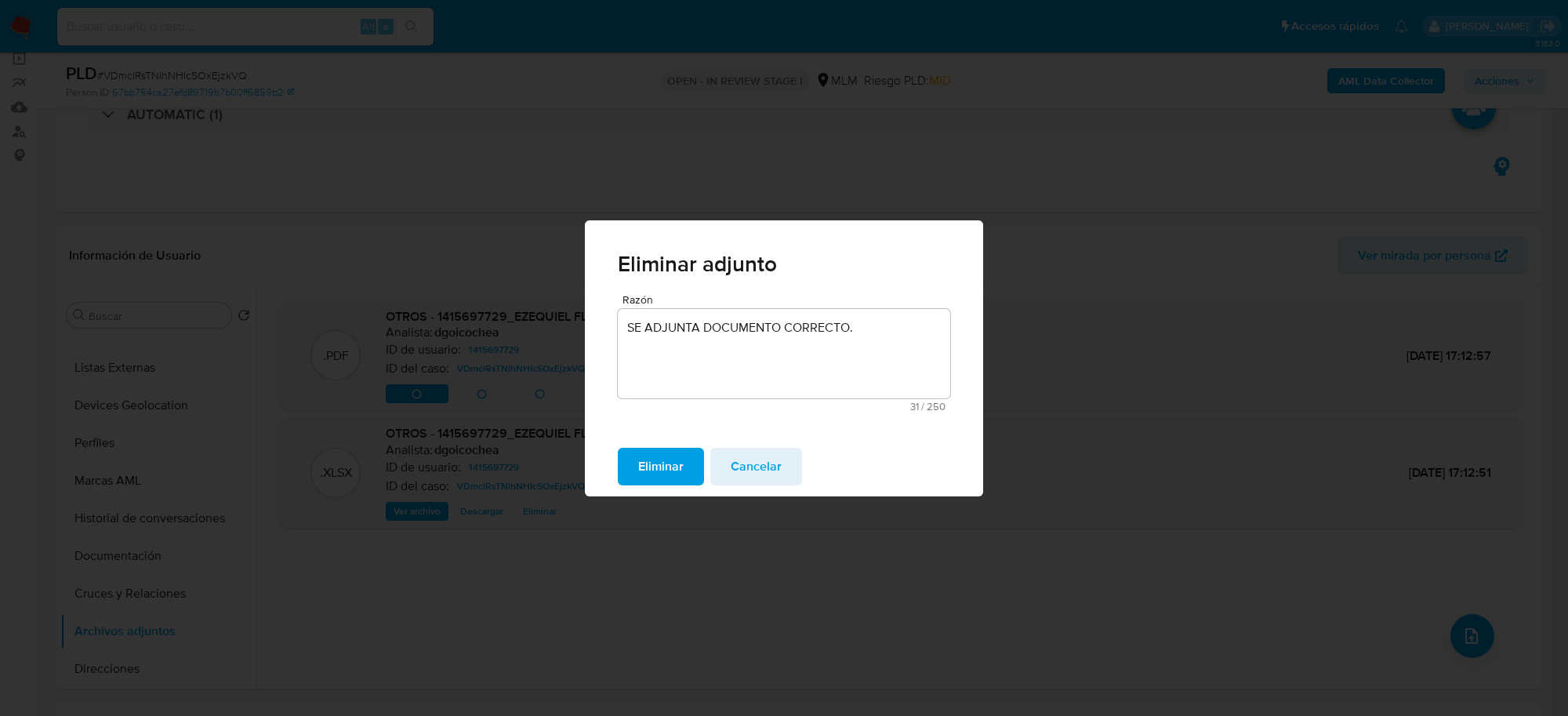
click at [682, 458] on span "Eliminar" at bounding box center [660, 466] width 45 height 34
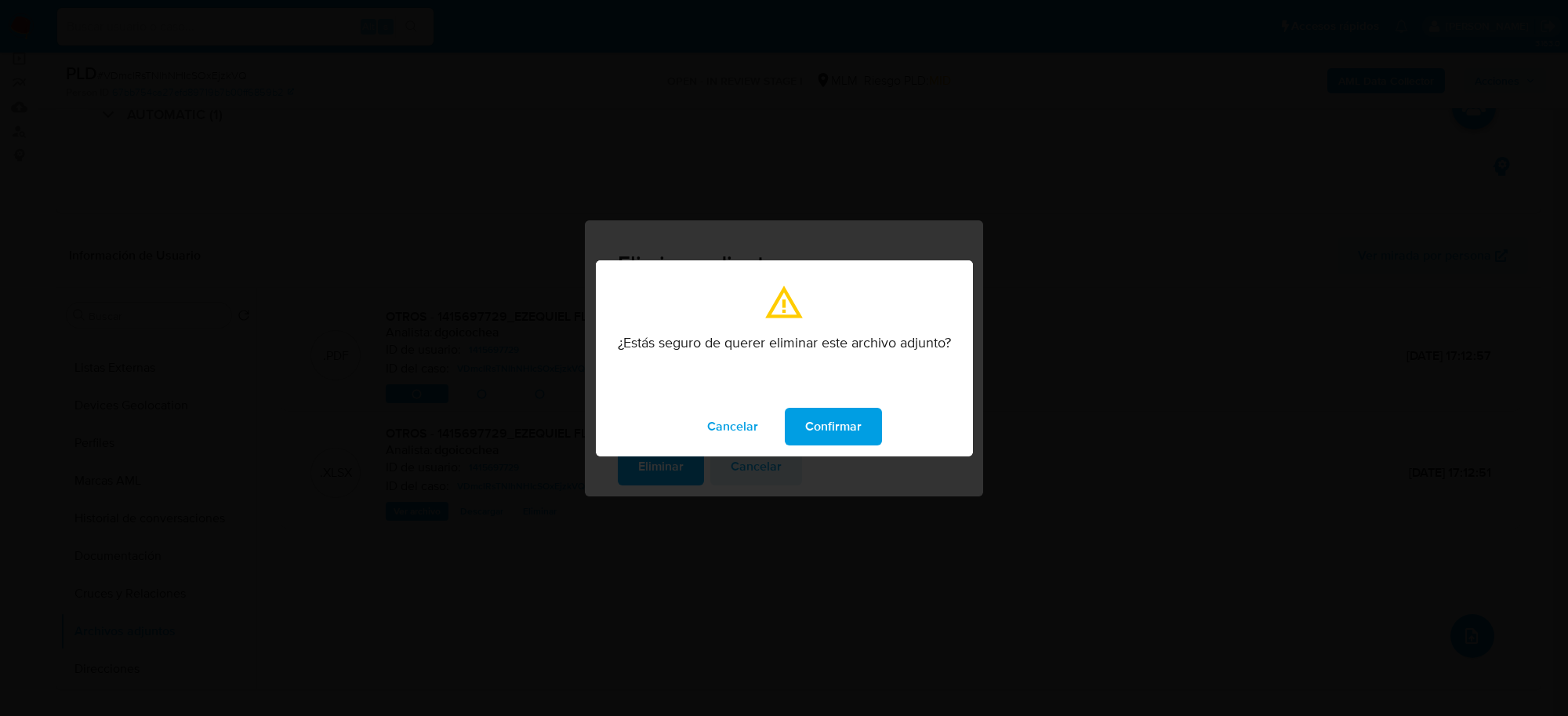
click at [798, 420] on button "Confirmar" at bounding box center [833, 426] width 97 height 38
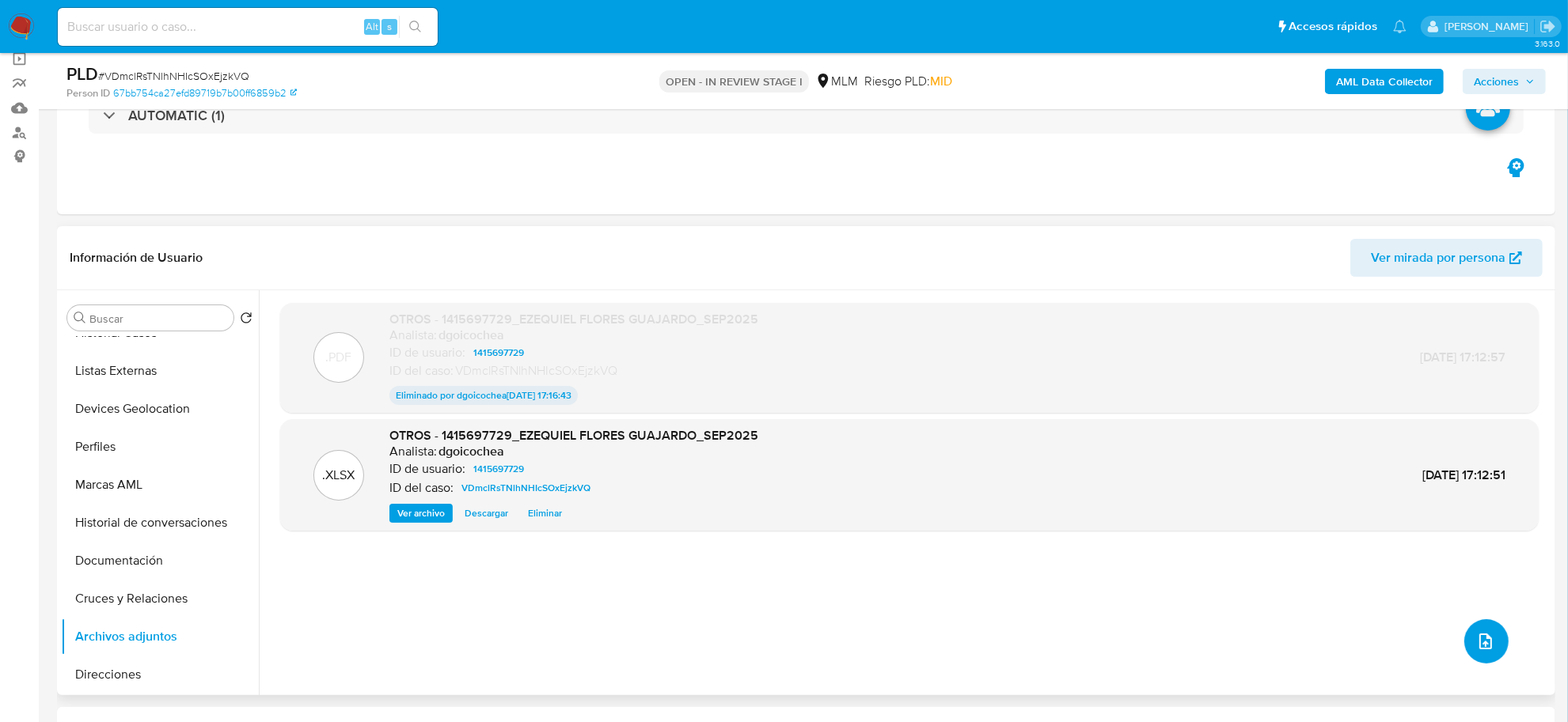
click at [1475, 642] on icon "upload-file" at bounding box center [1485, 642] width 19 height 19
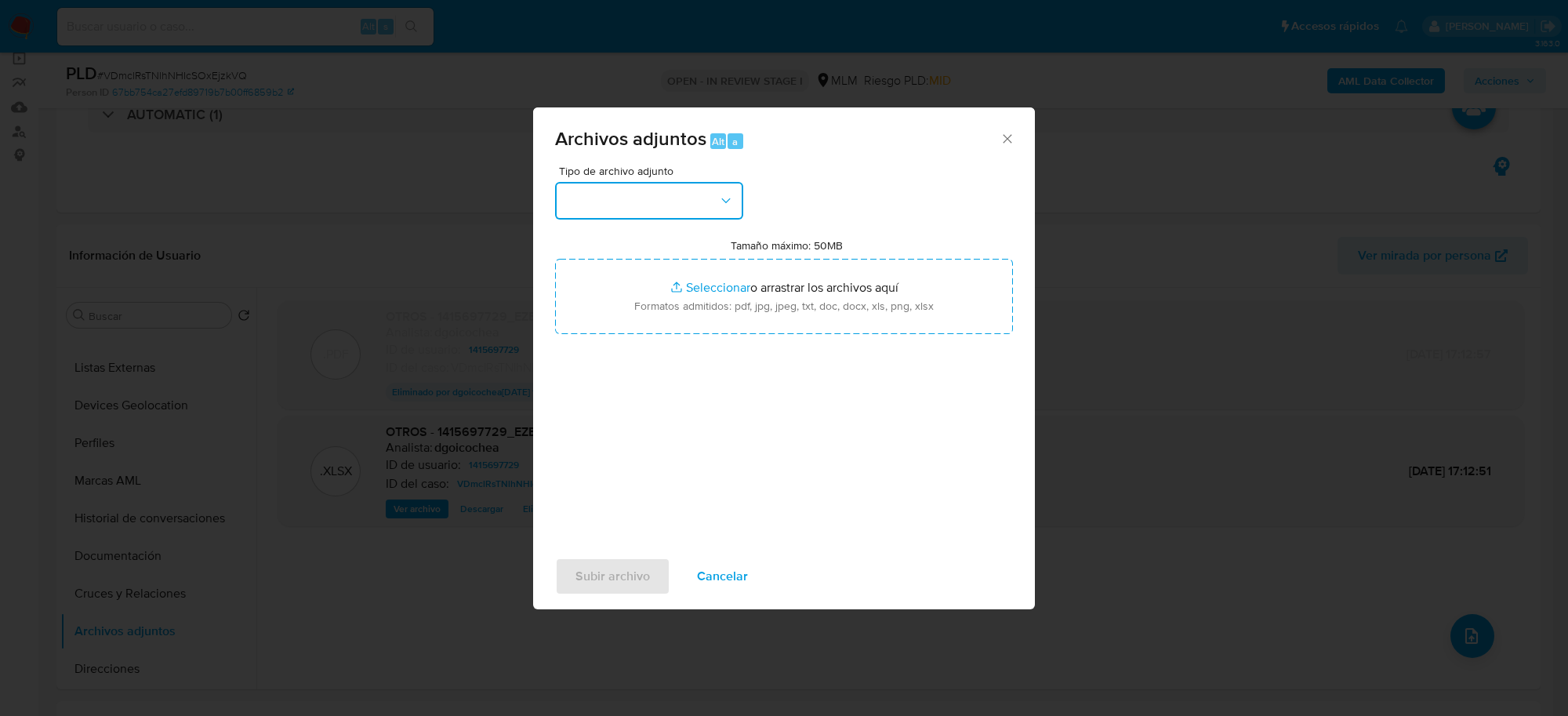
click at [675, 200] on button "button" at bounding box center [649, 200] width 188 height 38
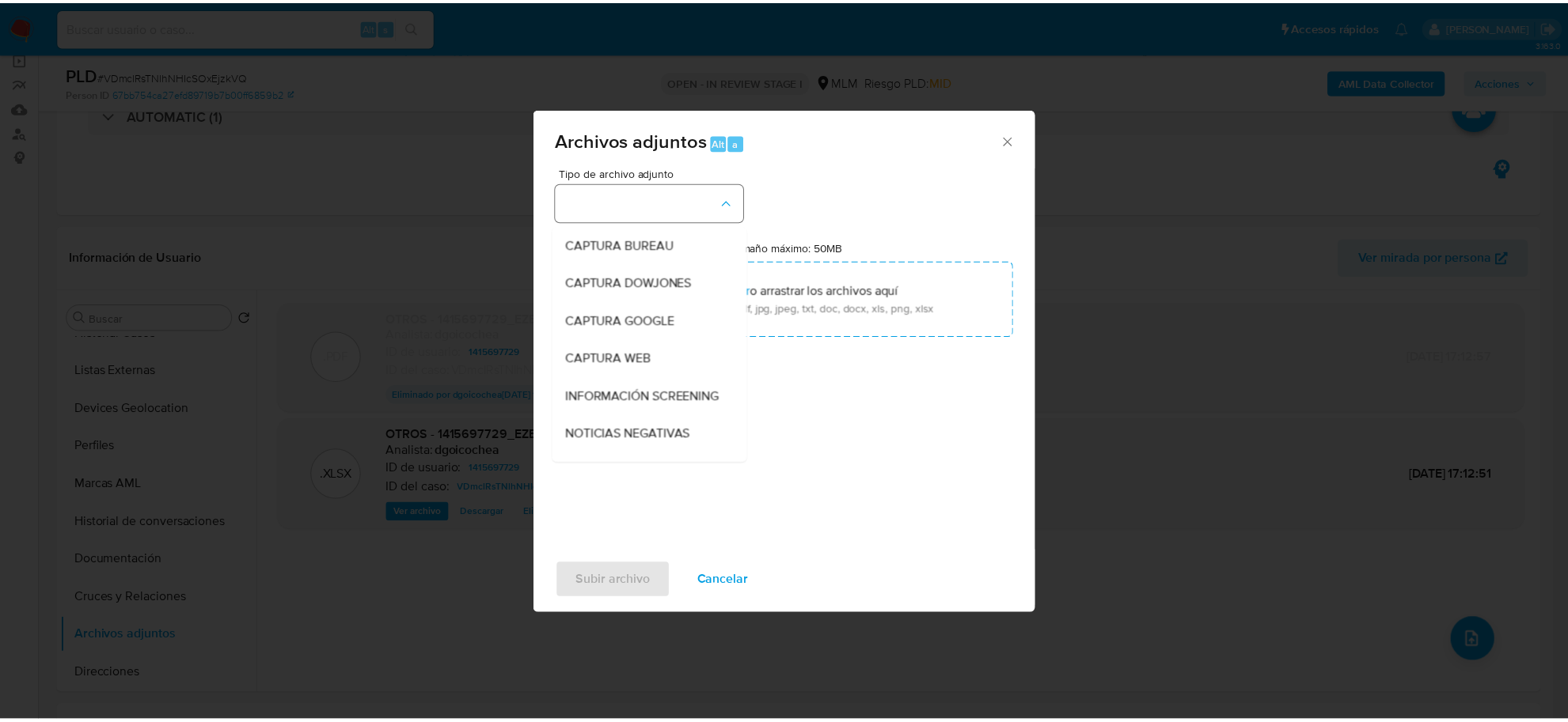
scroll to position [120, 0]
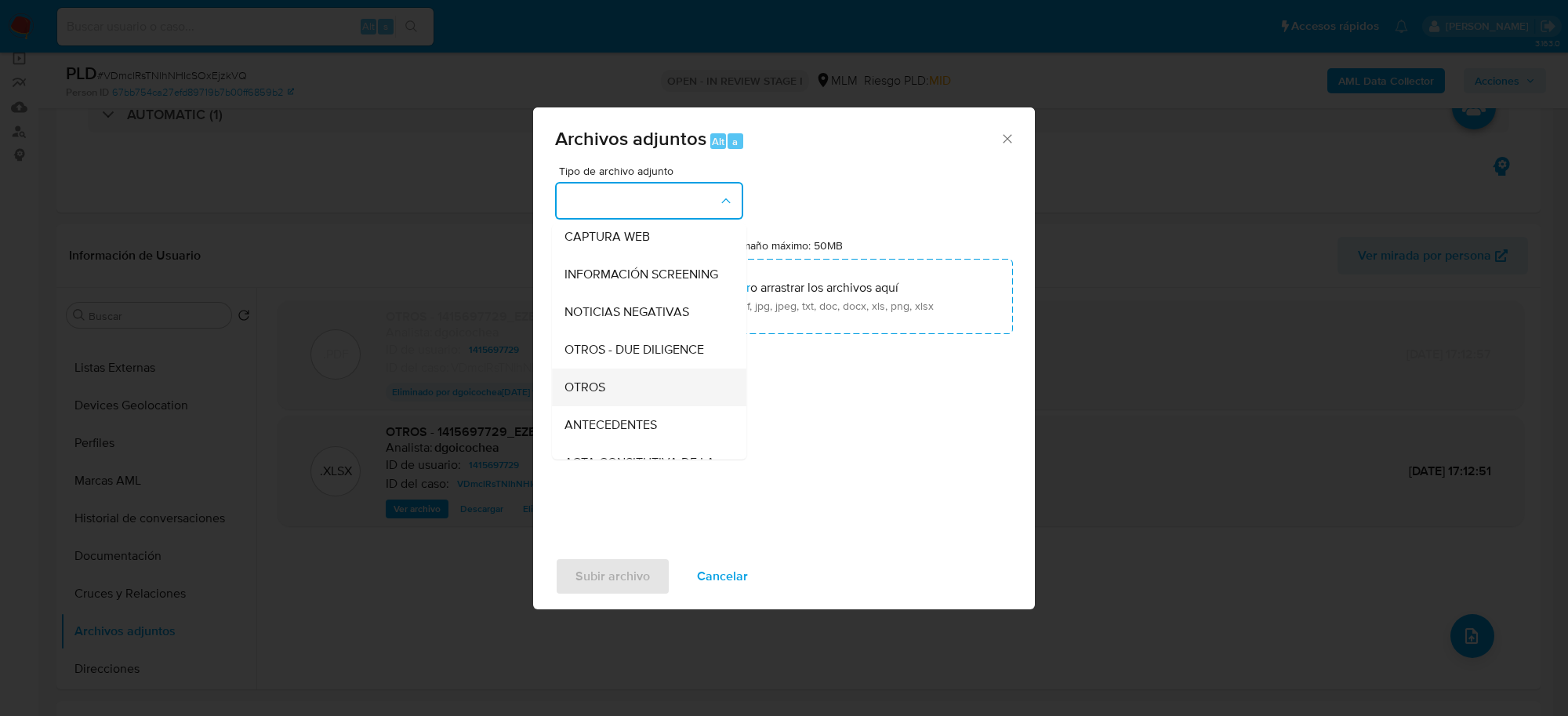
click at [612, 400] on div "OTROS" at bounding box center [644, 387] width 160 height 38
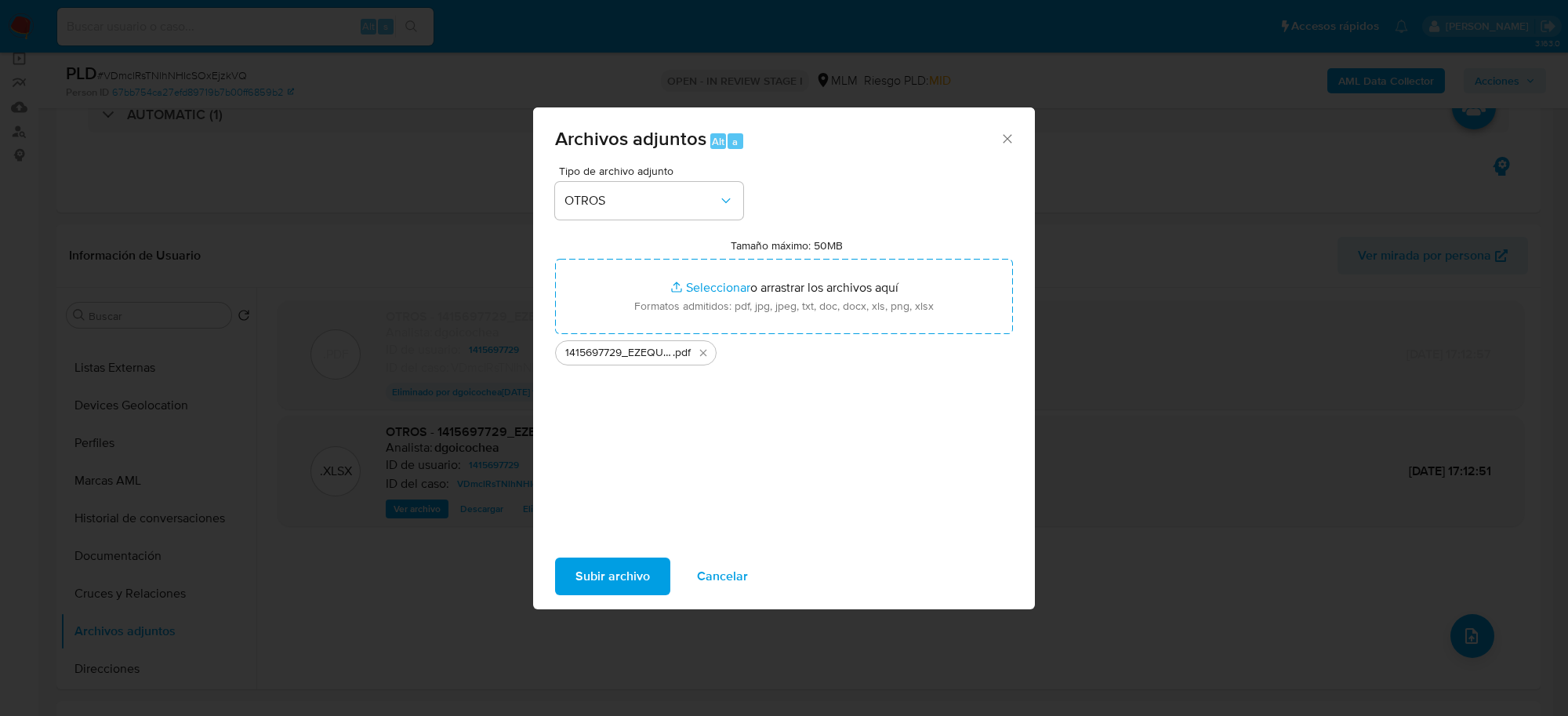
click at [591, 586] on span "Subir archivo" at bounding box center [613, 576] width 74 height 34
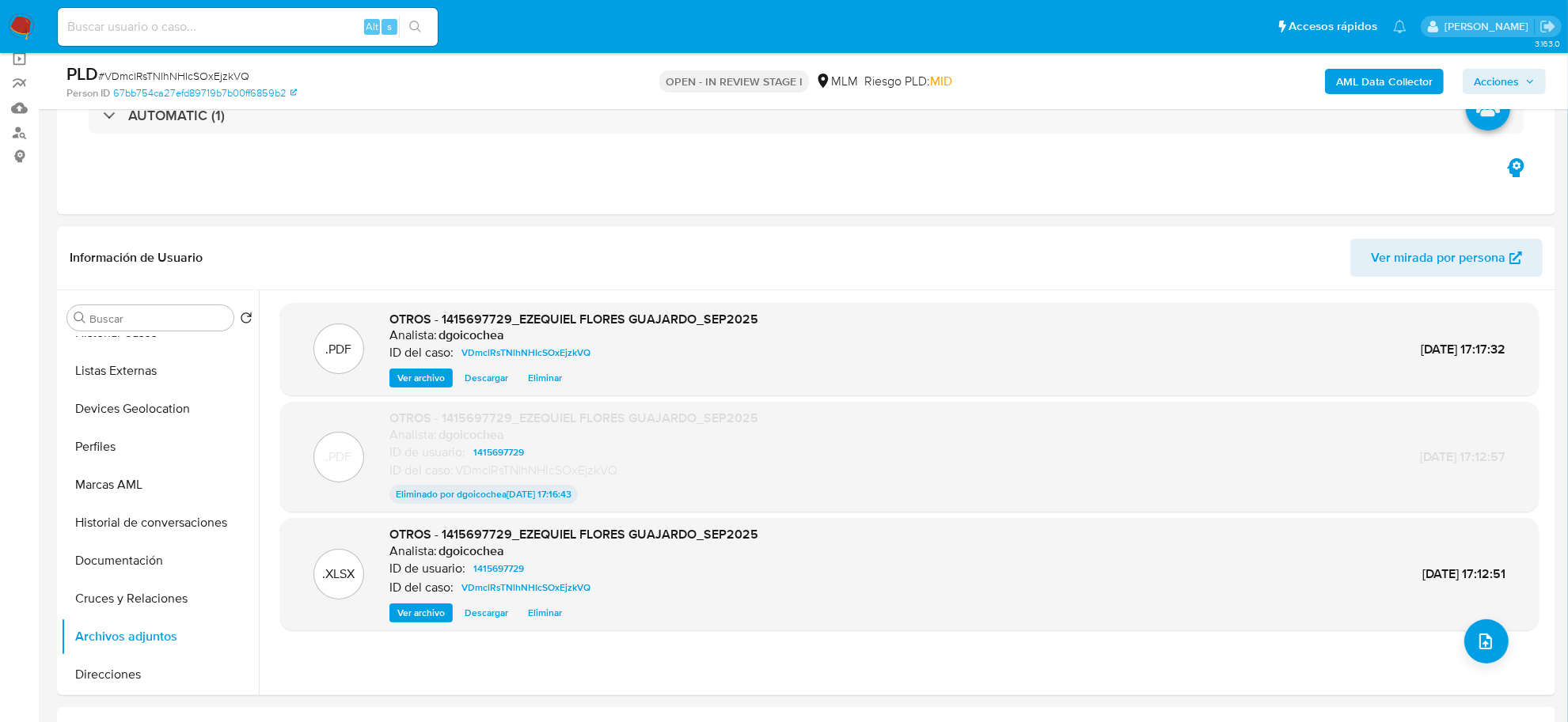
click at [1518, 90] on span "Acciones" at bounding box center [1496, 81] width 45 height 25
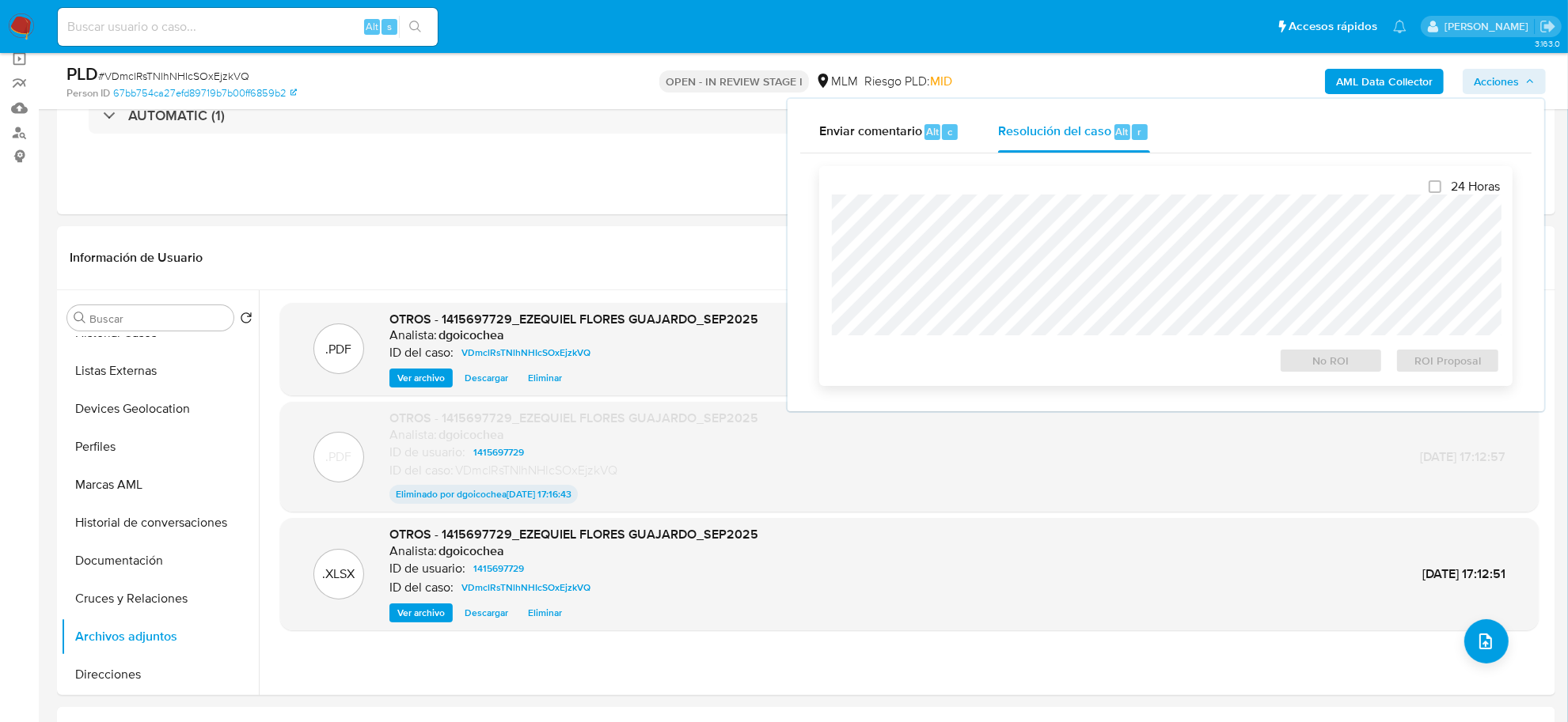
scroll to position [0, 0]
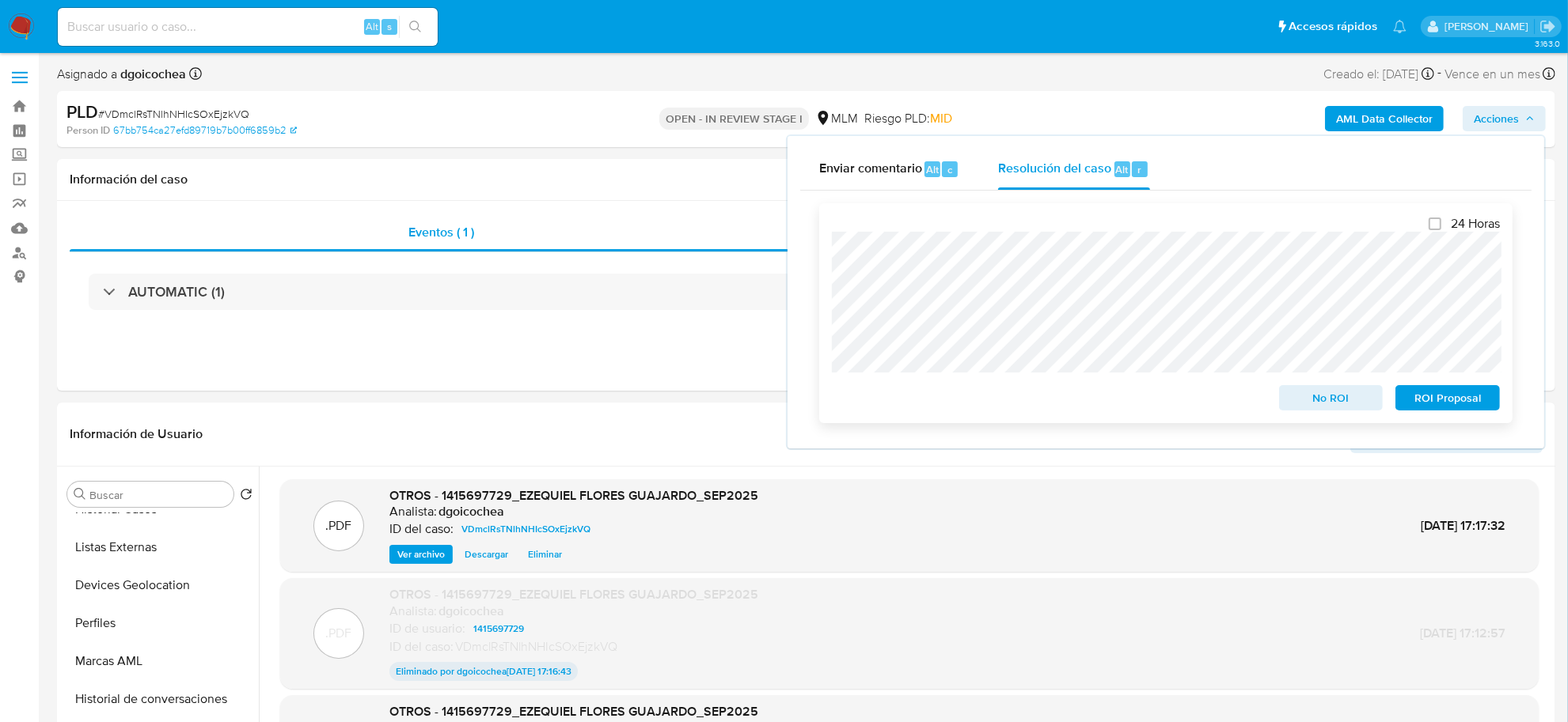
click at [1335, 402] on span "No ROI" at bounding box center [1331, 398] width 82 height 22
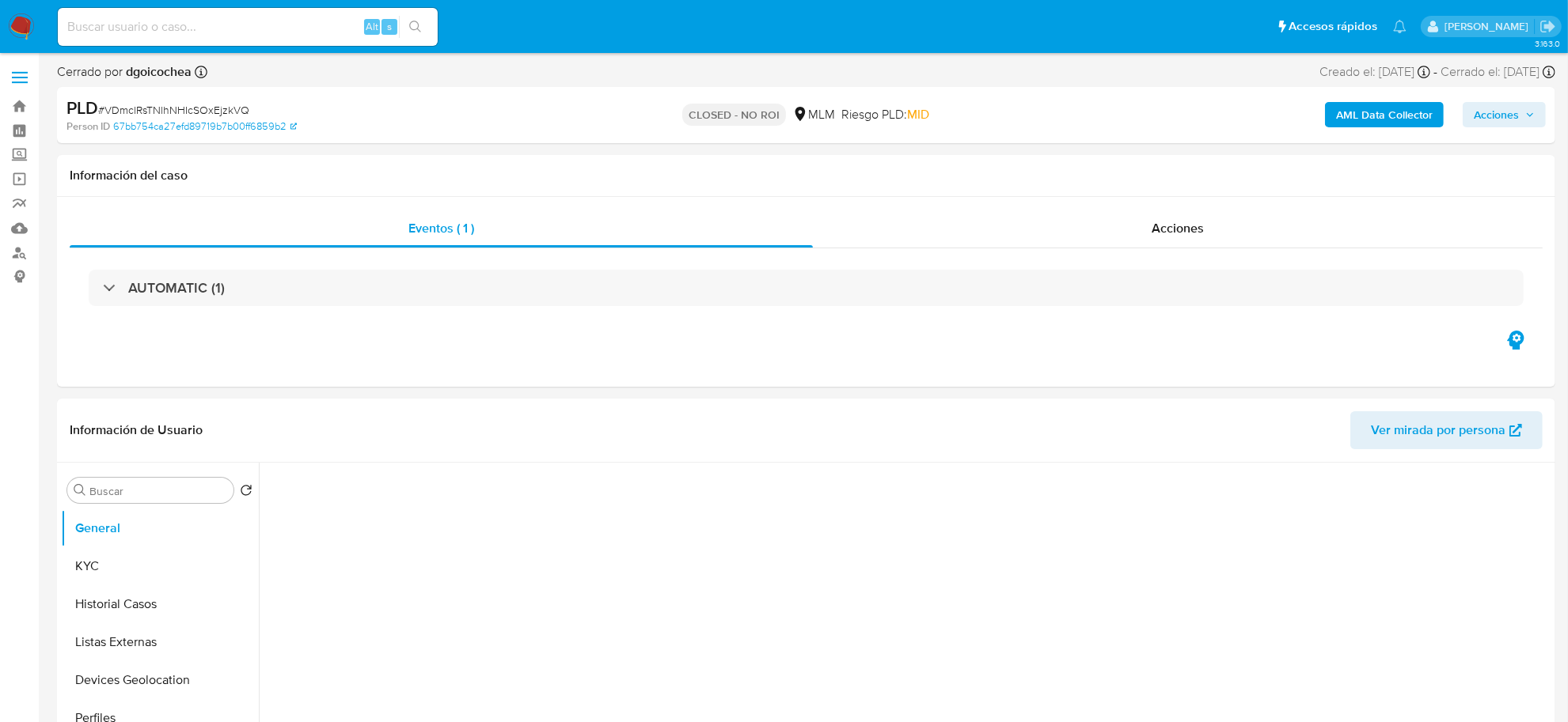
select select "10"
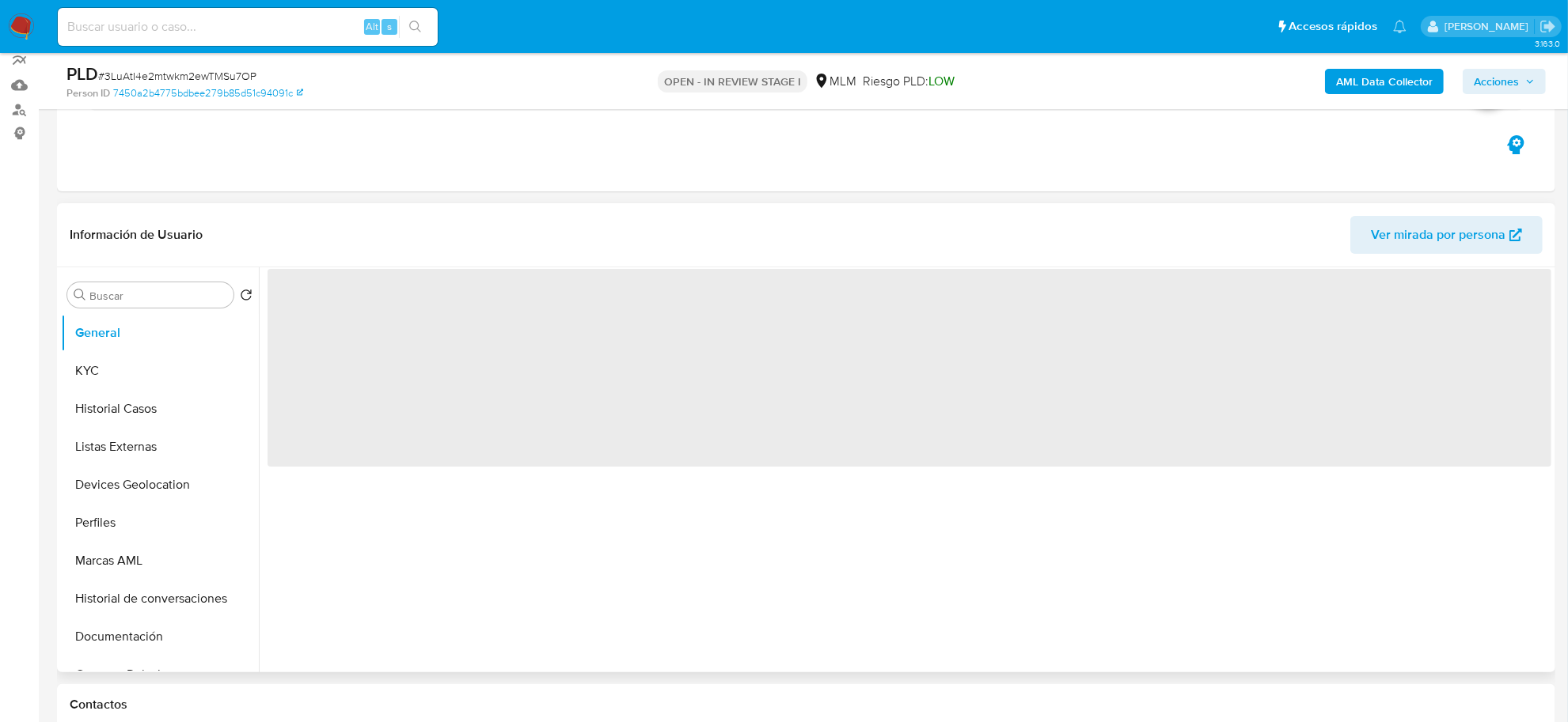
scroll to position [198, 0]
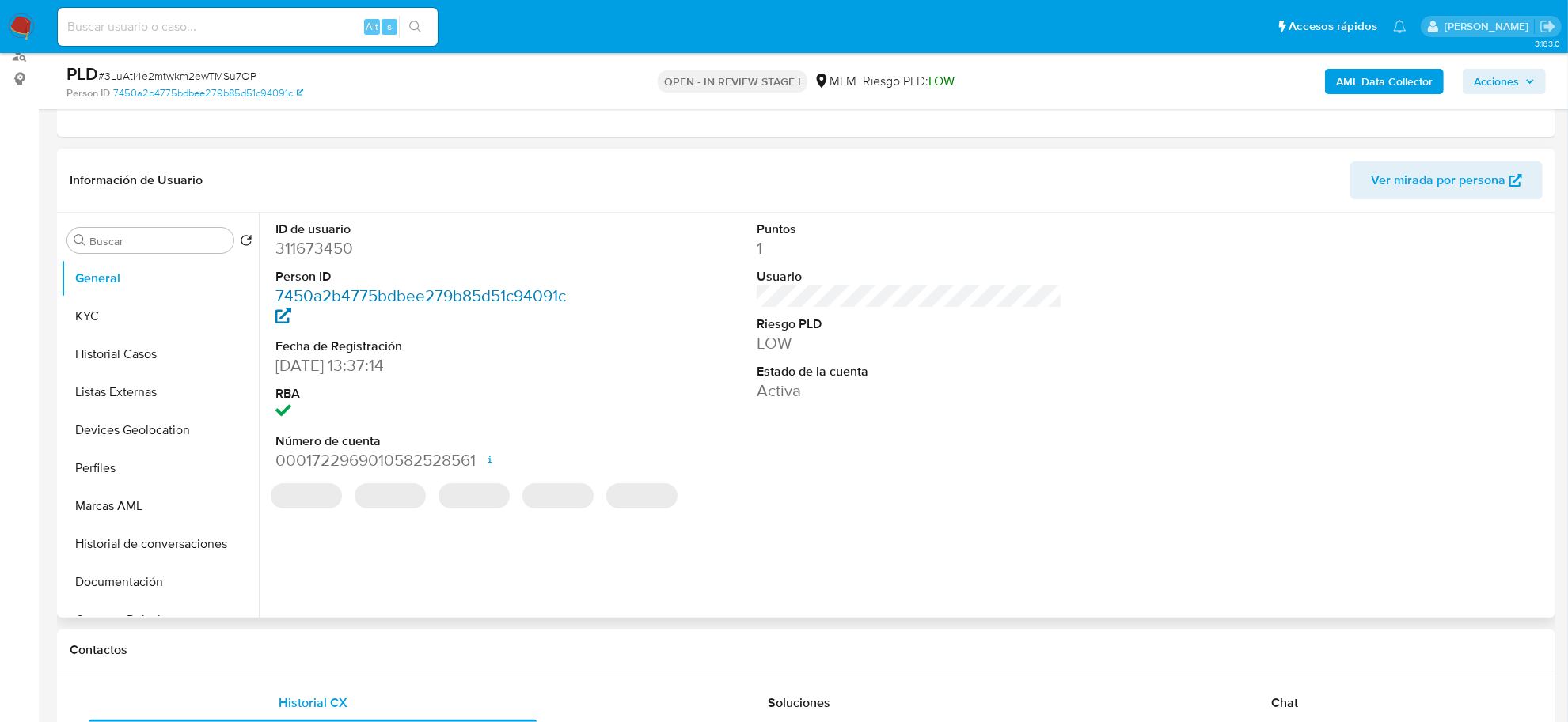
select select "10"
click at [318, 254] on dd "311673450" at bounding box center [428, 248] width 306 height 22
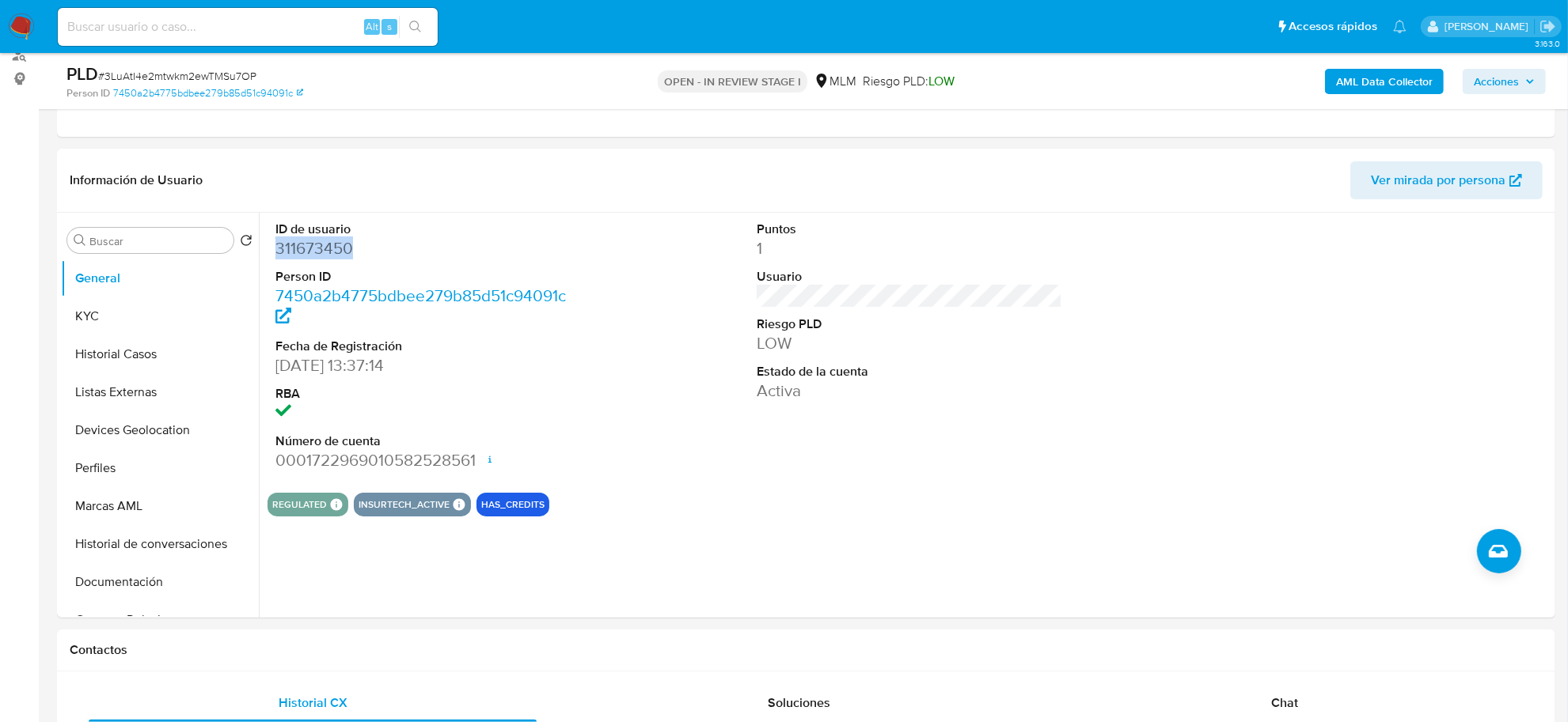
copy dd "311673450"
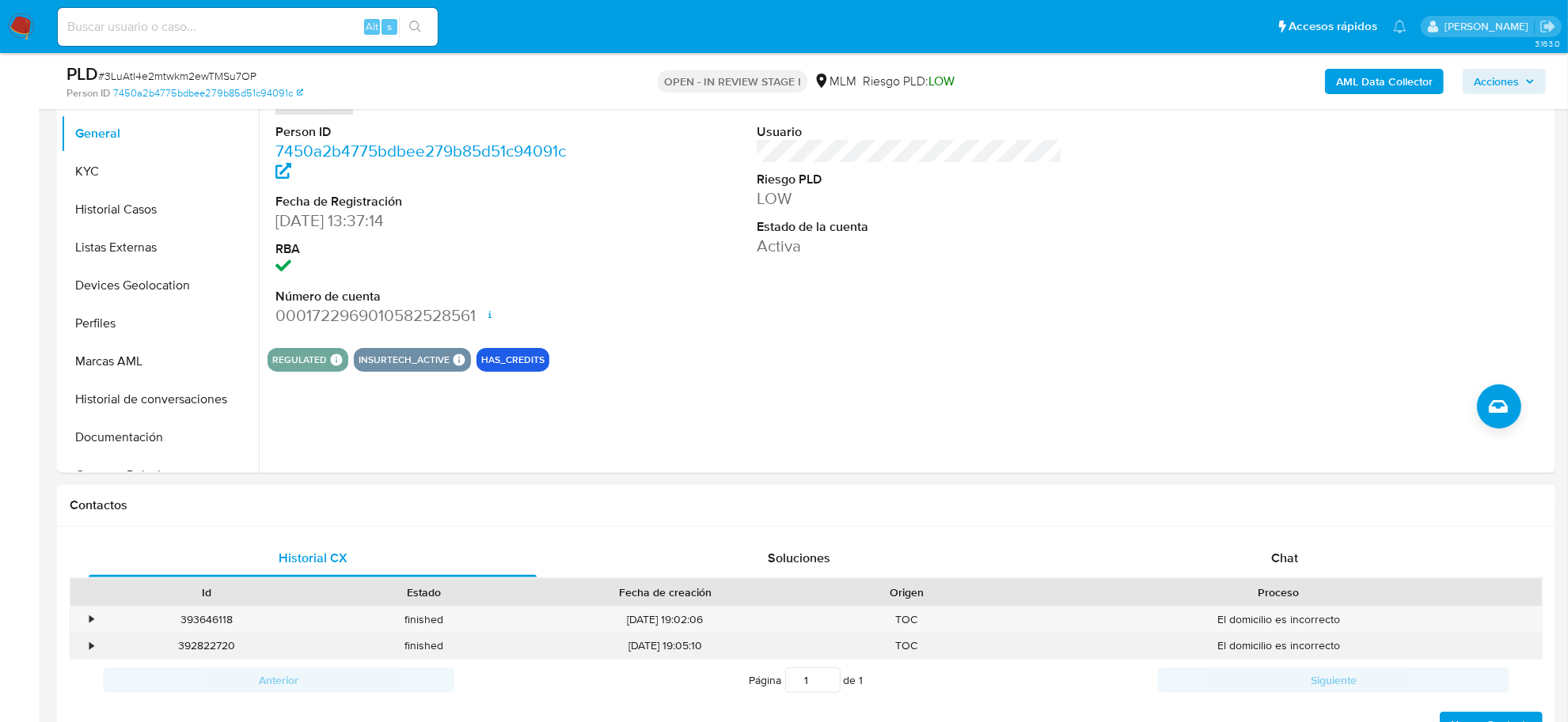
scroll to position [494, 0]
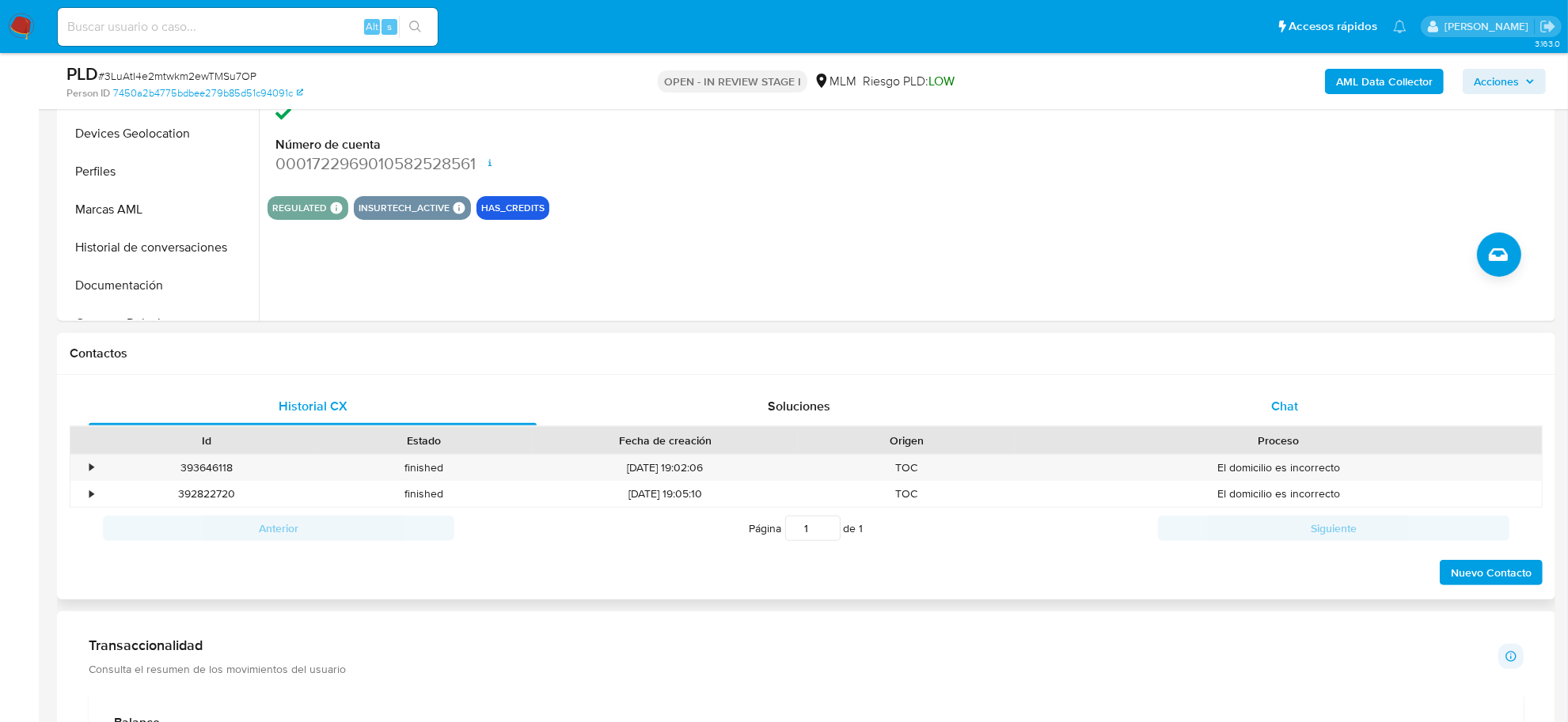
click at [1274, 395] on div "Chat" at bounding box center [1284, 406] width 448 height 38
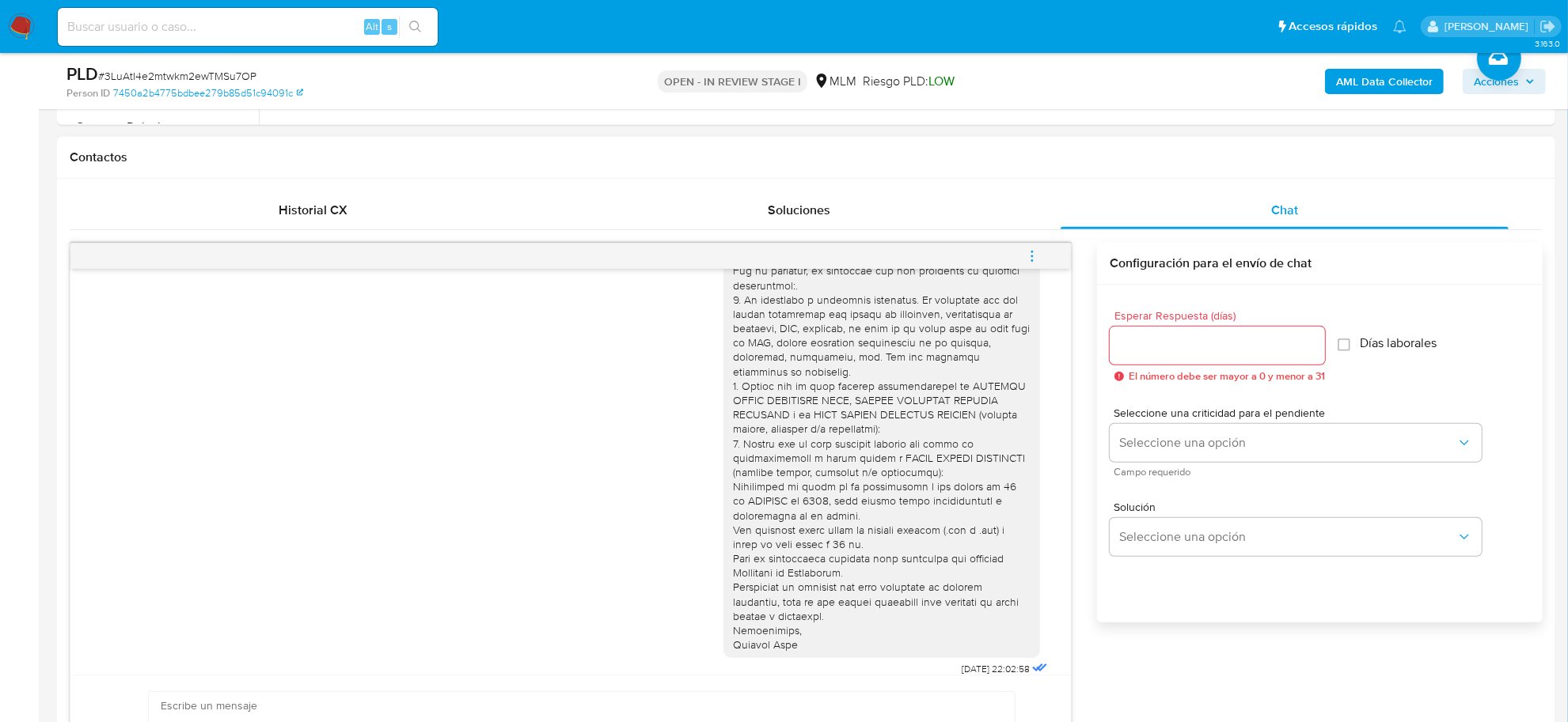
scroll to position [692, 0]
click at [1031, 256] on icon "menu-action" at bounding box center [1032, 254] width 14 height 14
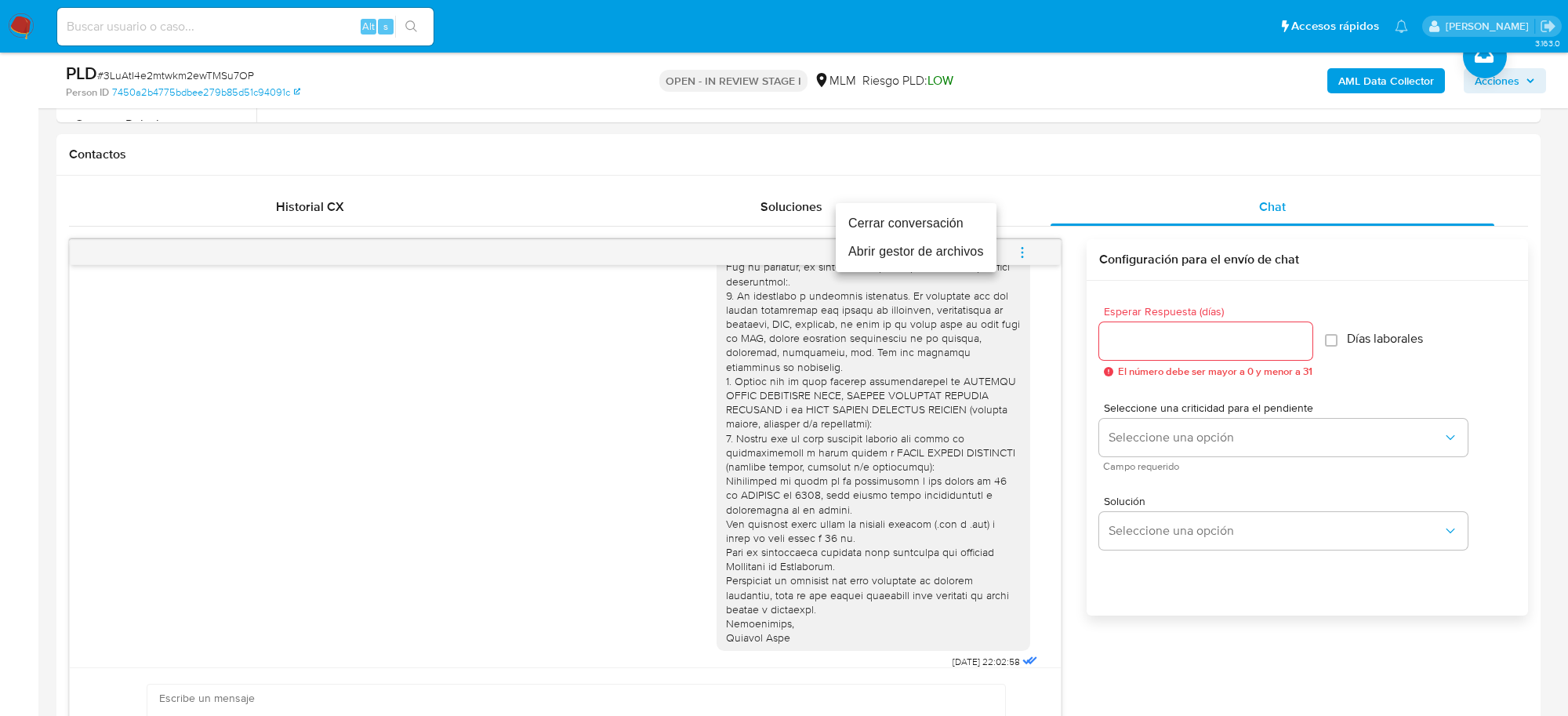
click at [888, 212] on li "Cerrar conversación" at bounding box center [916, 223] width 161 height 28
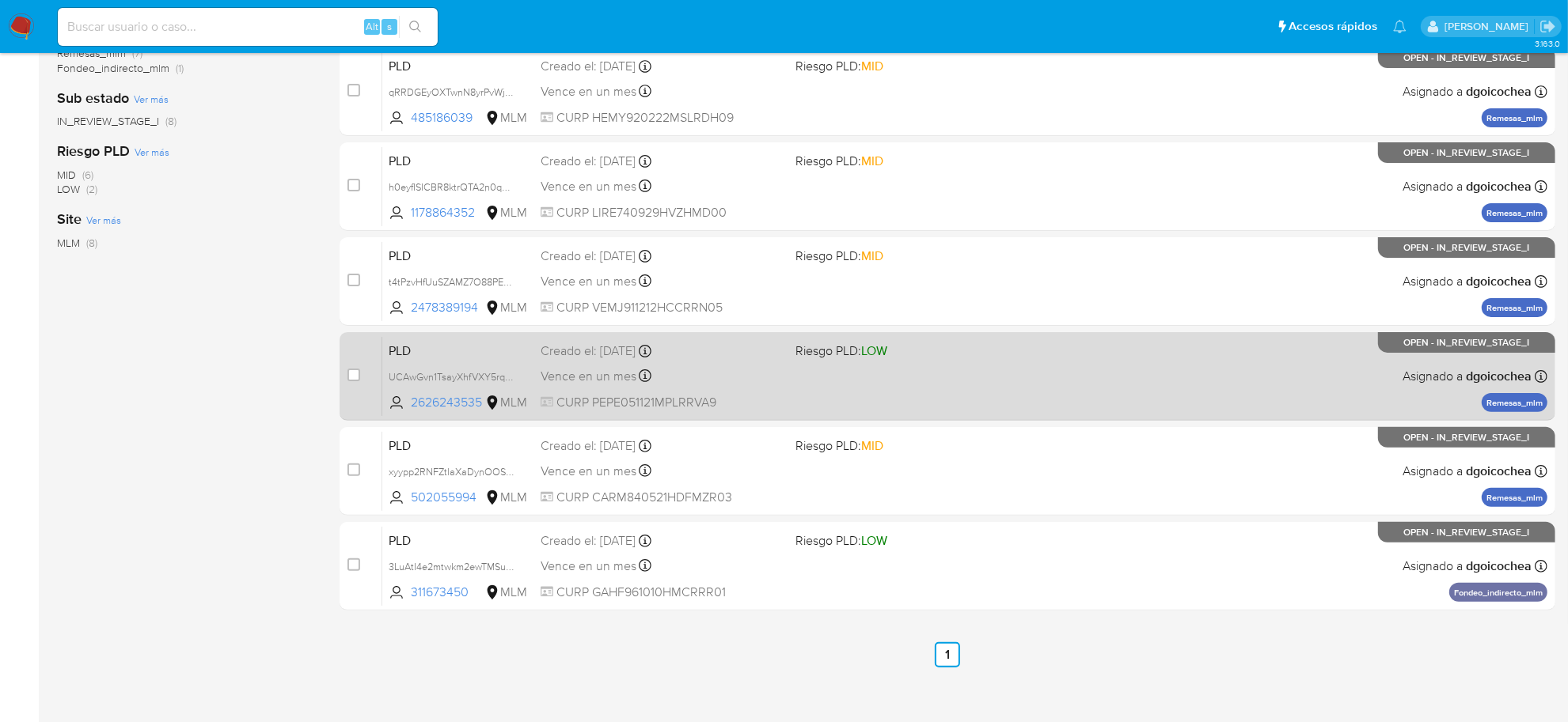
scroll to position [392, 0]
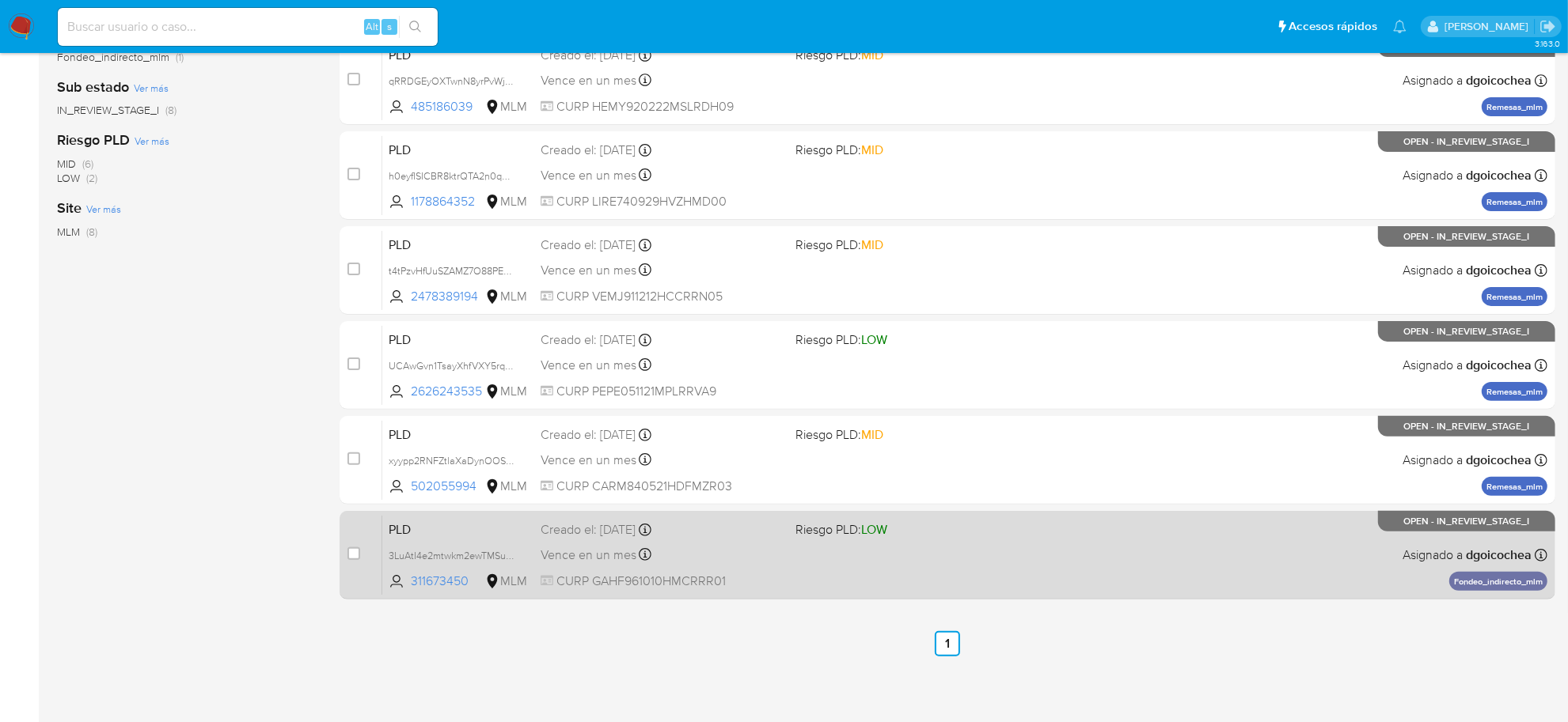
click at [404, 524] on span "PLD" at bounding box center [458, 529] width 139 height 21
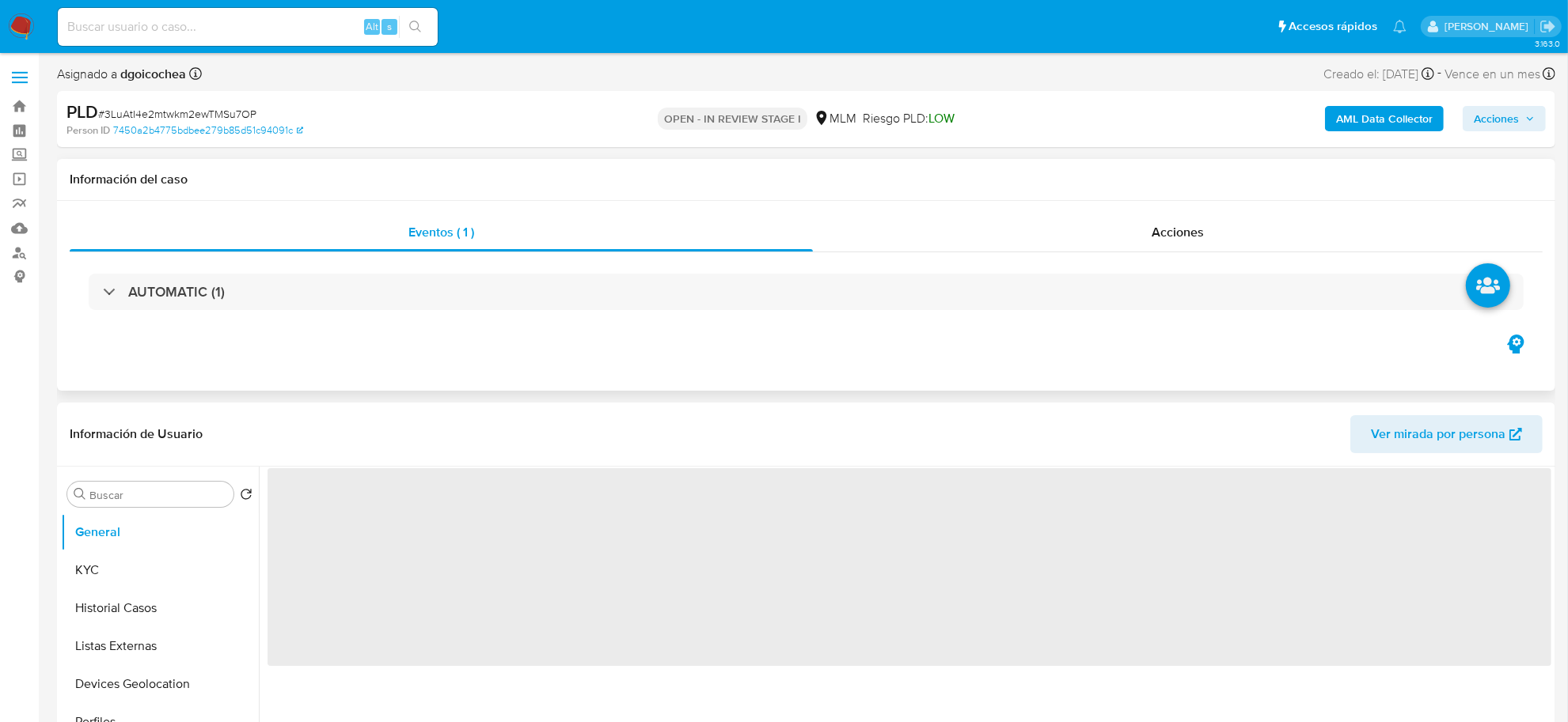
select select "10"
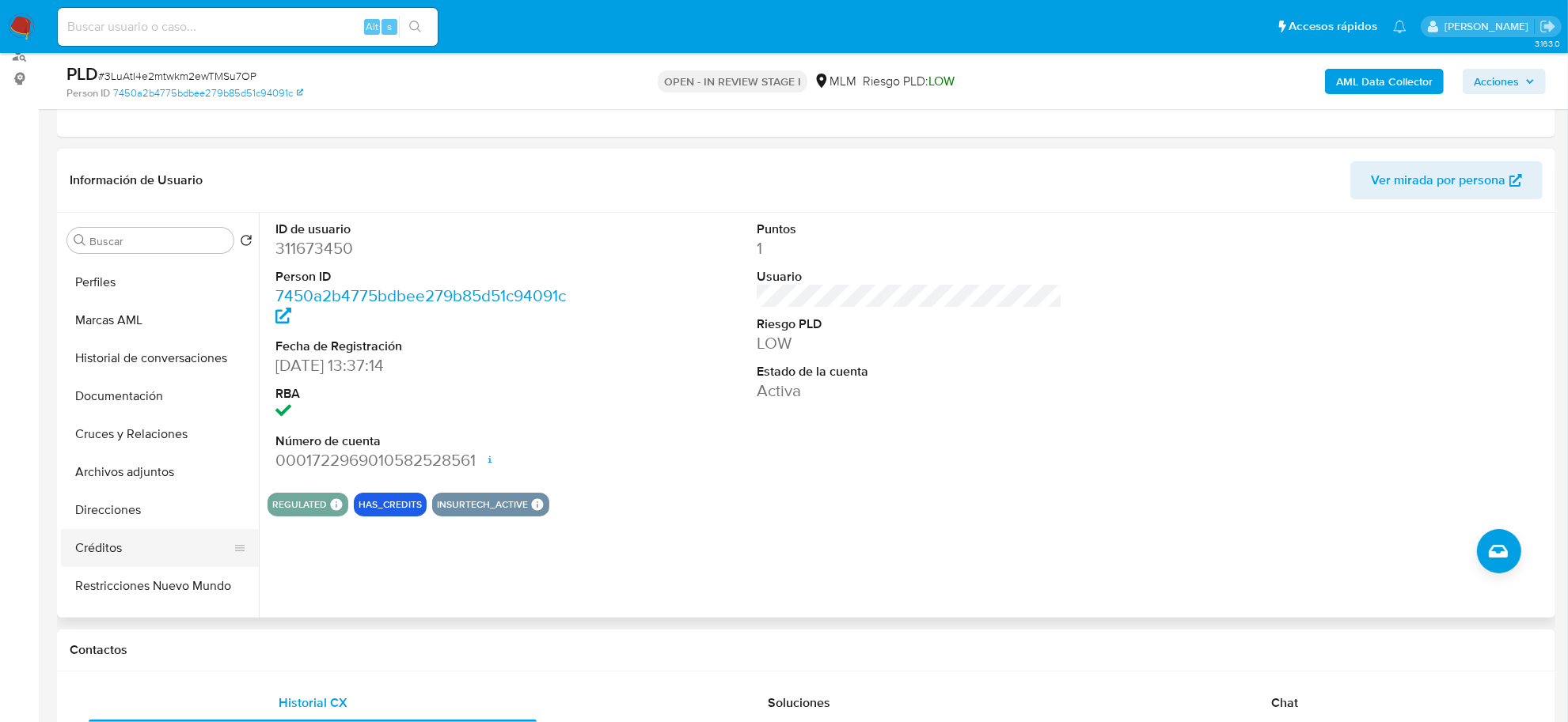
scroll to position [198, 0]
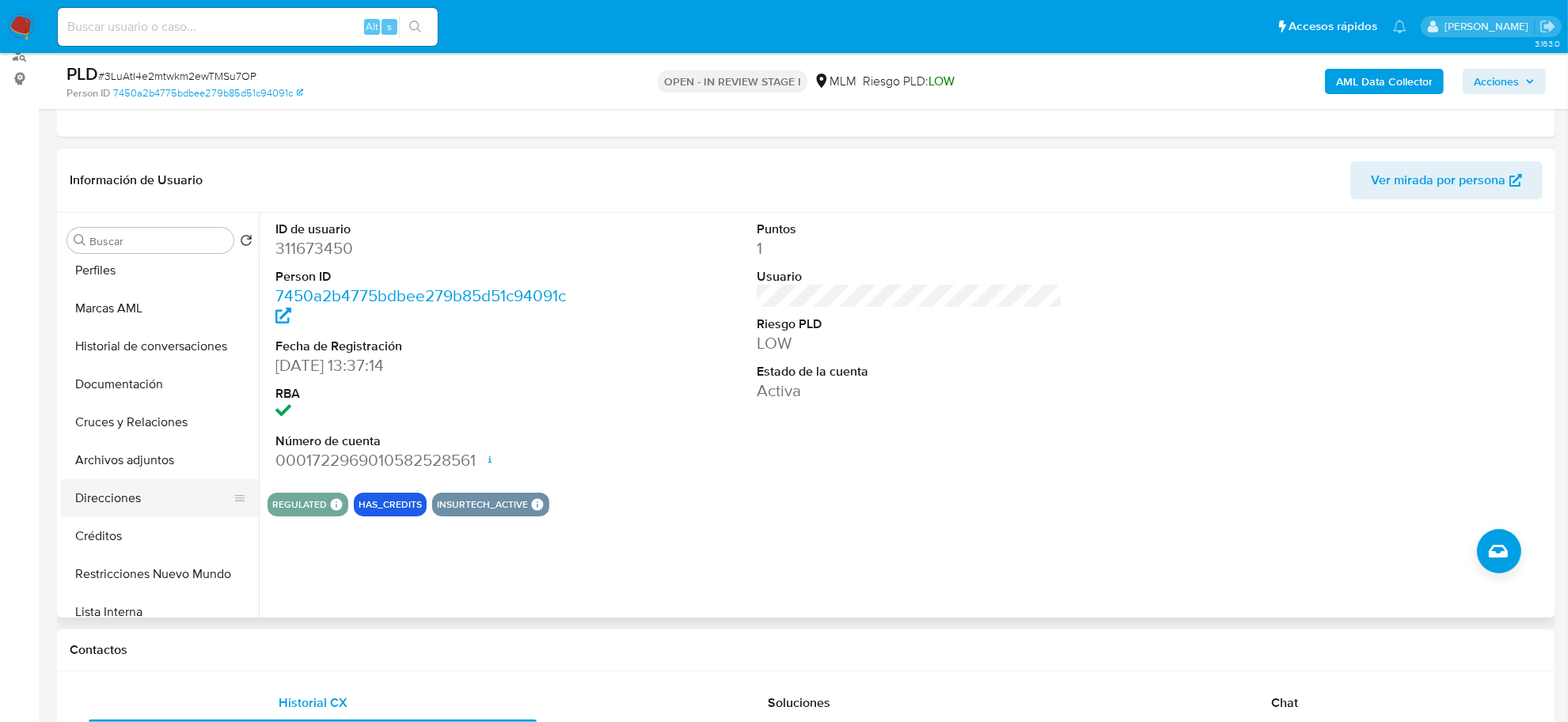
click at [129, 495] on button "Direcciones" at bounding box center [153, 498] width 185 height 38
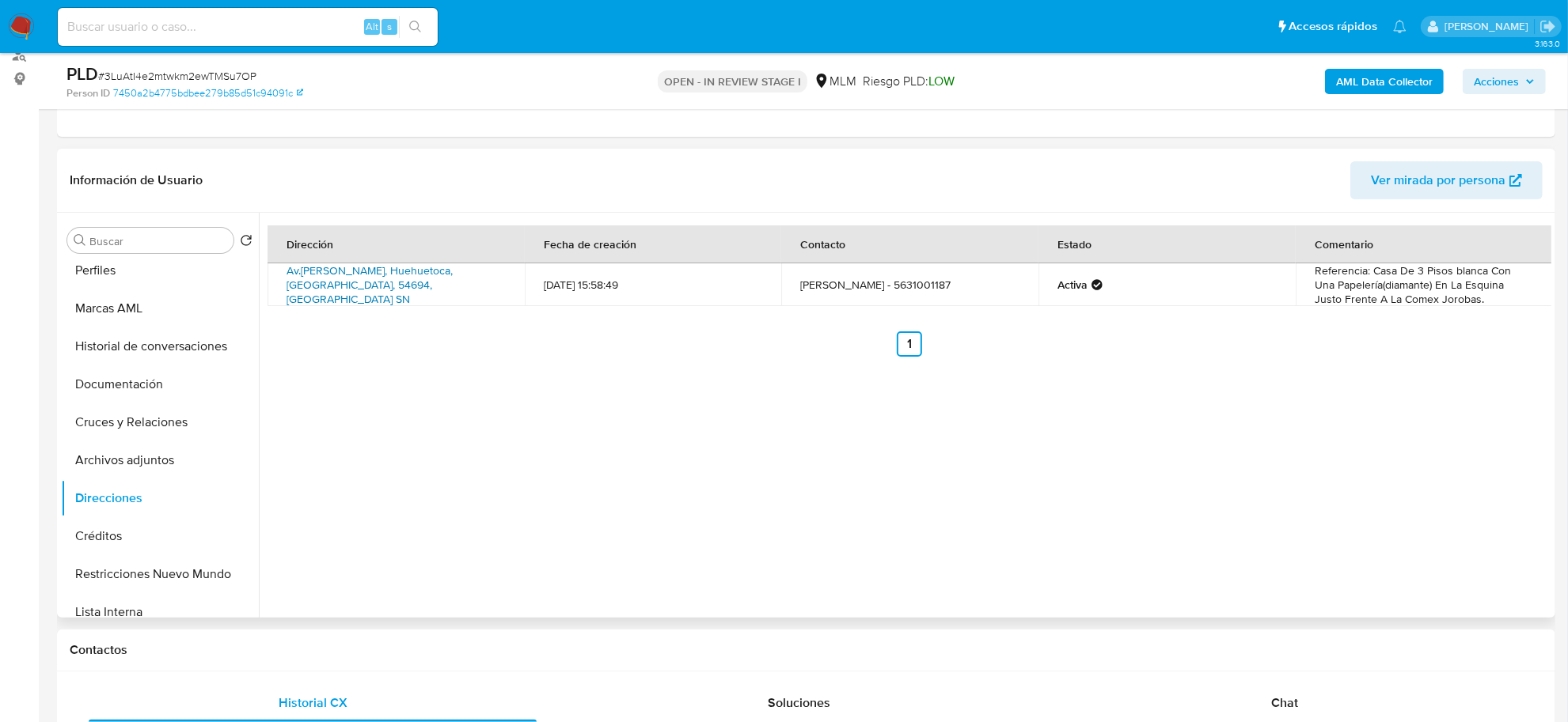
click at [344, 276] on link "Av.[PERSON_NAME], Huehuetoca, [GEOGRAPHIC_DATA], 54694, [GEOGRAPHIC_DATA] SN" at bounding box center [370, 284] width 166 height 44
click at [710, 441] on div "Dirección Fecha de creación Contacto Estado Comentario Av.[PERSON_NAME], Huehue…" at bounding box center [905, 416] width 1292 height 405
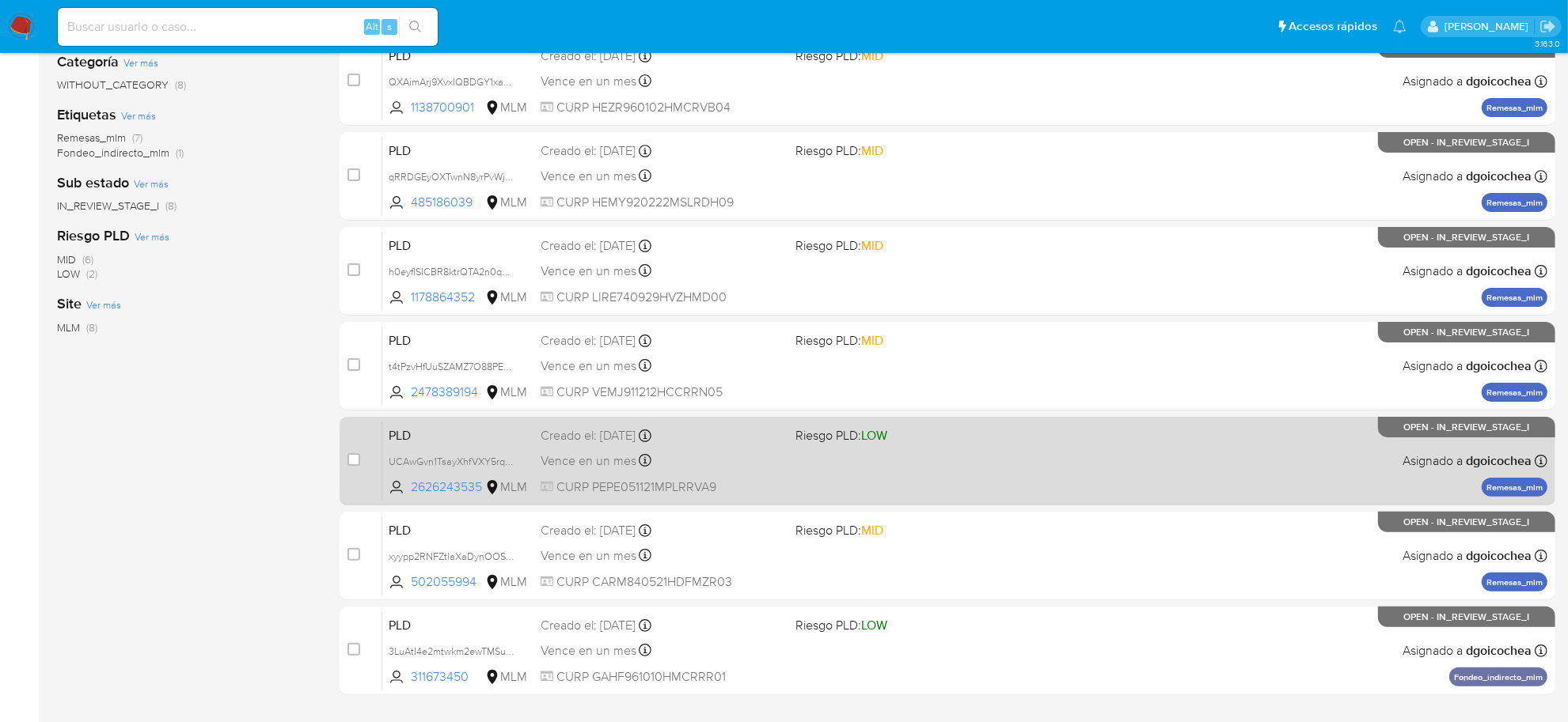
scroll to position [392, 0]
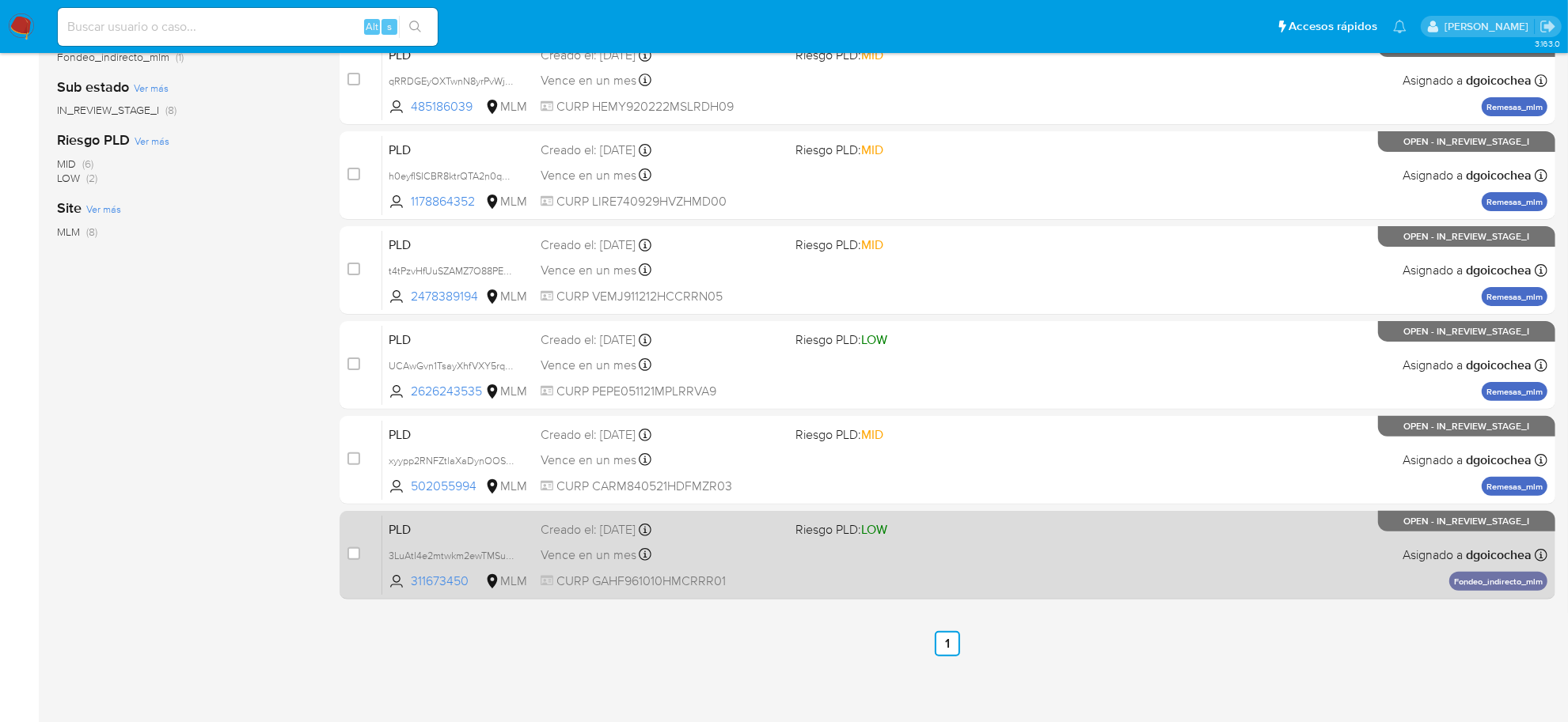
click at [404, 523] on span "PLD" at bounding box center [458, 529] width 139 height 21
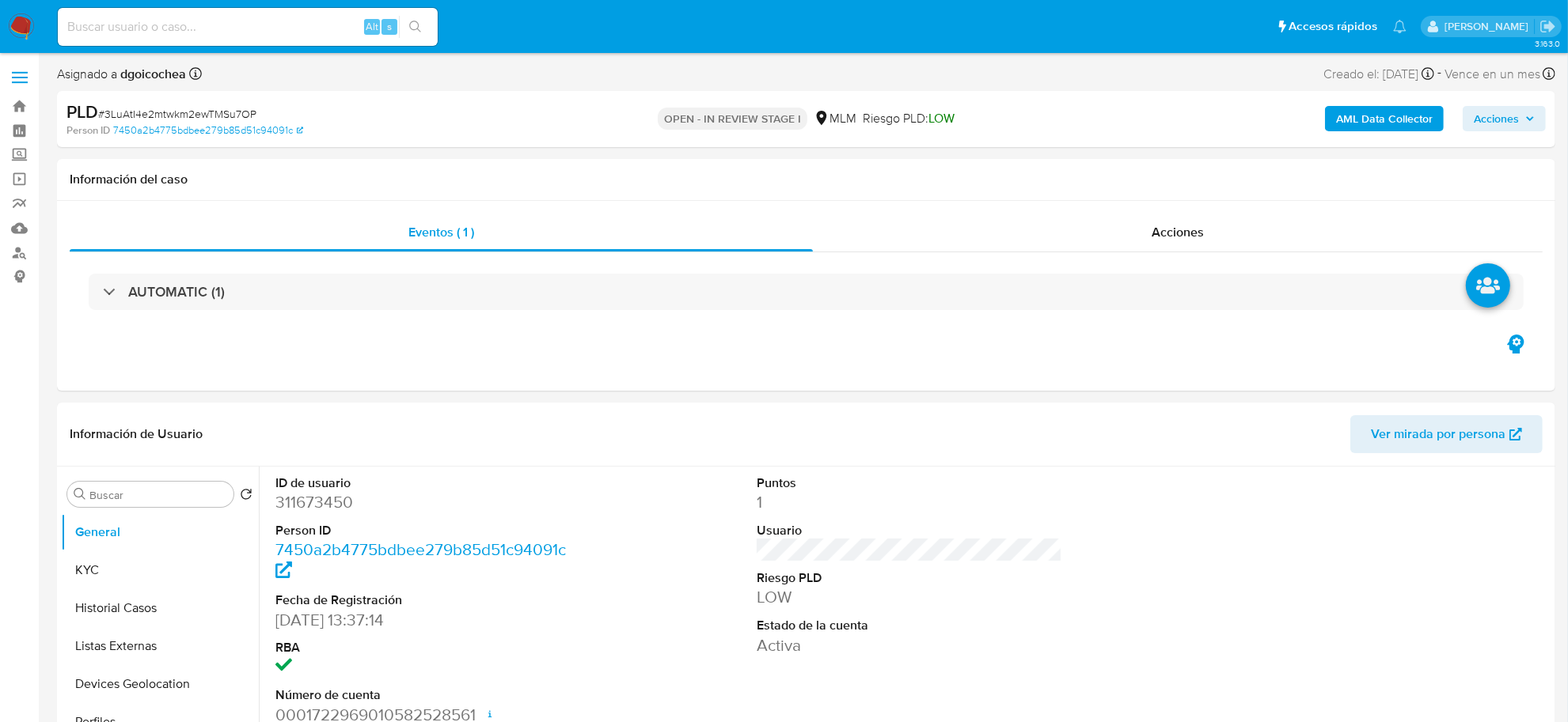
select select "10"
click at [1033, 518] on dl "Puntos 1 Usuario Riesgo PLD LOW Estado de la cuenta Activa" at bounding box center [909, 565] width 306 height 182
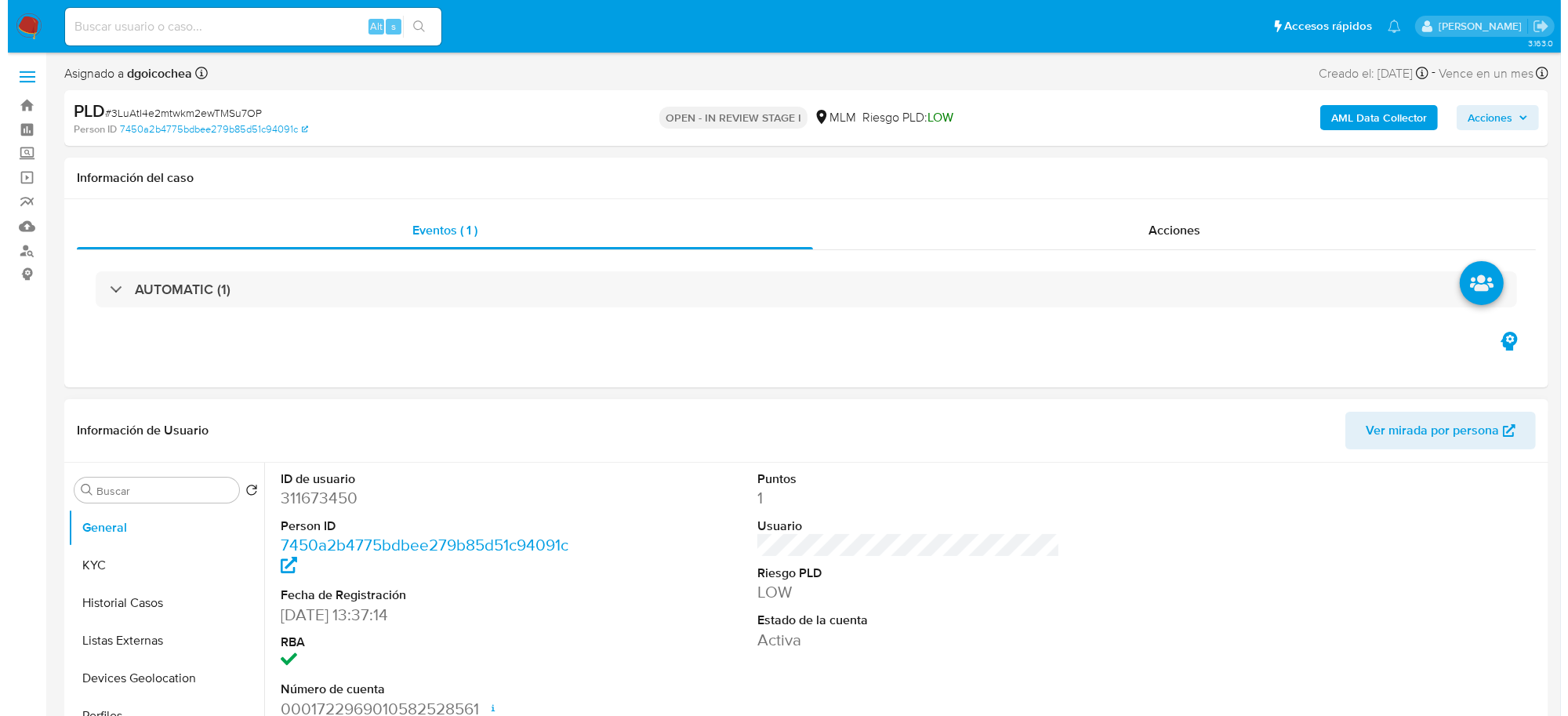
scroll to position [274, 0]
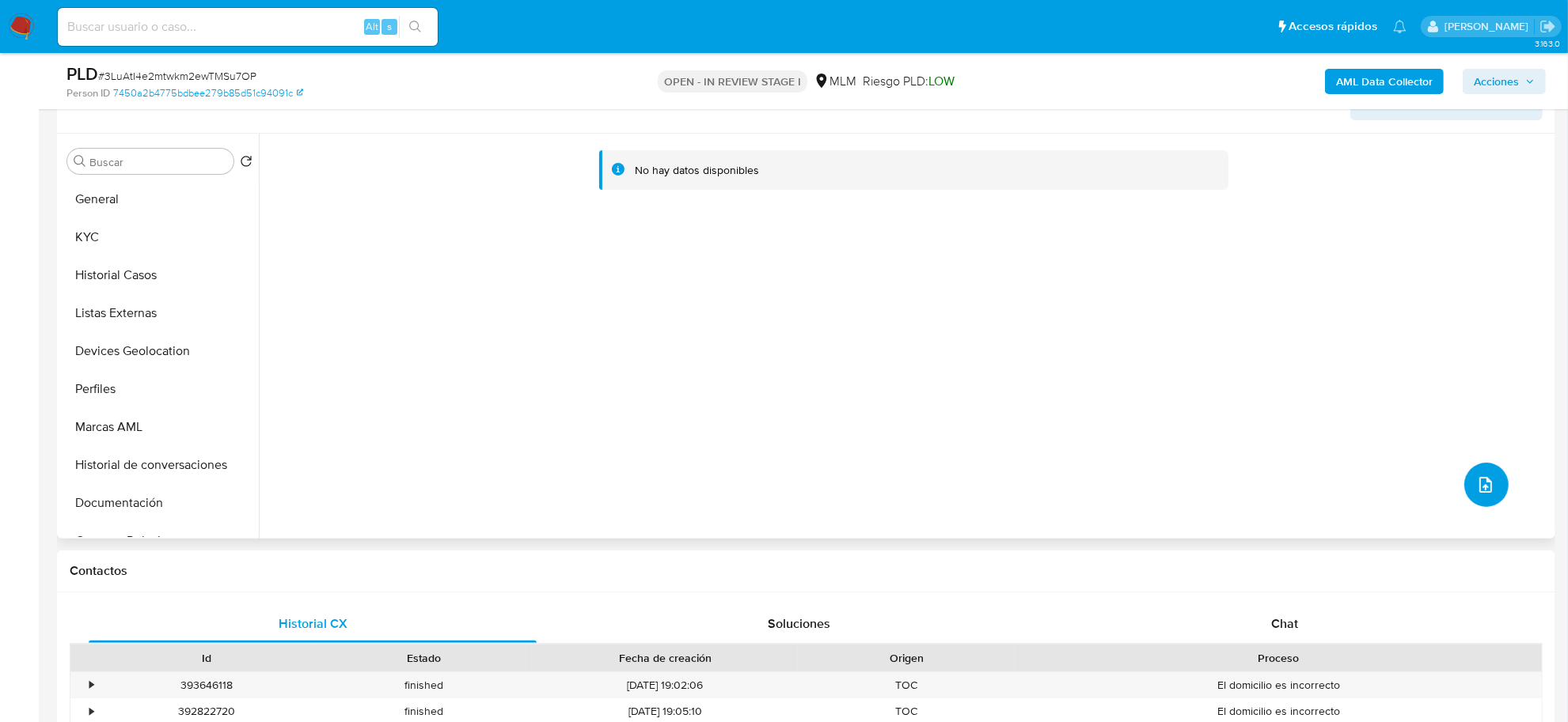
click at [1482, 488] on icon "upload-file" at bounding box center [1486, 485] width 13 height 16
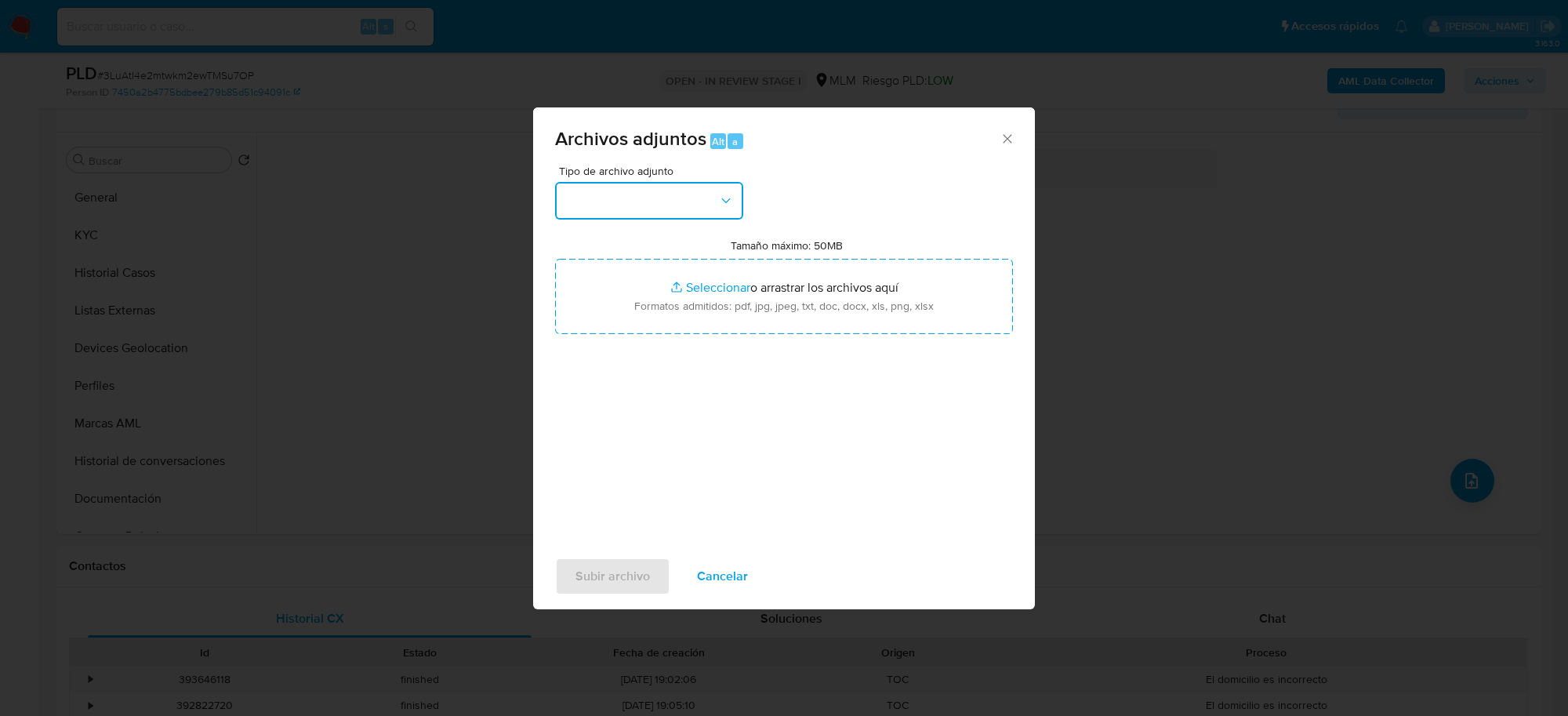
click at [590, 209] on button "button" at bounding box center [649, 200] width 188 height 38
click at [675, 197] on button "button" at bounding box center [649, 200] width 188 height 38
click at [683, 195] on button "button" at bounding box center [649, 200] width 188 height 38
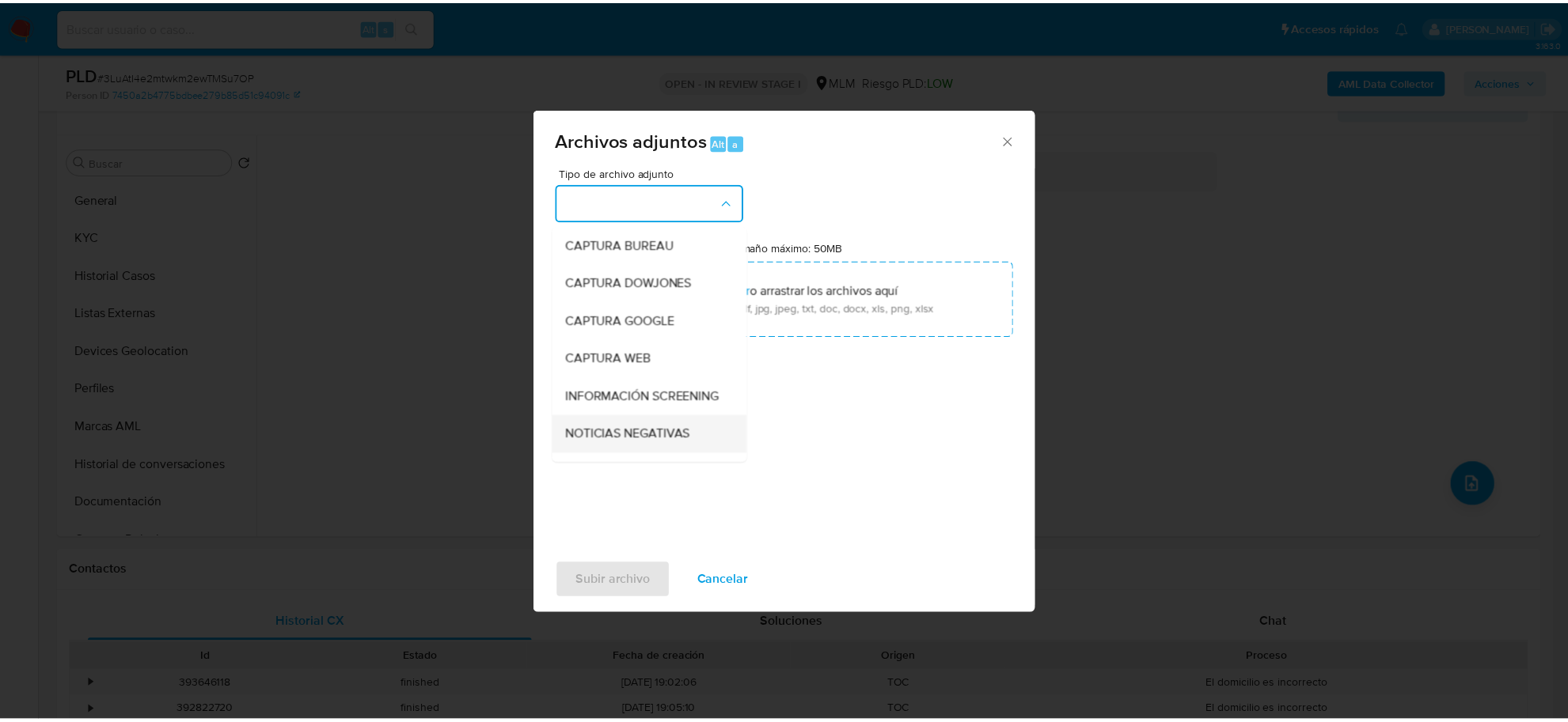
scroll to position [120, 0]
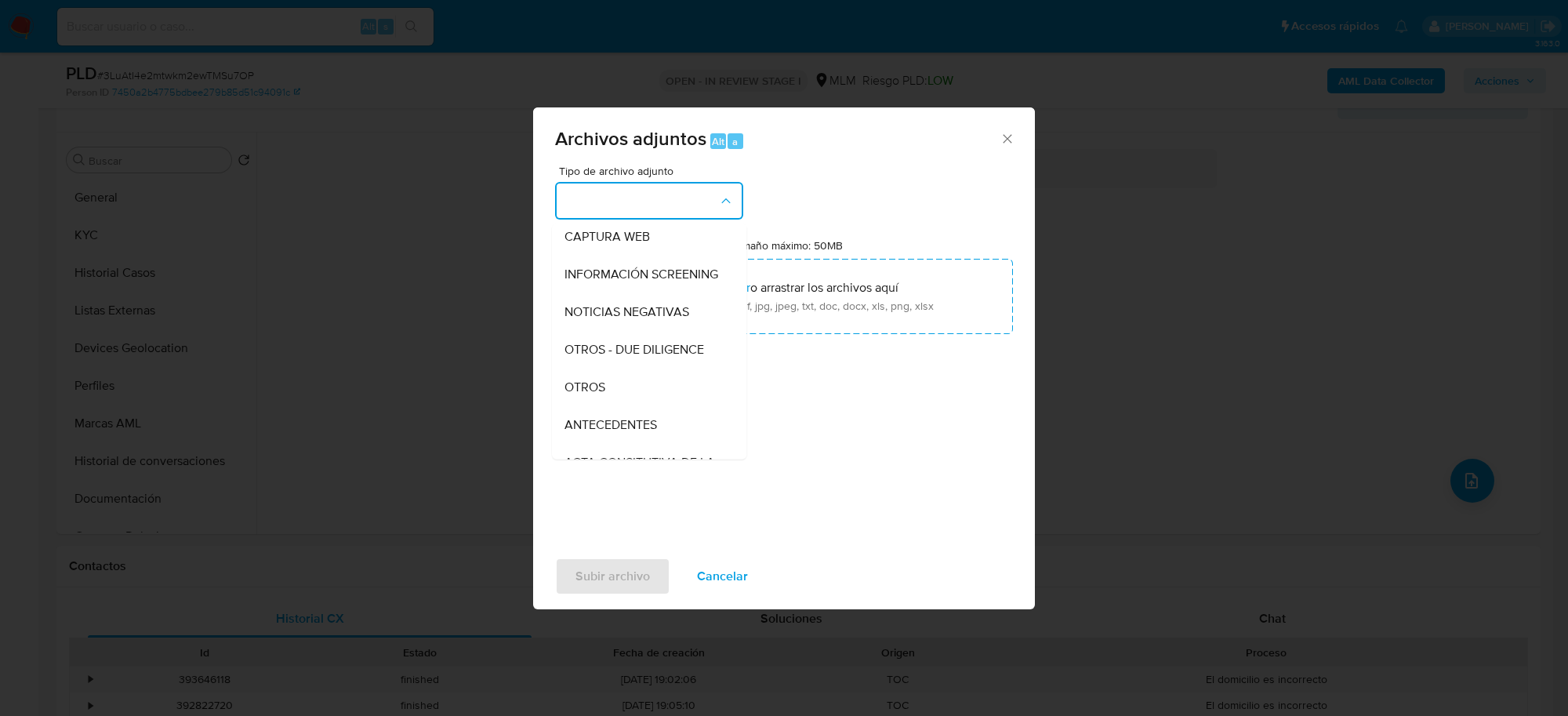
click at [576, 396] on span "OTROS" at bounding box center [585, 387] width 41 height 16
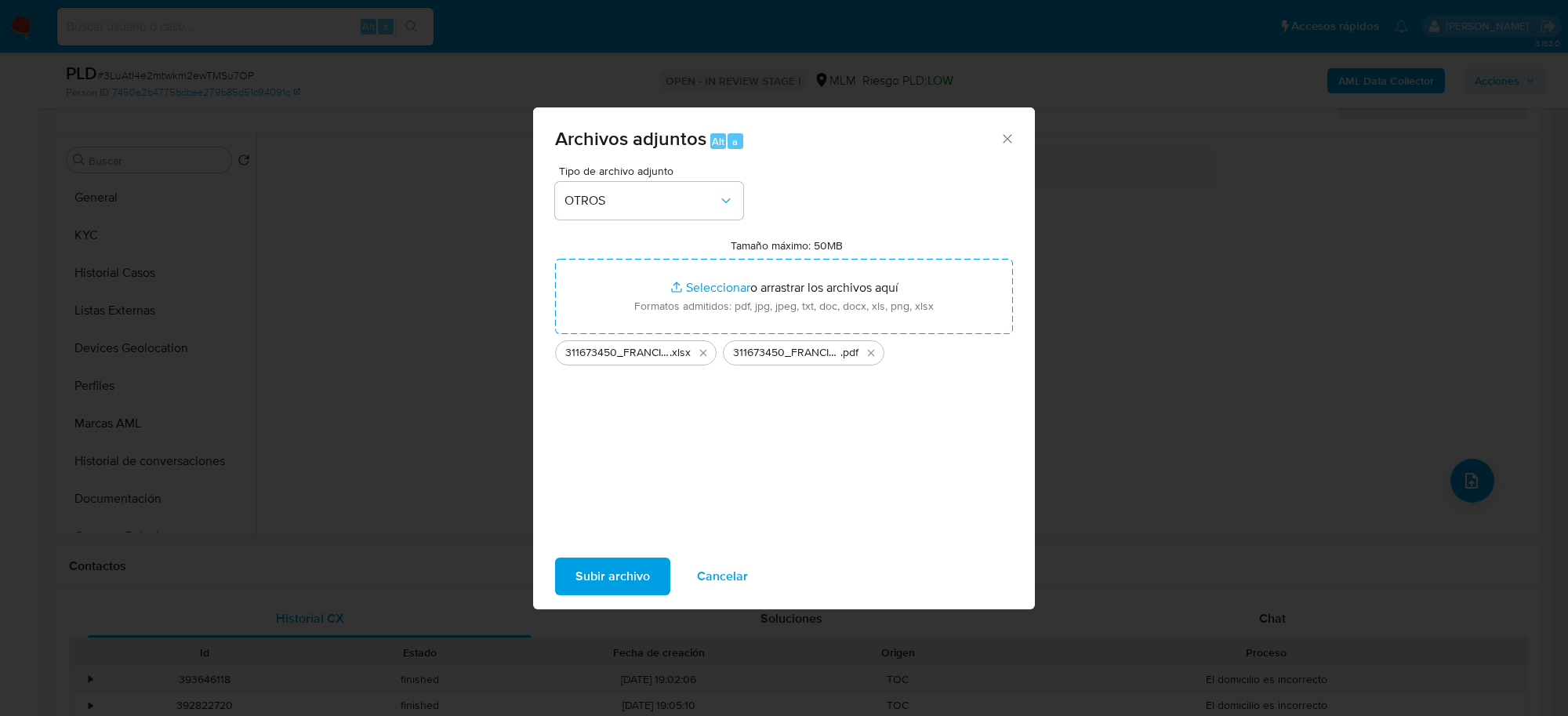
click at [625, 574] on span "Subir archivo" at bounding box center [613, 576] width 74 height 34
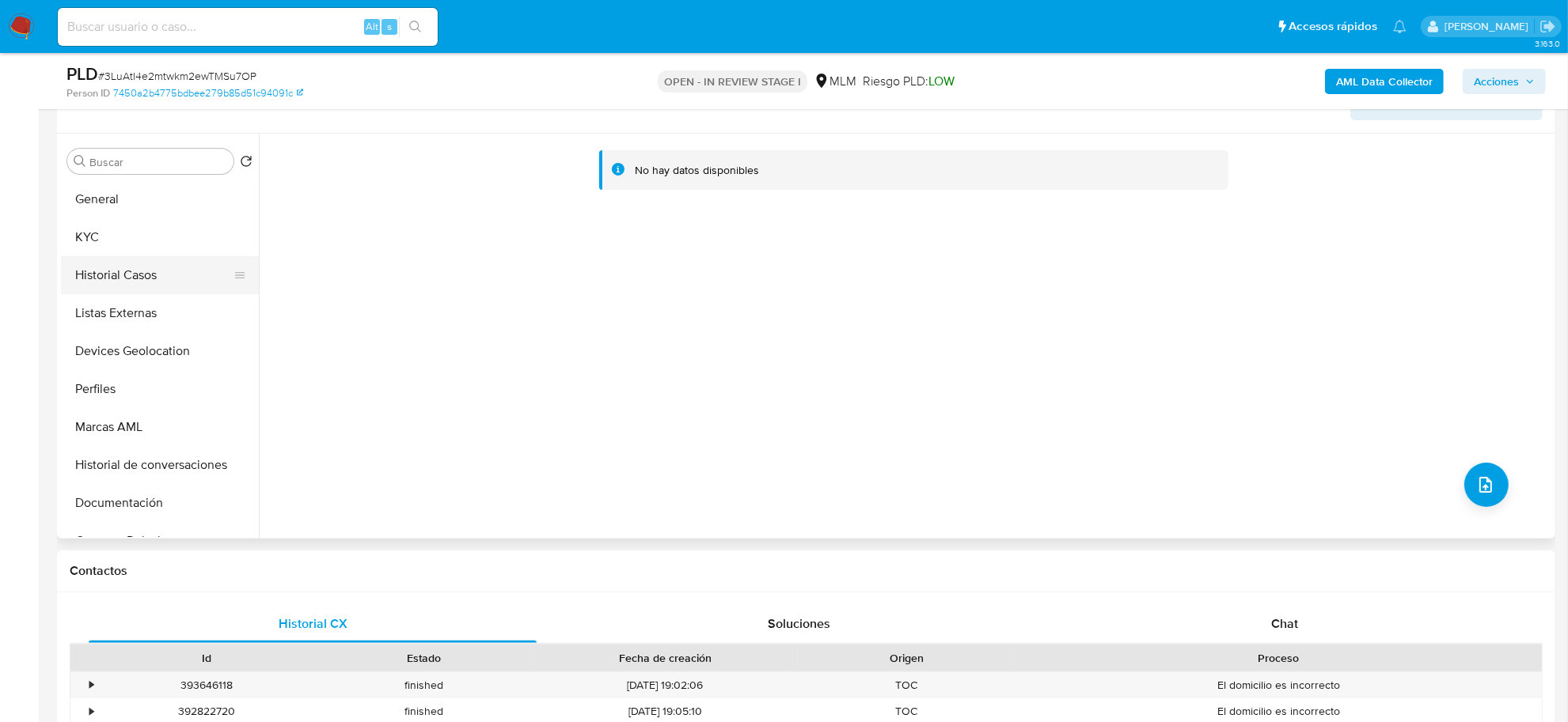
click at [127, 273] on button "Historial Casos" at bounding box center [153, 275] width 185 height 38
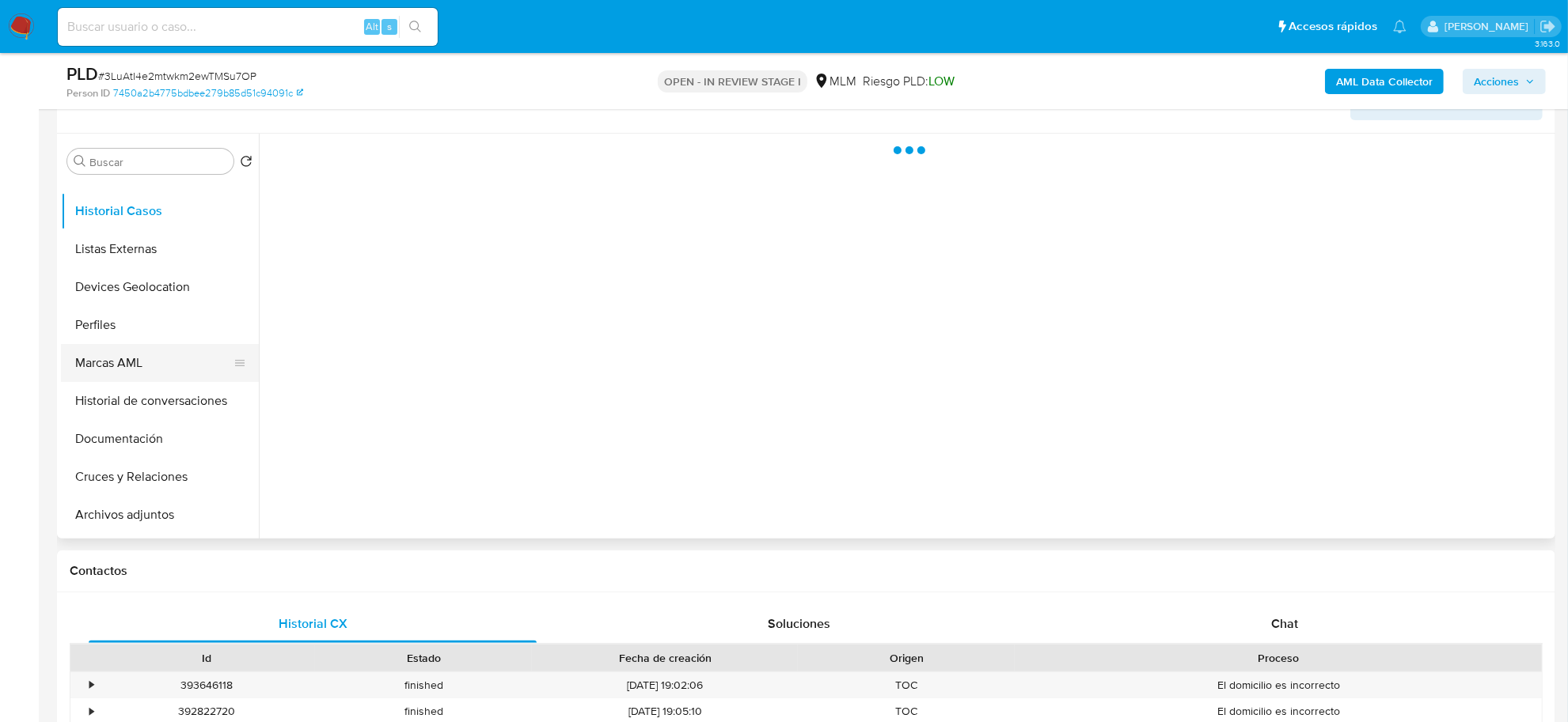
scroll to position [99, 0]
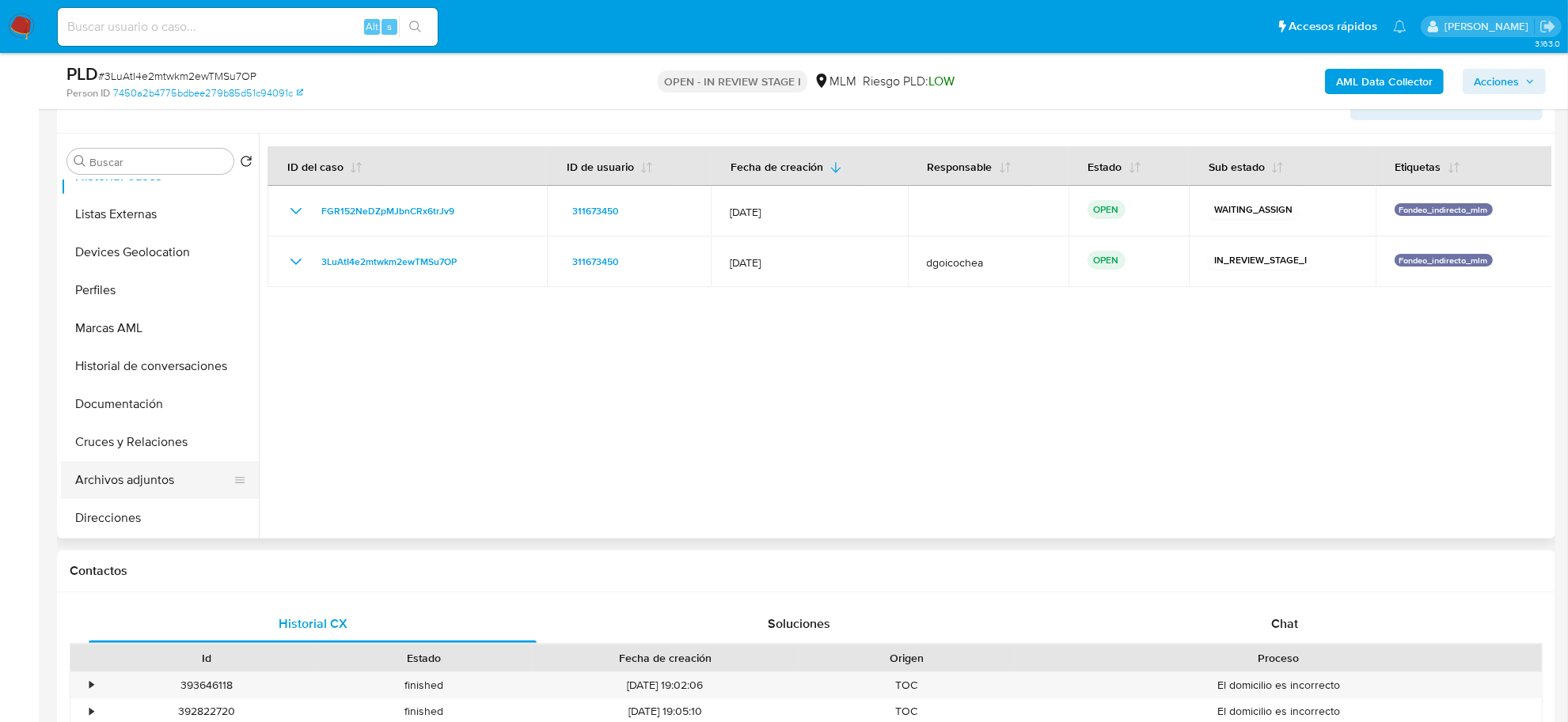
click at [148, 476] on button "Archivos adjuntos" at bounding box center [153, 480] width 185 height 38
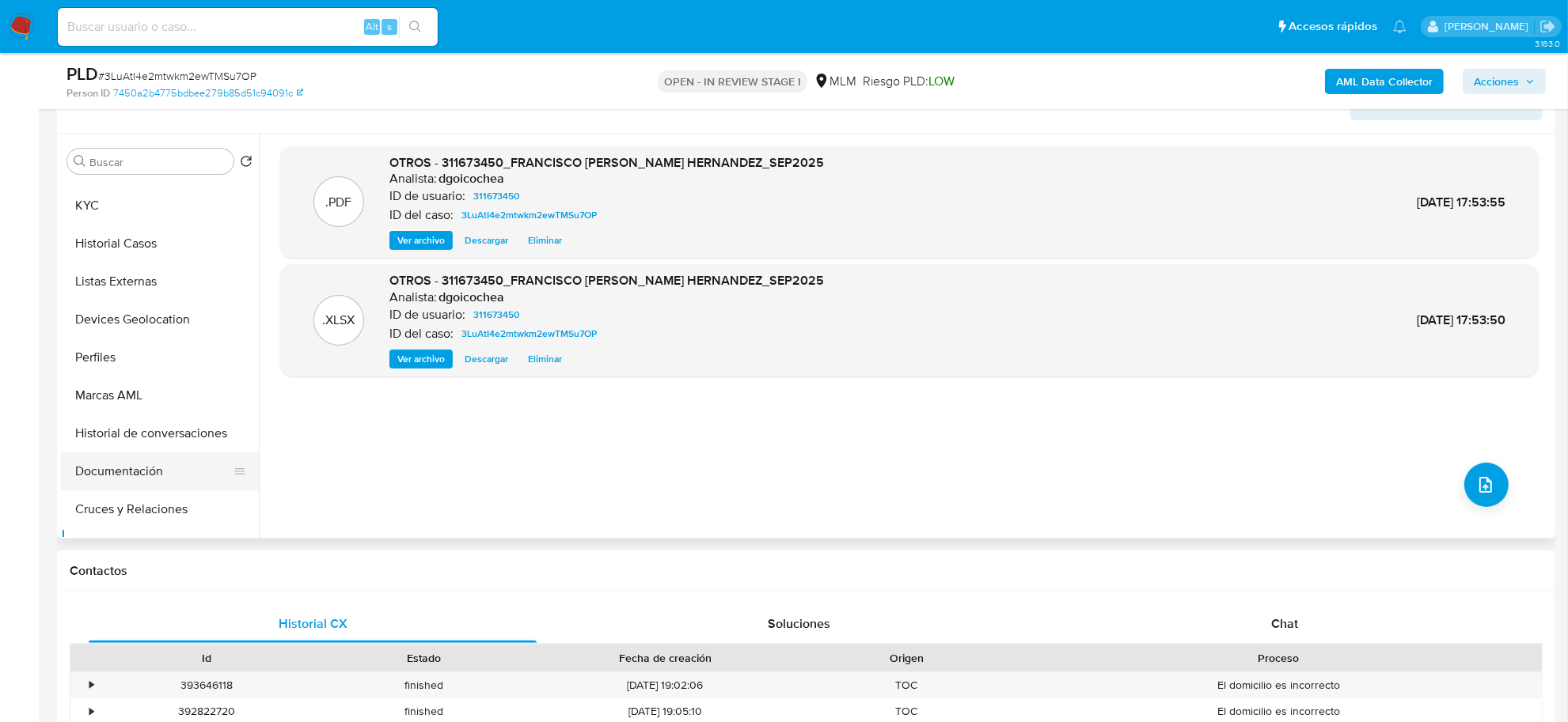
scroll to position [0, 0]
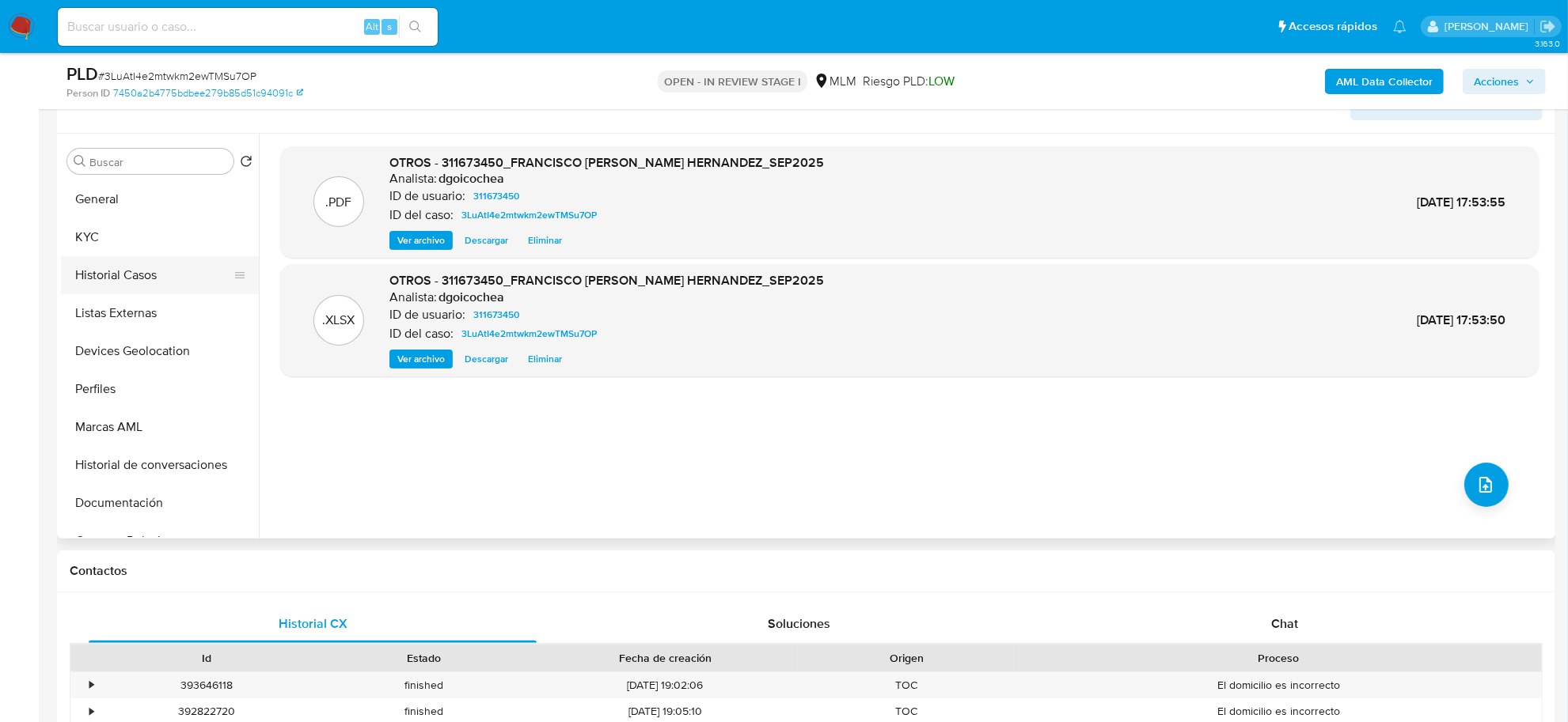
click at [107, 261] on button "Historial Casos" at bounding box center [153, 275] width 185 height 38
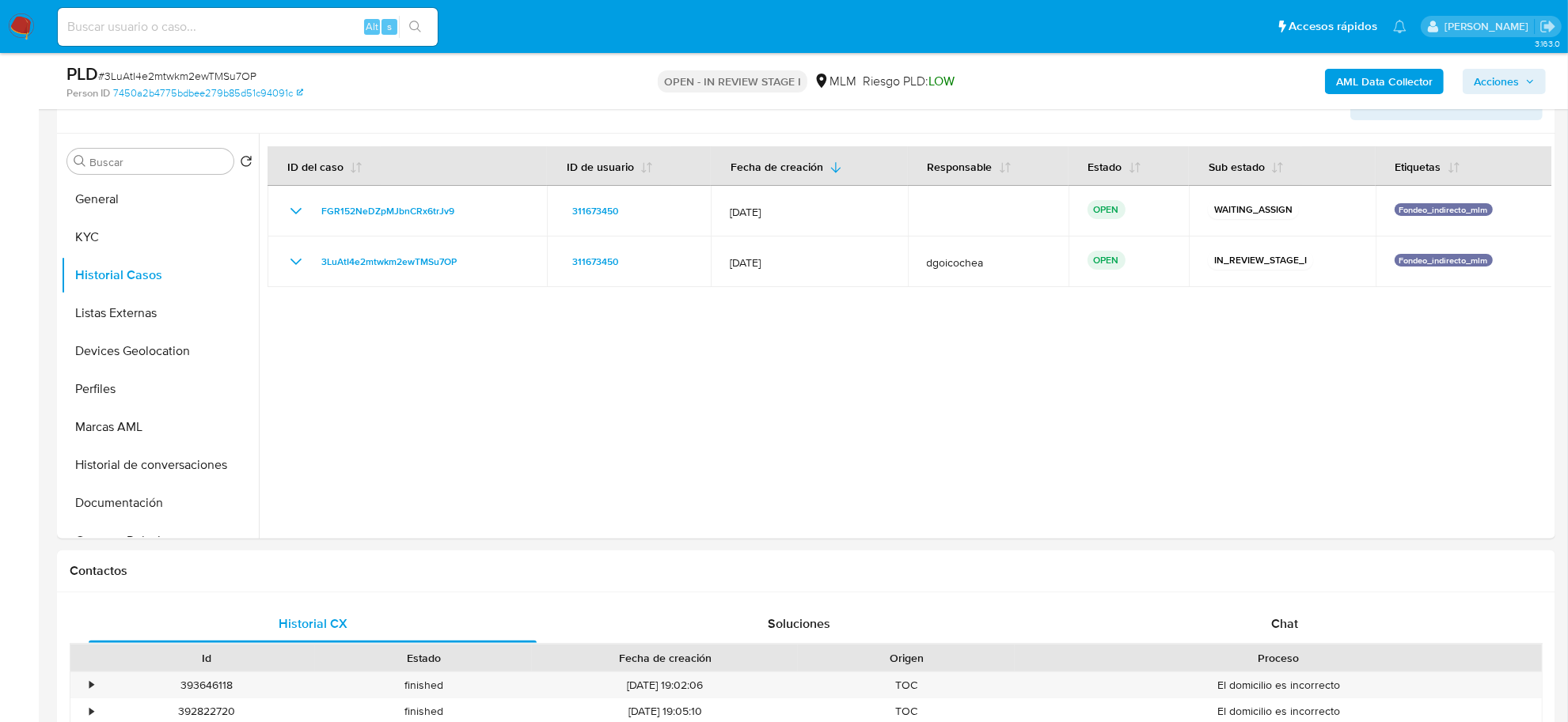
click at [1492, 88] on span "Acciones" at bounding box center [1496, 81] width 45 height 25
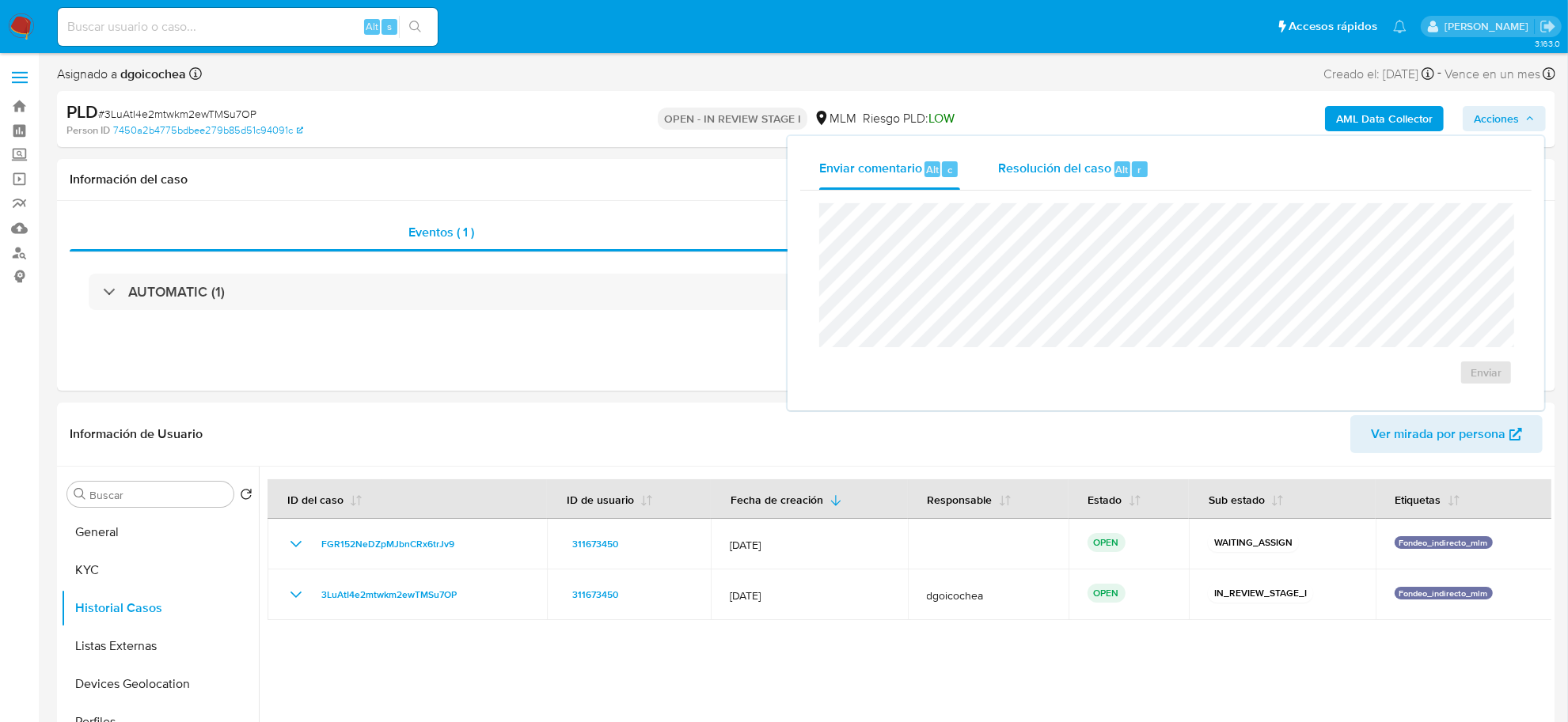
click at [1059, 173] on span "Resolución del caso" at bounding box center [1054, 168] width 113 height 18
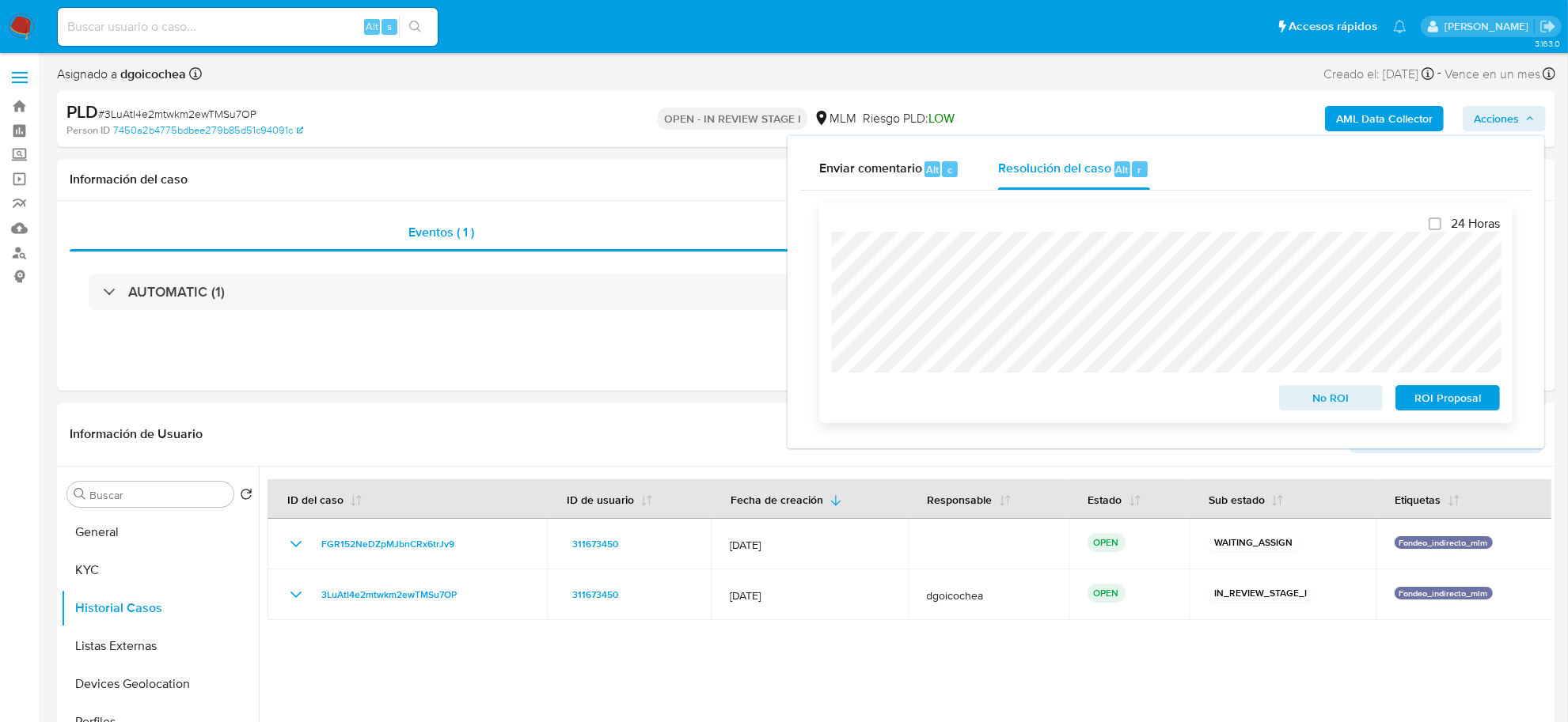
click at [1346, 402] on span "No ROI" at bounding box center [1331, 398] width 82 height 22
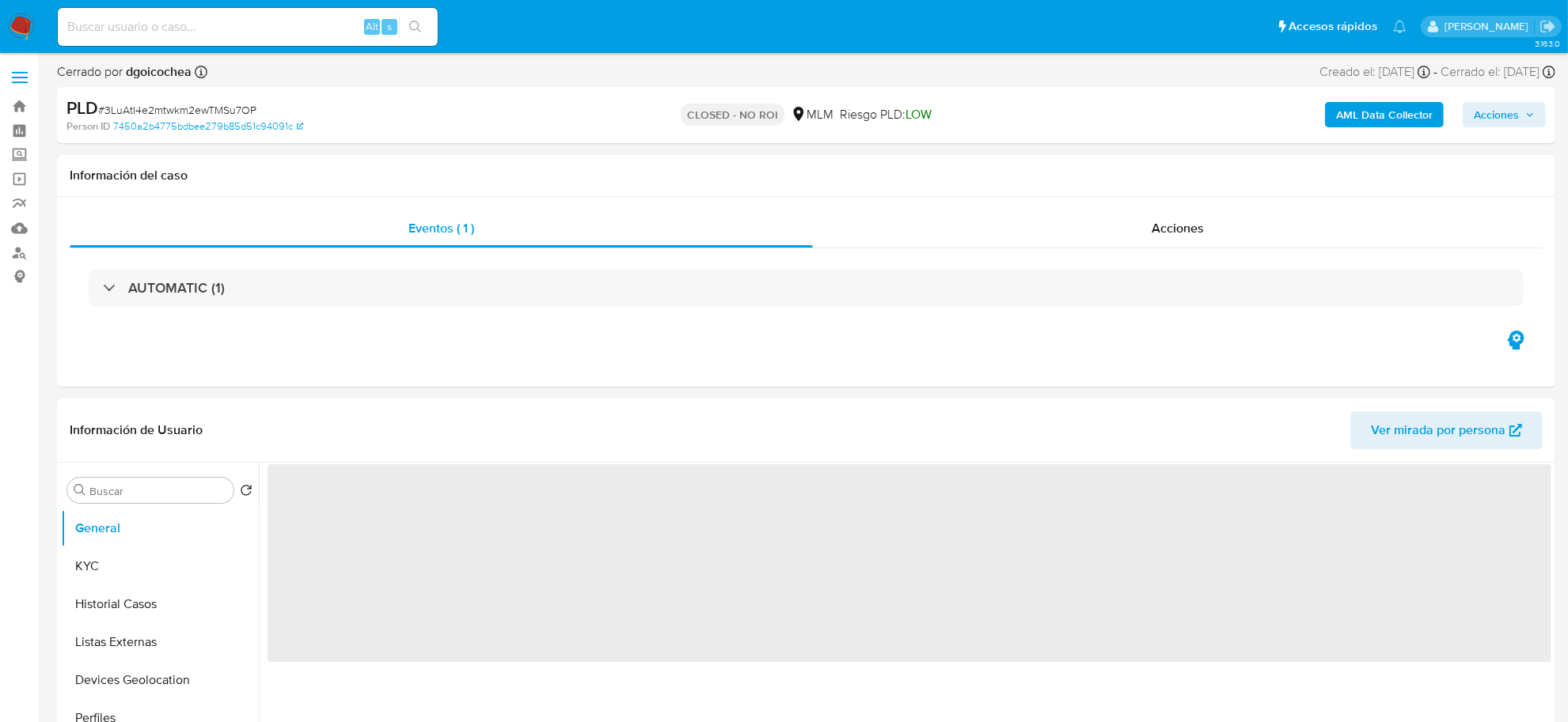
select select "10"
